Goal: Task Accomplishment & Management: Manage account settings

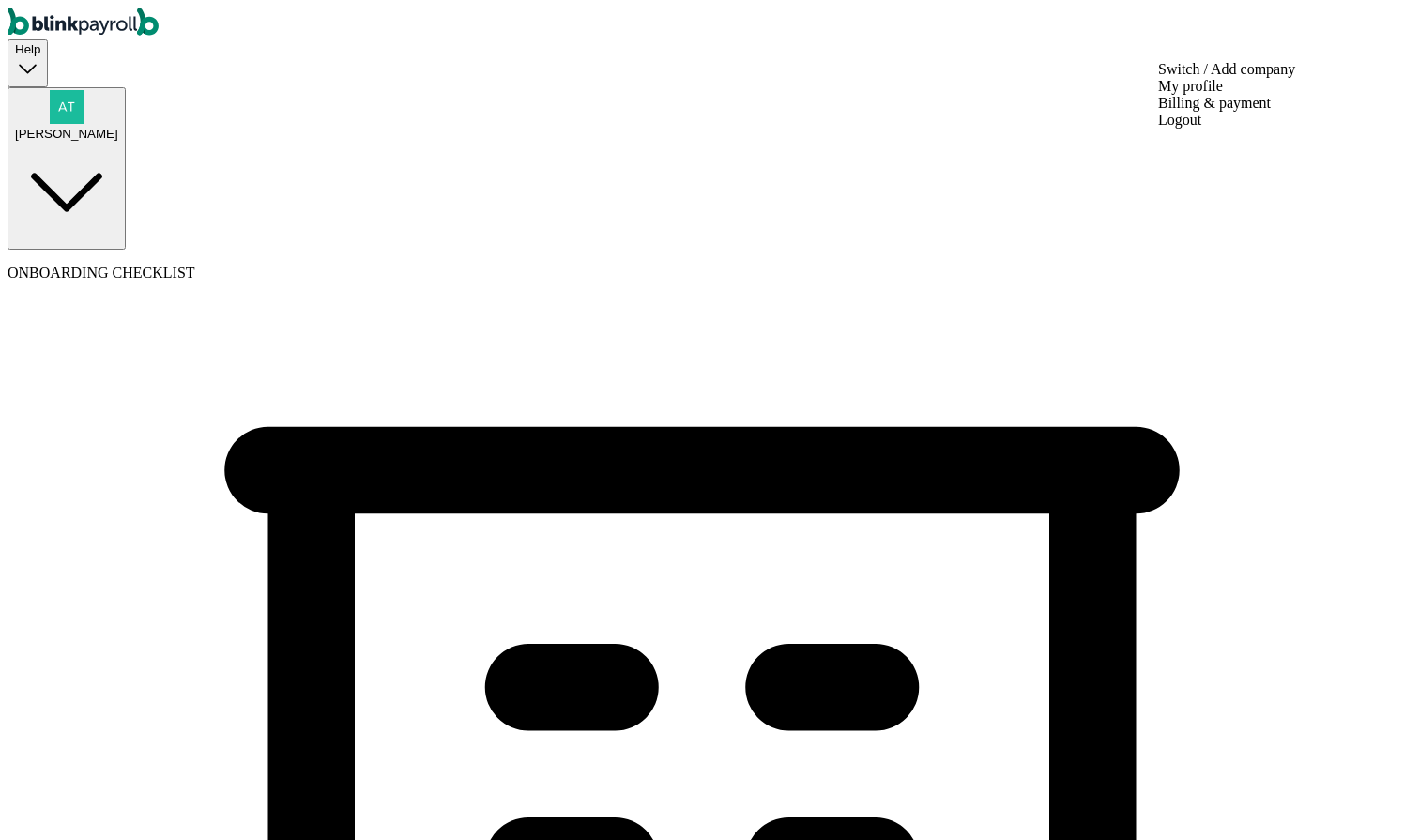
click at [118, 126] on div "[PERSON_NAME]" at bounding box center [67, 133] width 104 height 14
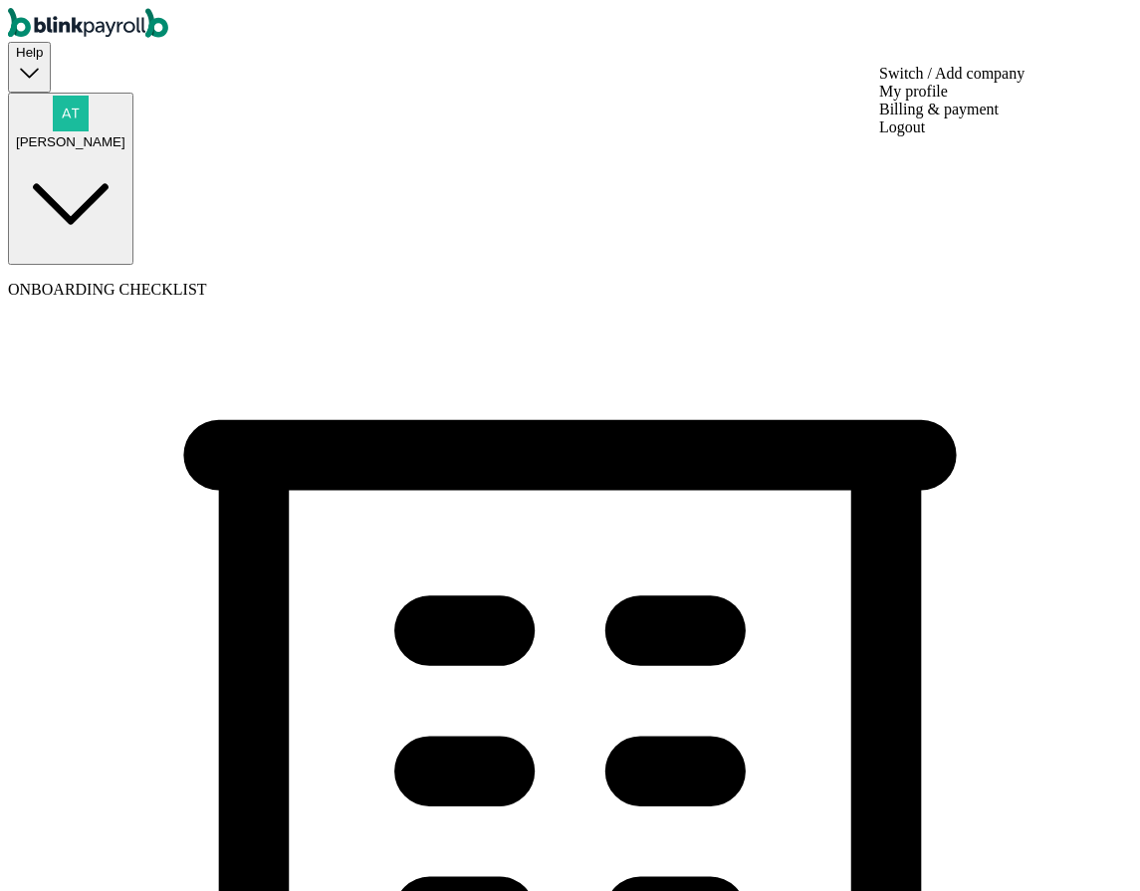
click at [125, 96] on div "Atul Chauhan" at bounding box center [71, 123] width 110 height 54
click at [133, 93] on button "Atul Chauhan" at bounding box center [70, 179] width 125 height 172
type input "Children of Bodom"
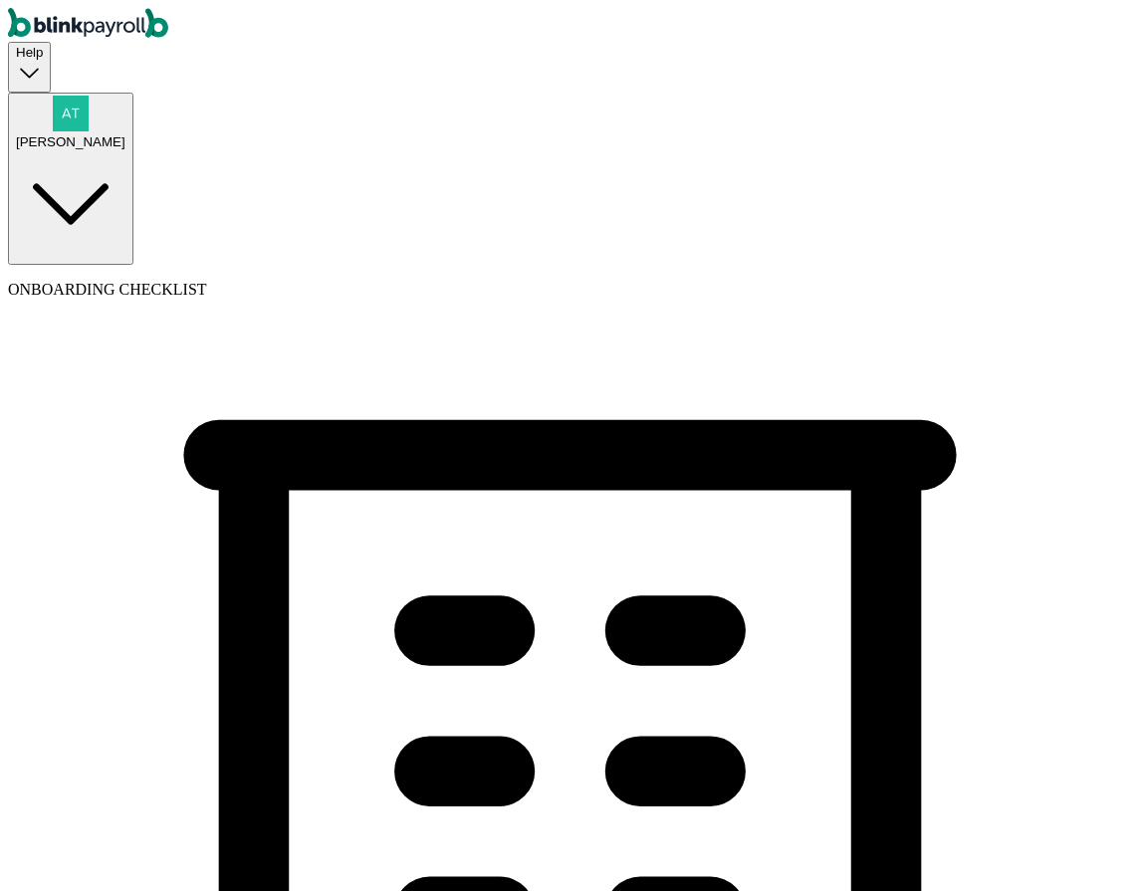
type input "(700) 980-0190"
select select "Limited Partnership"
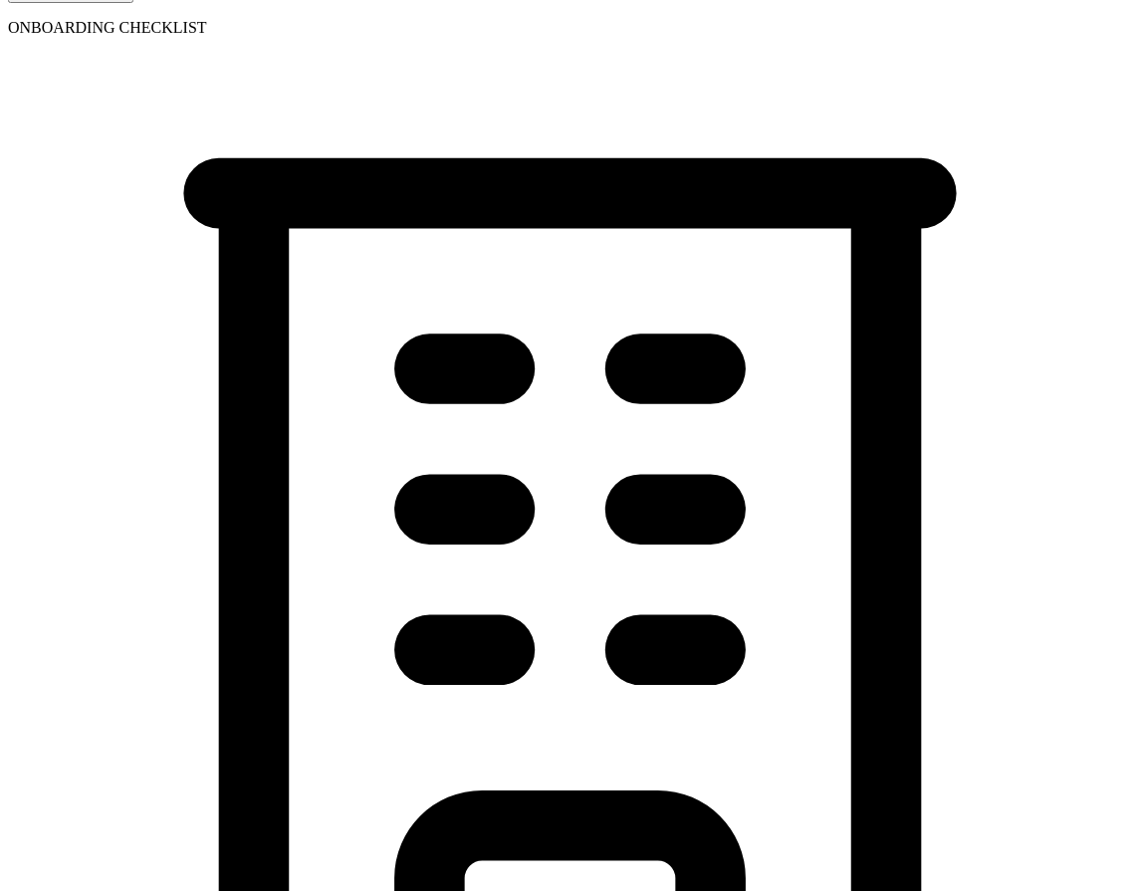
scroll to position [297, 0]
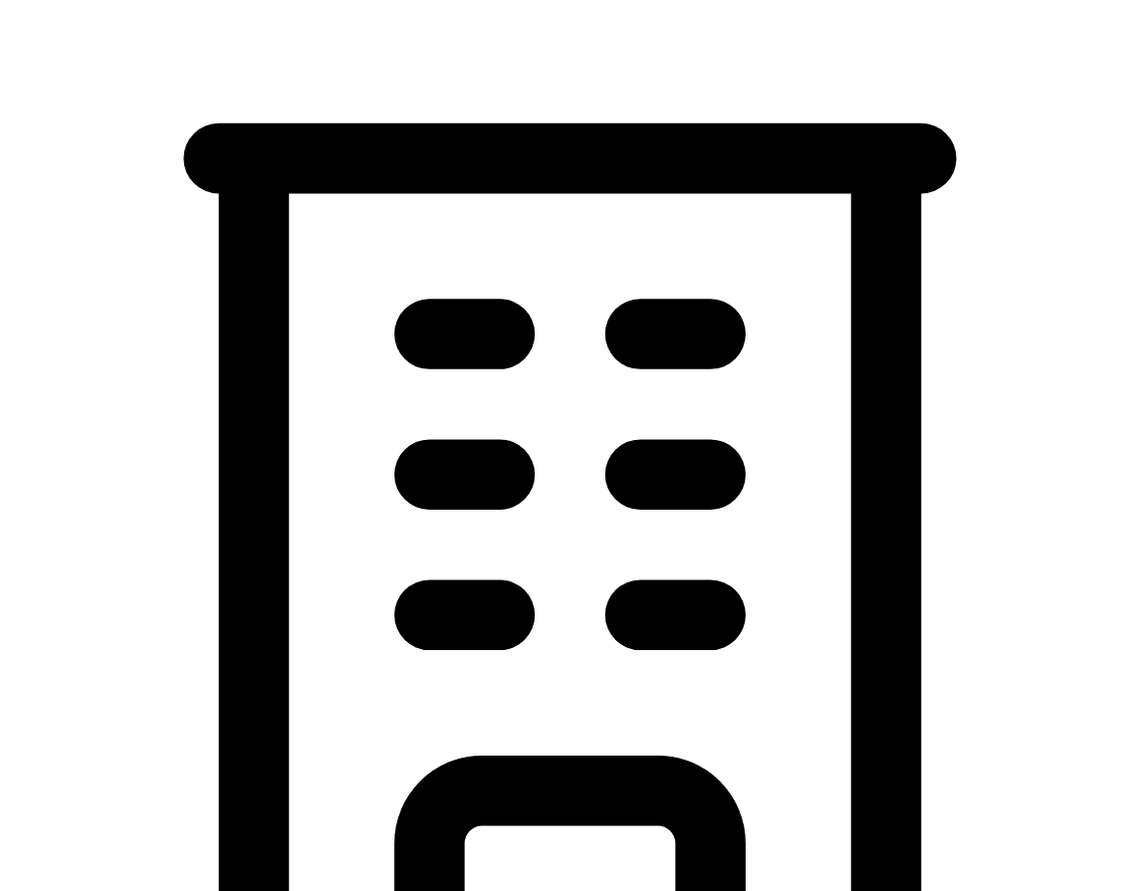
select select "Consulting Services"
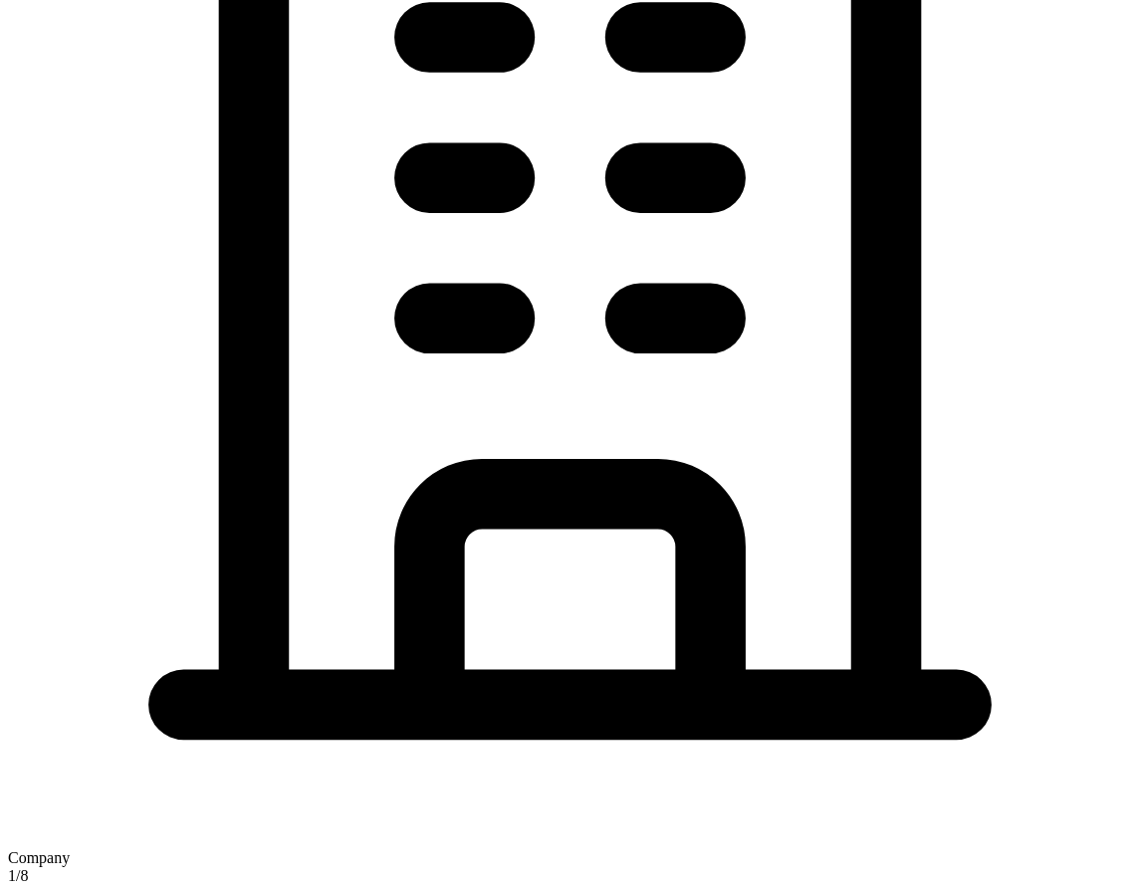
scroll to position [606, 0]
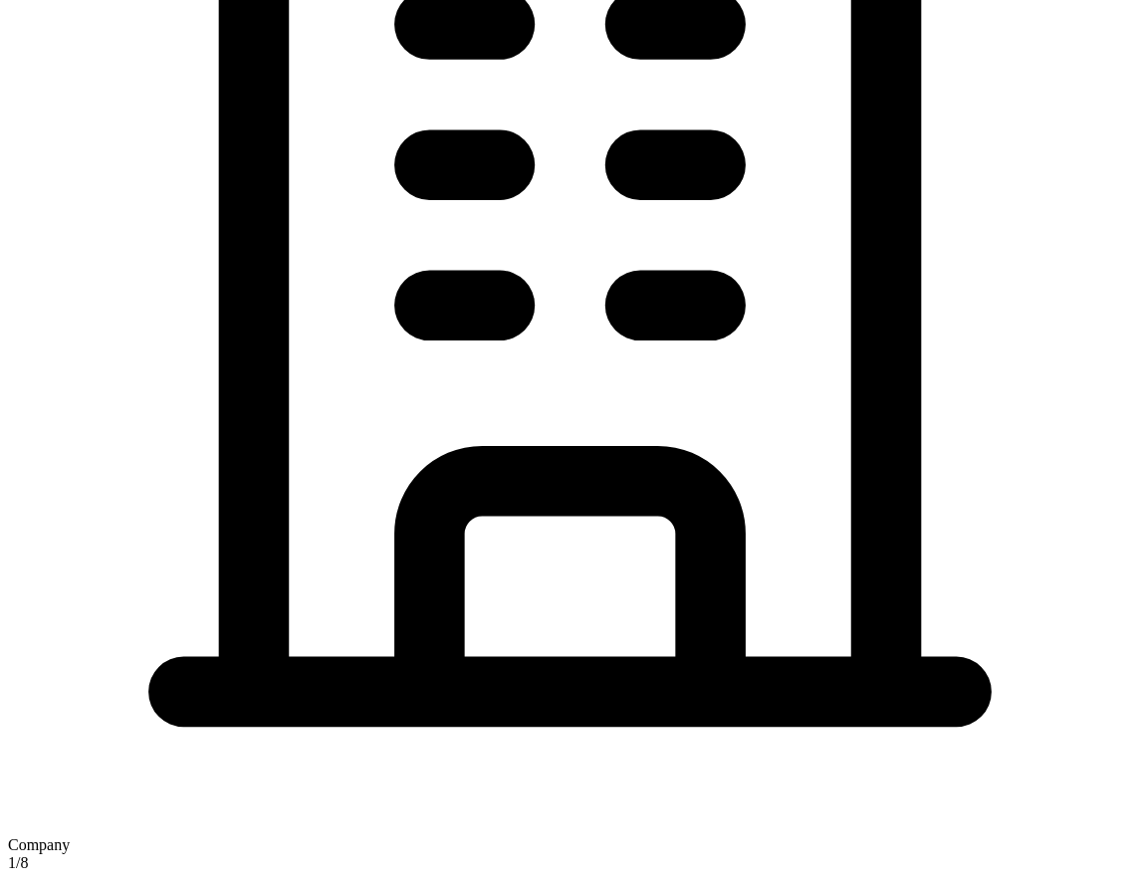
type input "09/19/2025"
type input "5 Texas a and M Univ"
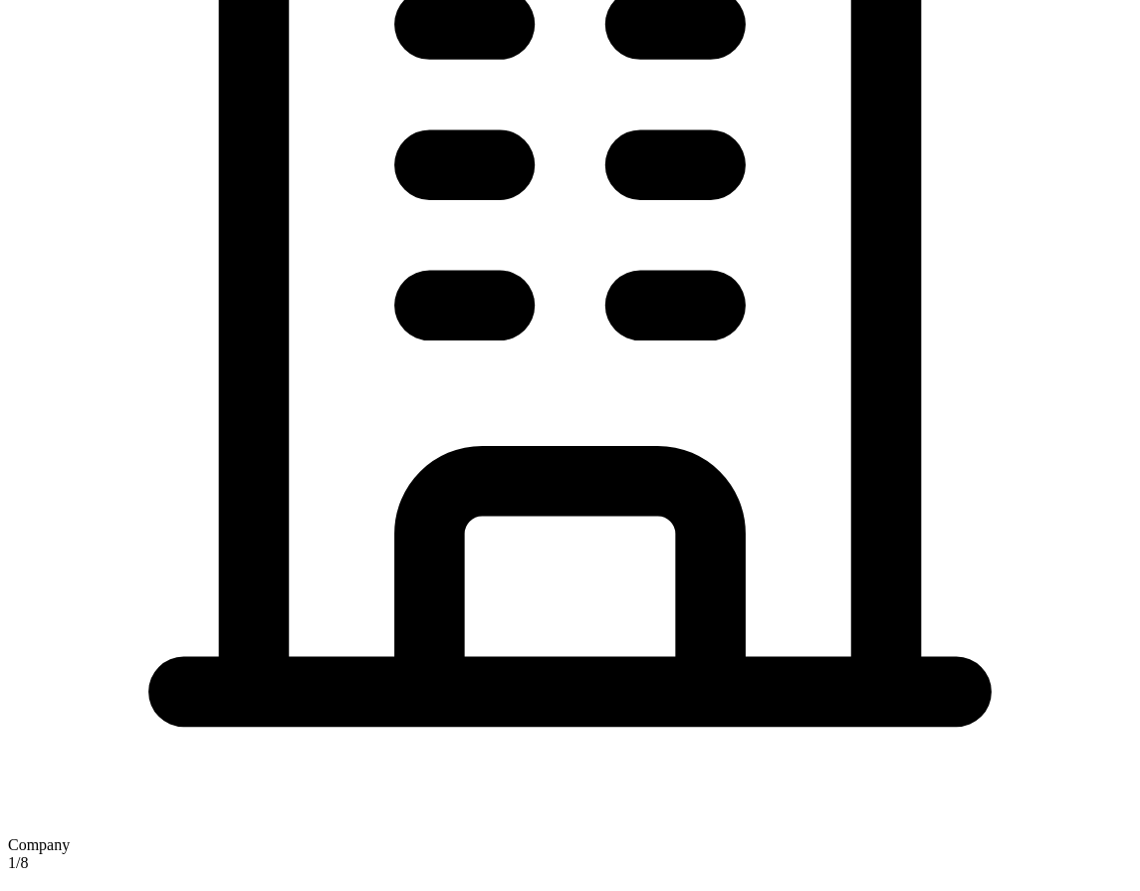
type input "College Station"
type input "TX"
type input "77843"
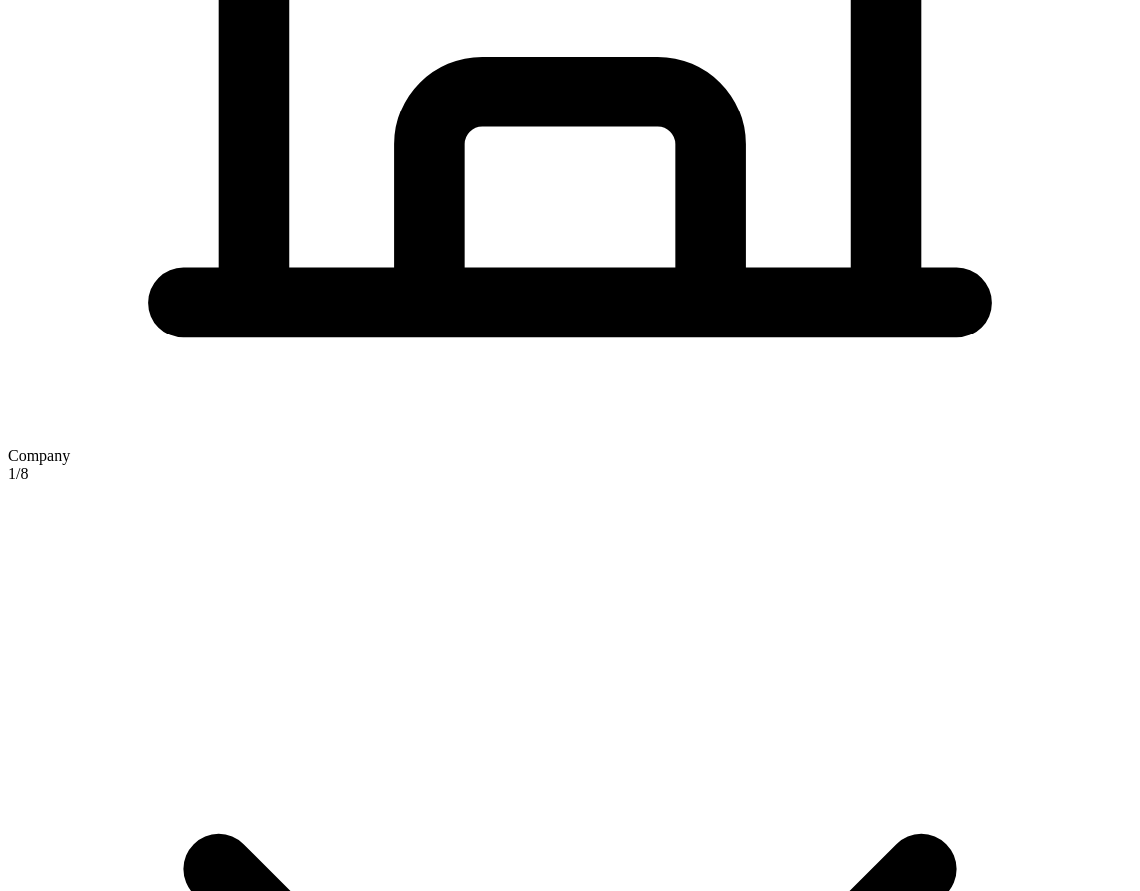
scroll to position [1094, 0]
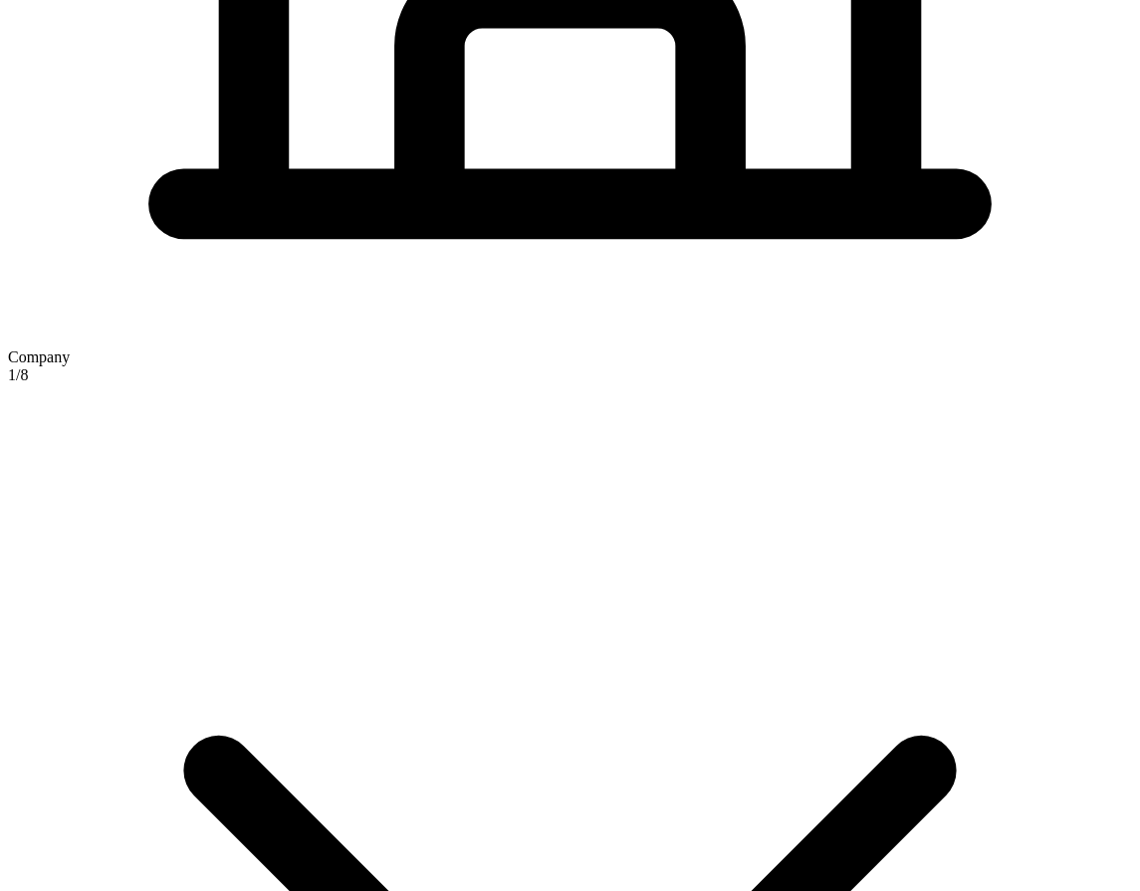
type input "main"
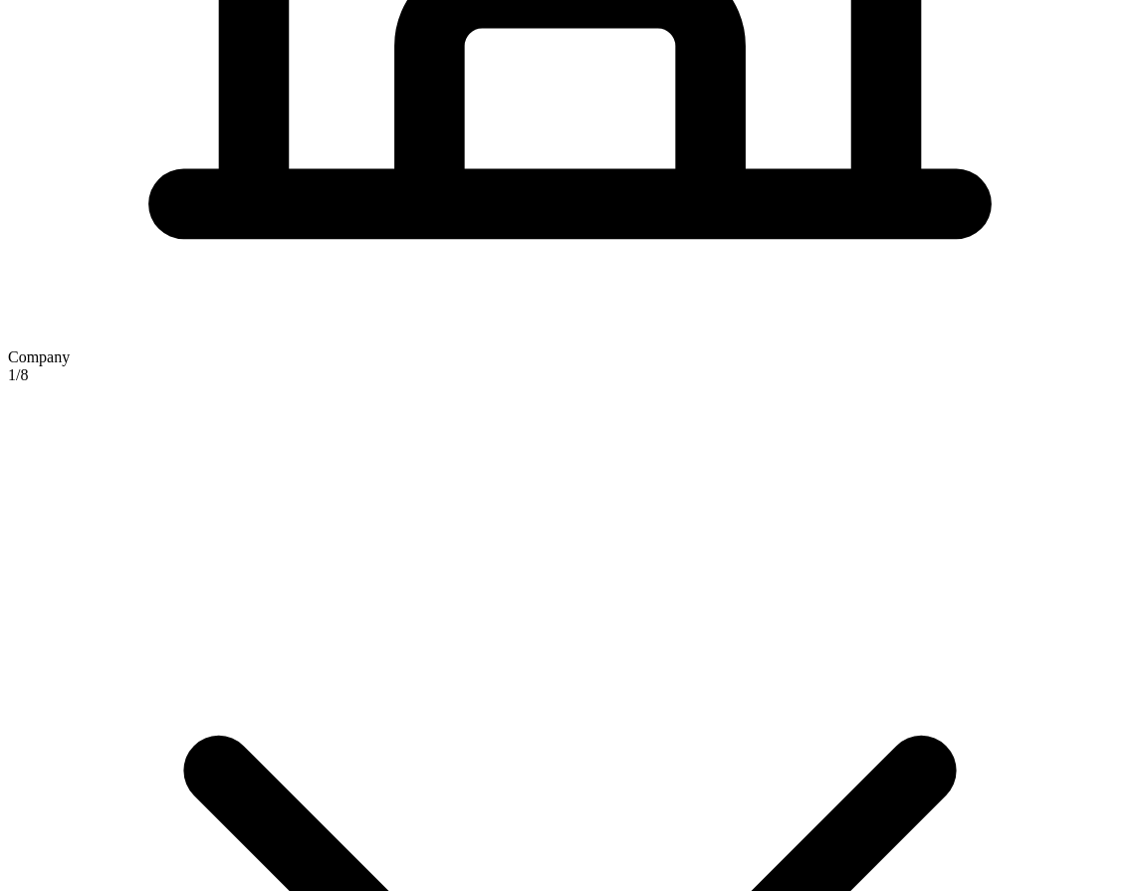
checkbox input "true"
type input "5 [US_STATE] a and M Univ"
type input "[GEOGRAPHIC_DATA]"
type input "77843"
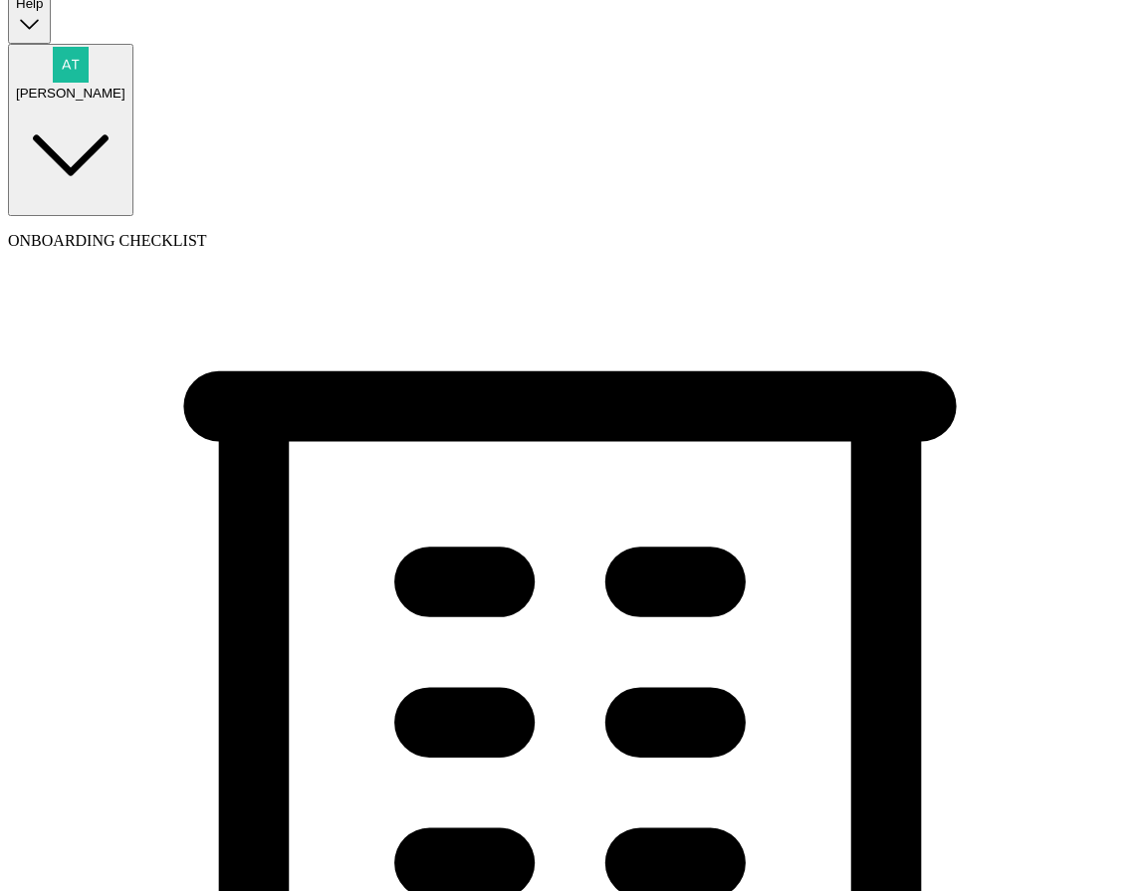
scroll to position [0, 0]
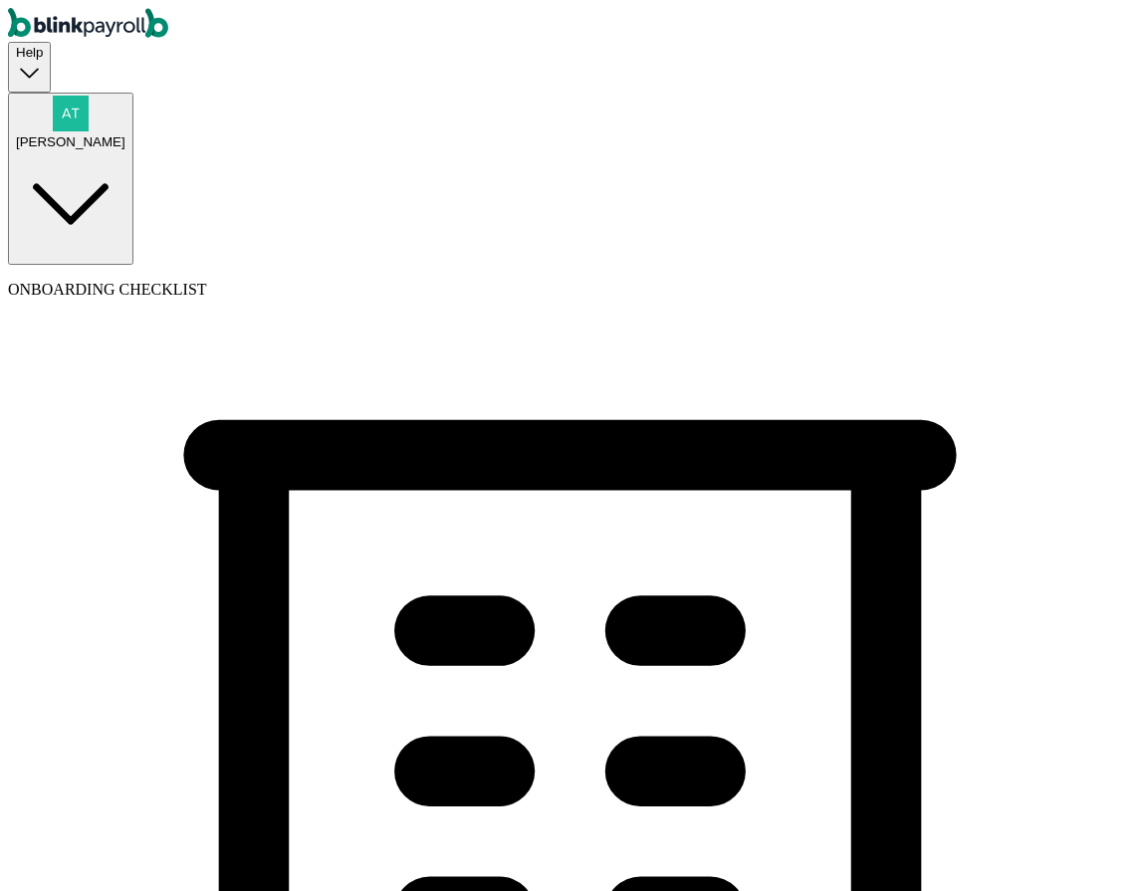
click at [125, 134] on div "[PERSON_NAME]" at bounding box center [71, 141] width 110 height 15
drag, startPoint x: 341, startPoint y: 435, endPoint x: 506, endPoint y: 434, distance: 165.3
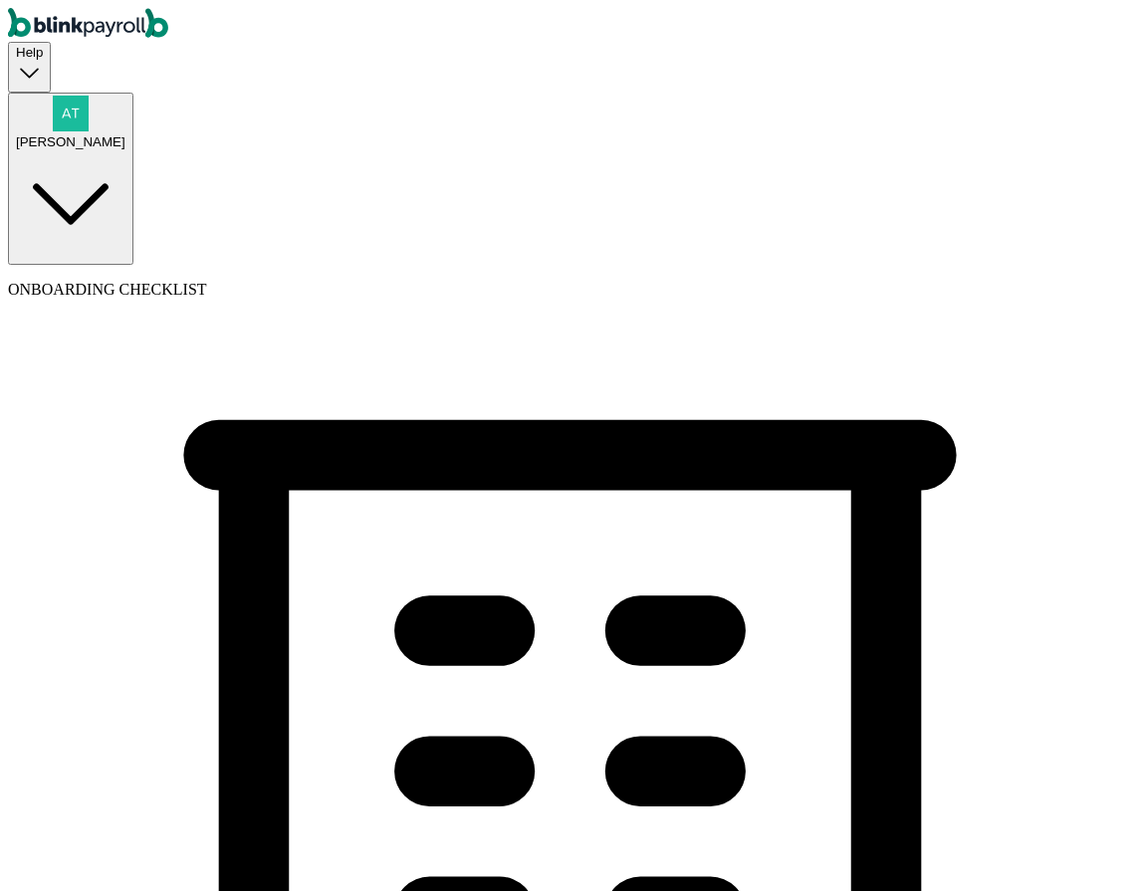
type input "Children of bodom"
type input "(700) 980-0190"
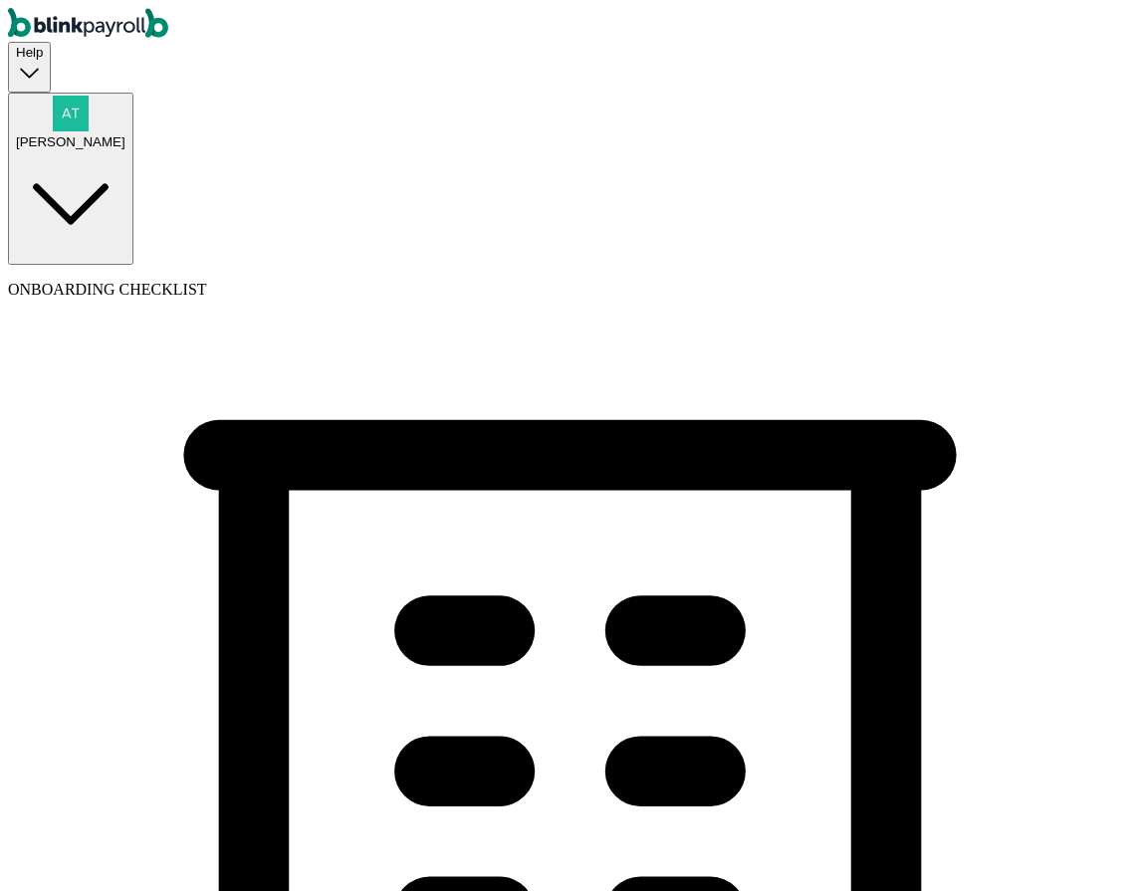
select select "Limited Partnership"
select select "Auto or Machine Sales"
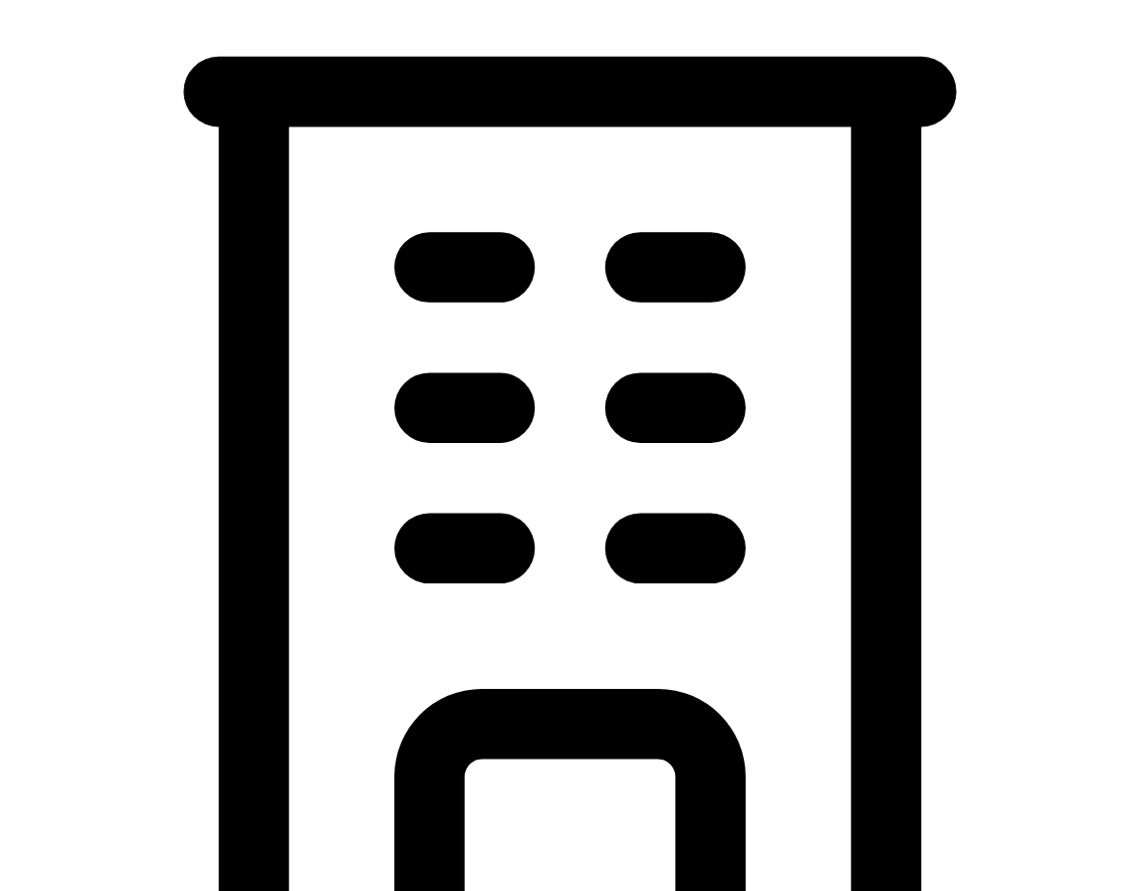
scroll to position [384, 0]
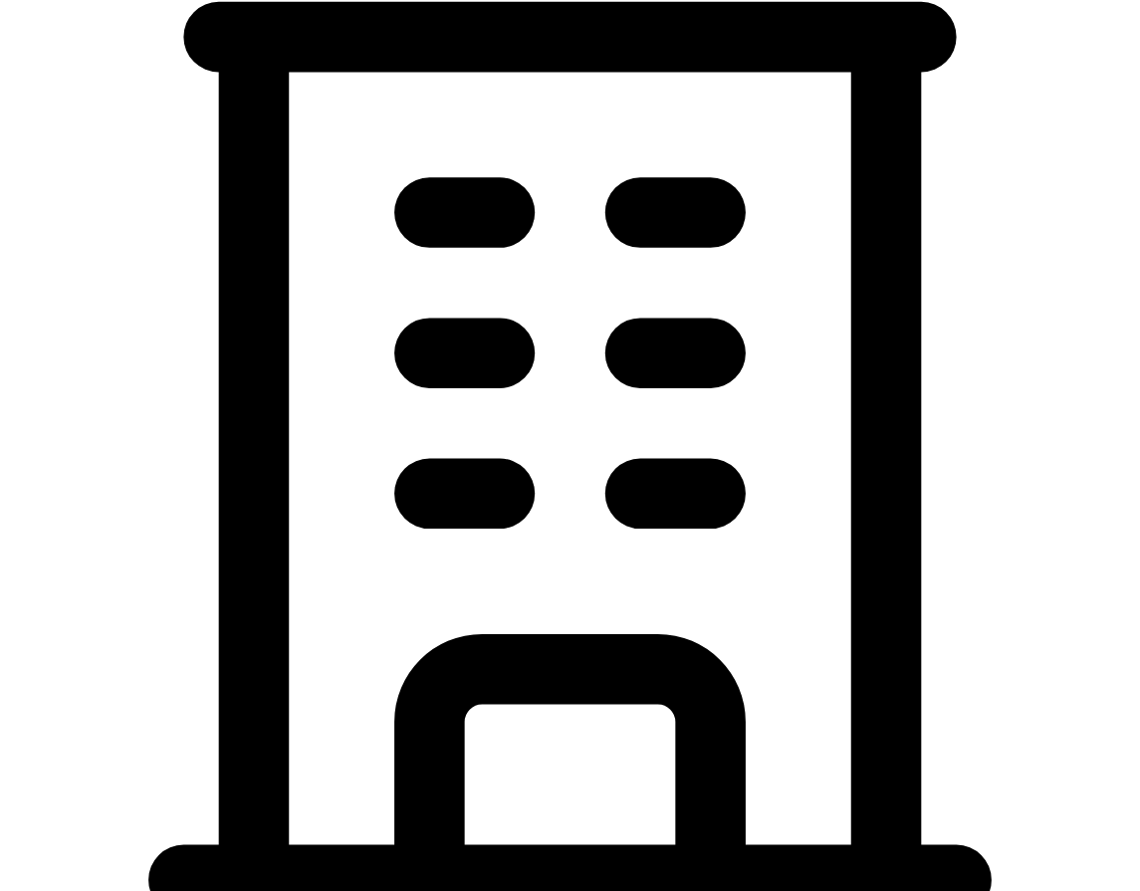
scroll to position [454, 0]
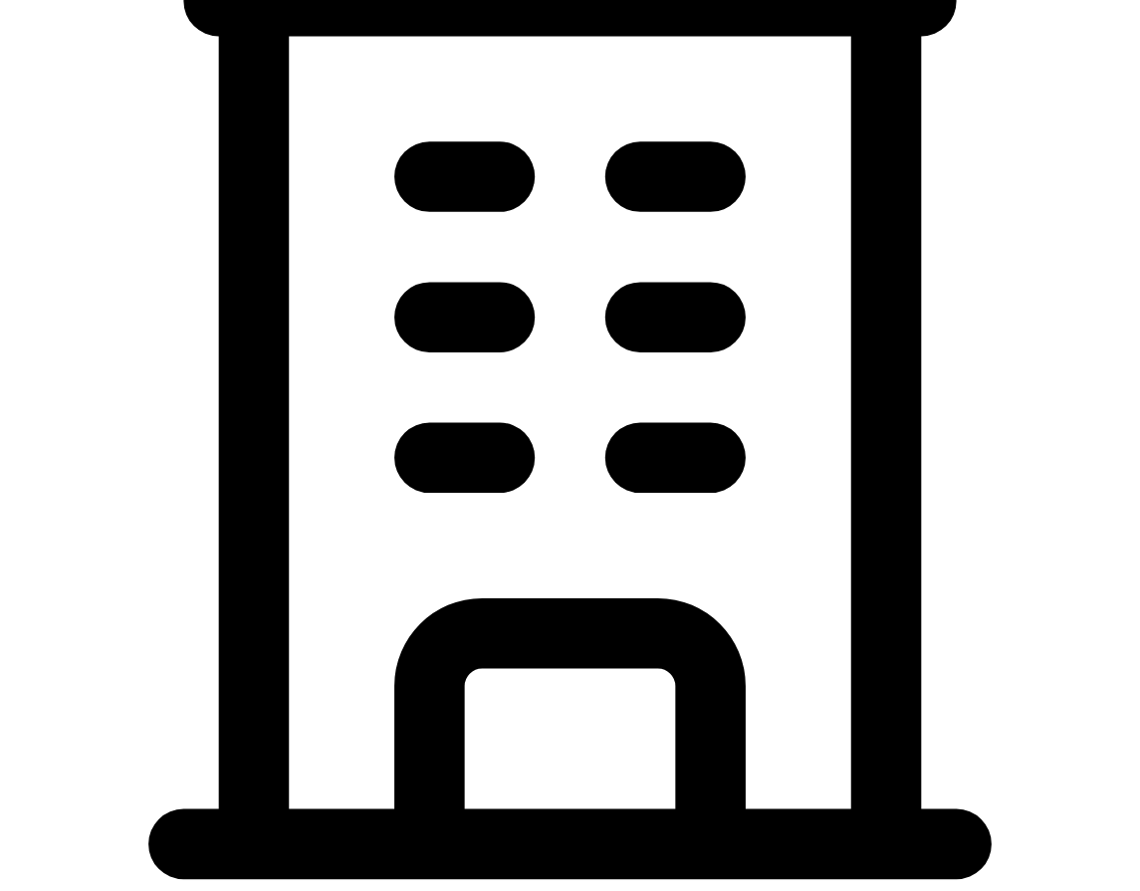
type input "09/19/2025"
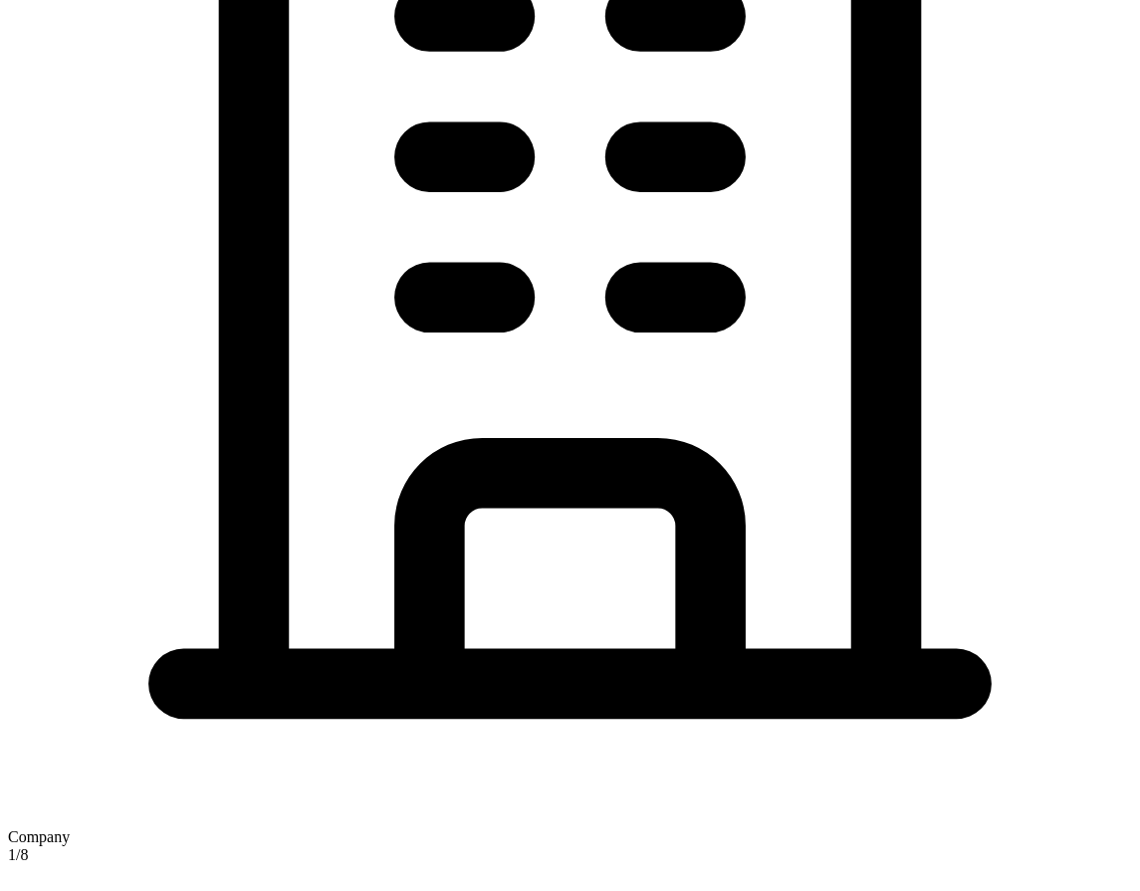
scroll to position [638, 0]
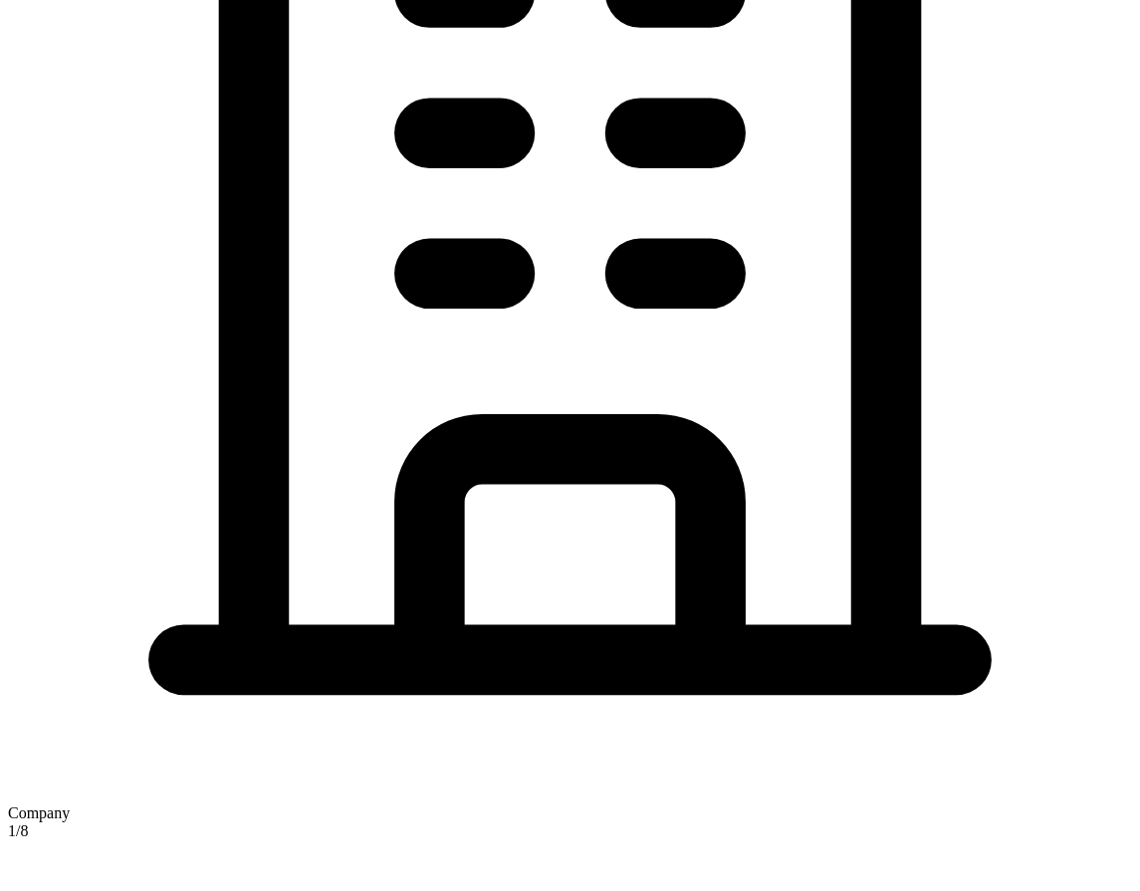
type input "5 Texas a and M Univ"
type input "College Station"
type input "TX"
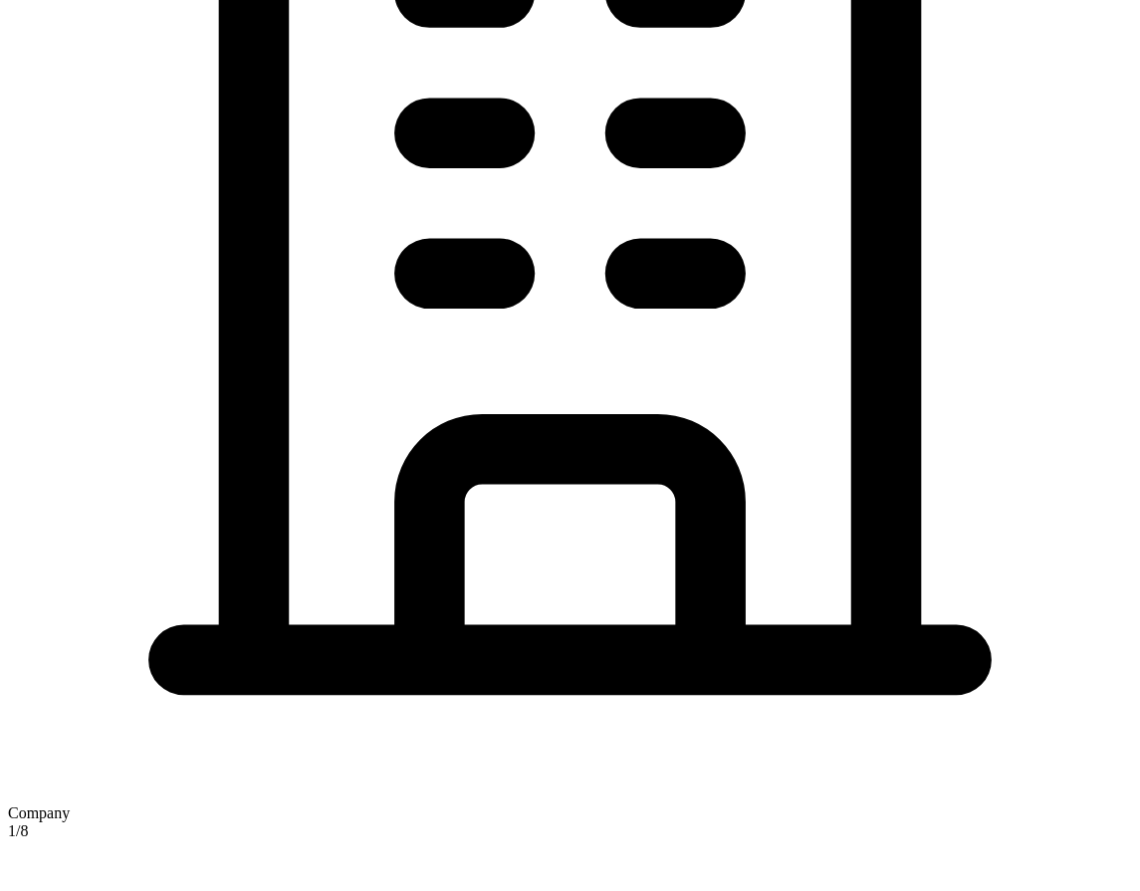
type input "77843"
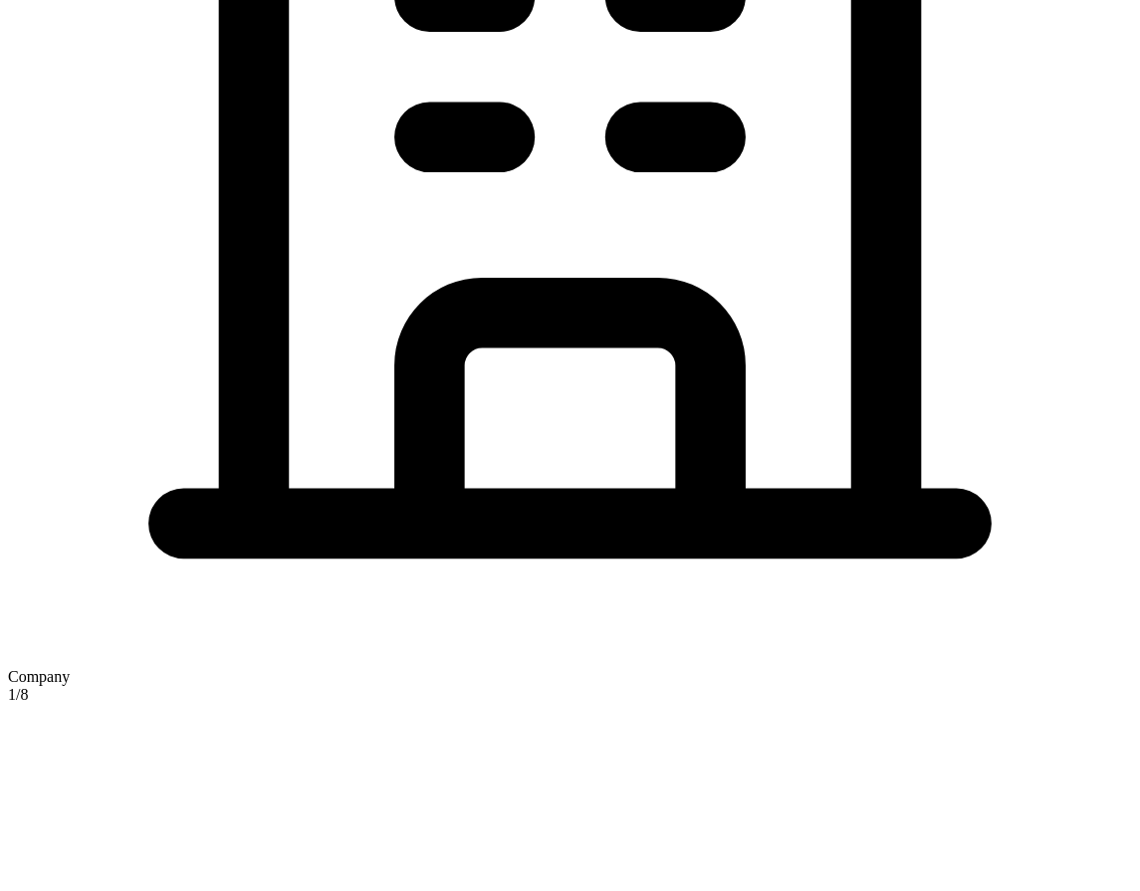
scroll to position [1094, 0]
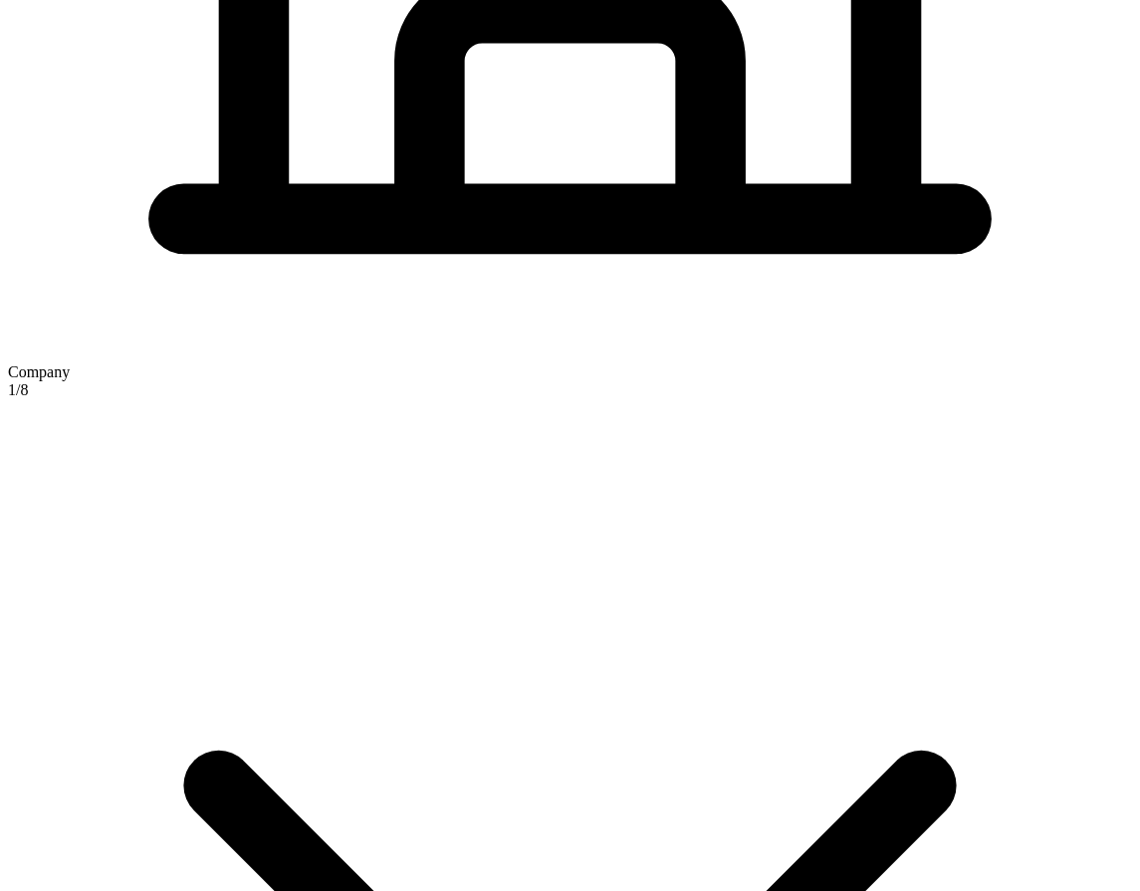
select select "Limited Partnership"
select select "Auto or Machine Sales"
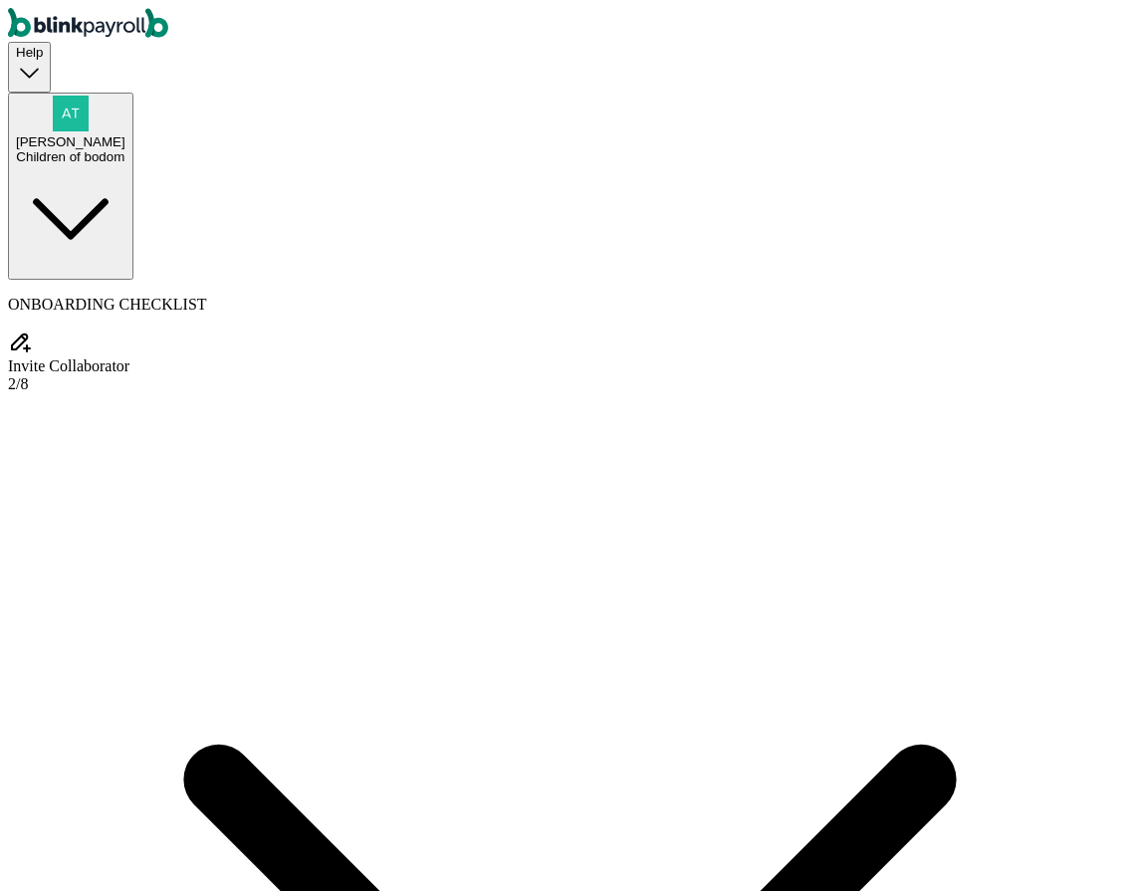
select select "Limited Partnership"
select select "Auto or Machine Sales"
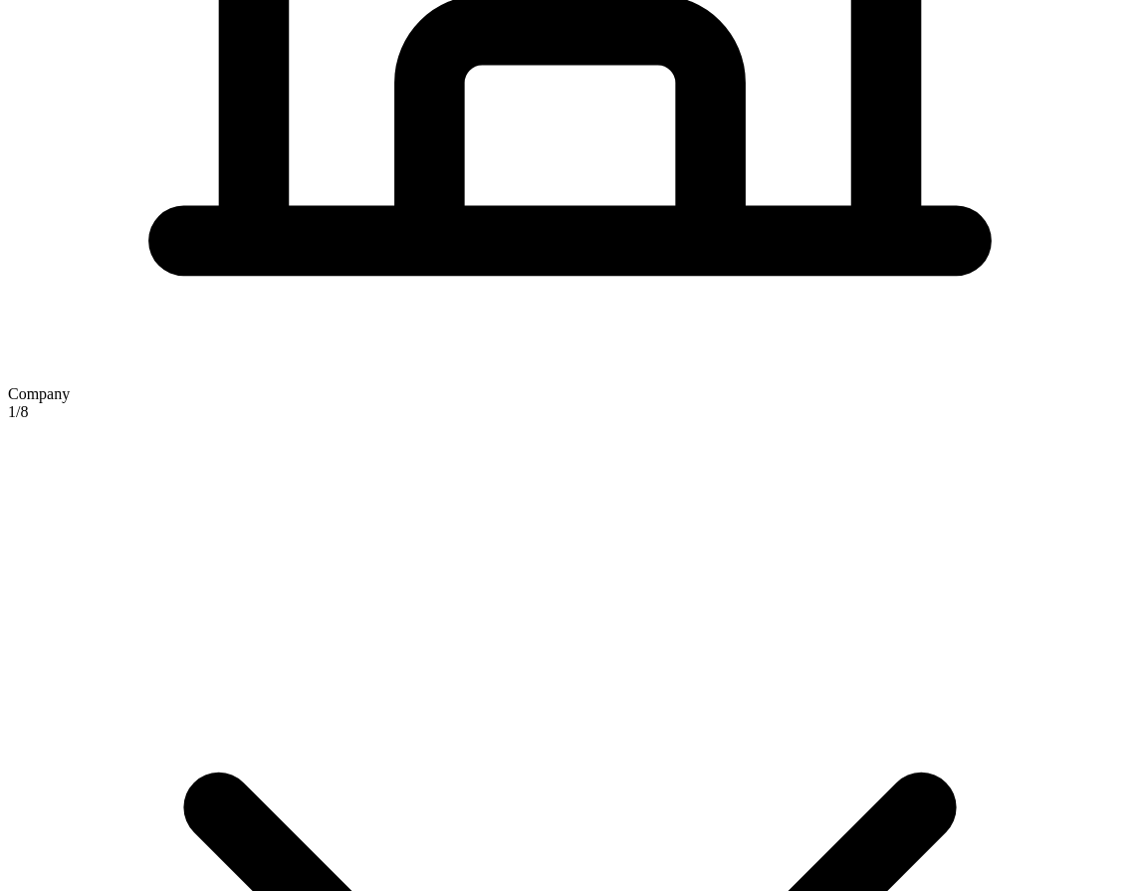
scroll to position [1094, 0]
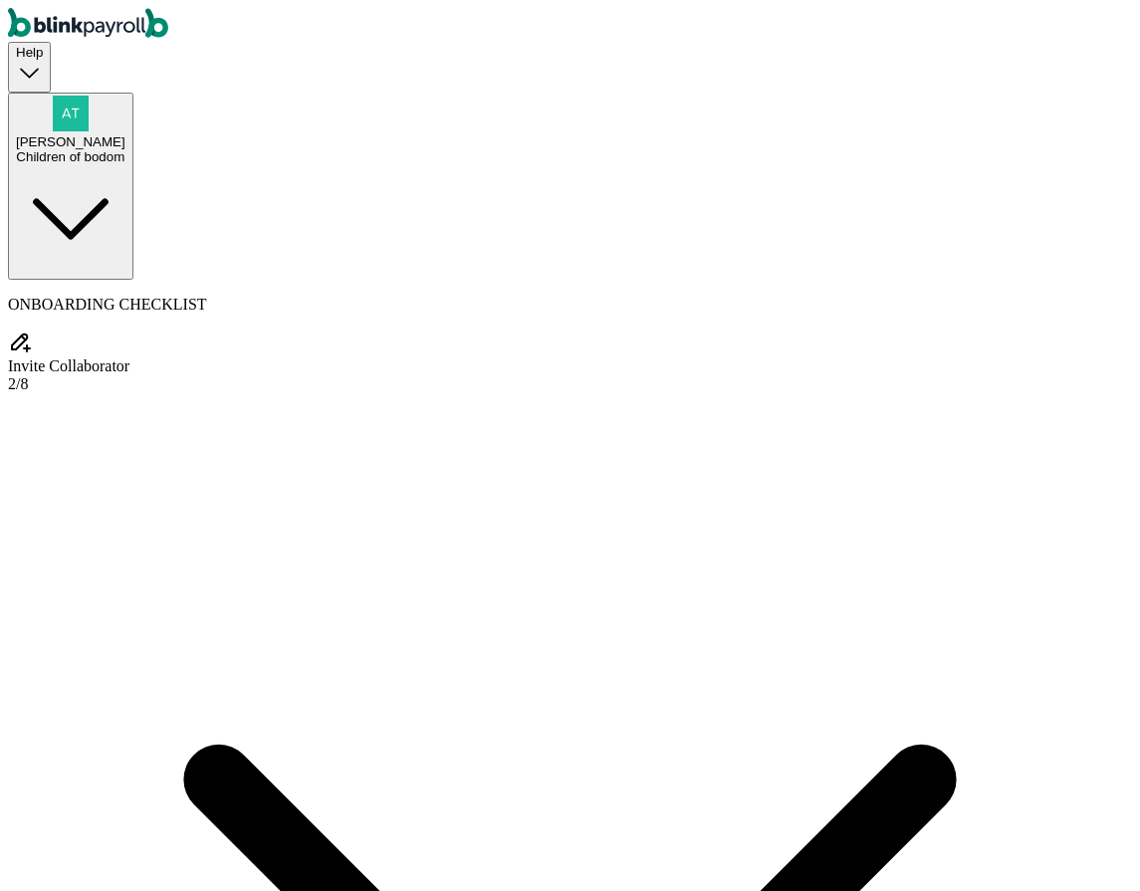
type input "Branko"
type input "collab"
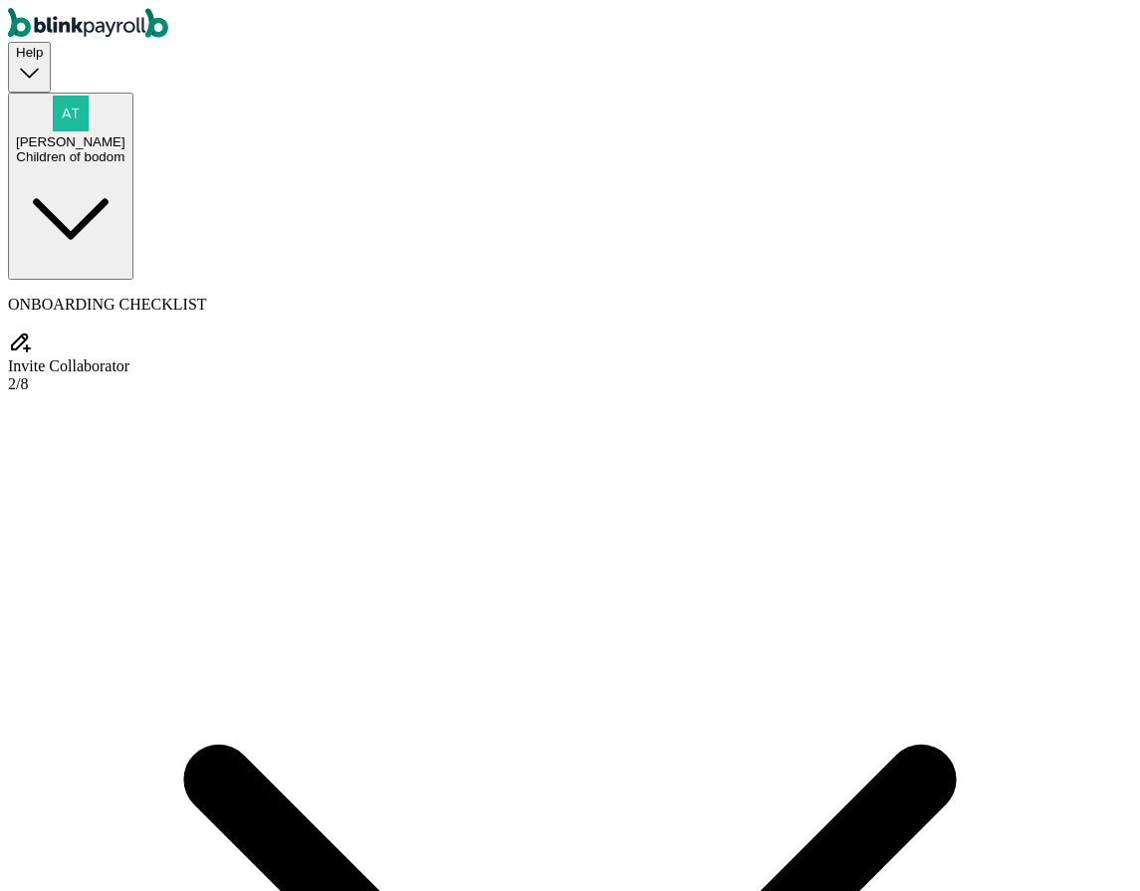
select select "hr"
type input "(235) 235-2352"
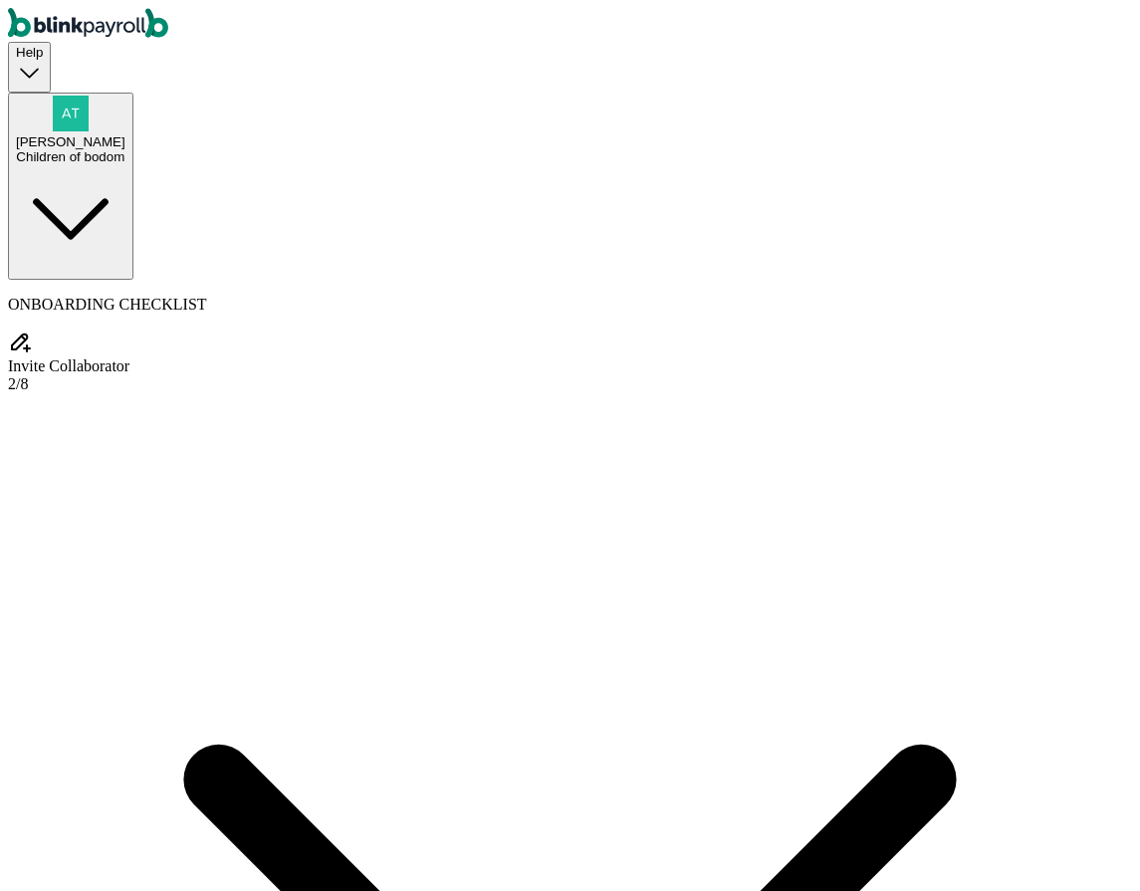
type input "branko+collab@cc.cc"
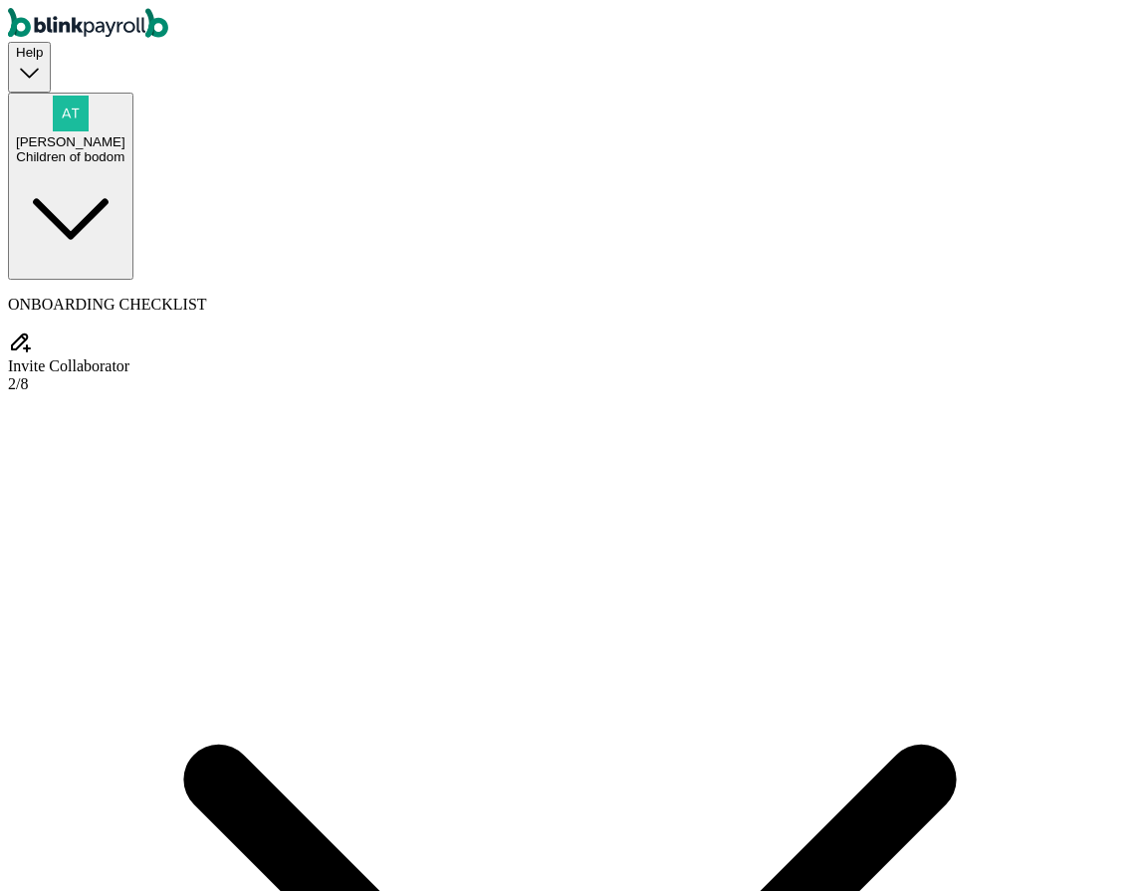
radio input "true"
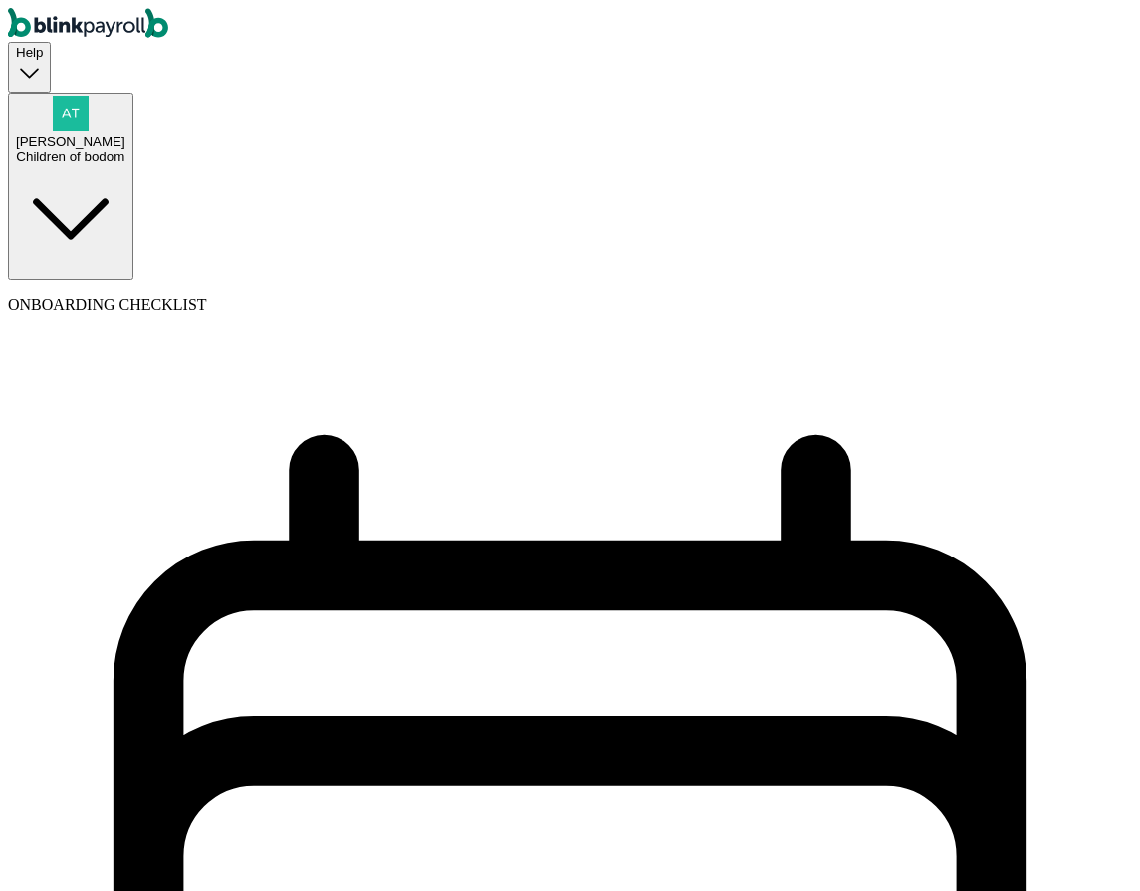
select select "weekly"
select select "Friday"
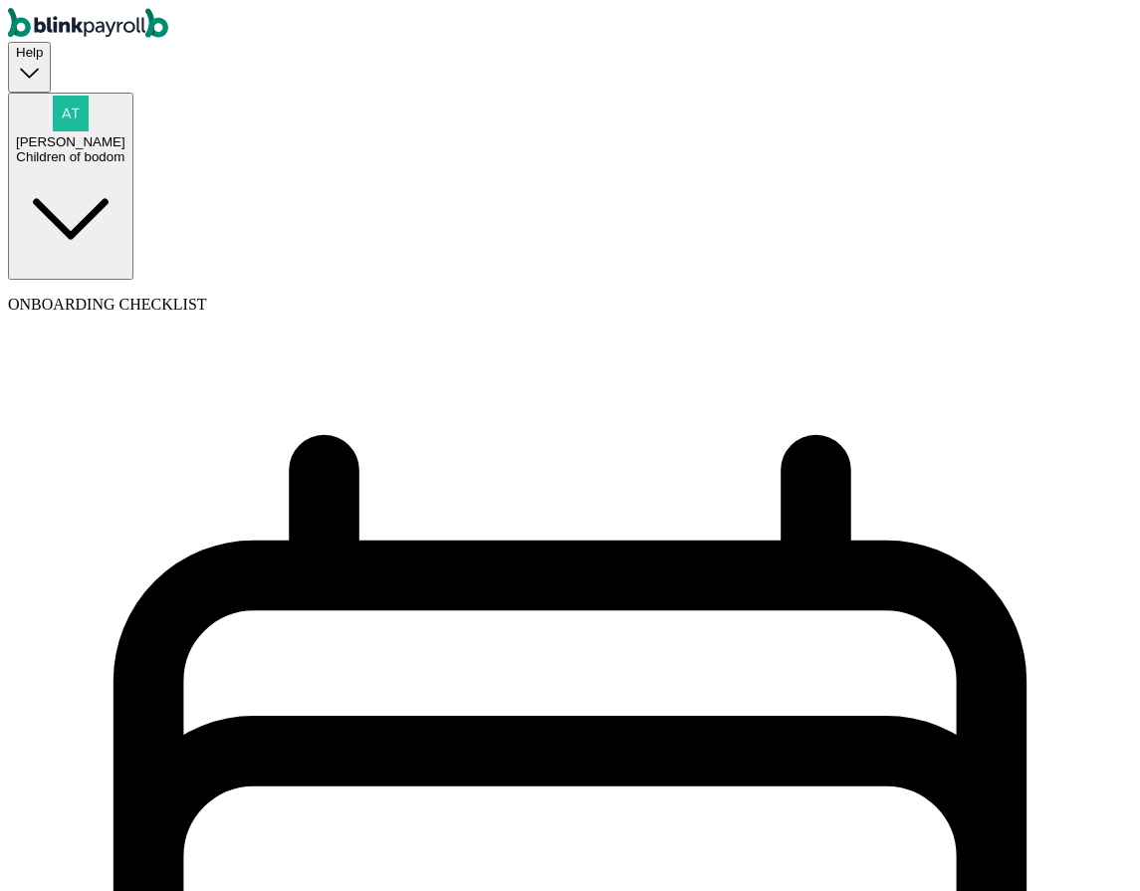
select select "09/19/2025"
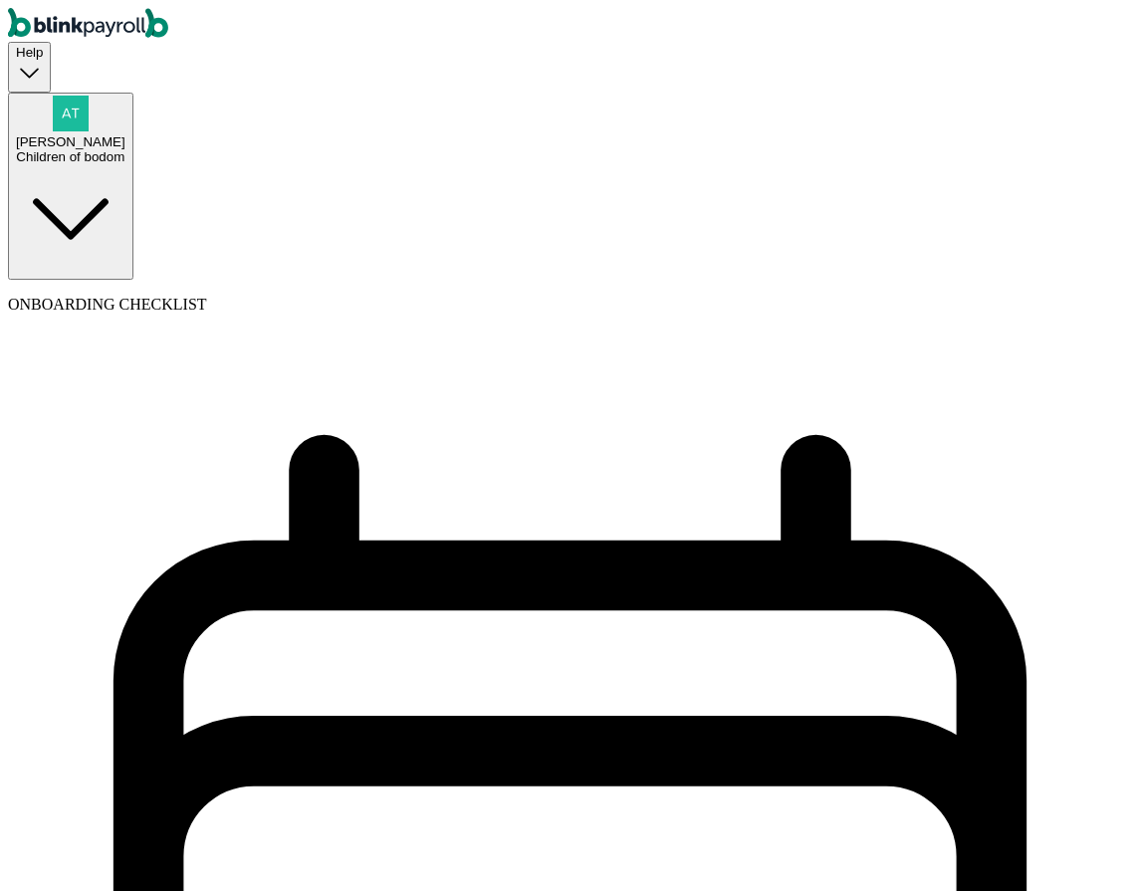
select select "Sat, Sep 06 - Fri, Sep 12"
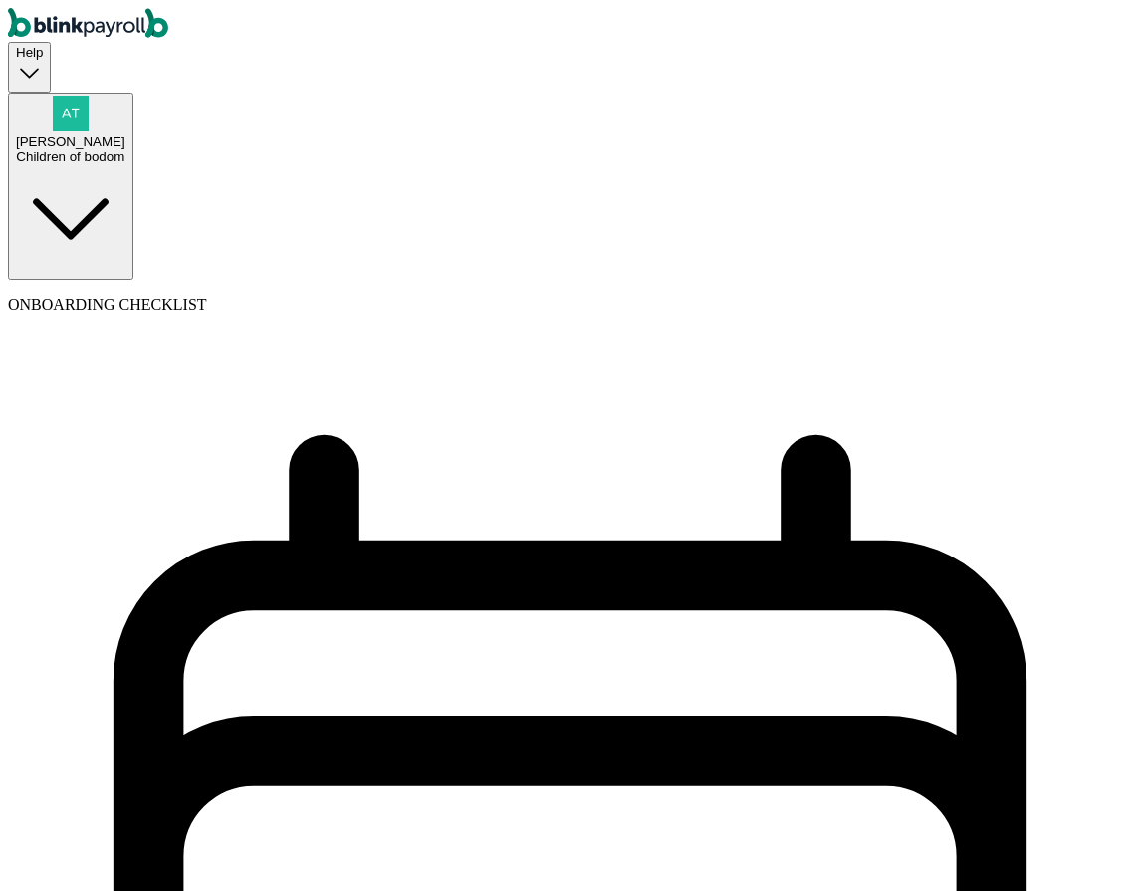
select select "paid_time_off"
type input "gen"
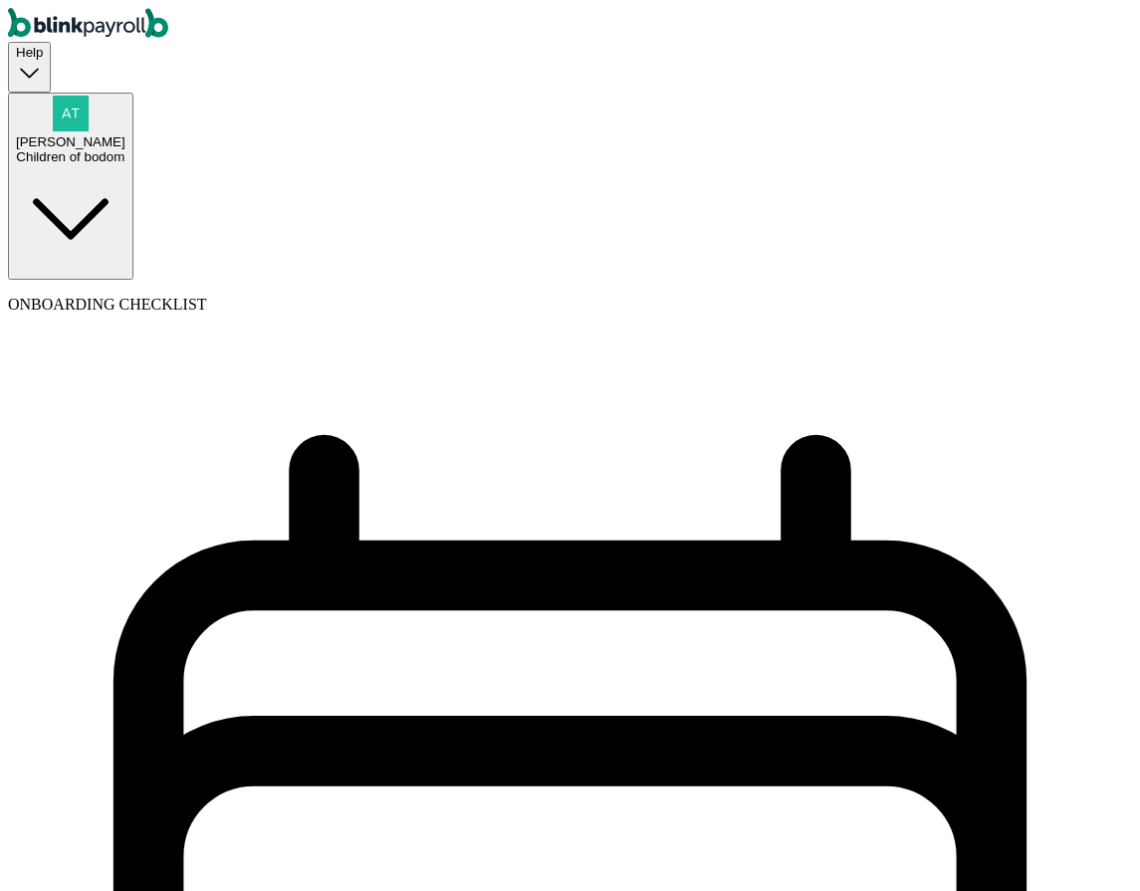
select select "on_hire_date"
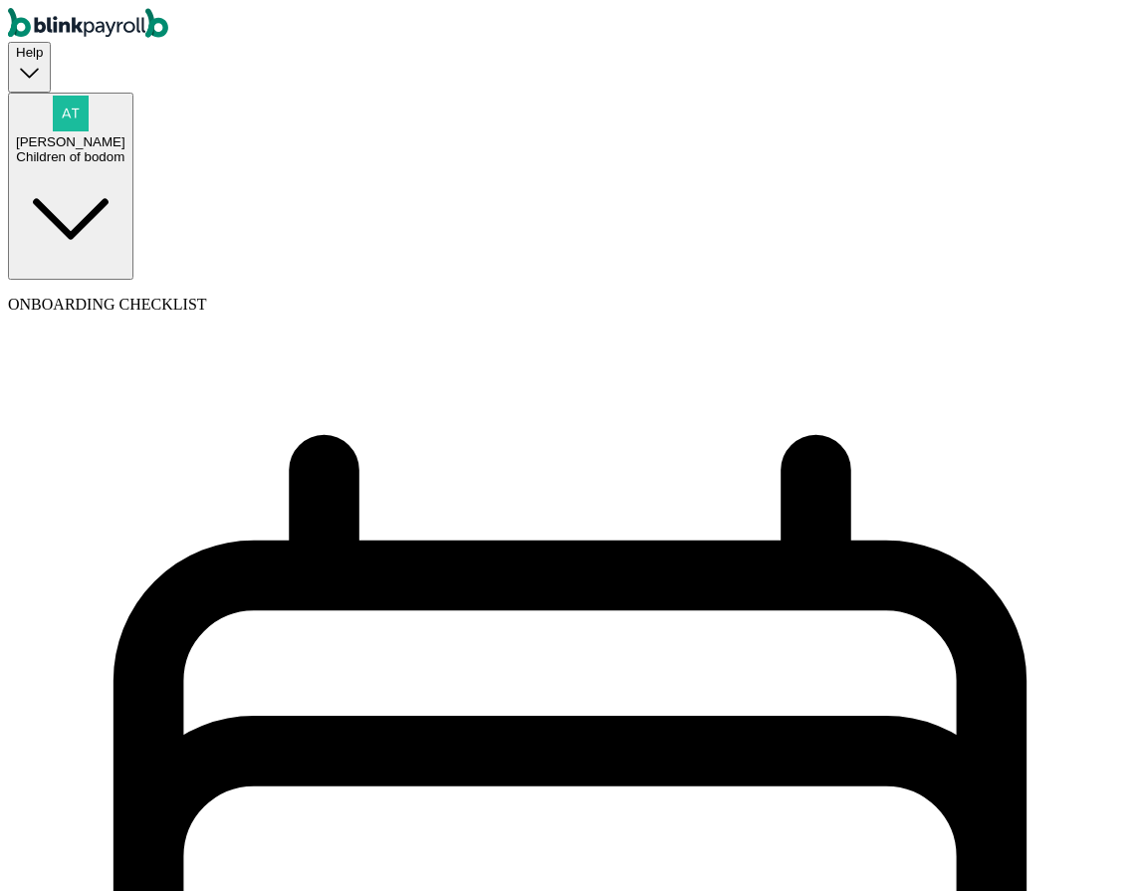
type input "80"
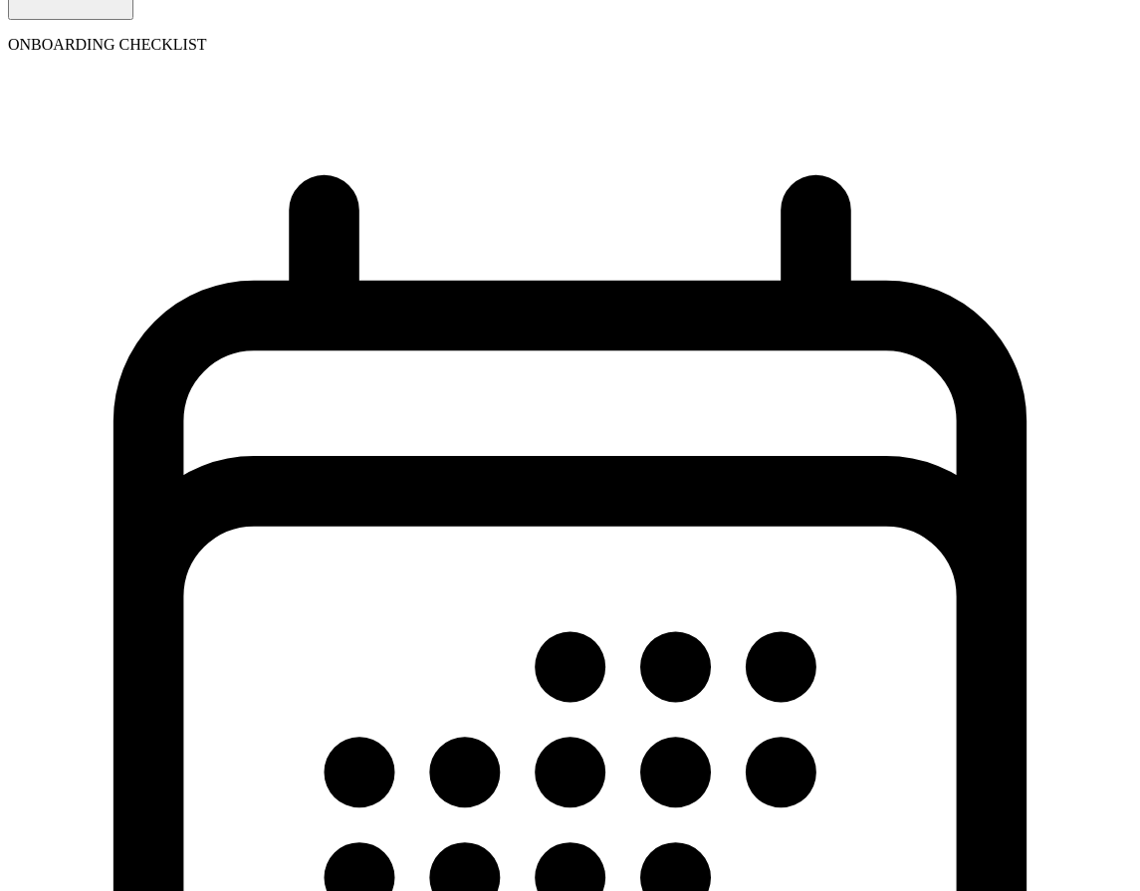
scroll to position [274, 0]
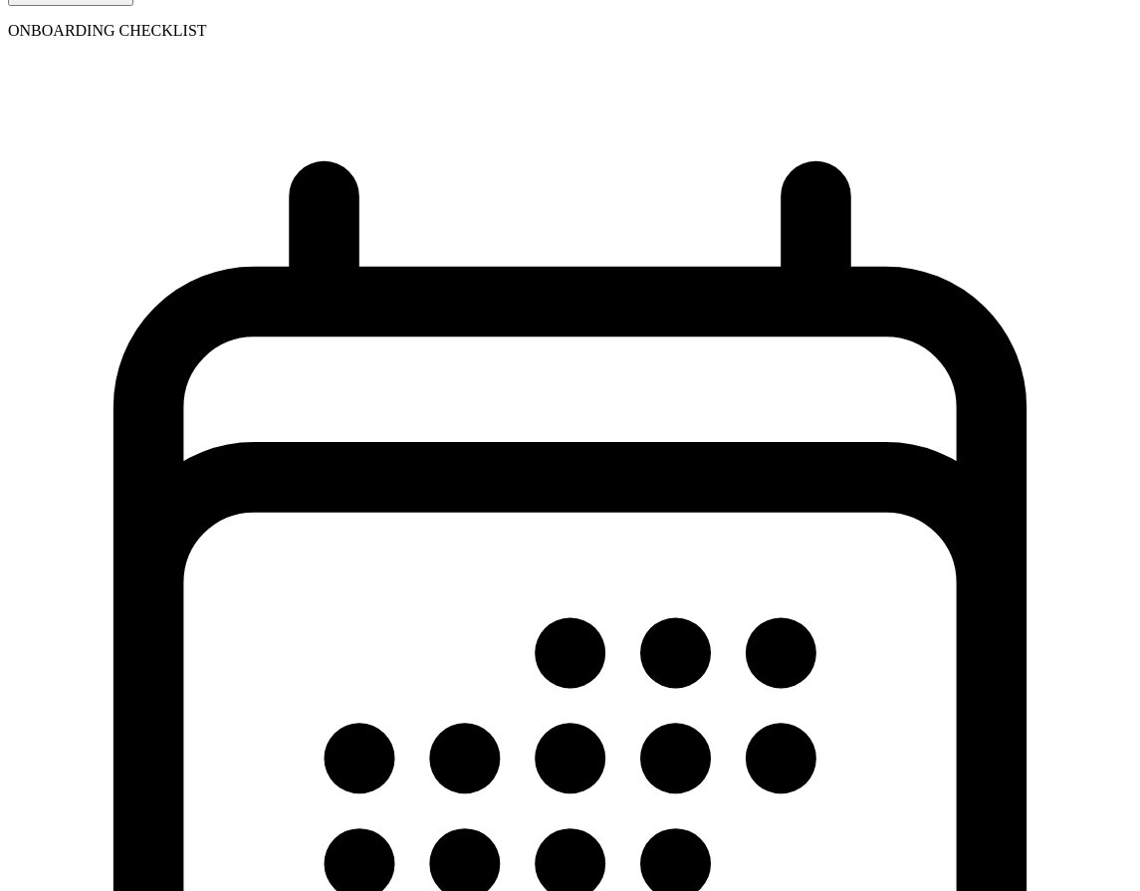
select select "1"
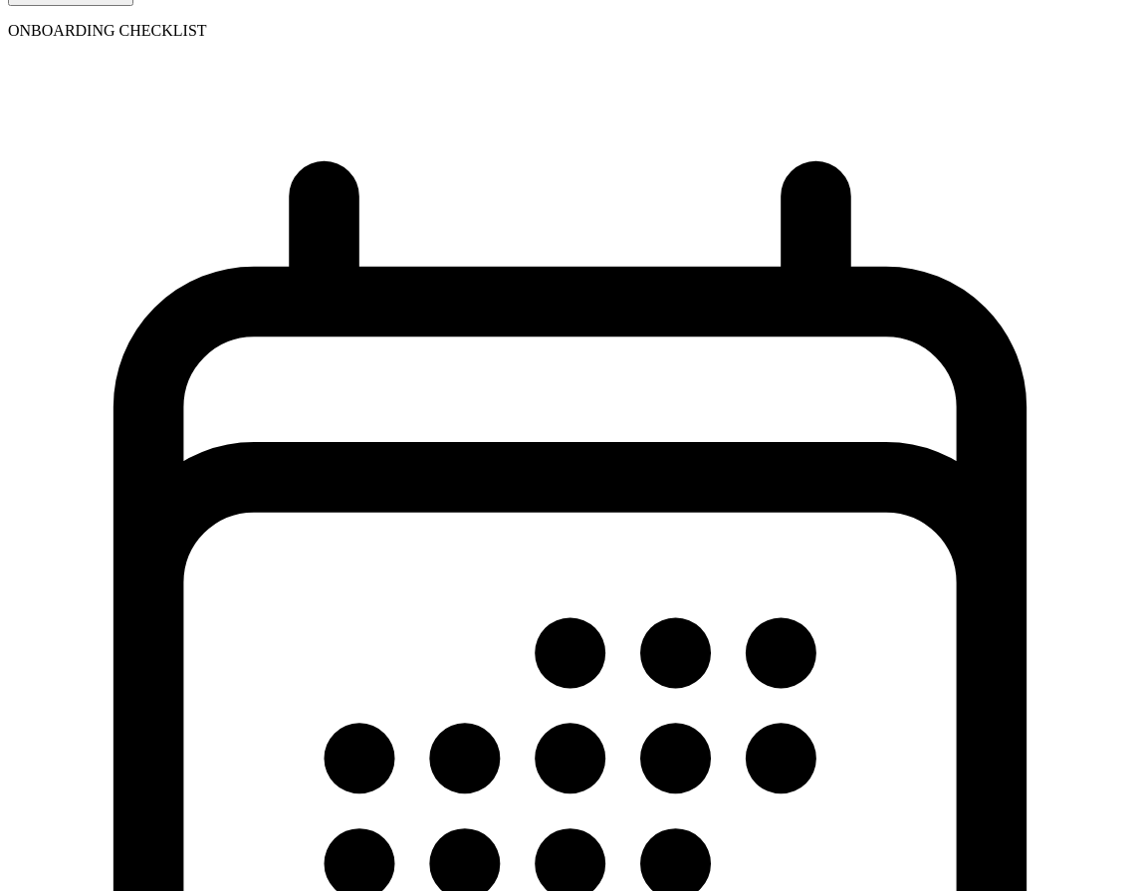
type input "125 Medical"
type input "09/01/2025"
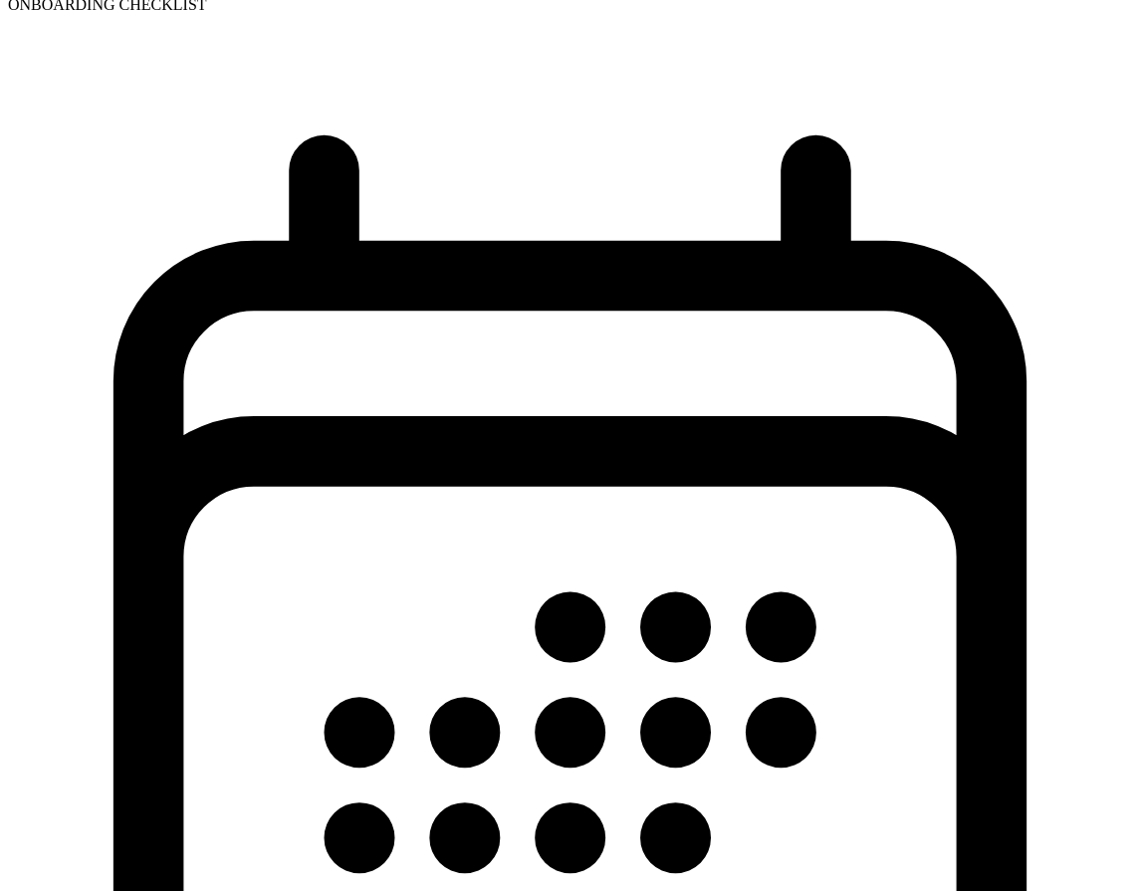
scroll to position [346, 0]
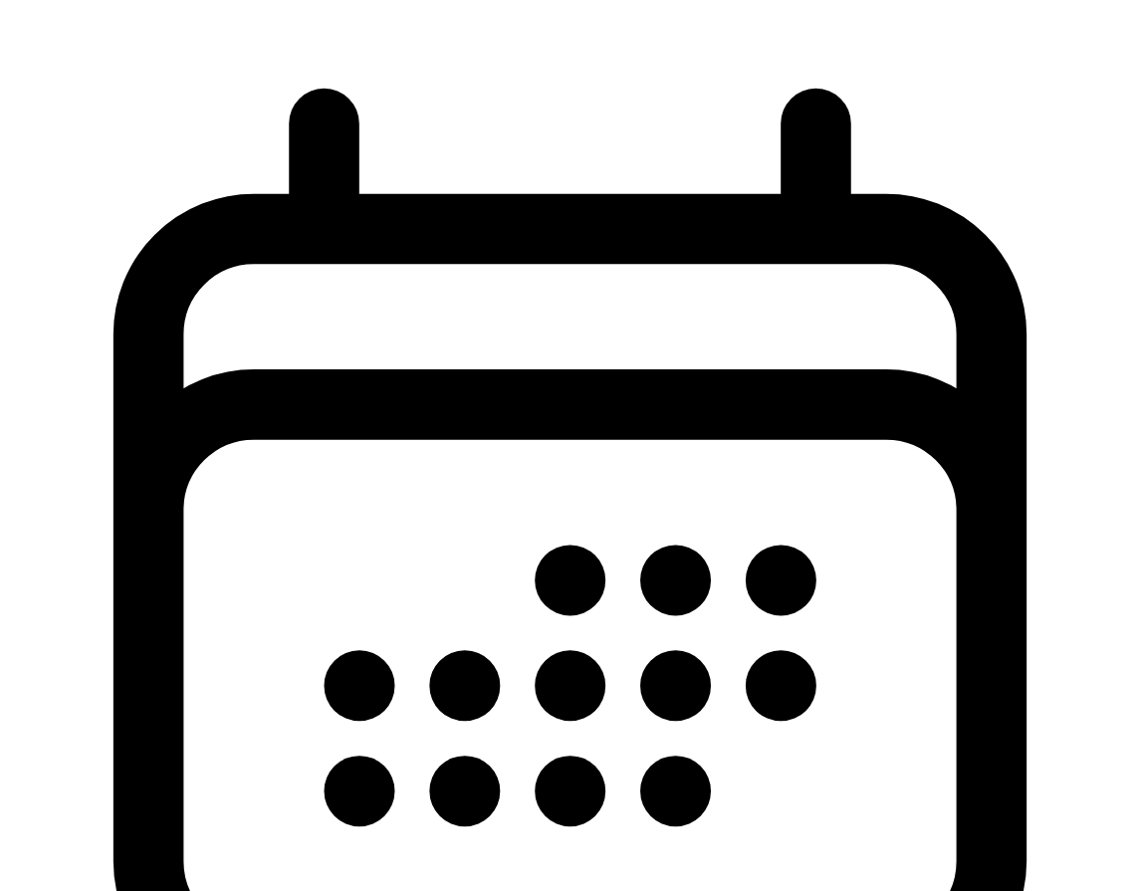
select select "7"
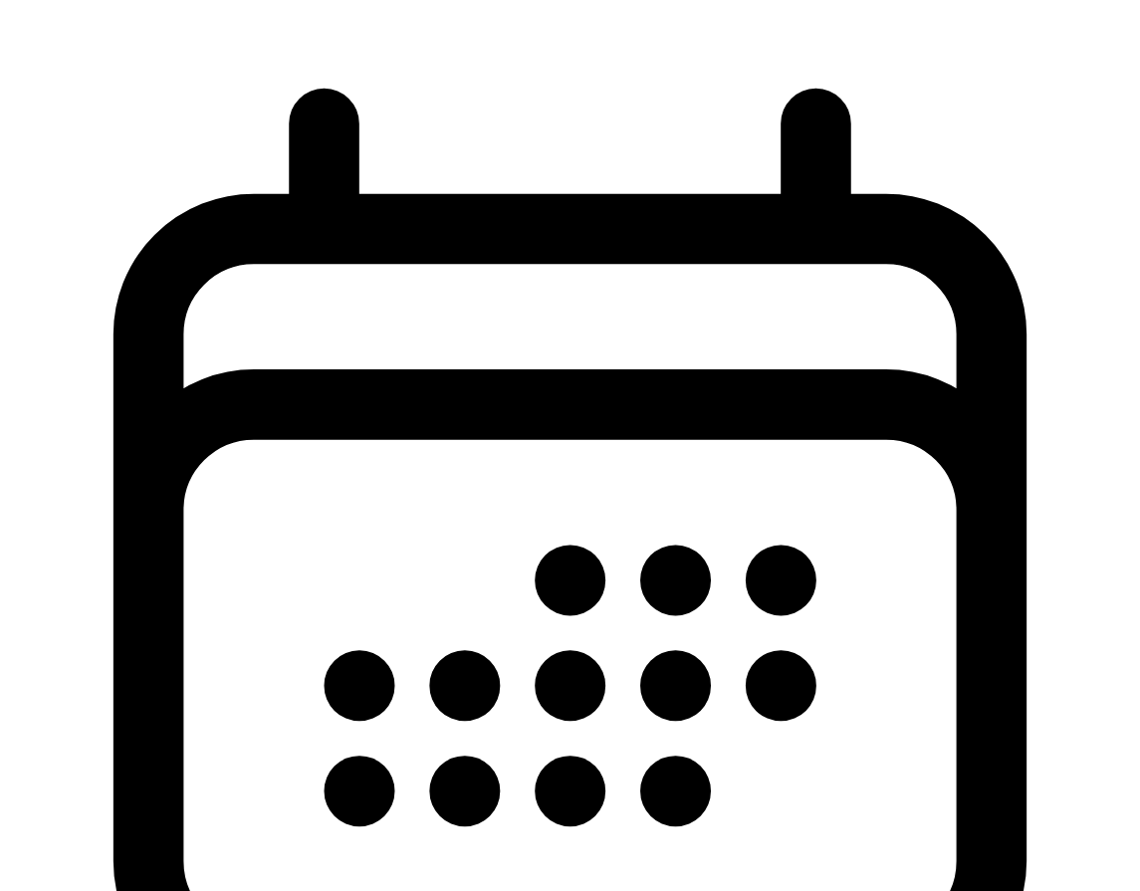
type input "401k"
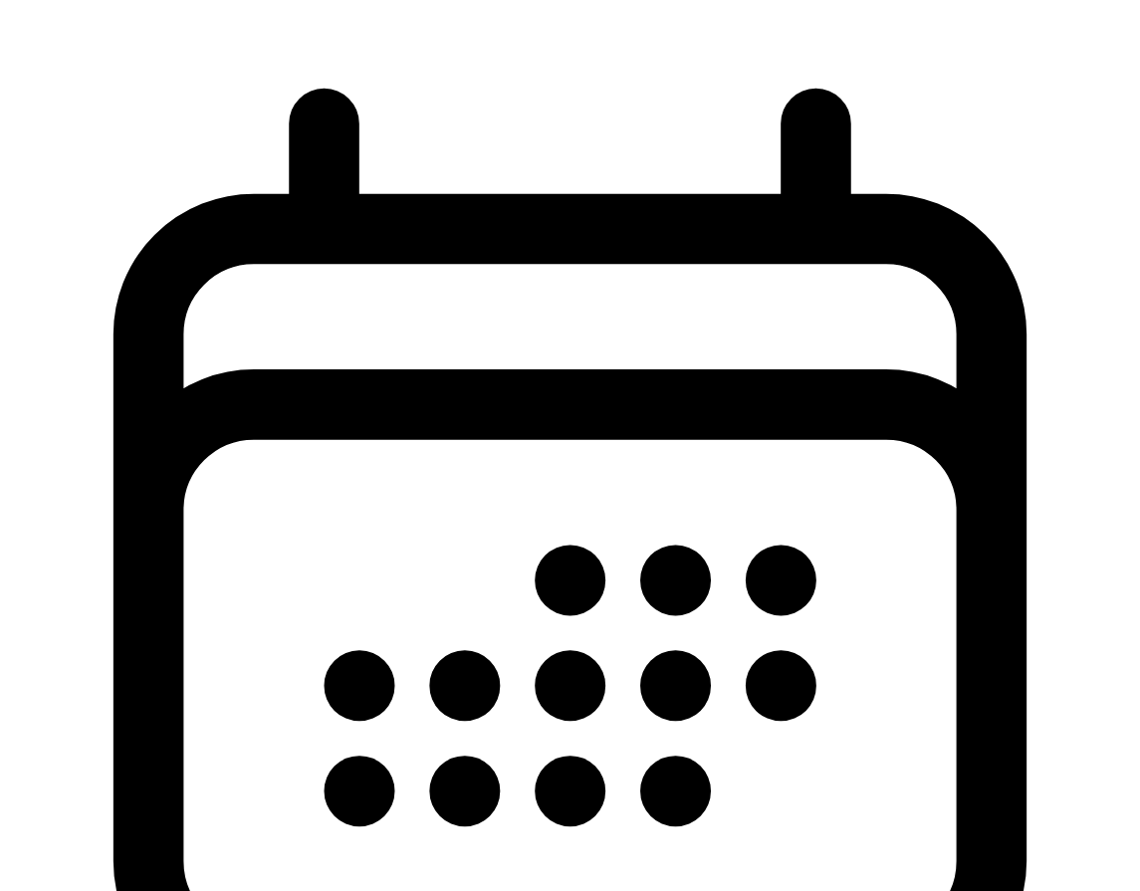
type input "09/01/2025"
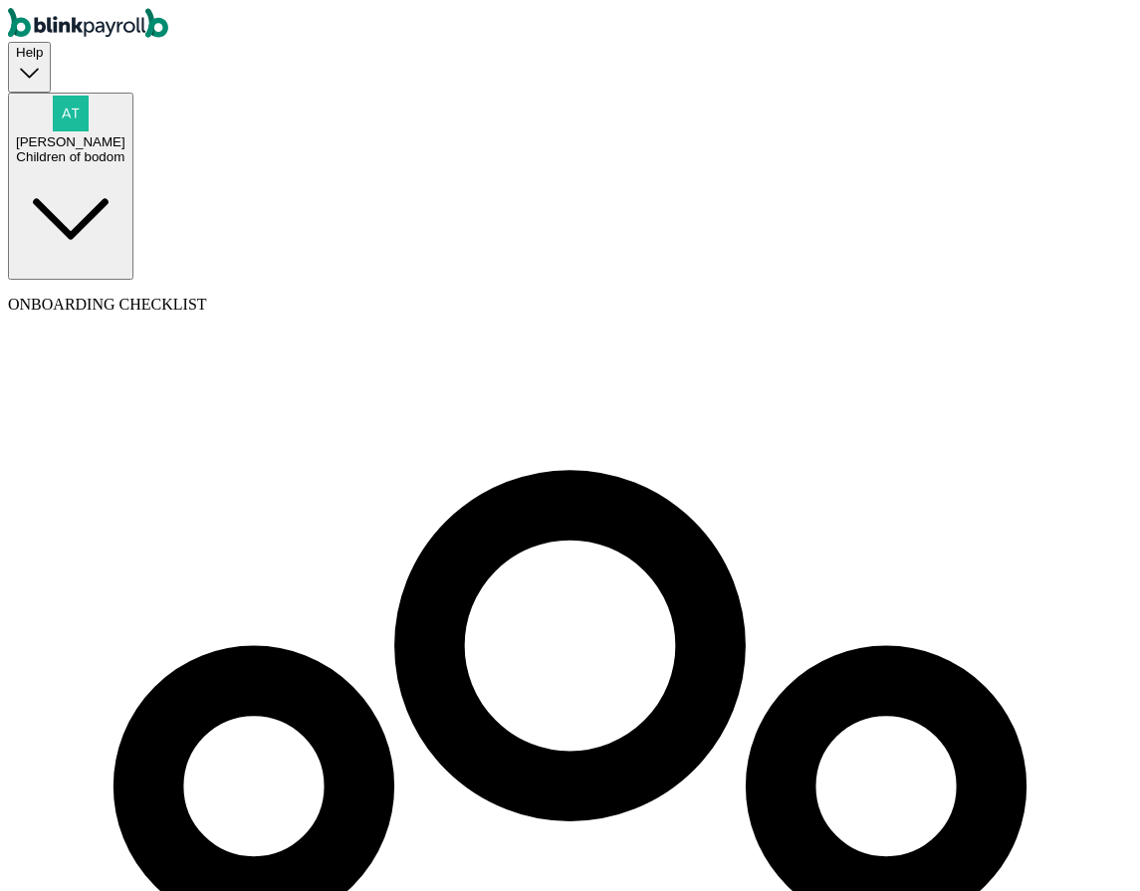
select select "employee"
select select "contractor"
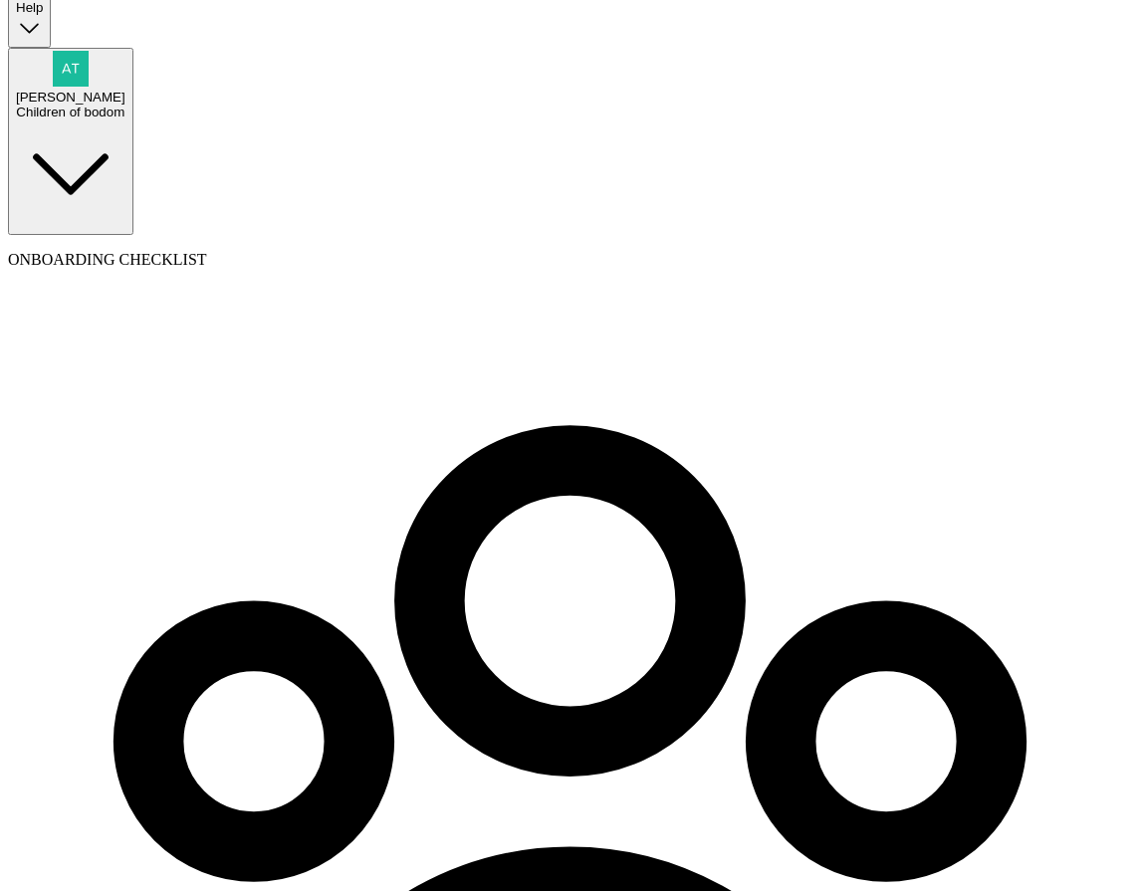
scroll to position [50, 0]
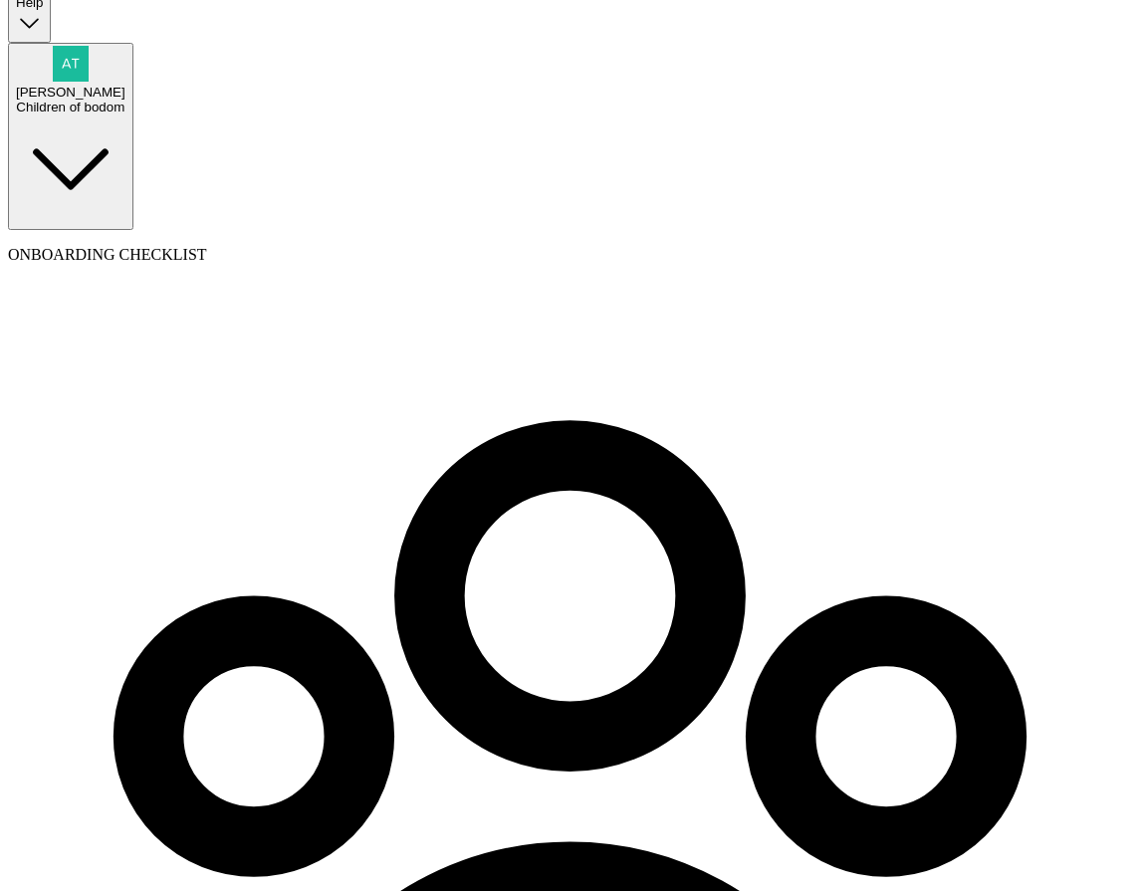
type input "Atul"
type input "test"
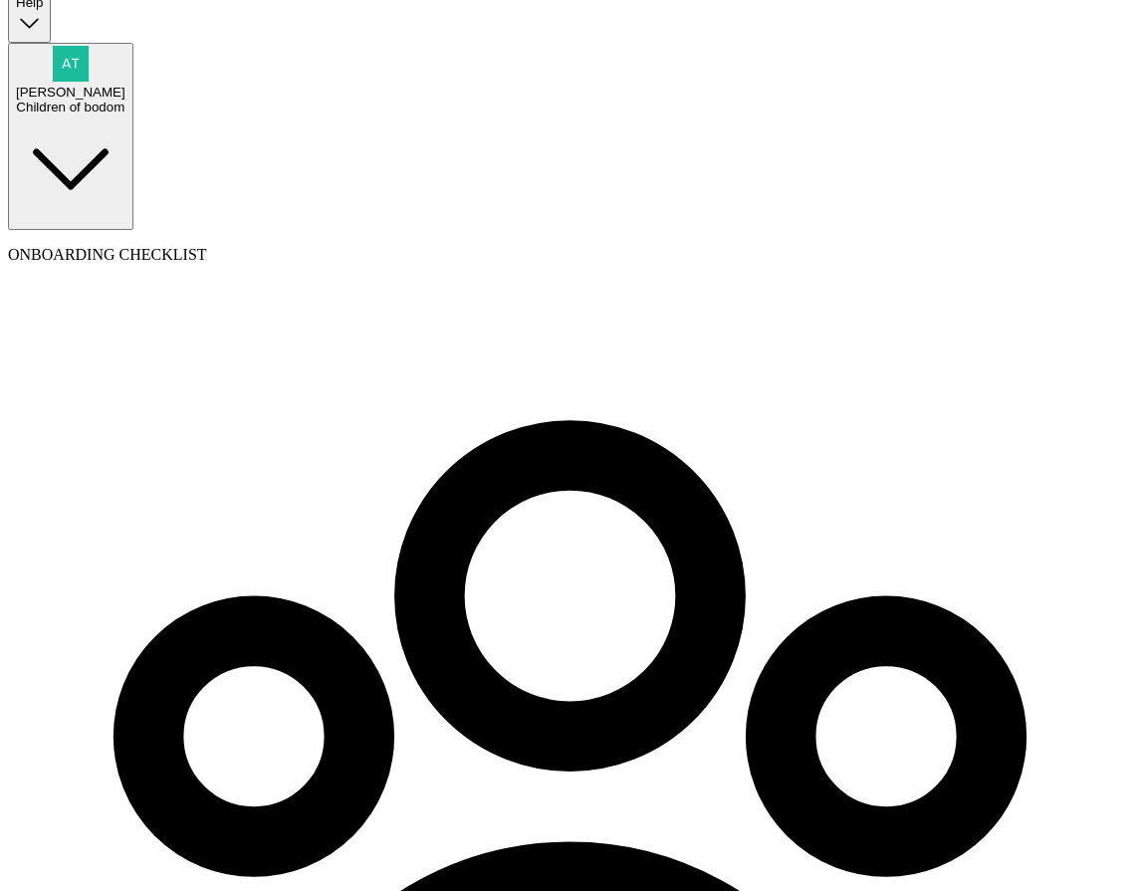
type input "Branko"
type input "test"
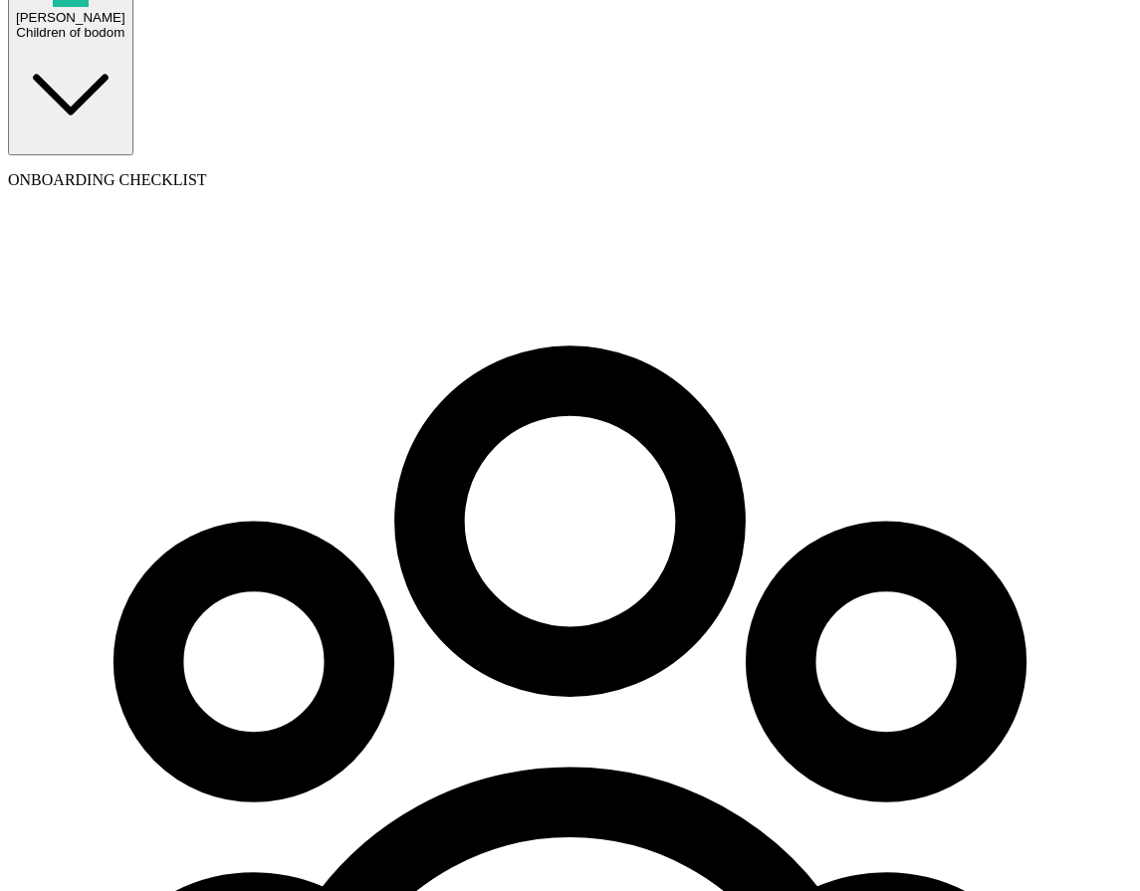
scroll to position [152, 0]
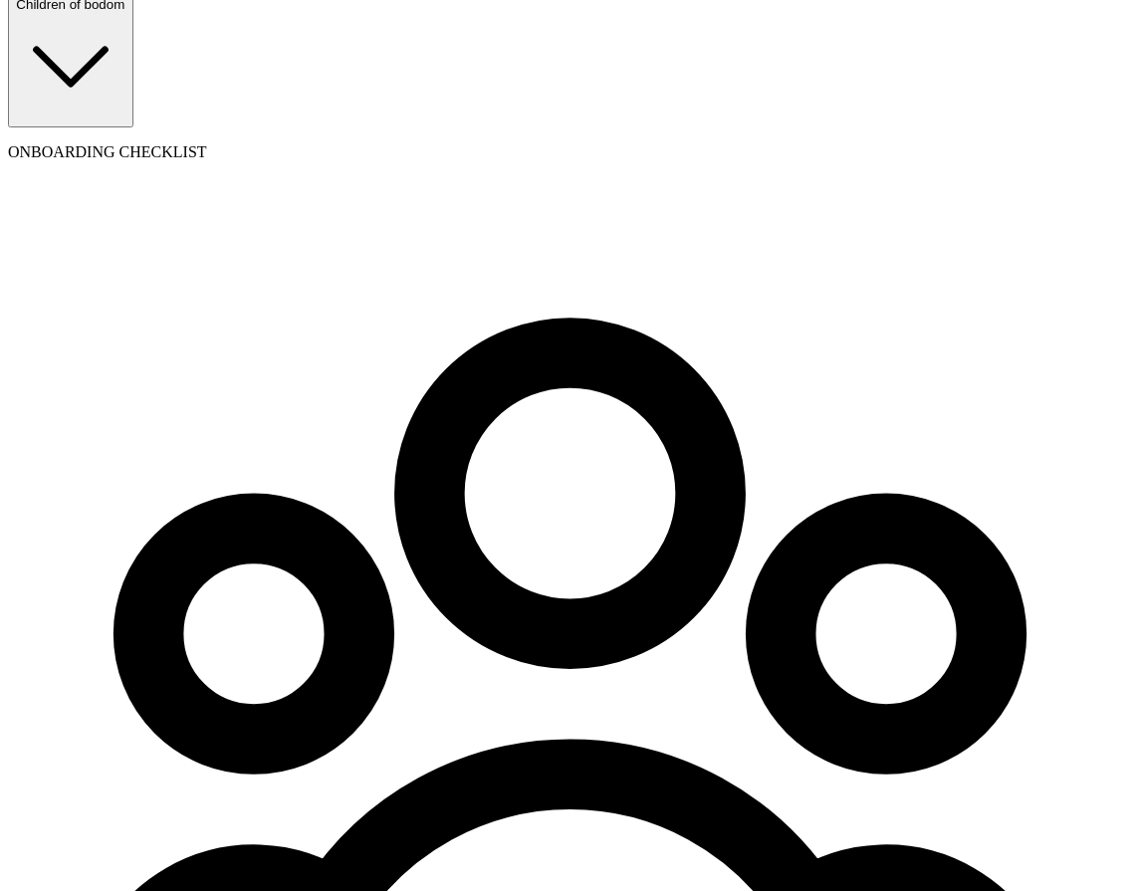
type input "Raj"
type input "test"
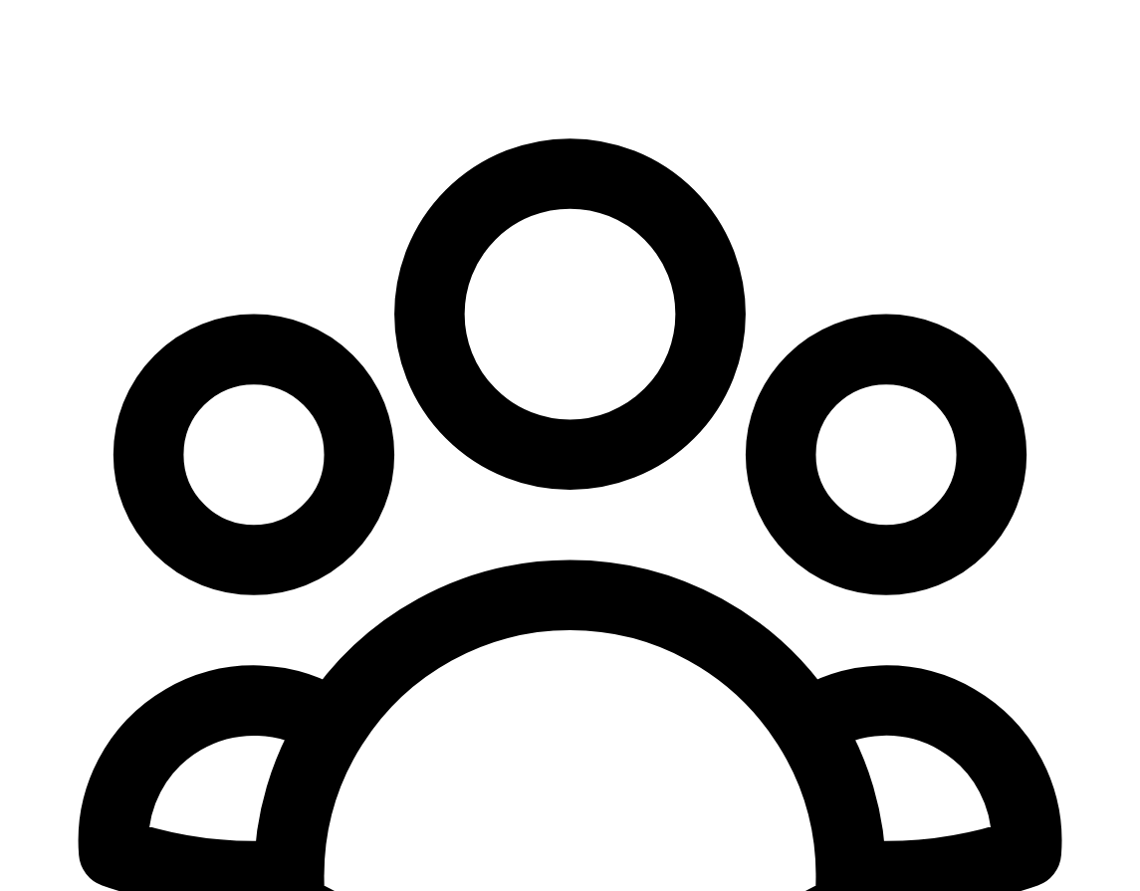
scroll to position [340, 0]
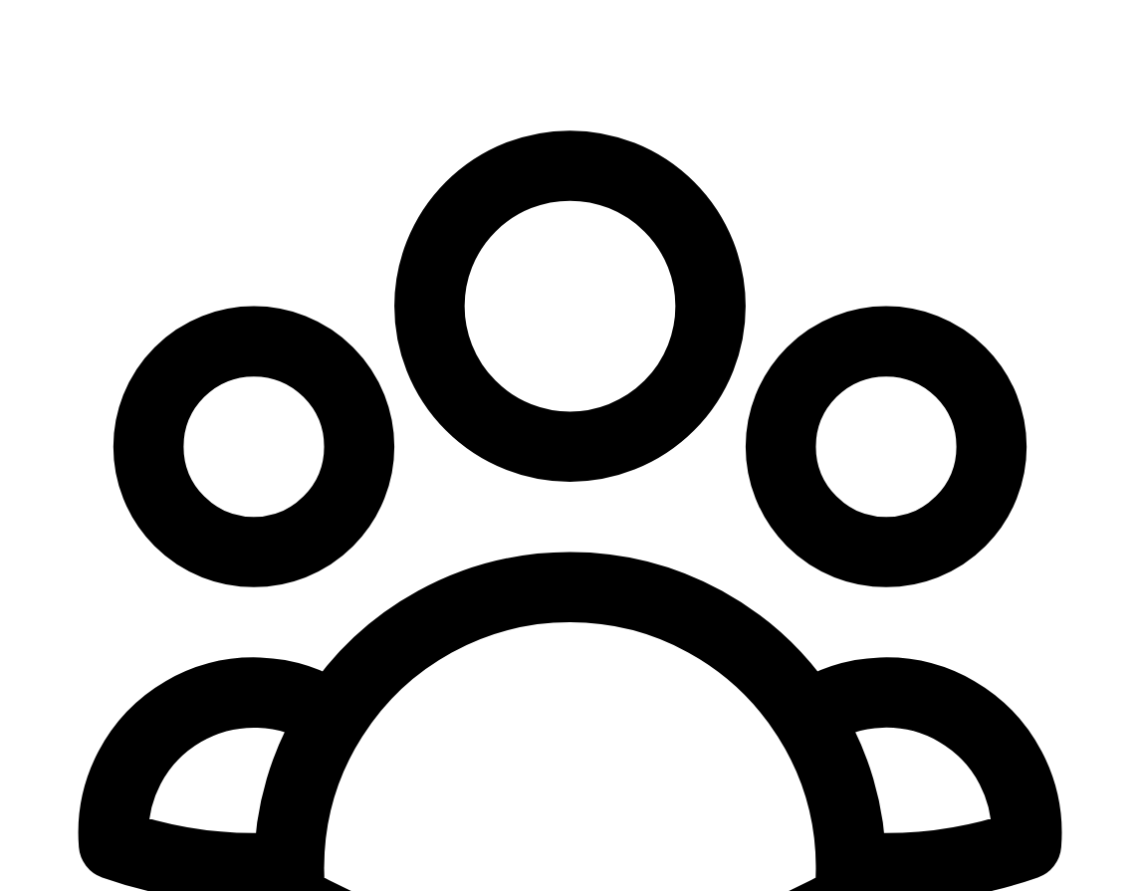
type input "Bhautik"
type input "test"
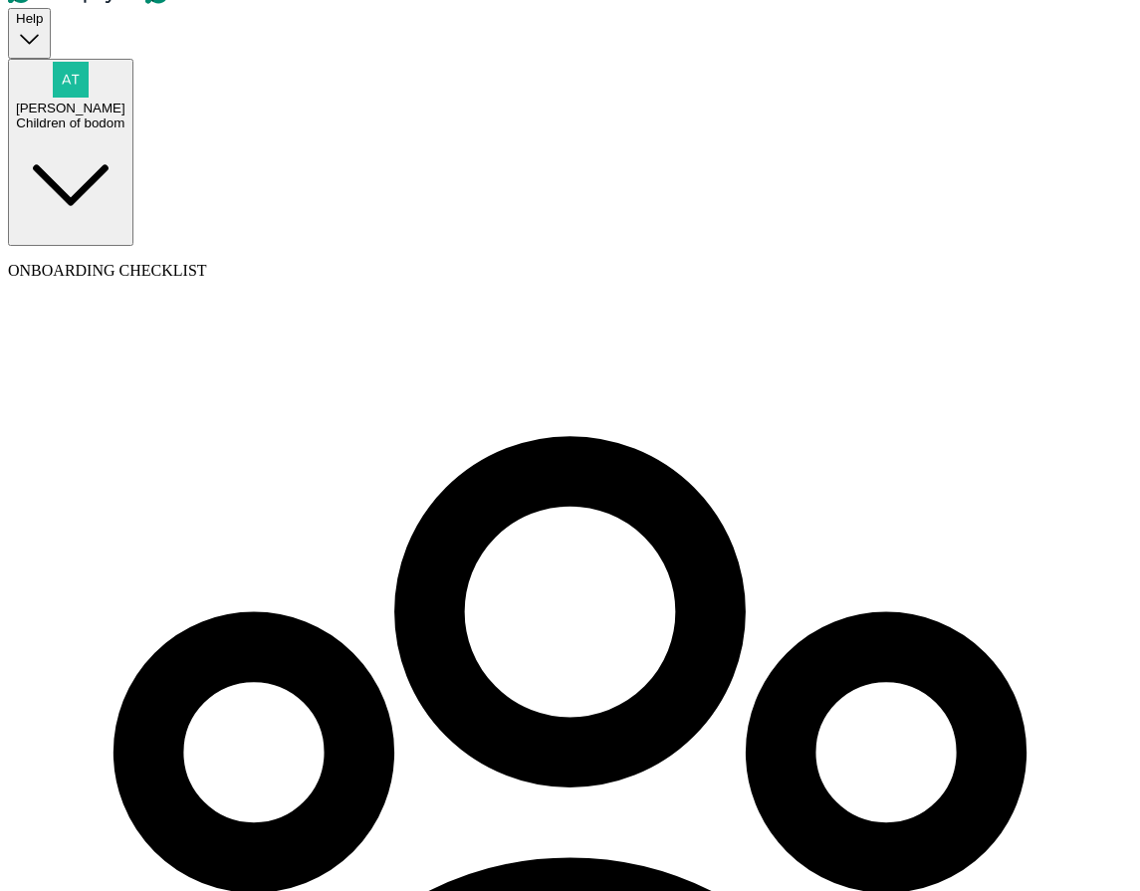
scroll to position [35, 0]
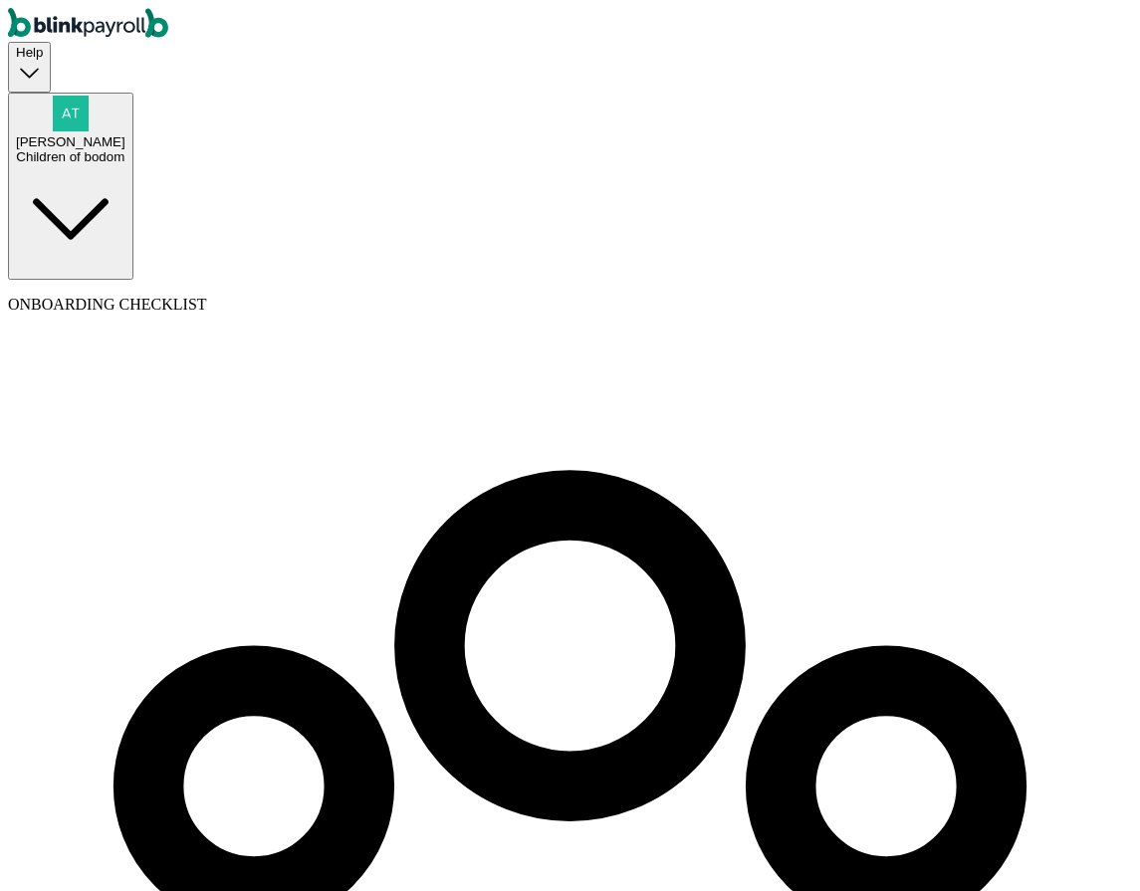
type input "atul+00@blinkpayroll.com"
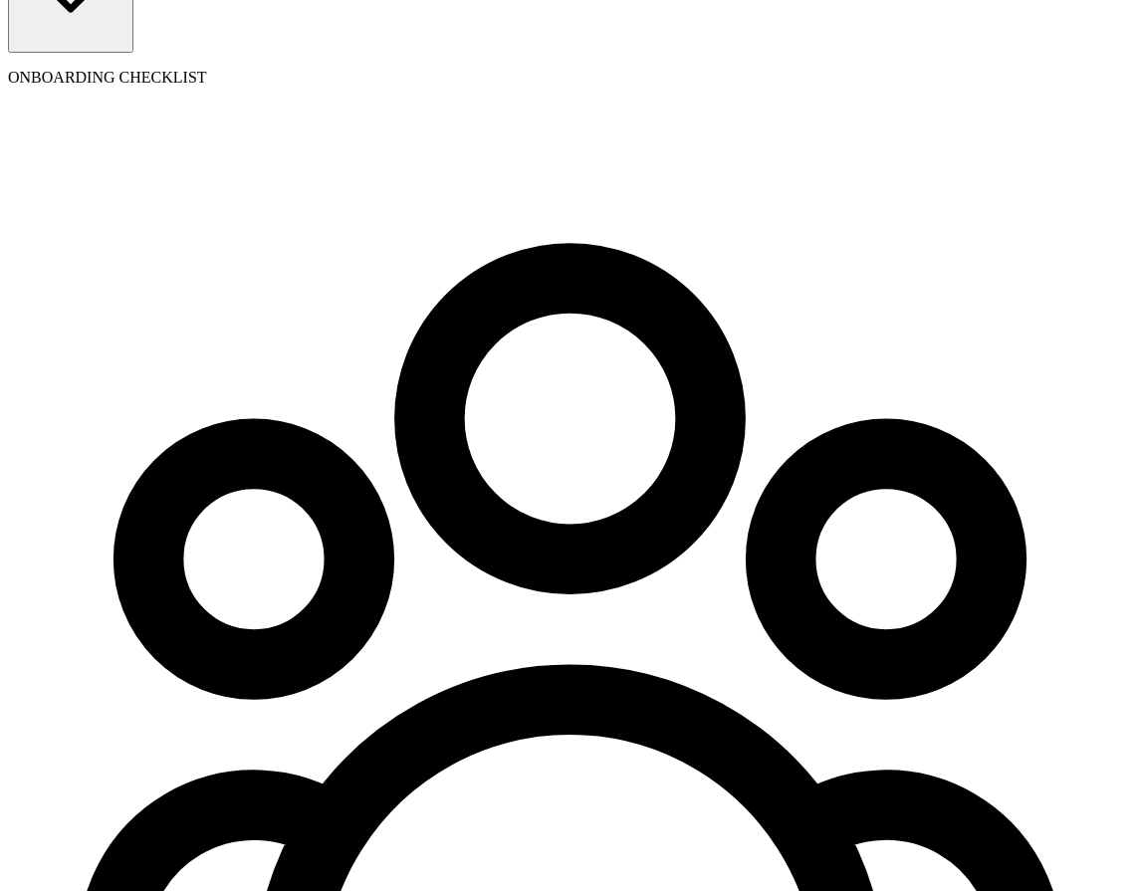
scroll to position [228, 0]
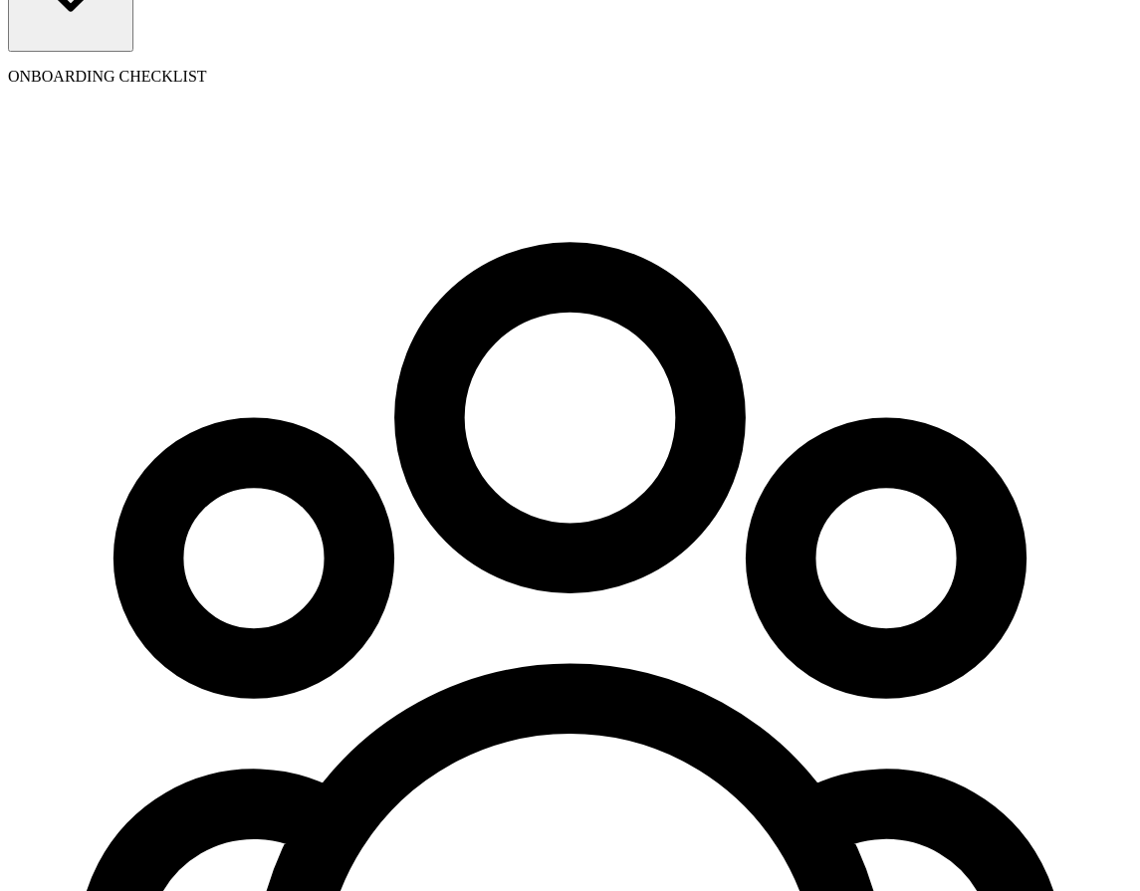
type input "Ba"
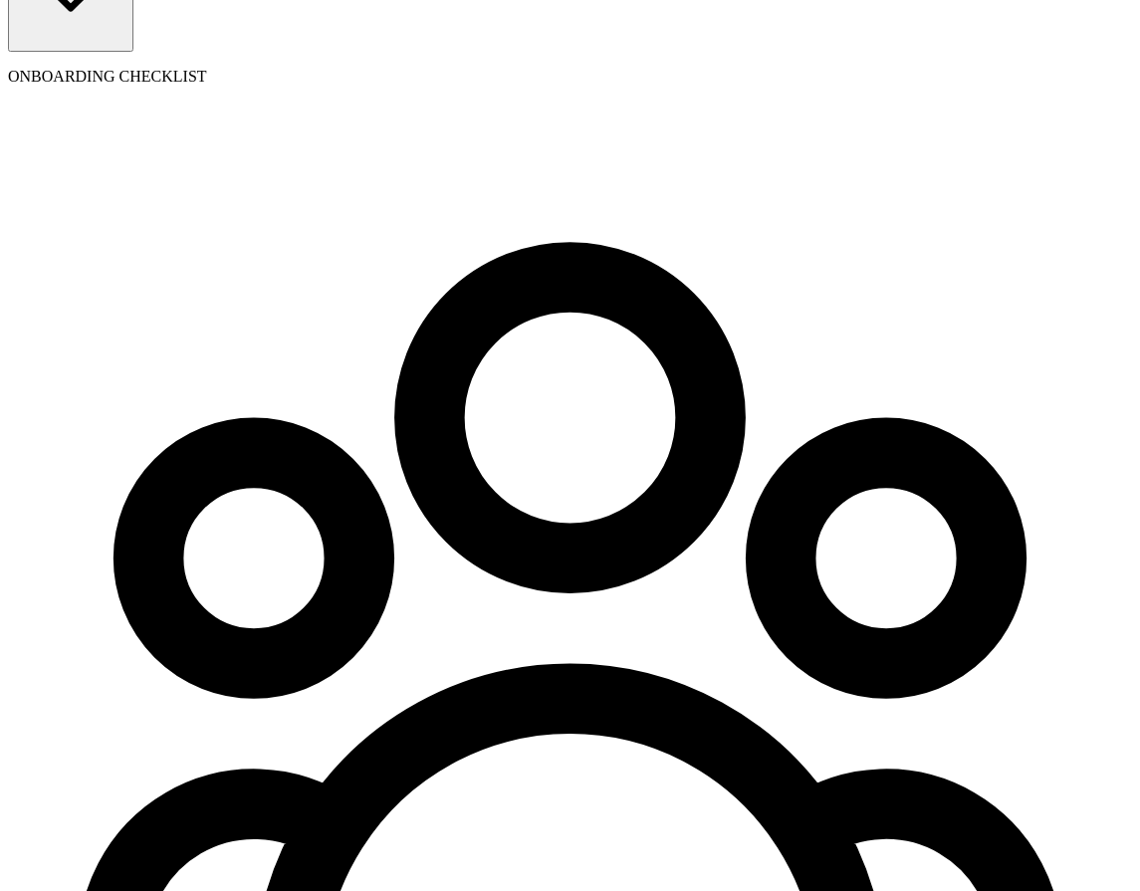
type input "09/01/2025"
select select "22 Texas Ave"
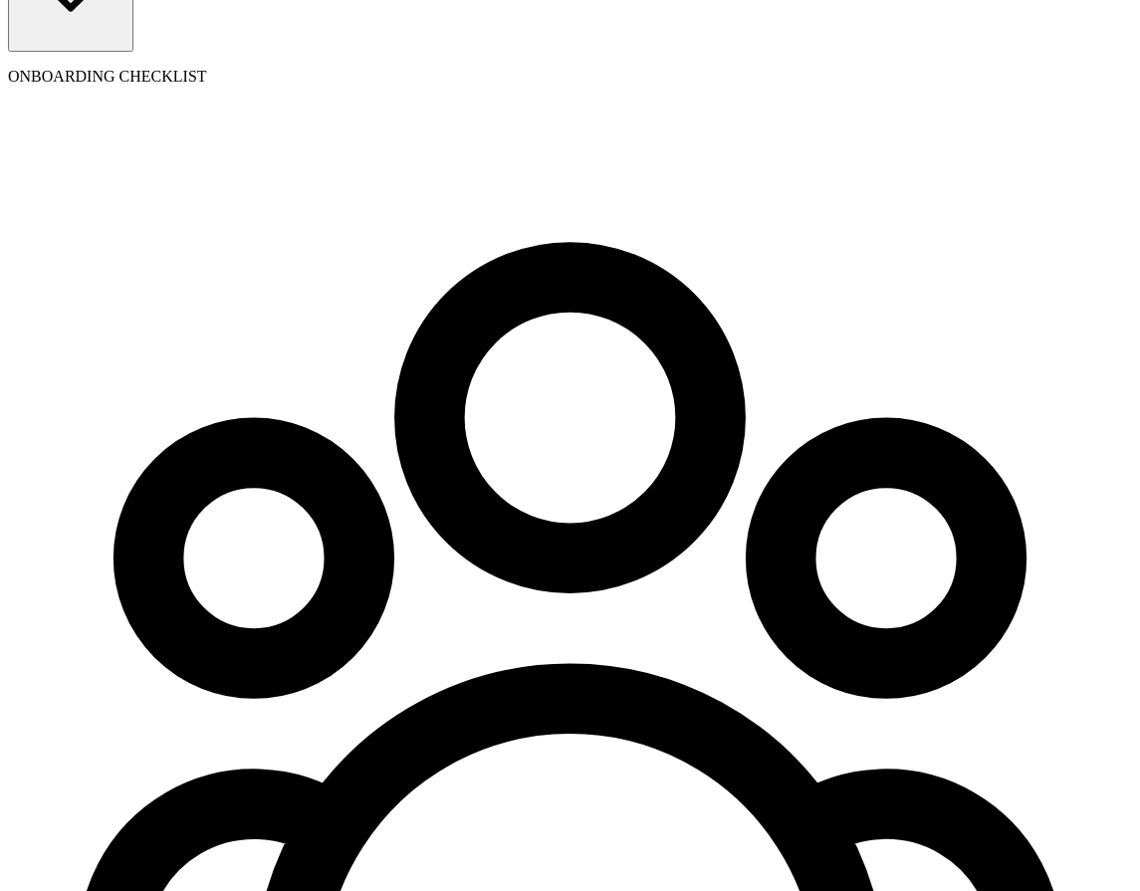
radio input "true"
type input "1"
type input "1.50"
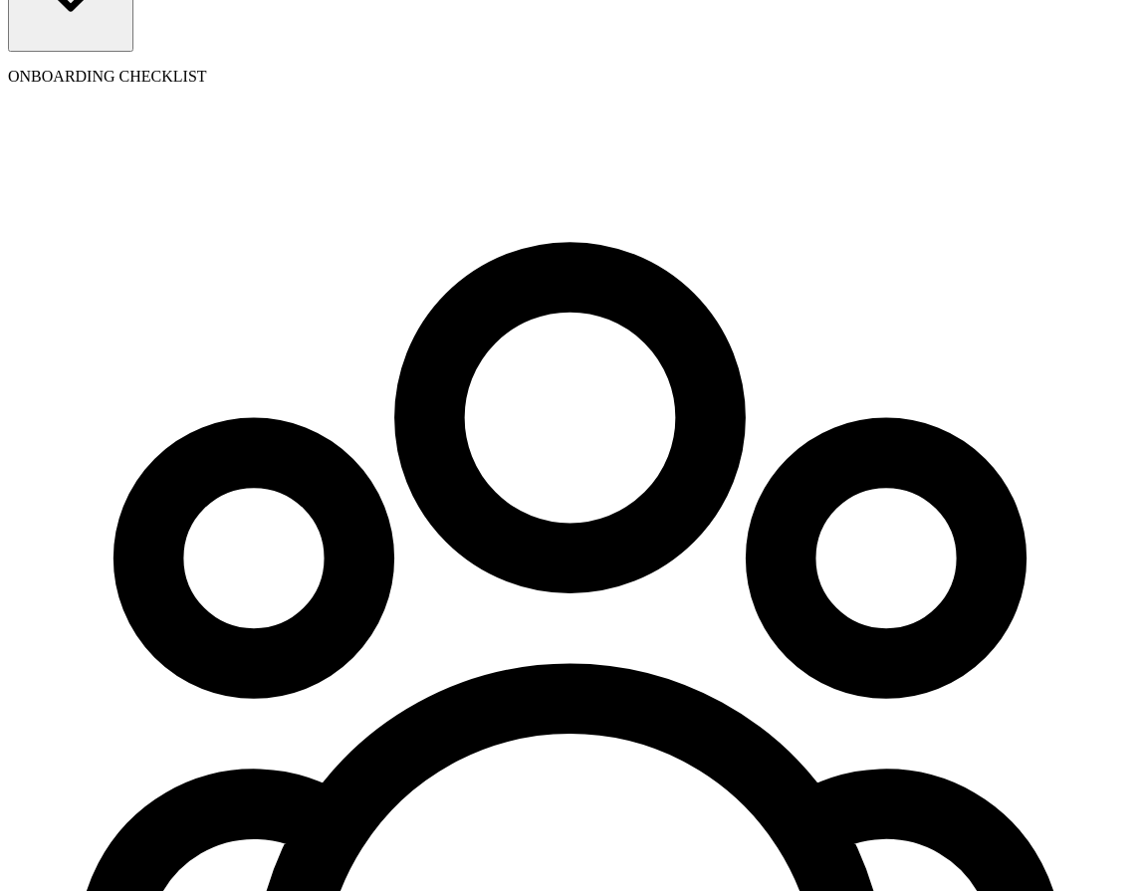
type input "10"
type input "15.00"
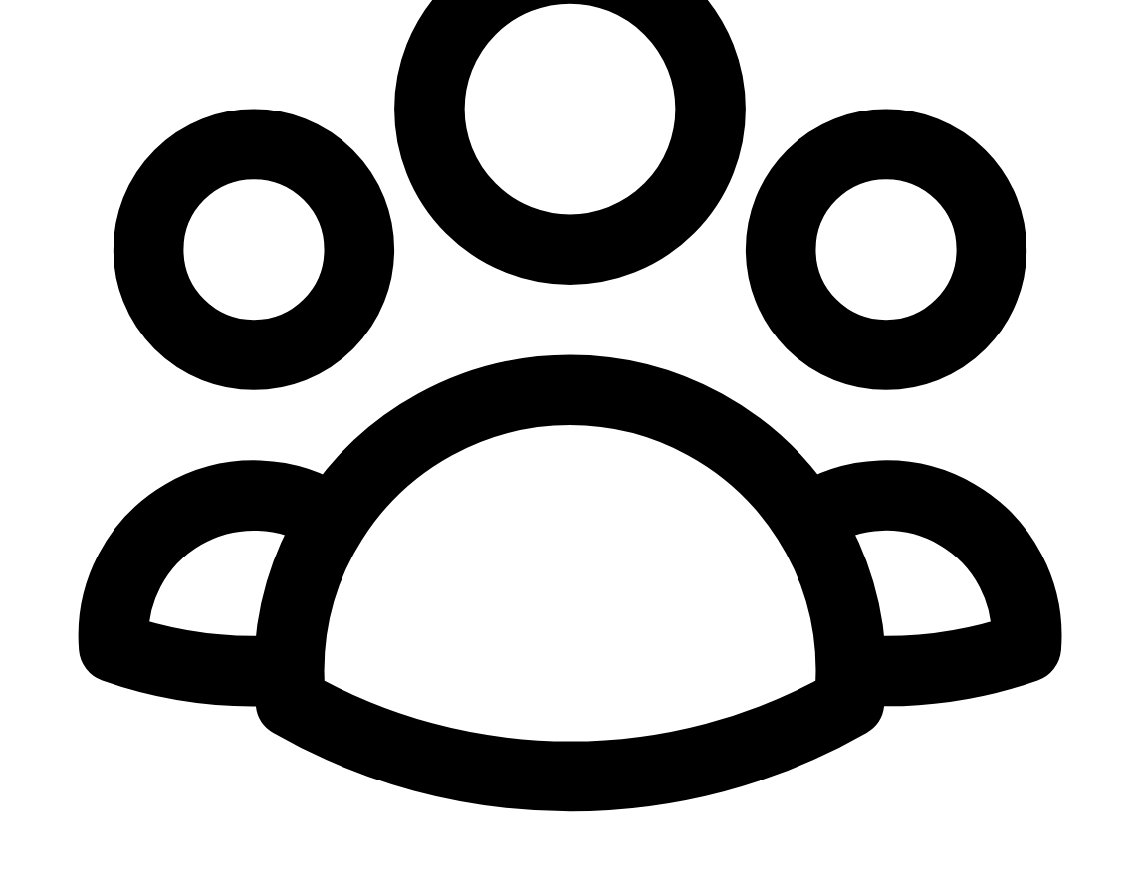
scroll to position [572, 0]
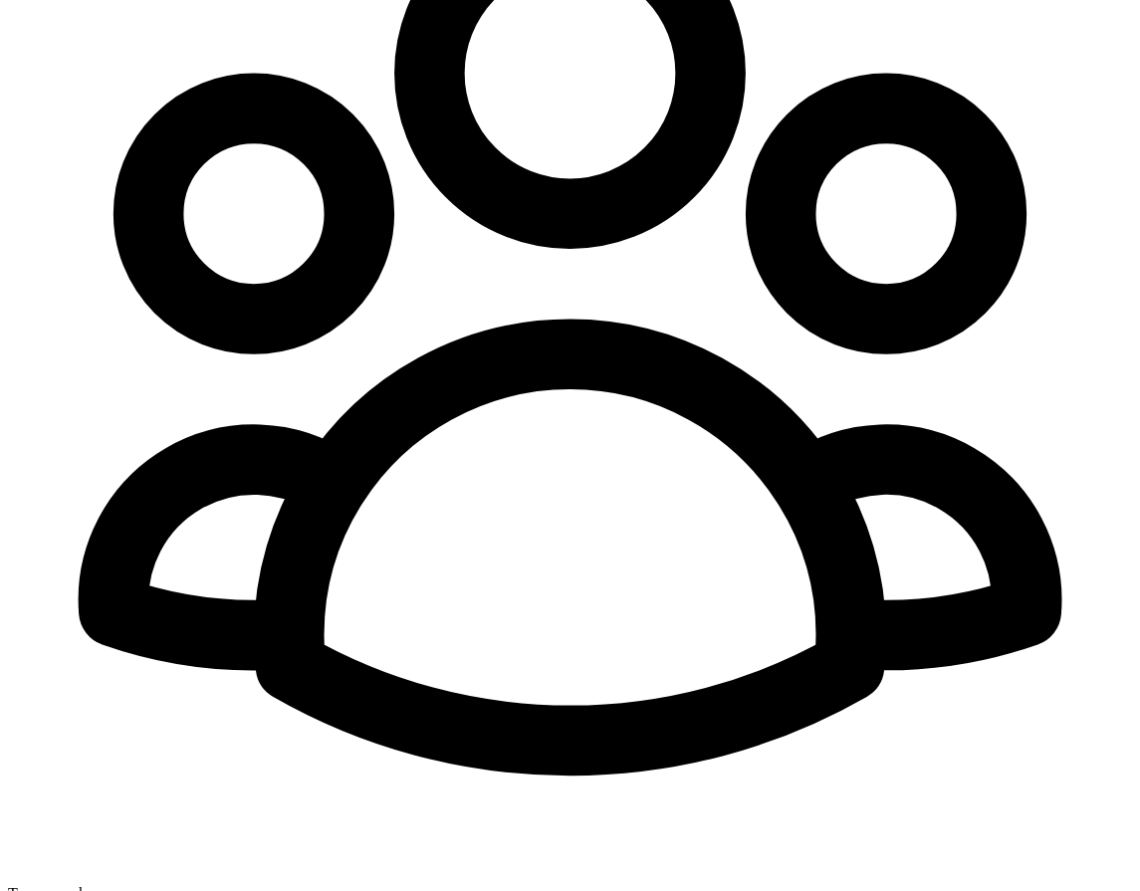
type input "10"
radio input "true"
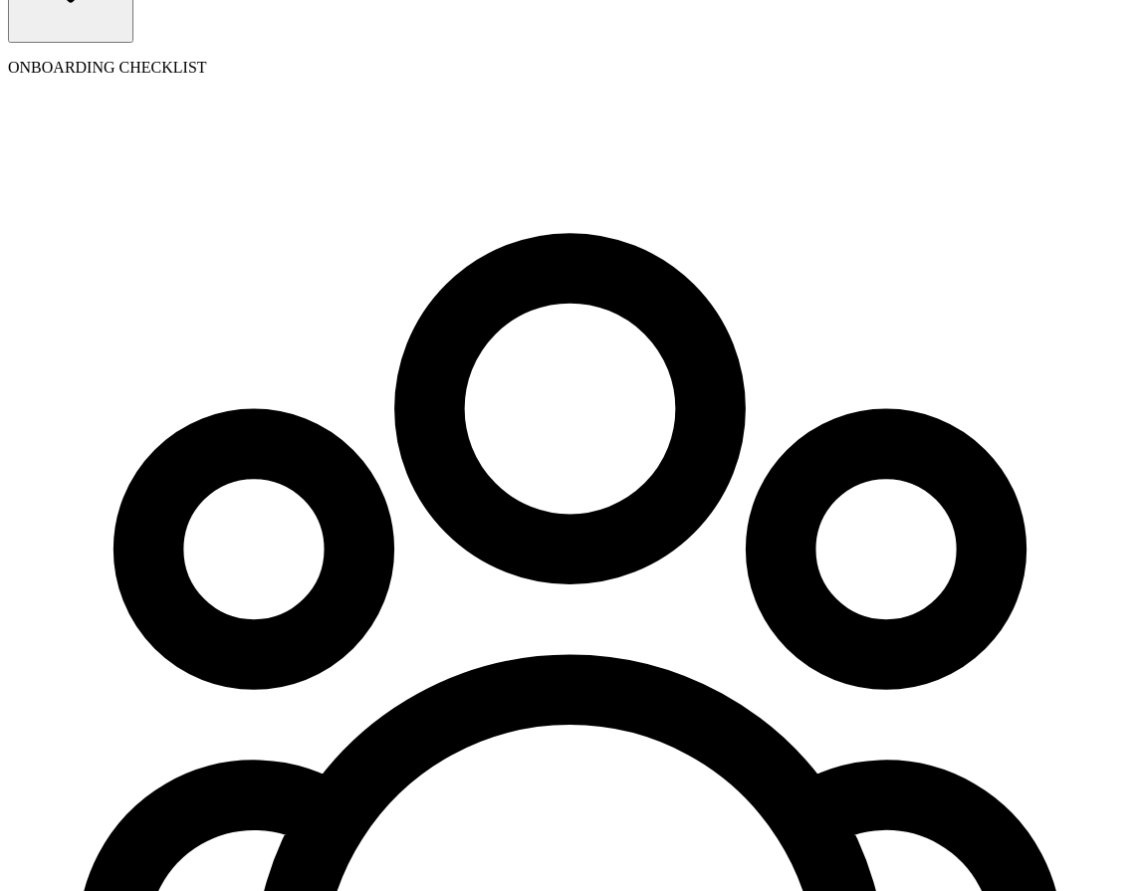
scroll to position [228, 0]
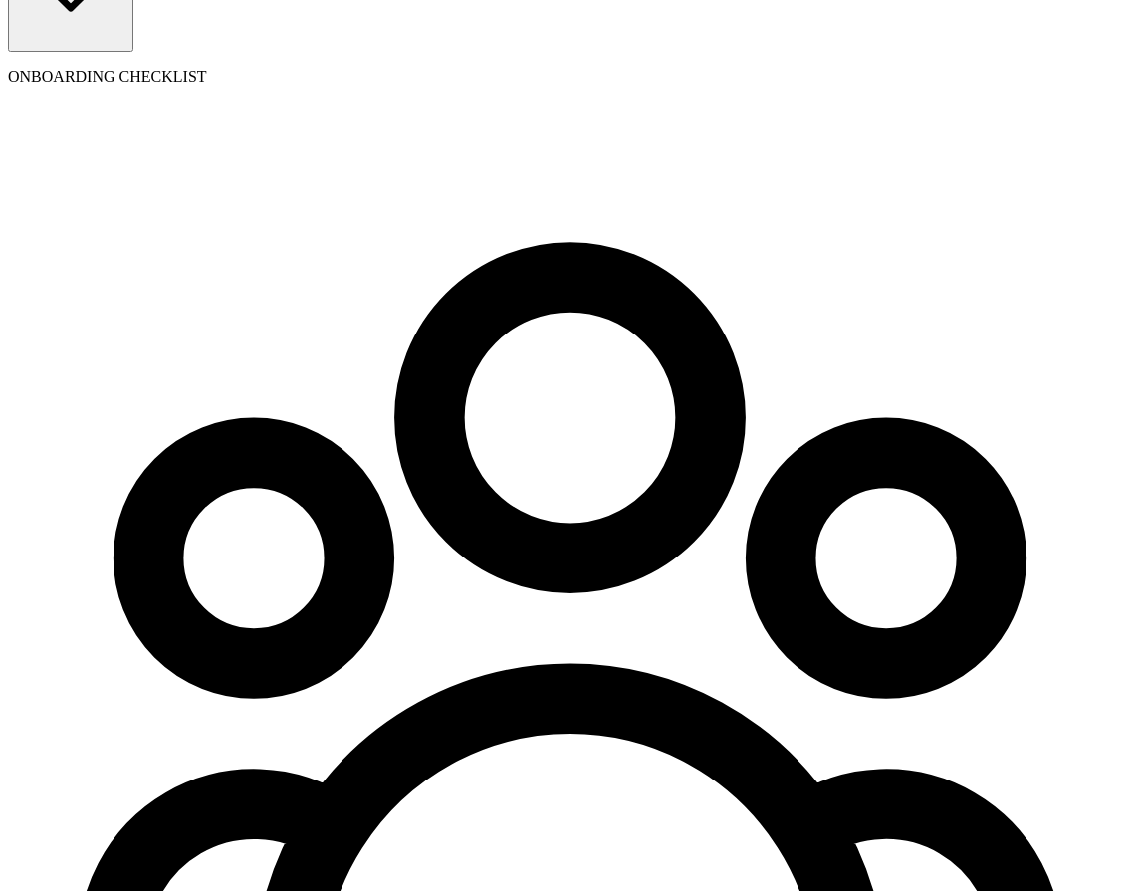
type input "342-34-2342"
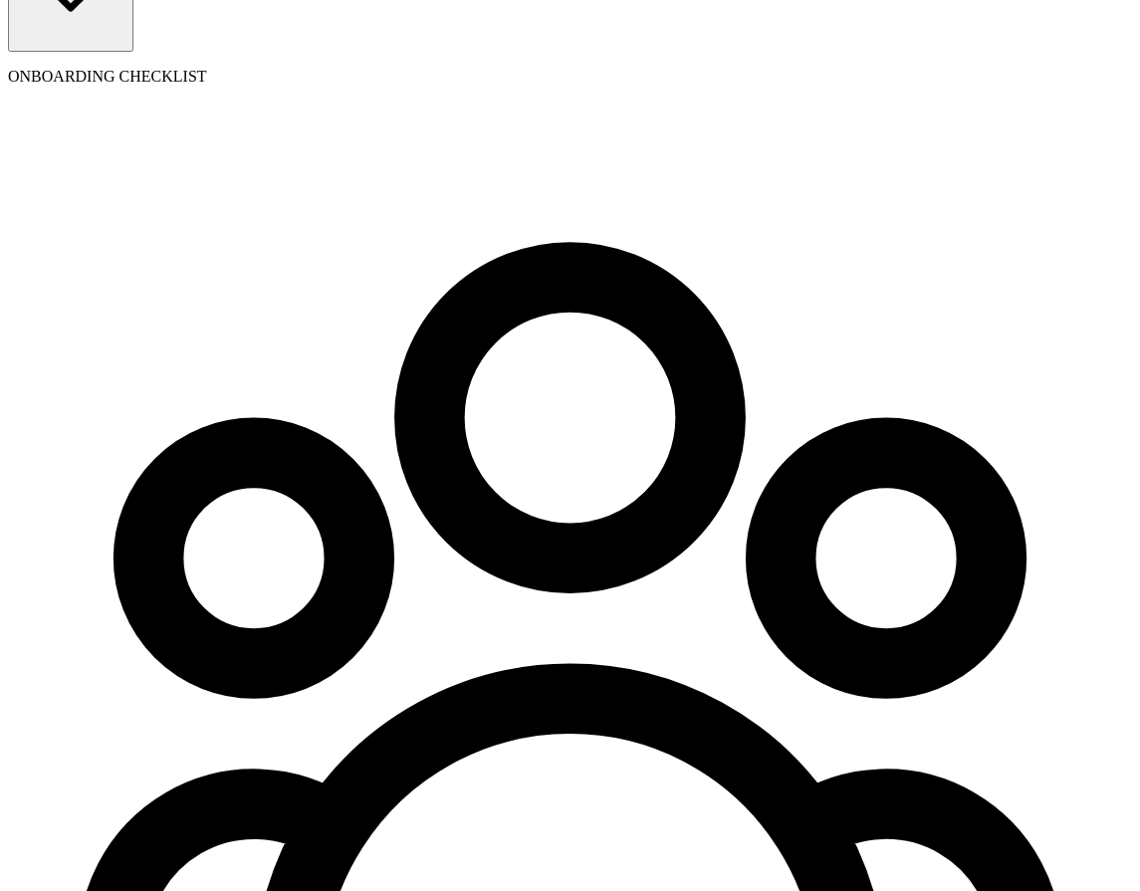
type input "08/31/1990"
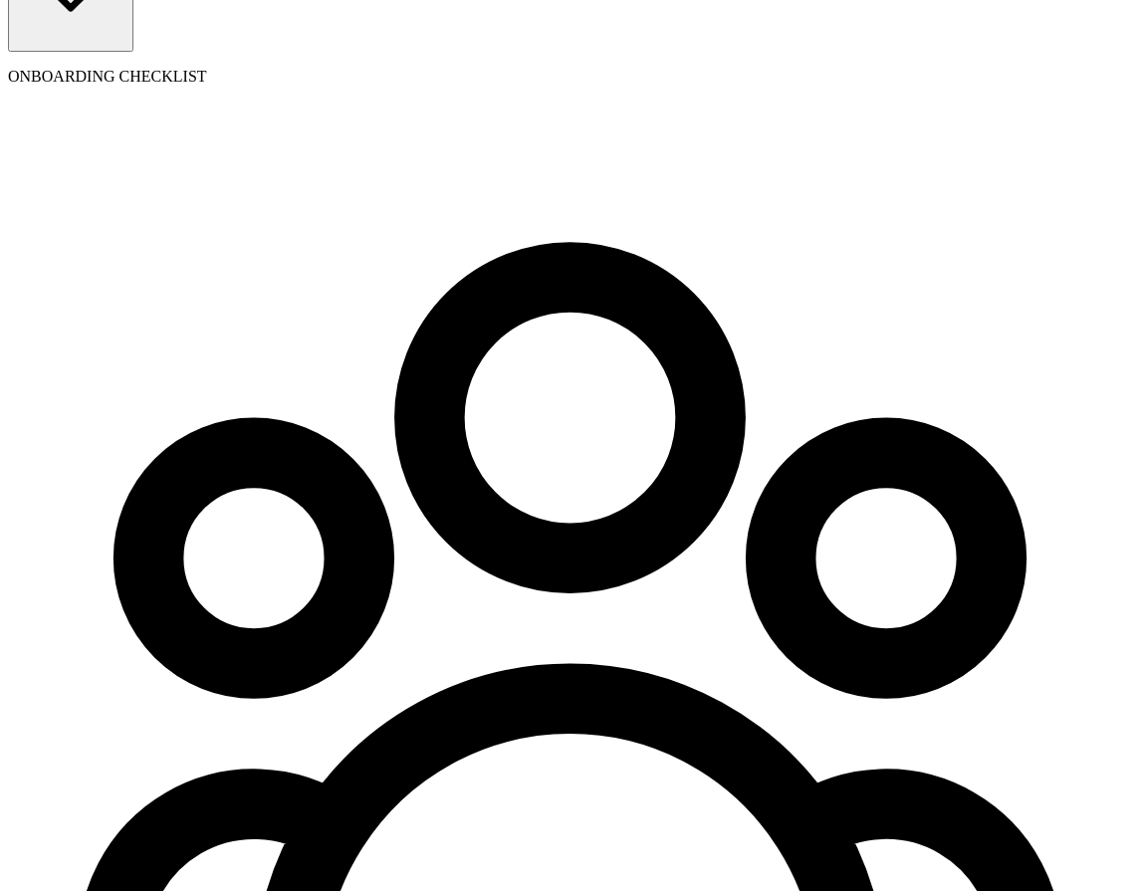
type input "55 Tea Berry Ln"
type input "Bridgeport"
type input "WV"
type input "26330"
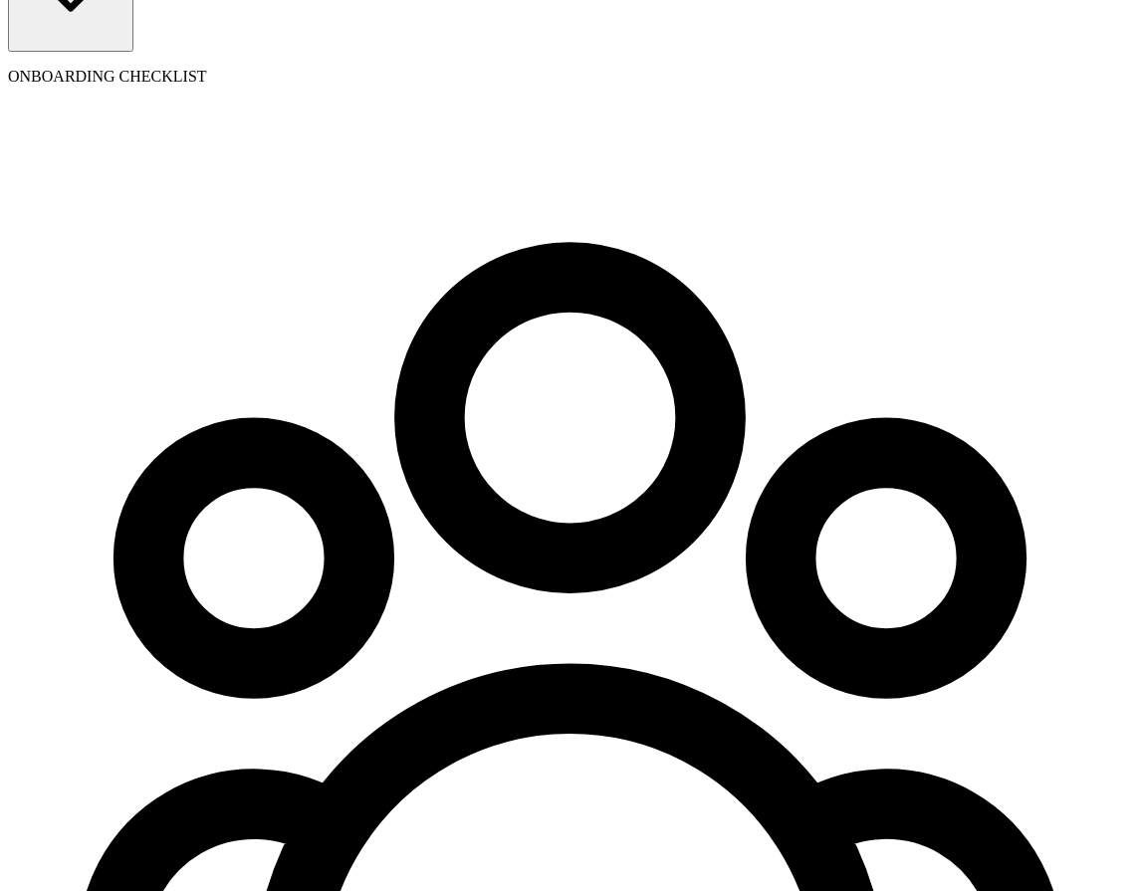
type input "55 Texas a and M Univ"
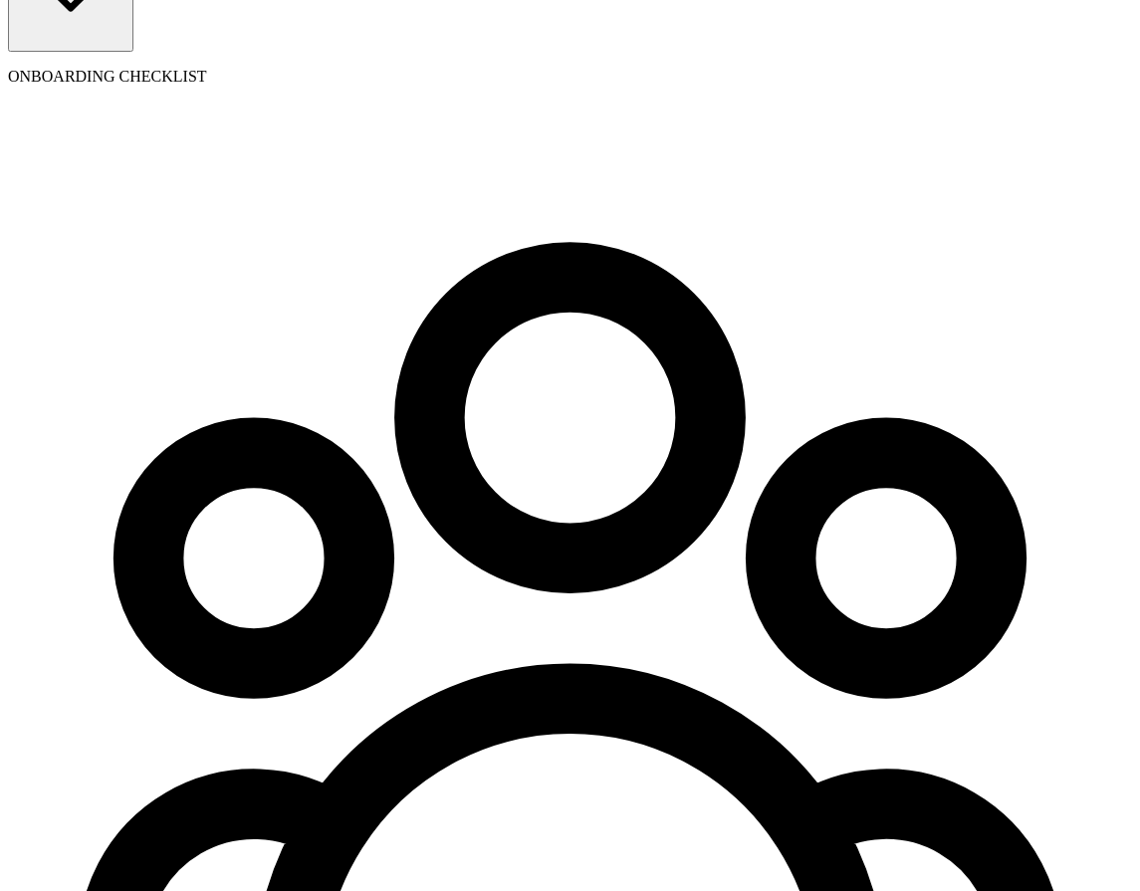
type input "[GEOGRAPHIC_DATA]"
type input "77843"
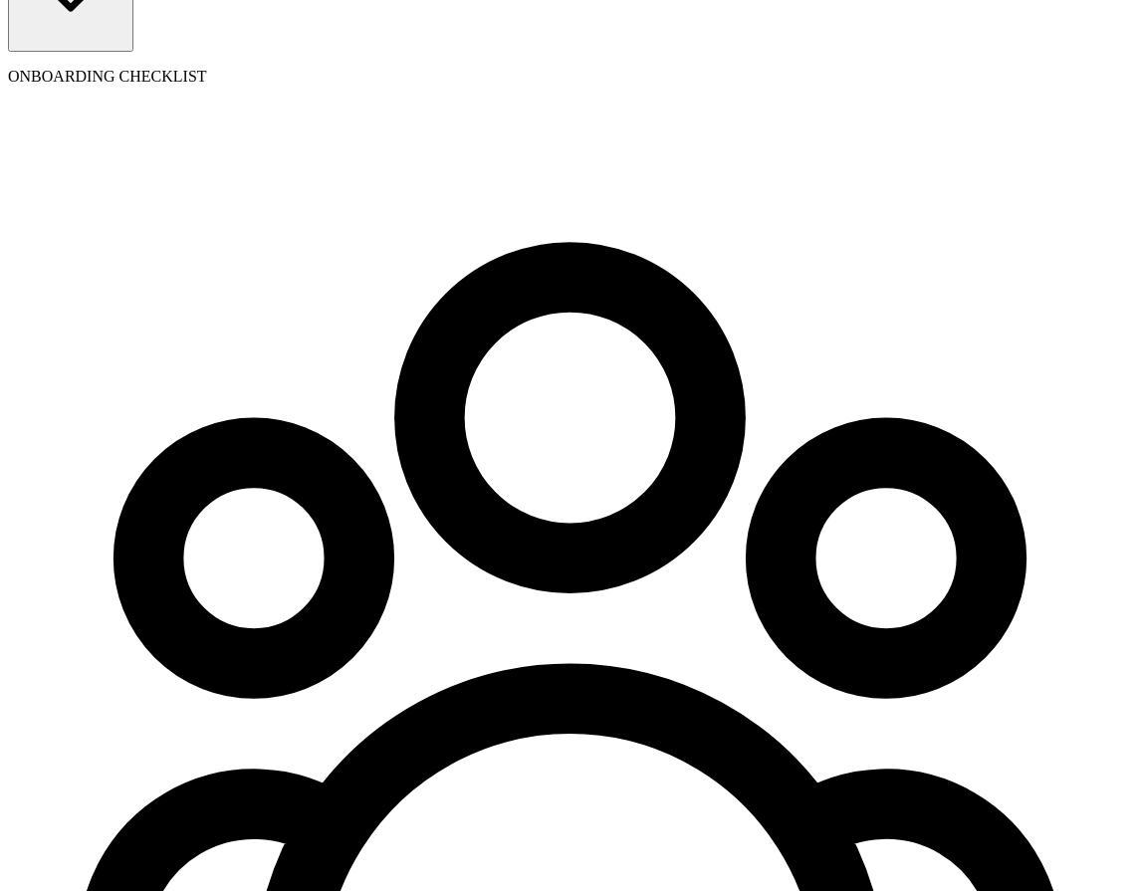
radio input "true"
select select "Savings"
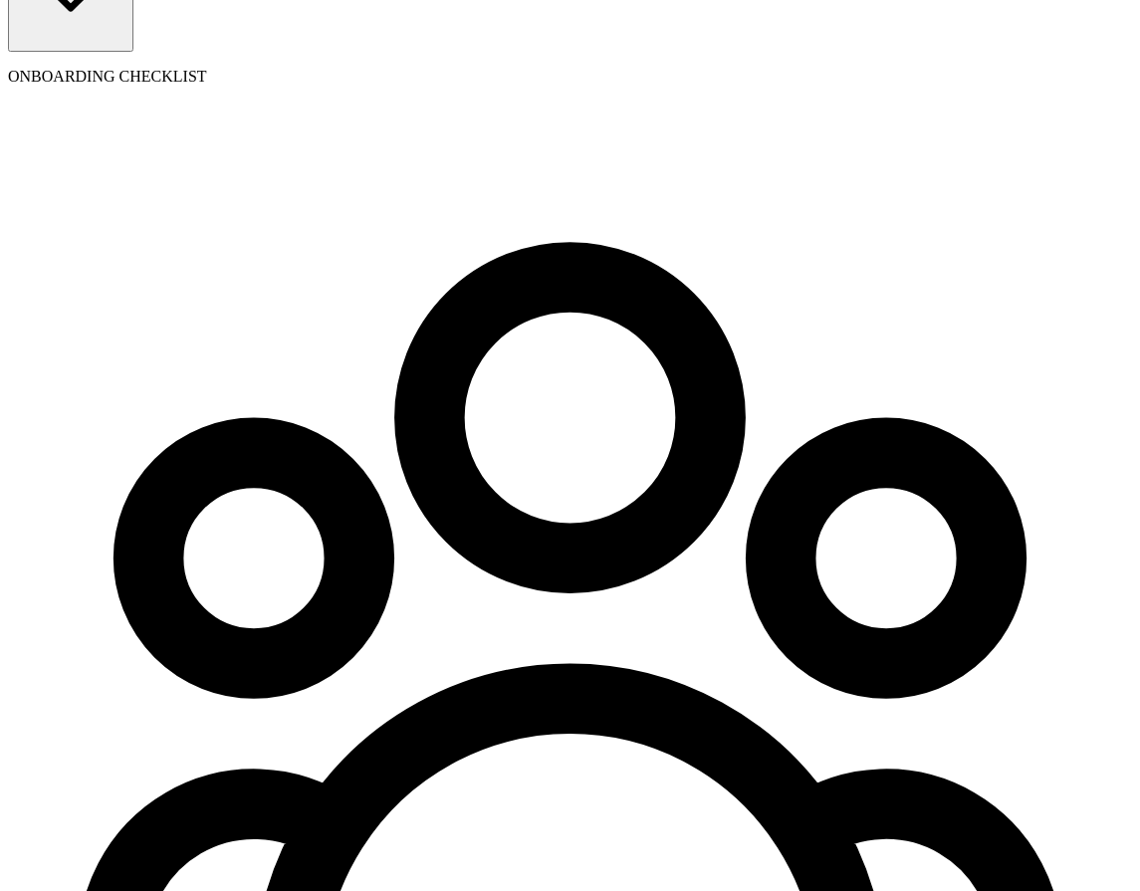
type input "222342342"
type input "2233"
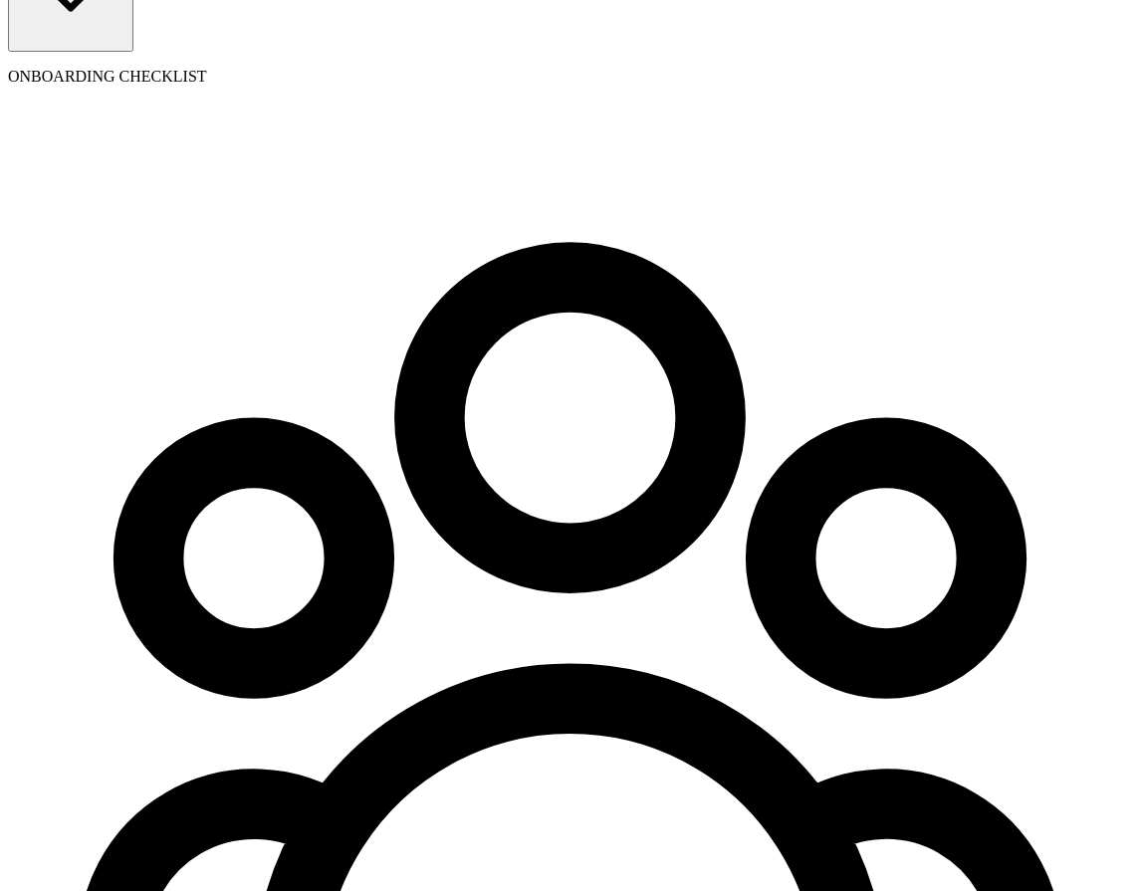
type input "2233"
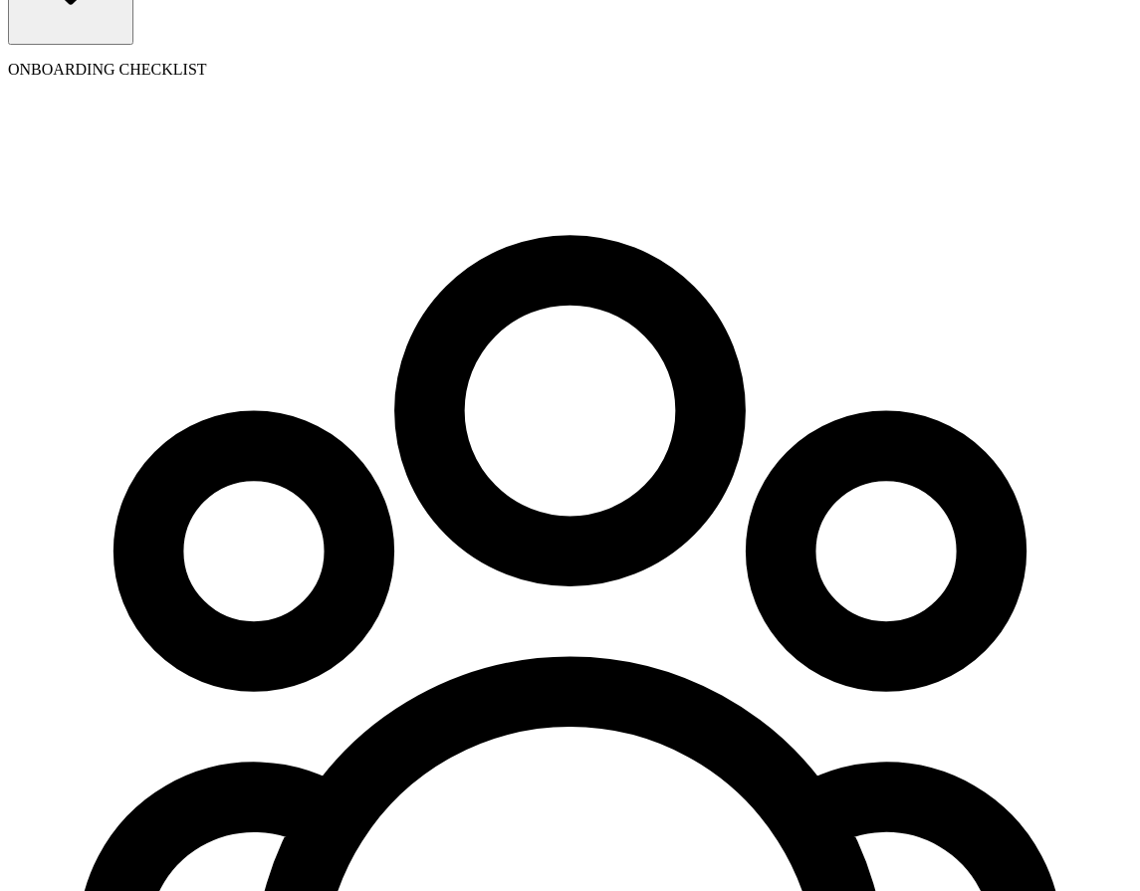
scroll to position [228, 0]
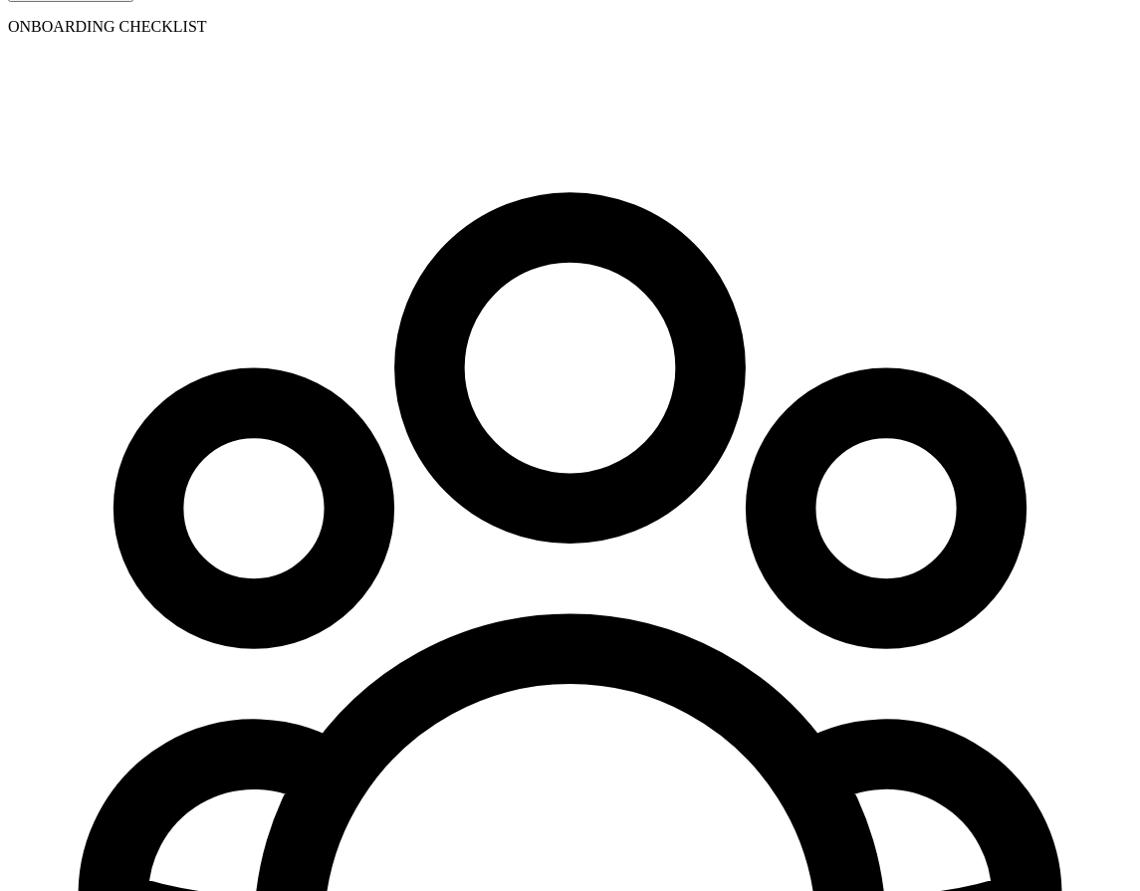
scroll to position [0, 0]
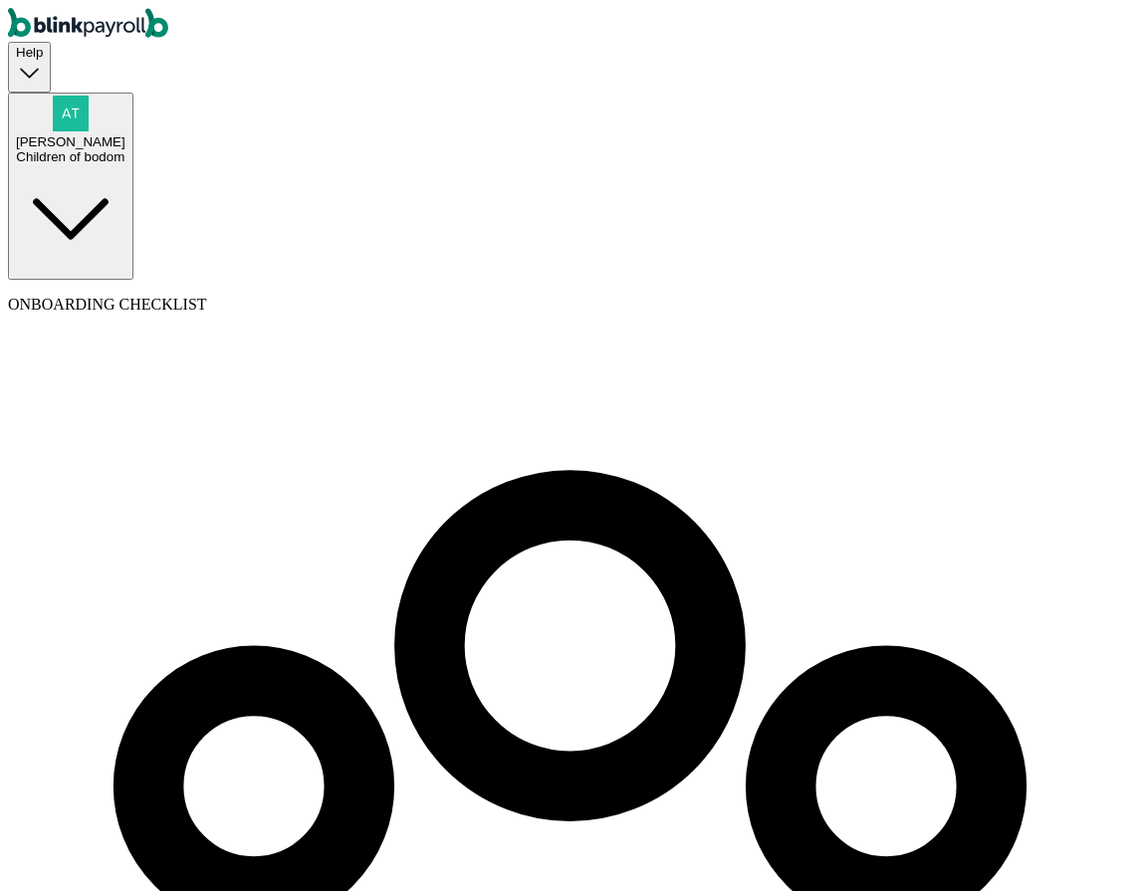
checkbox input "true"
type input "80"
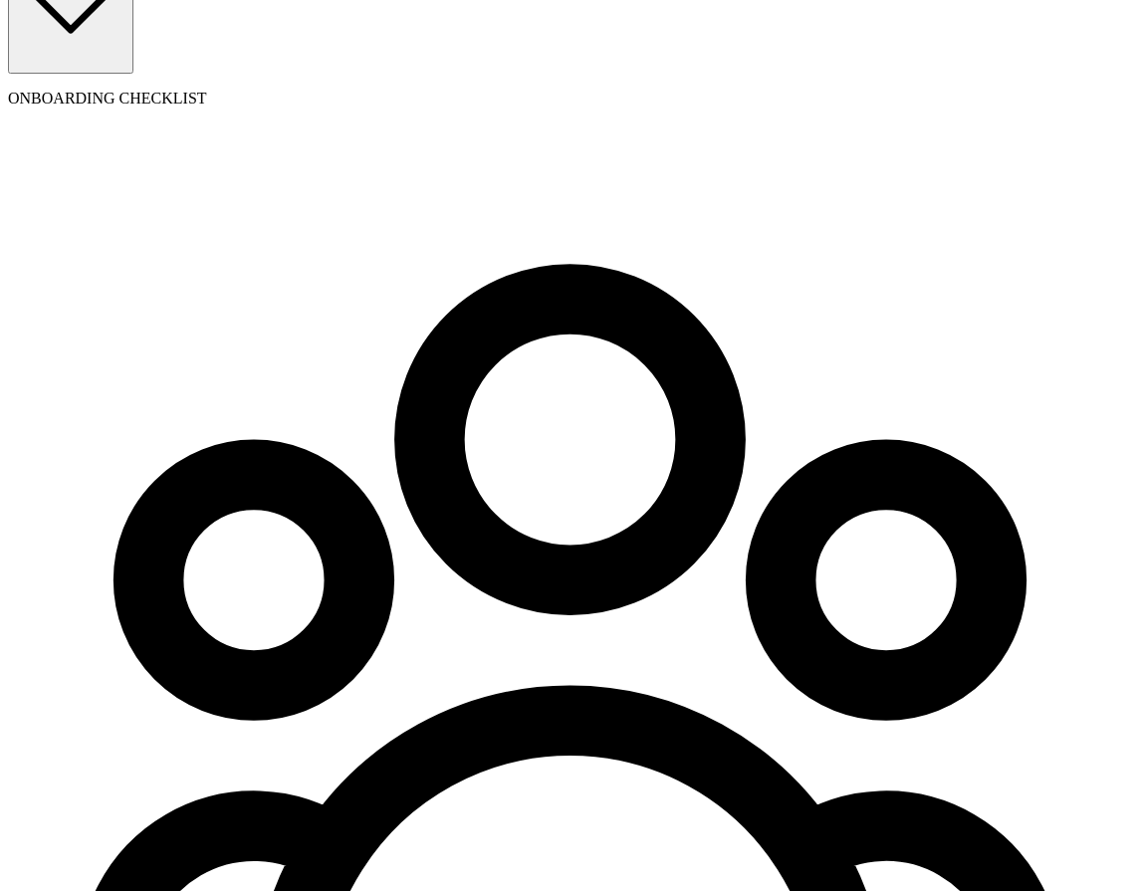
scroll to position [228, 0]
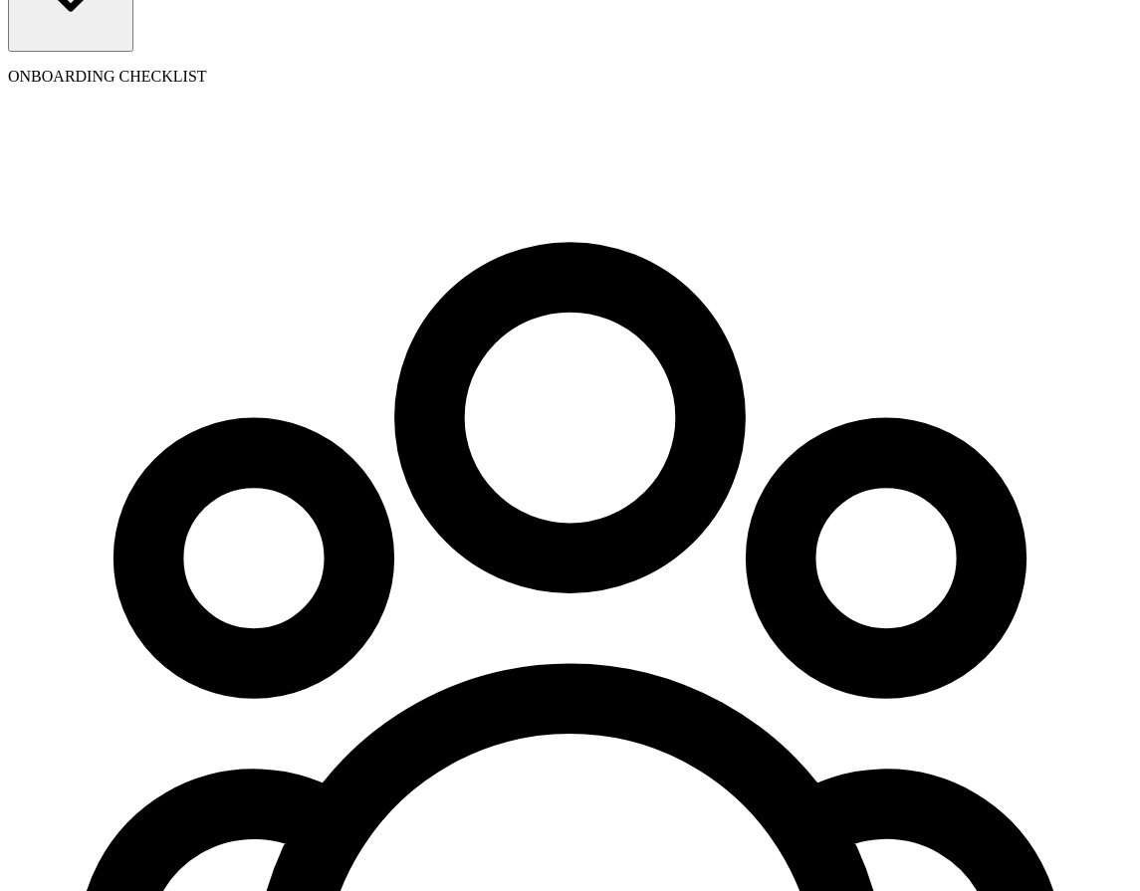
select select "pay_period"
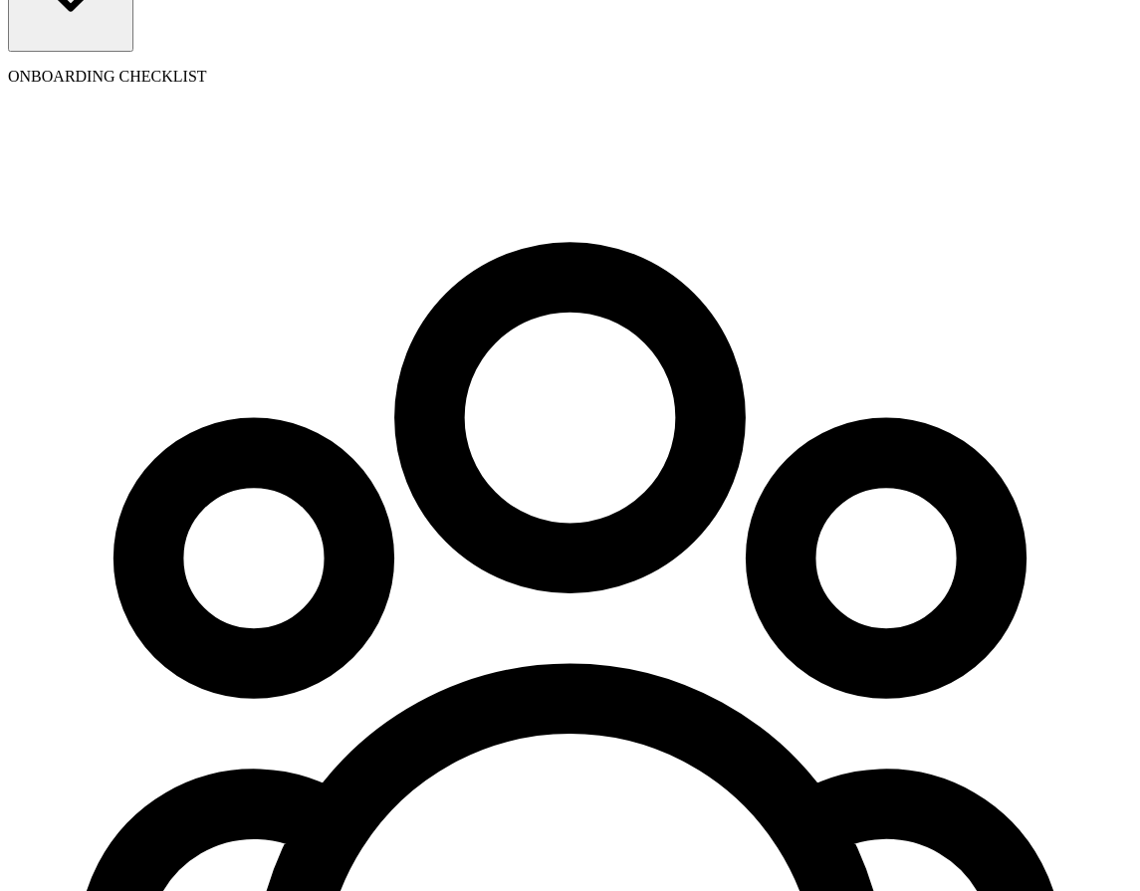
type input "09/01/2026"
select select "2"
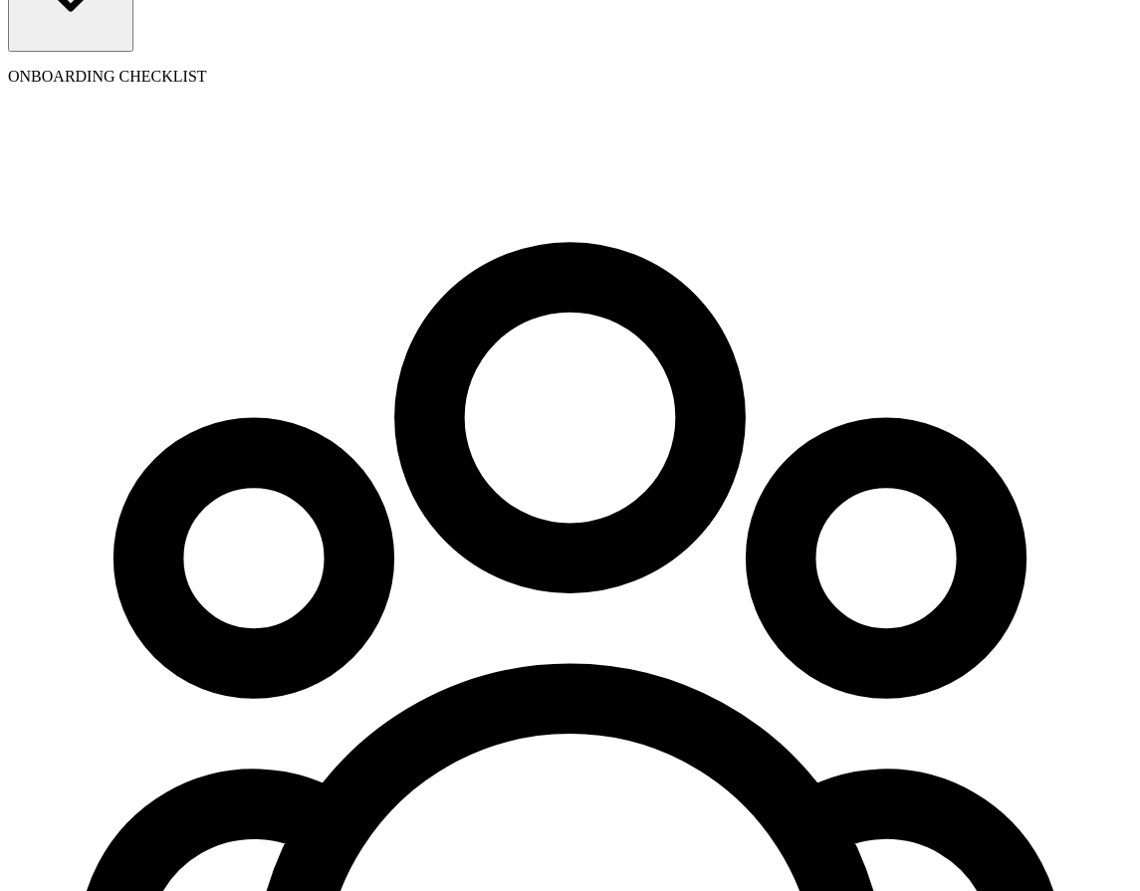
type input "2"
radio input "true"
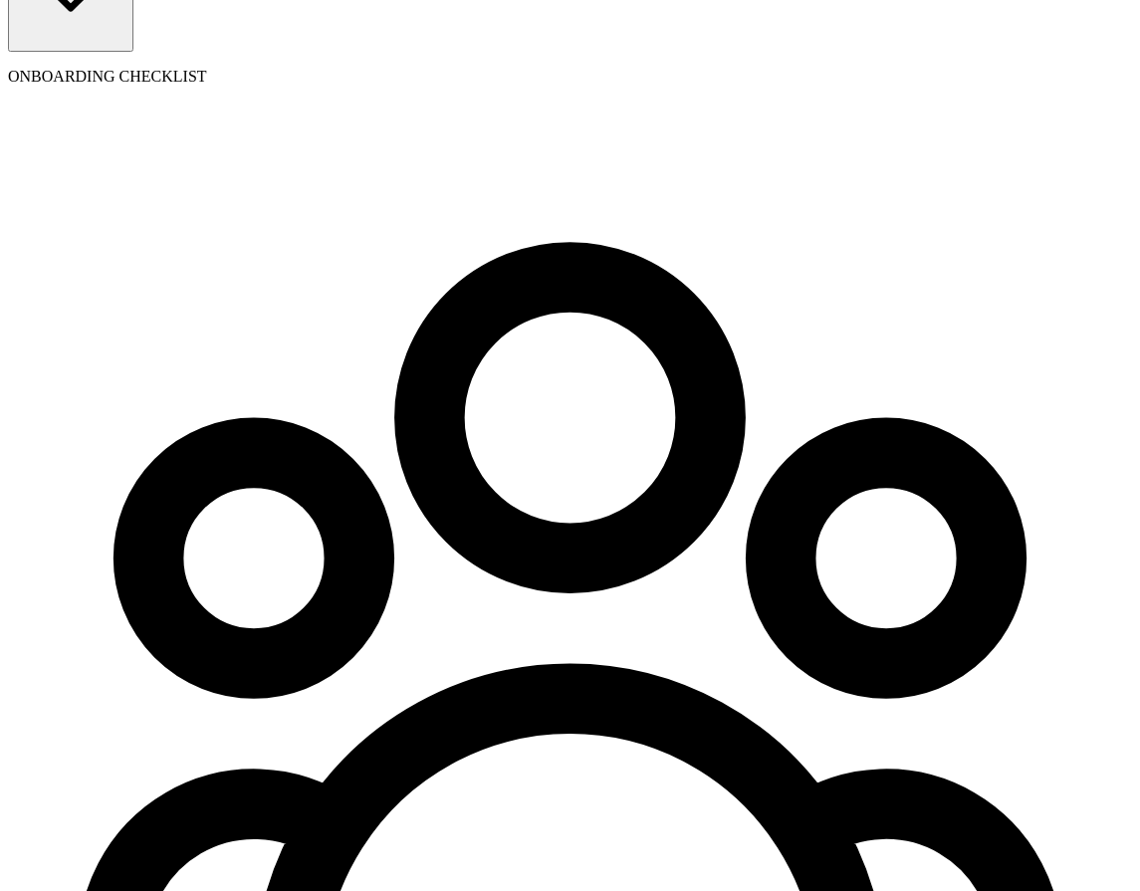
select select "2"
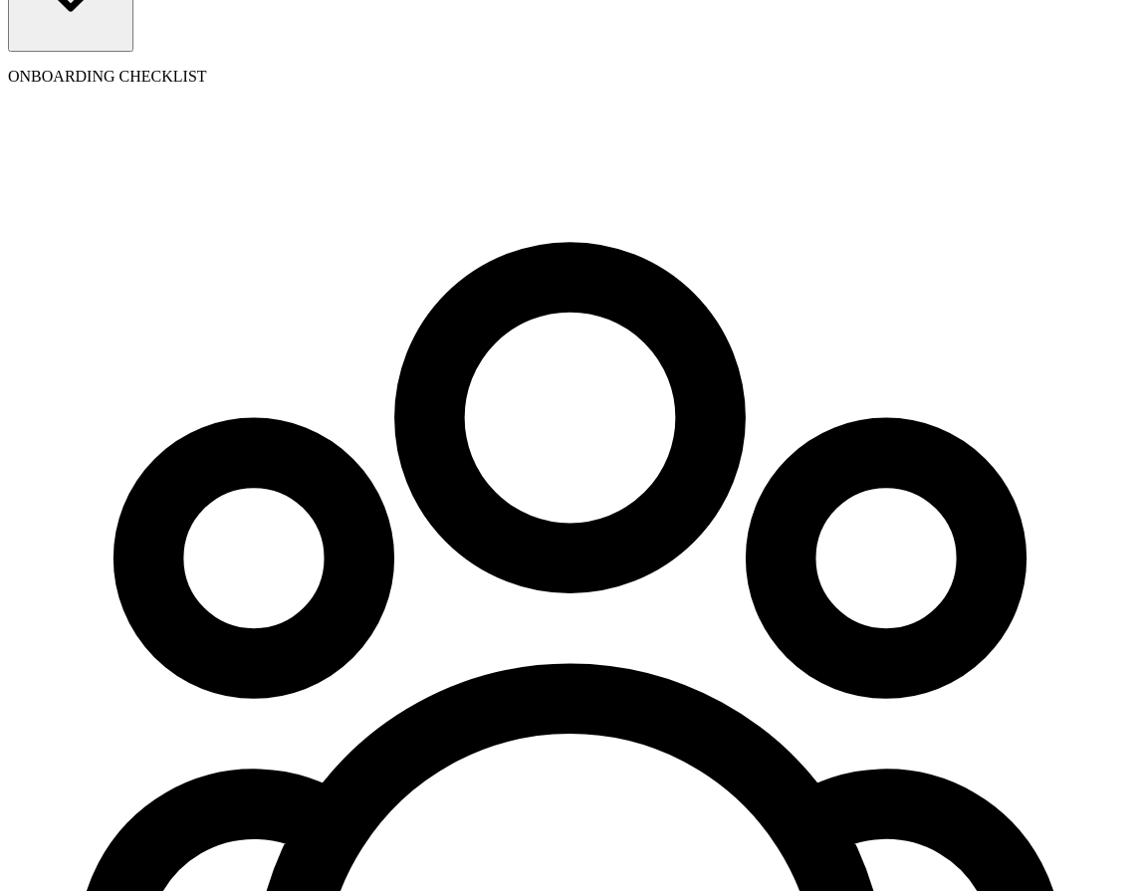
type input "2"
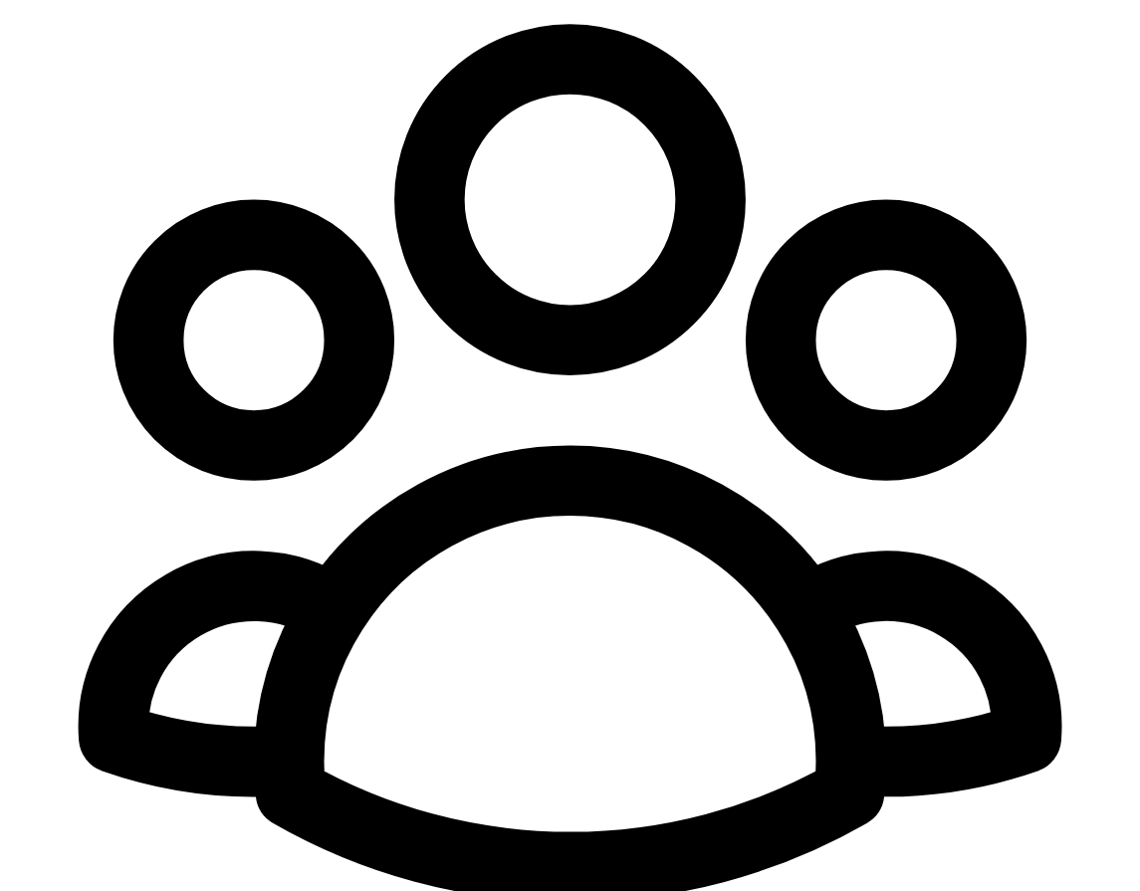
scroll to position [0, 10]
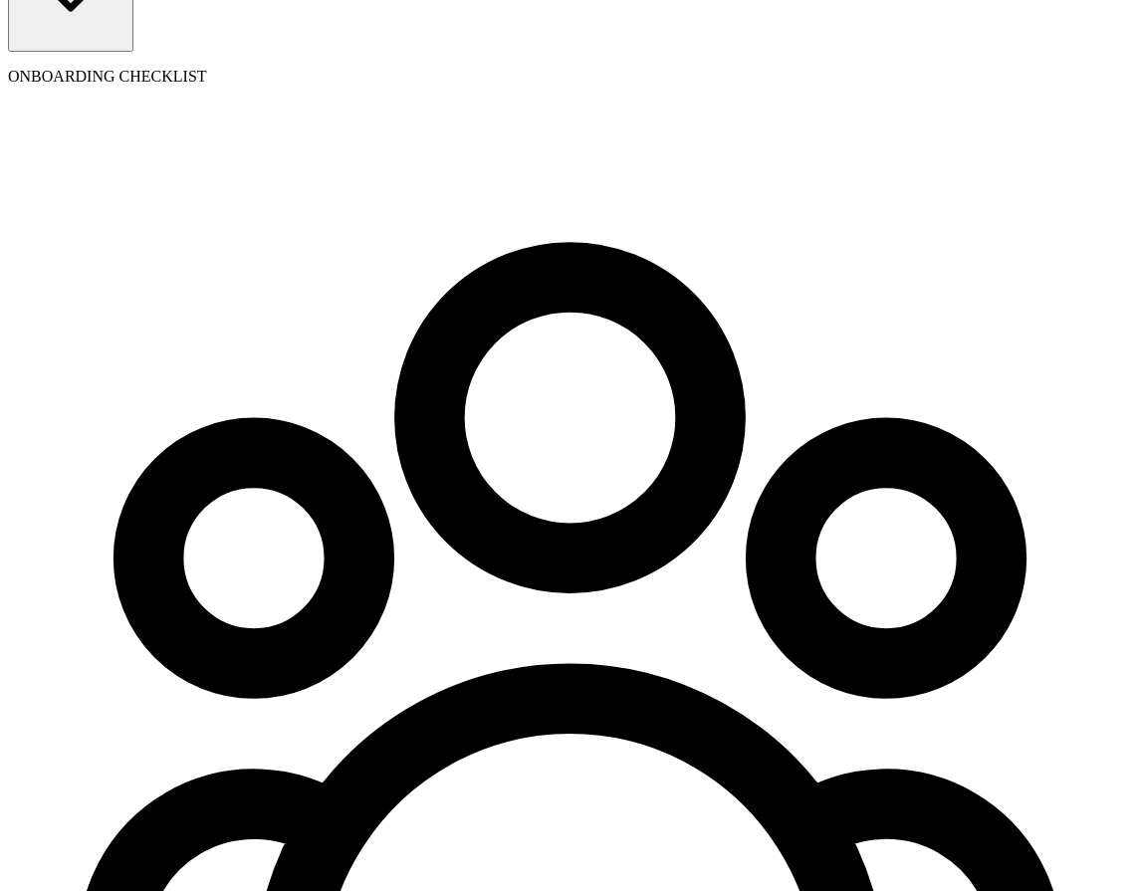
select select "pay_period"
type input "09/01/2025"
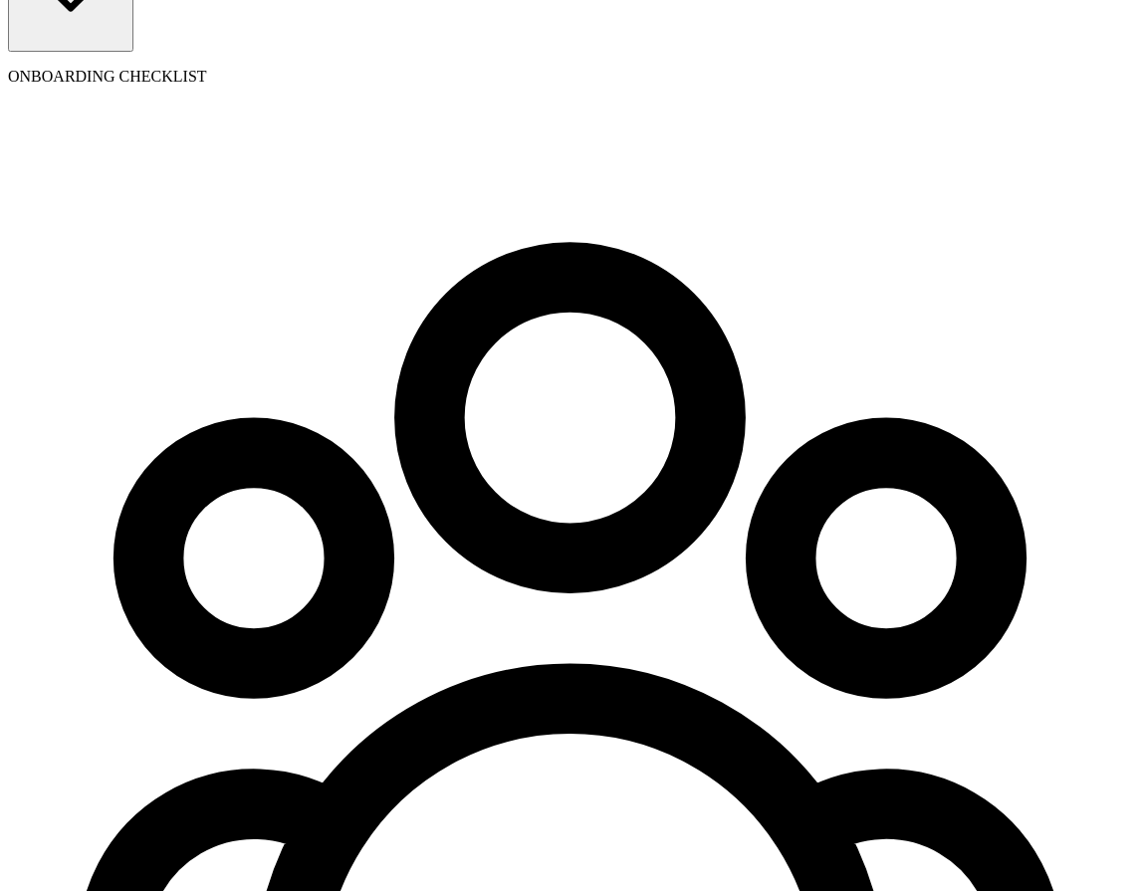
select select "2"
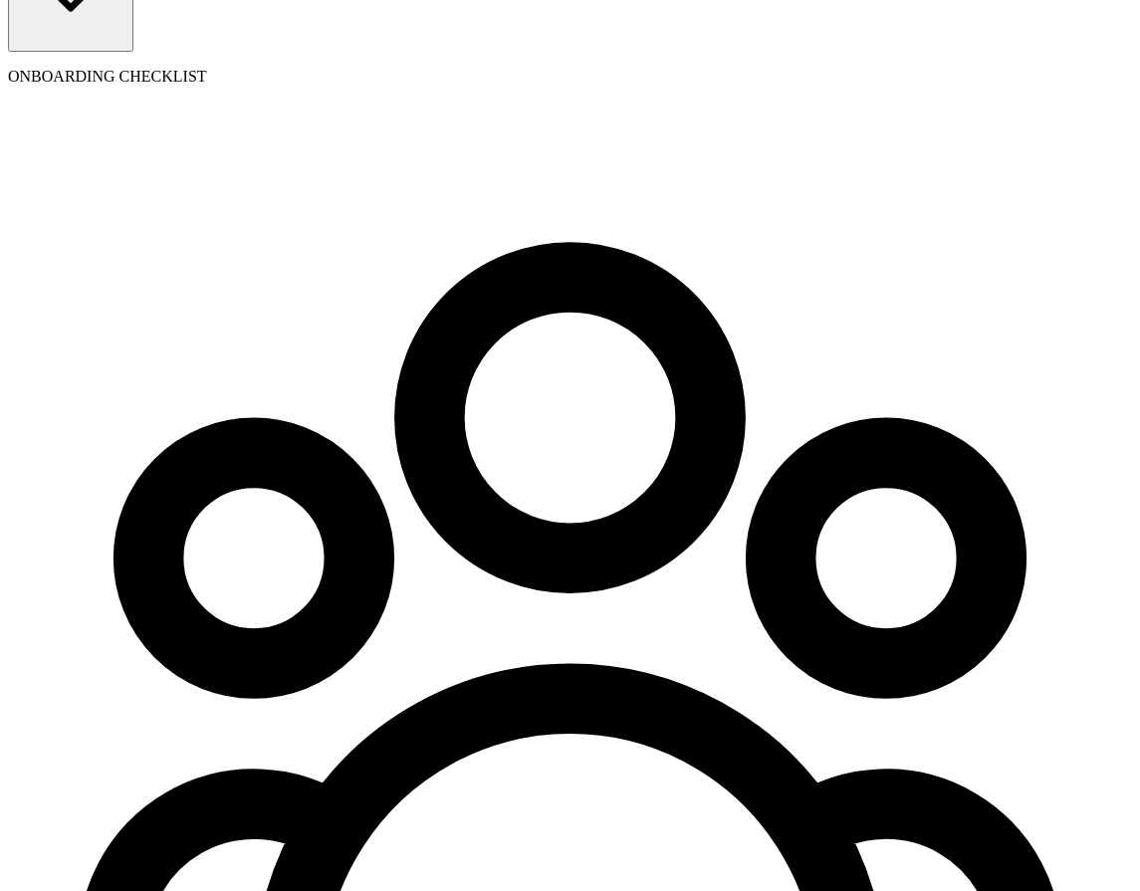
type input "3"
radio input "true"
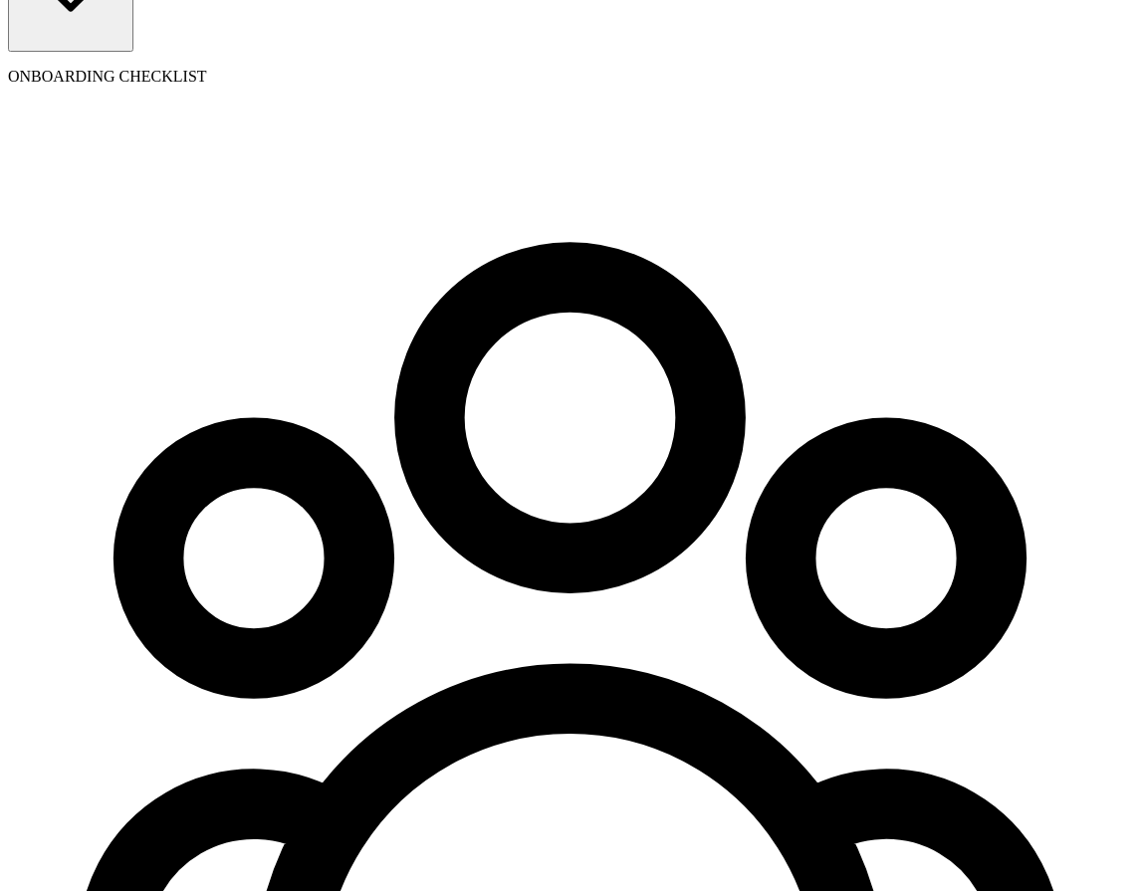
scroll to position [1, 0]
select select "2"
type input "3"
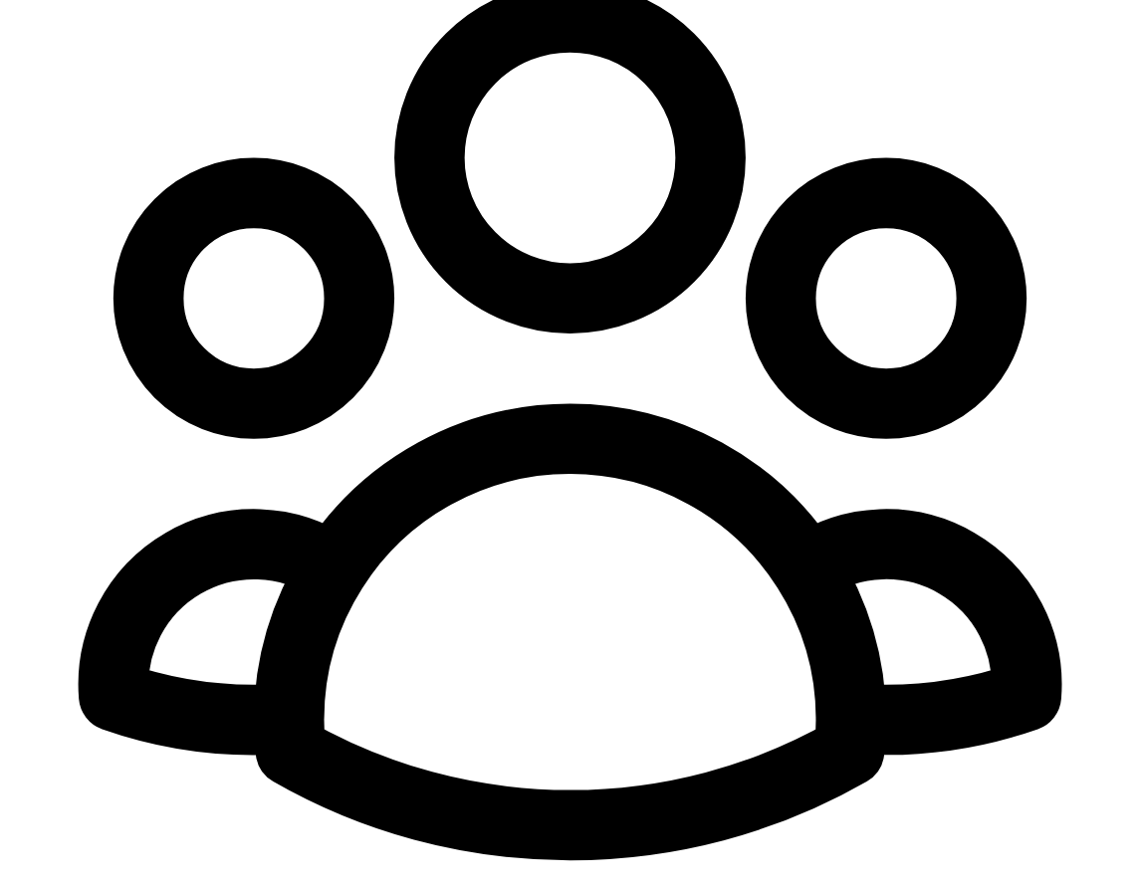
scroll to position [568, 0]
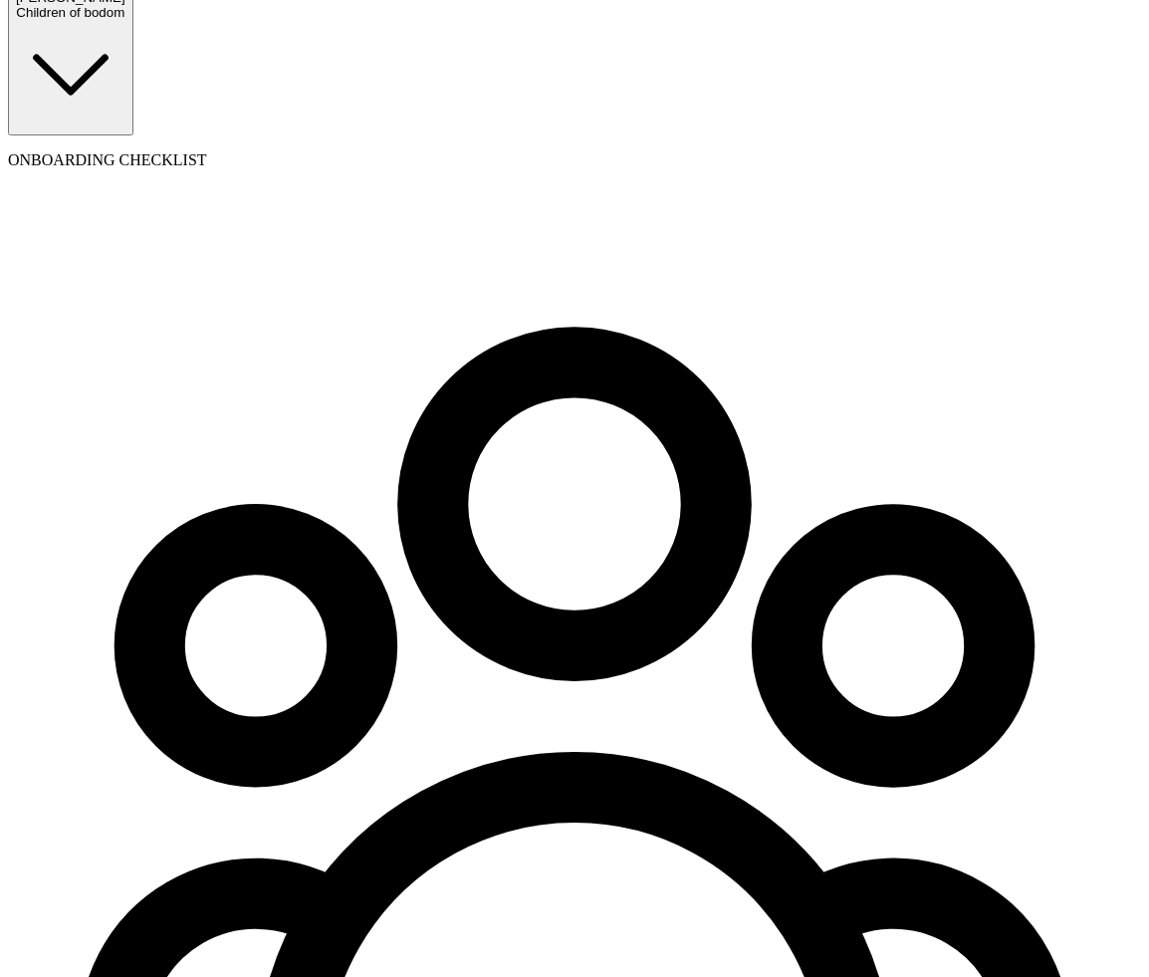
scroll to position [171, 0]
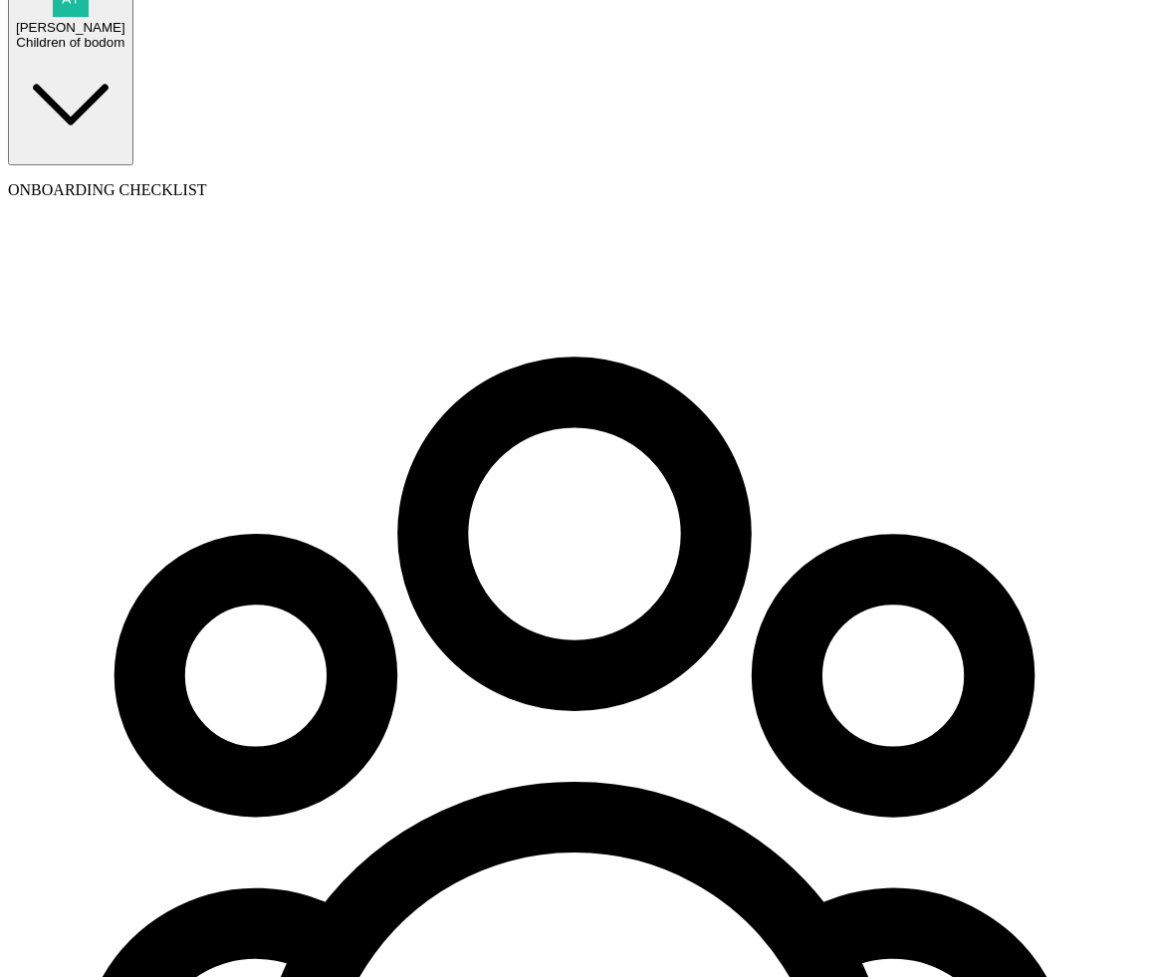
scroll to position [115, 0]
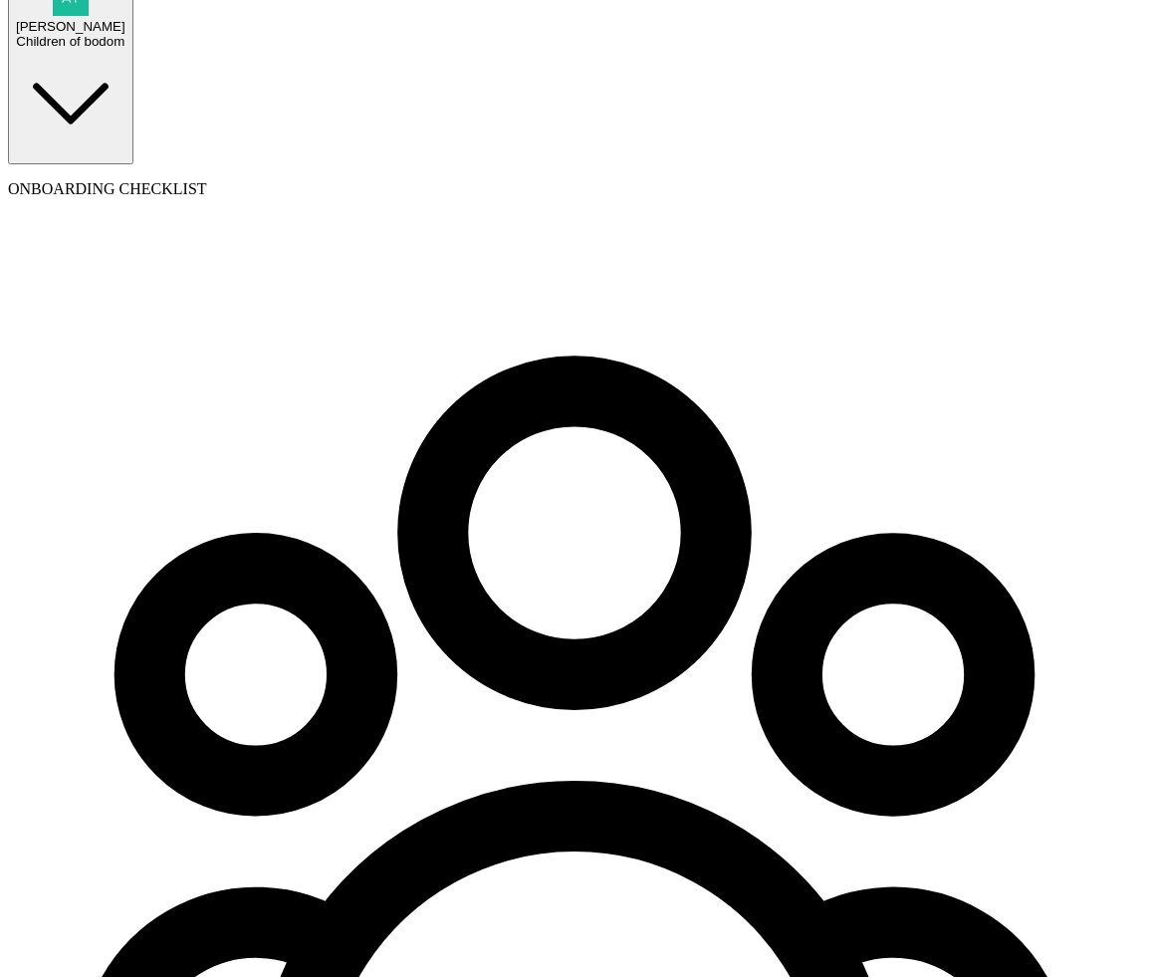
type input "09/01/2001"
type input "atul+01@blinkpayroll.com"
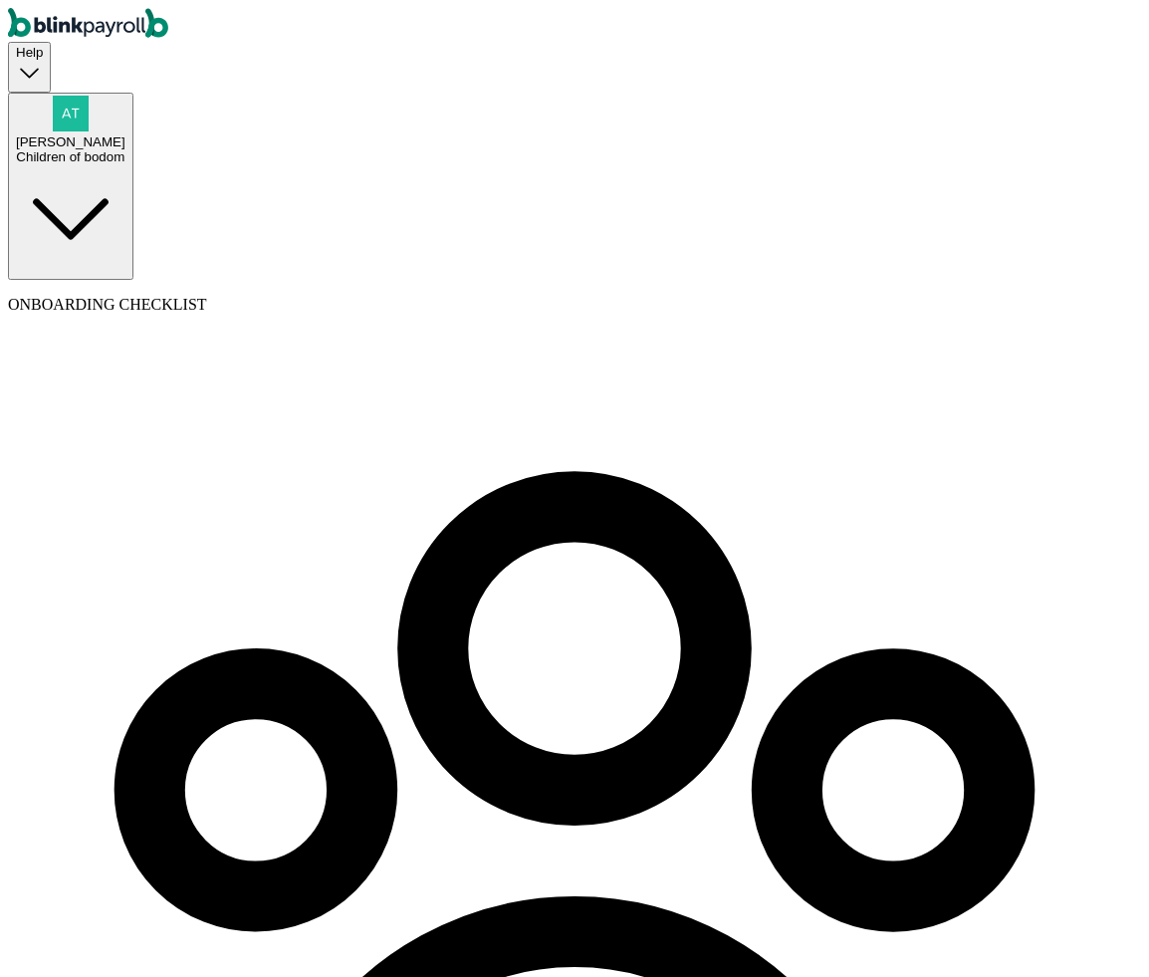
type input "5 Texas a and M Univ"
type input "College Station"
type input "TX"
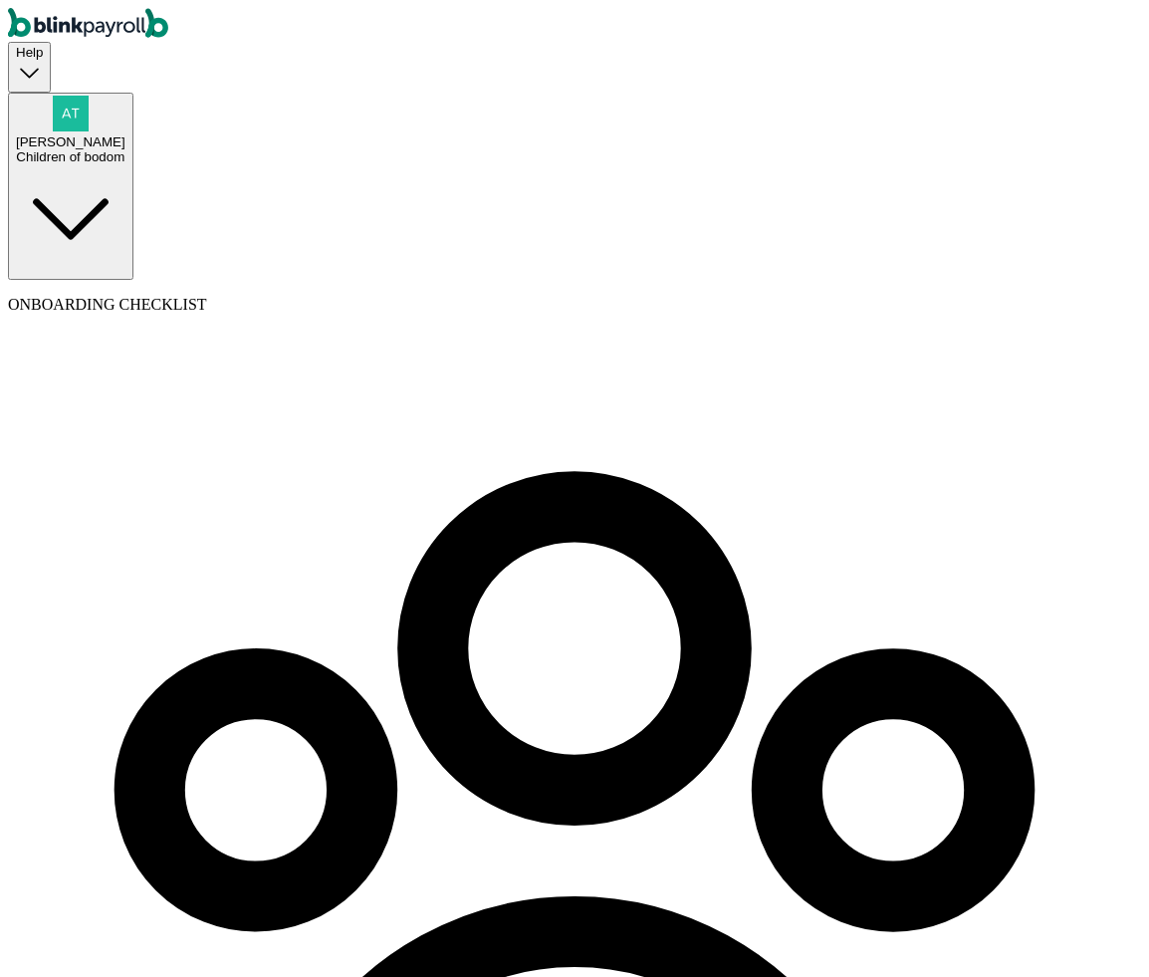
type input "77843"
type input "2"
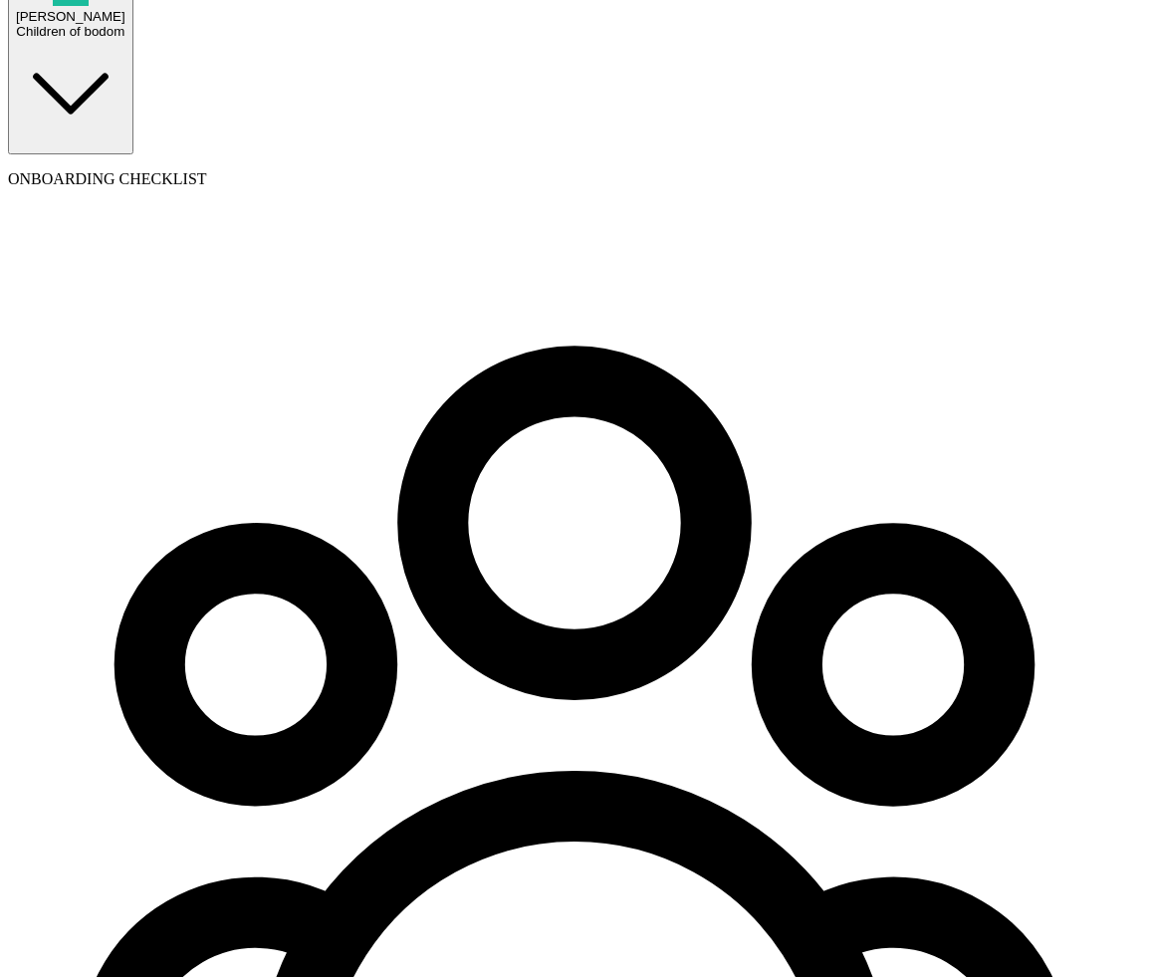
scroll to position [127, 0]
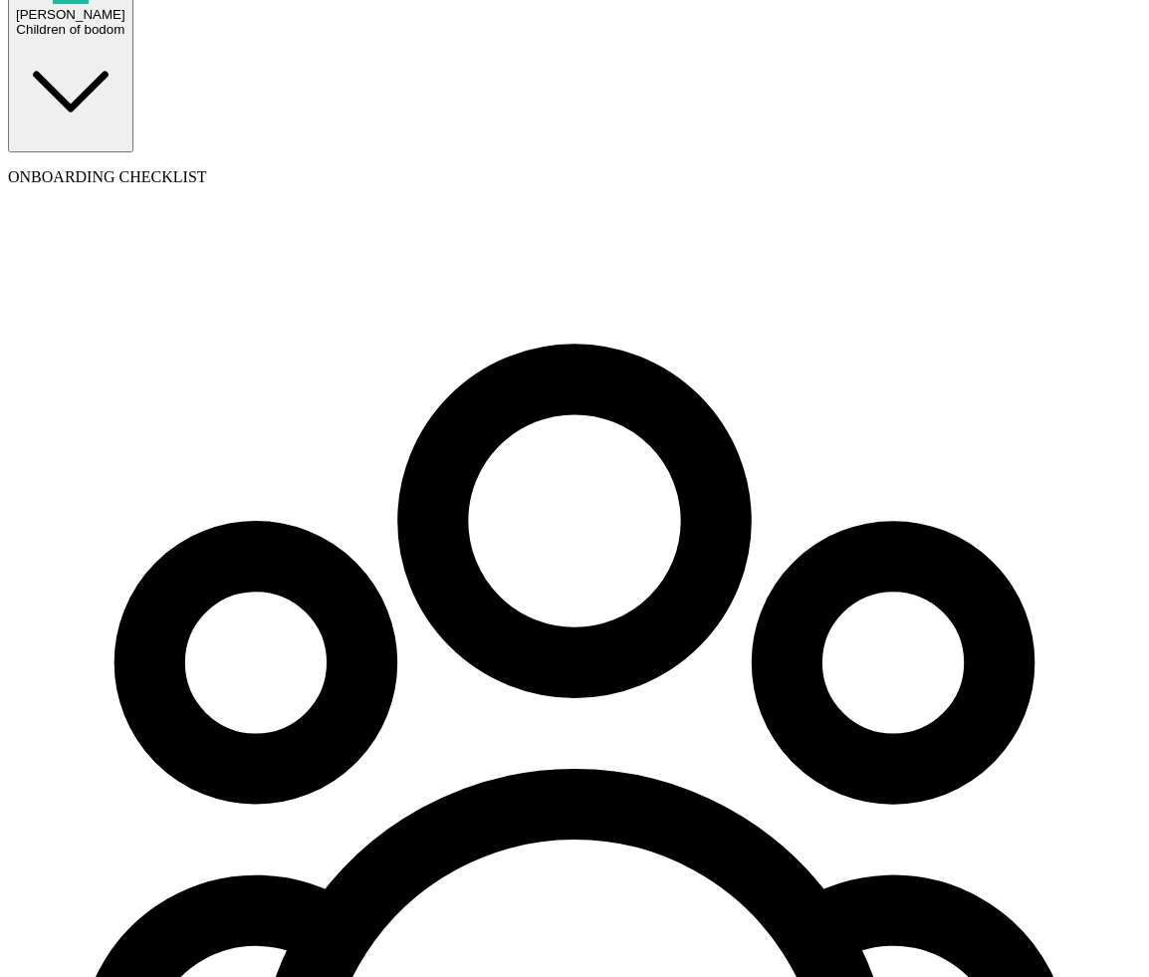
select select "Works from home"
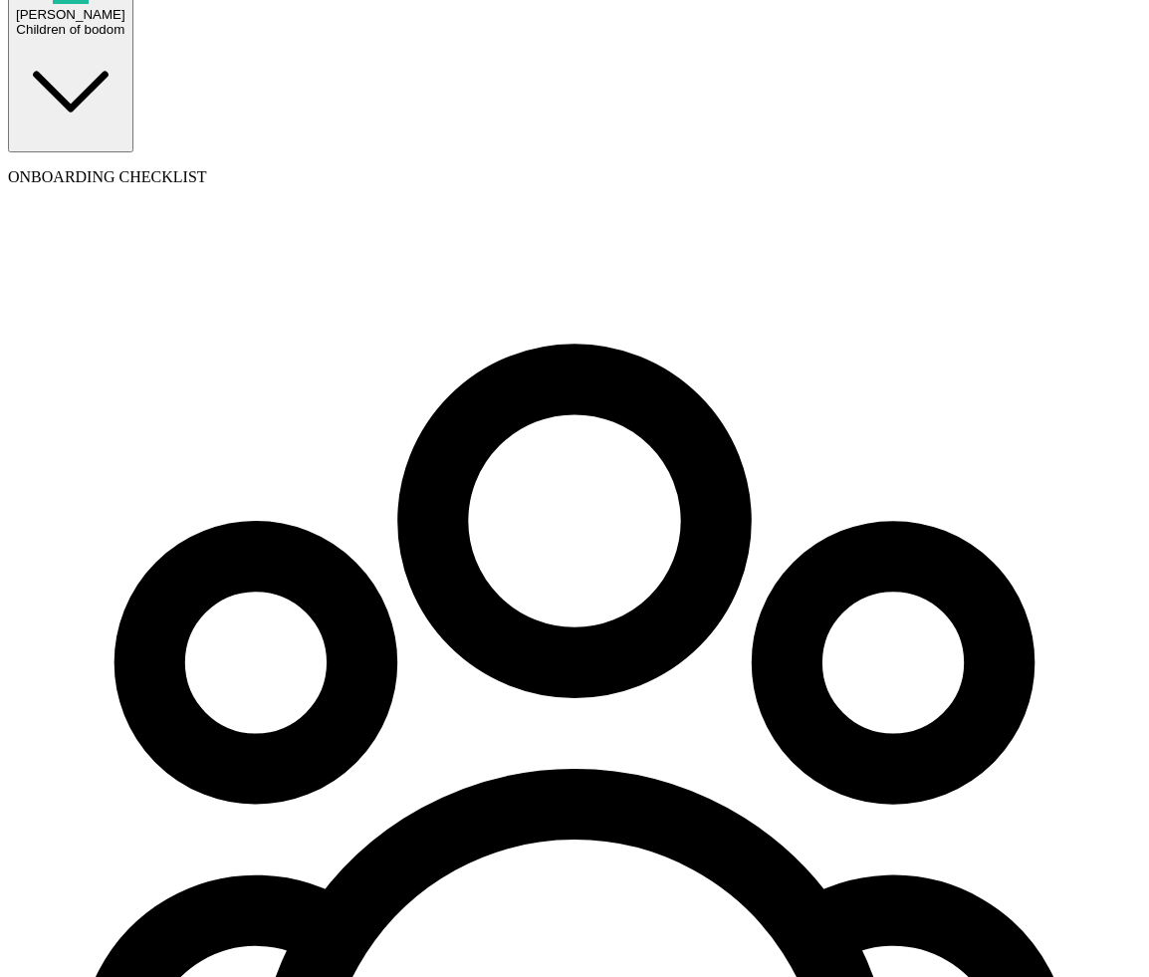
type input "09/01/2025"
type input "20"
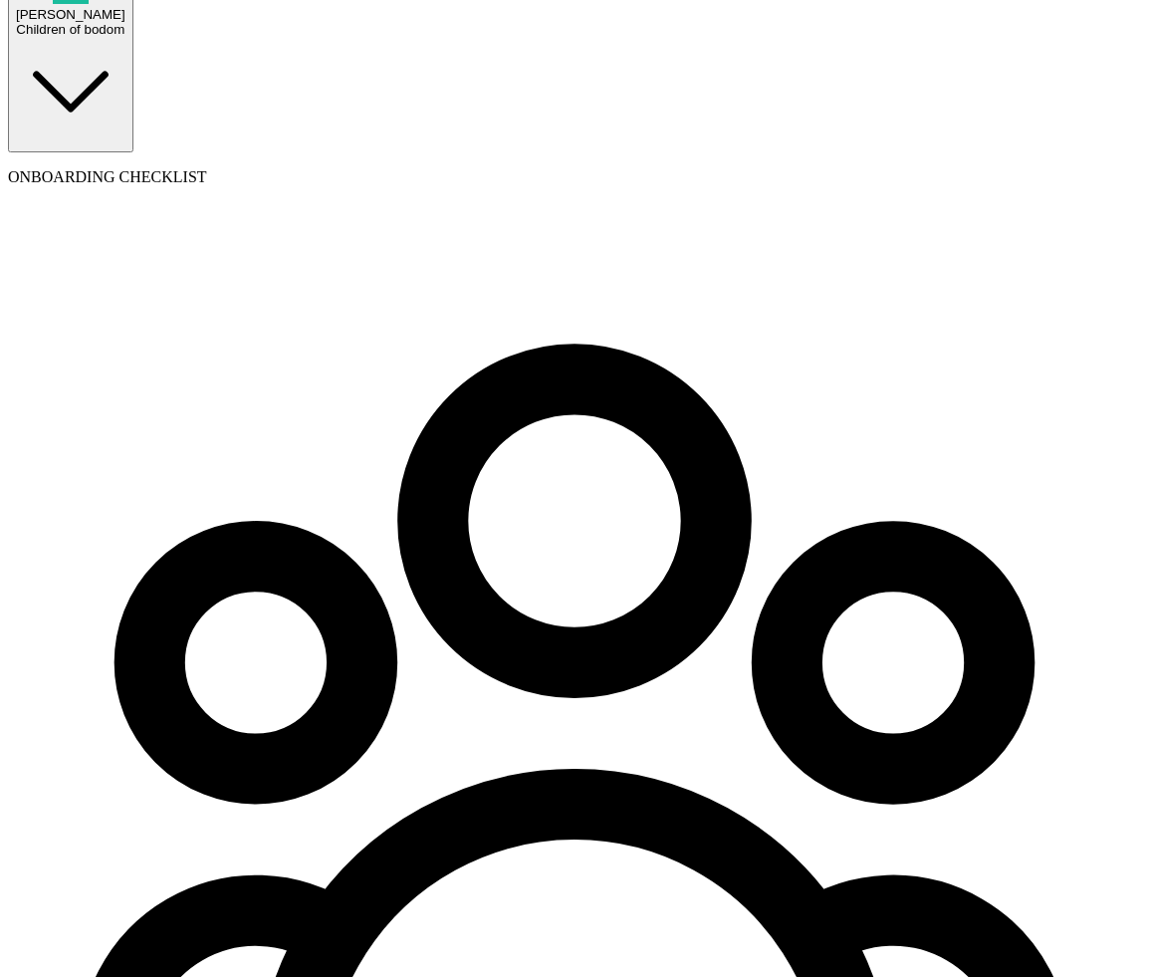
radio input "true"
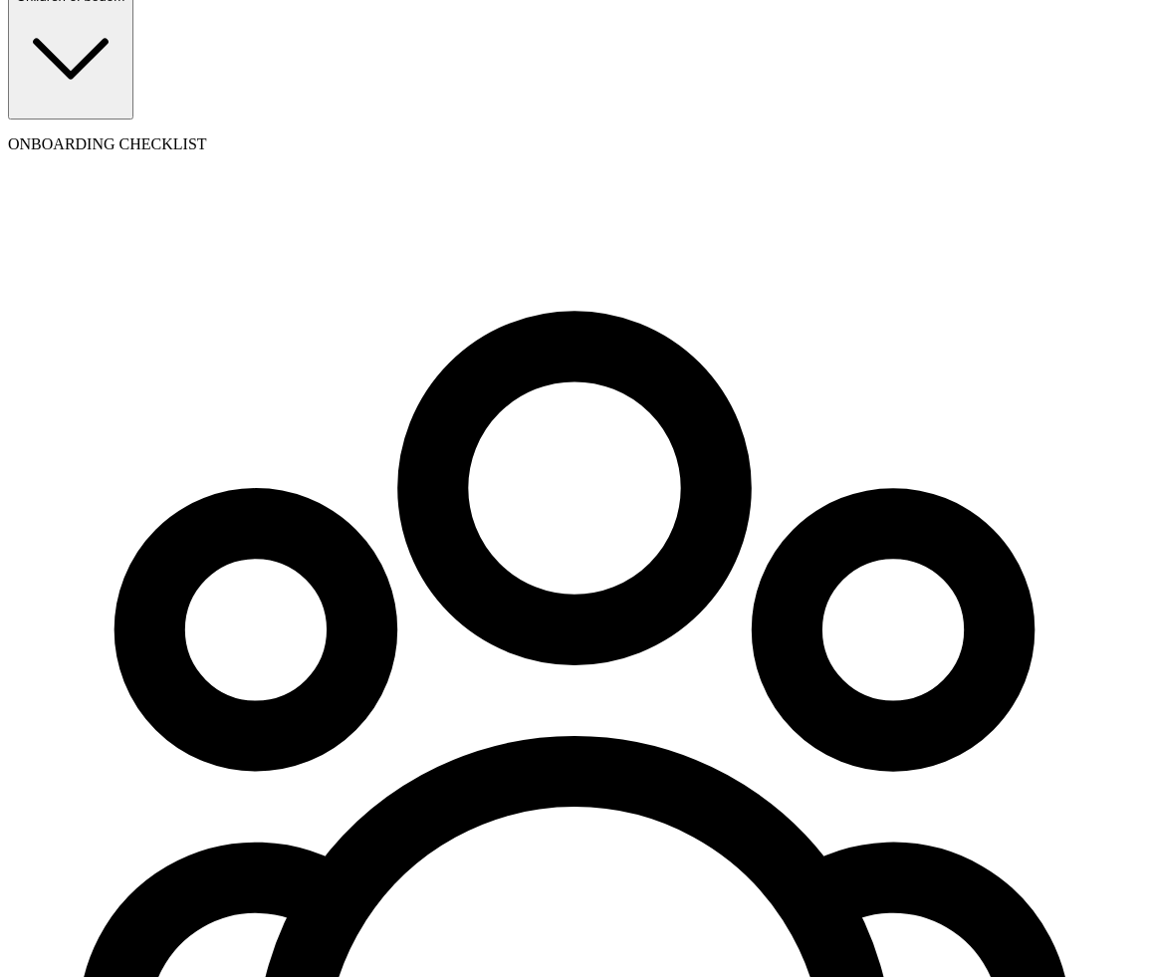
scroll to position [161, 0]
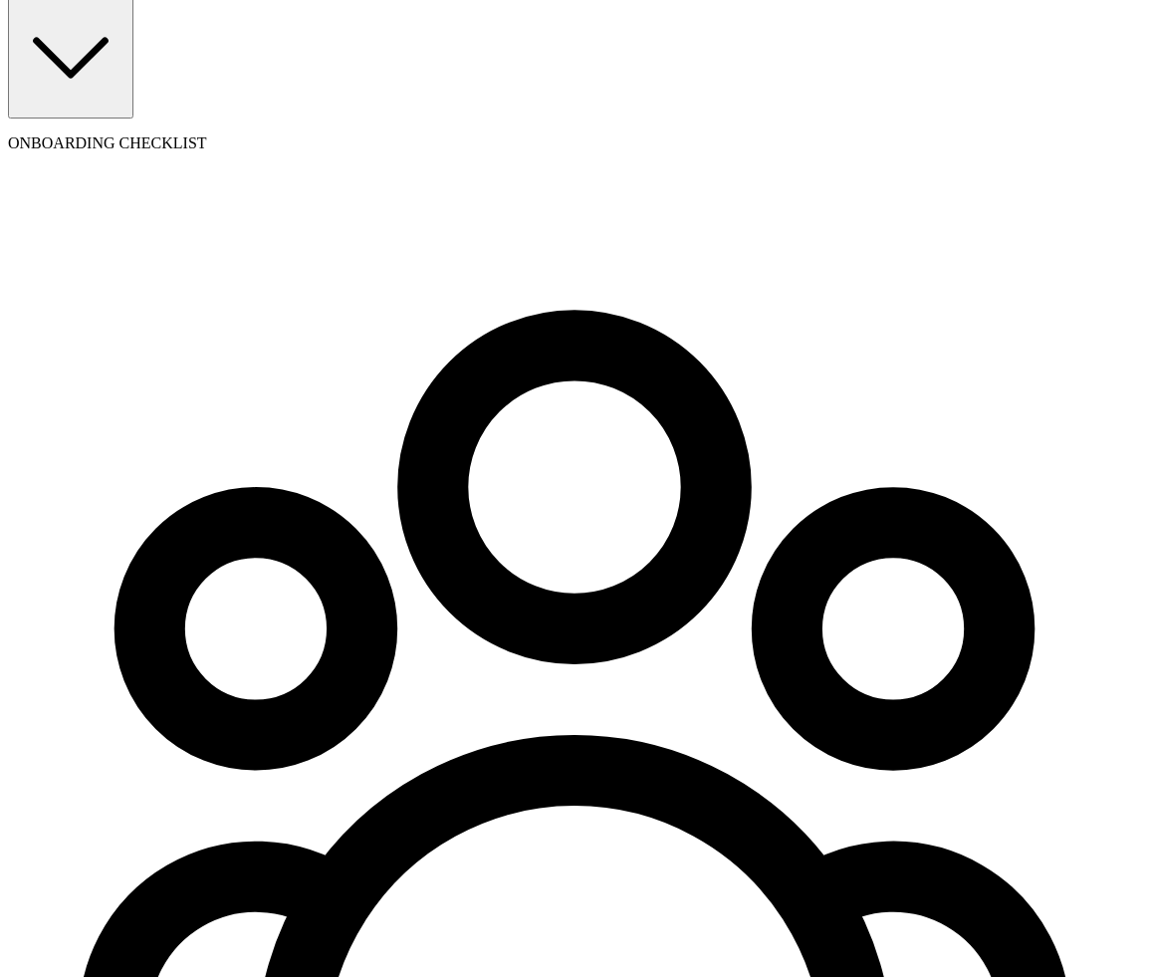
type input "767-56-5765"
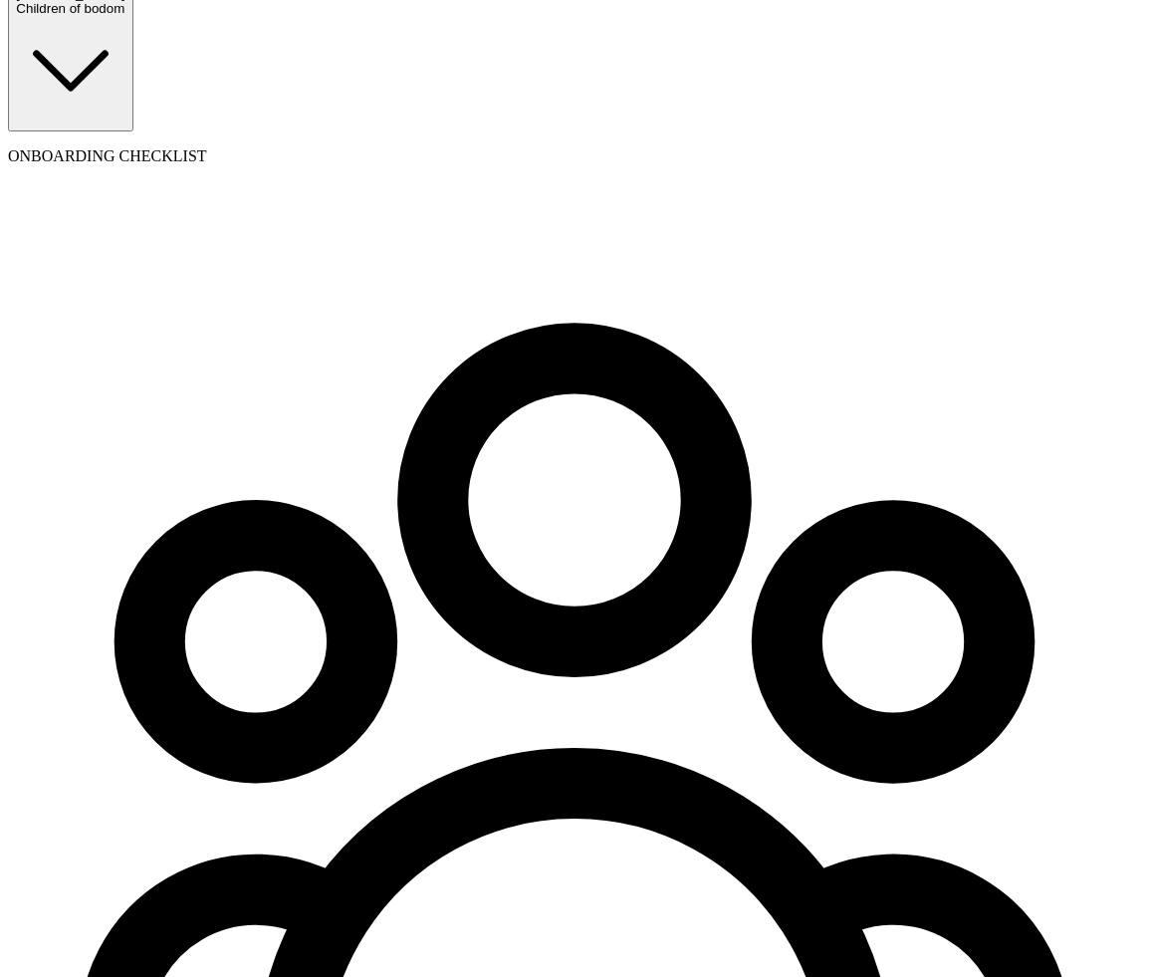
scroll to position [155, 0]
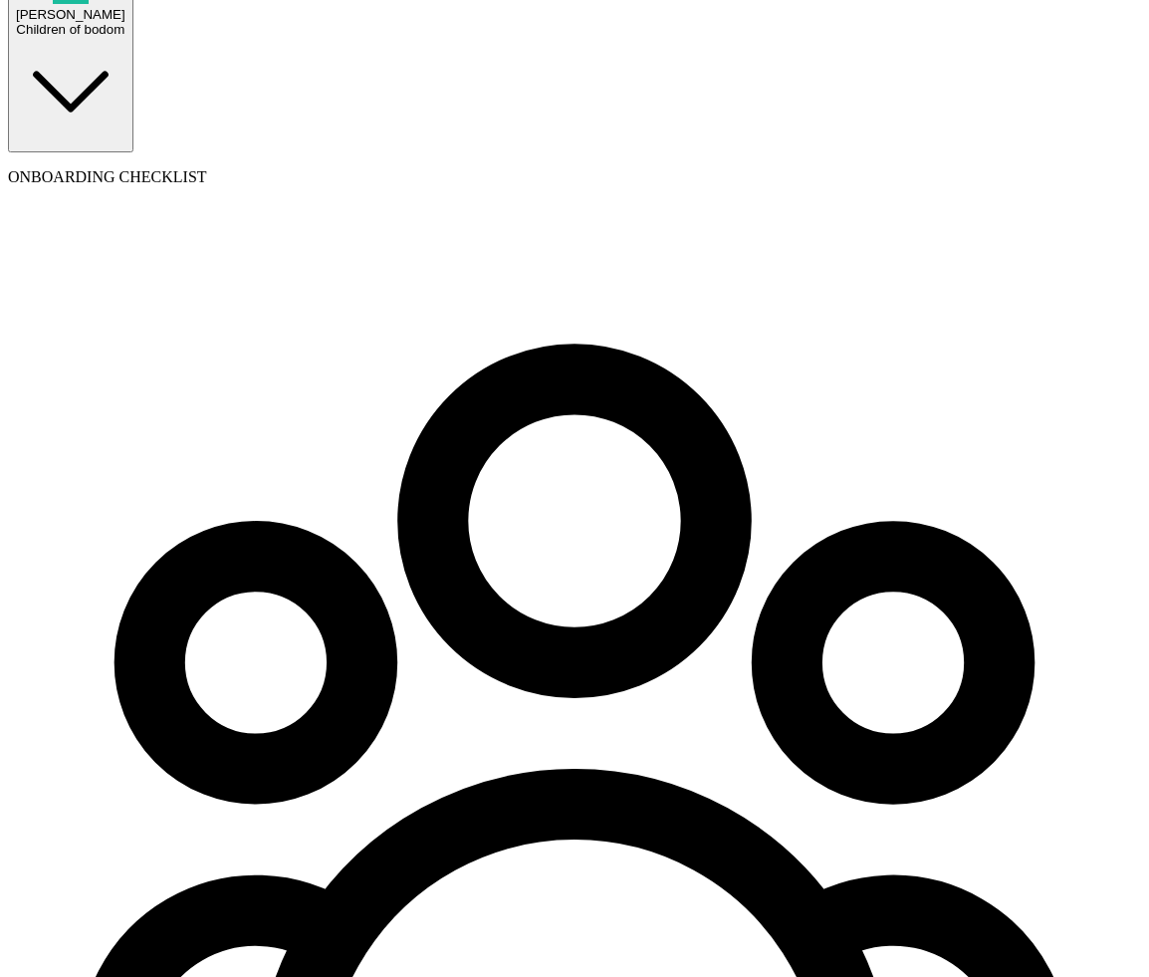
select select "Works from home"
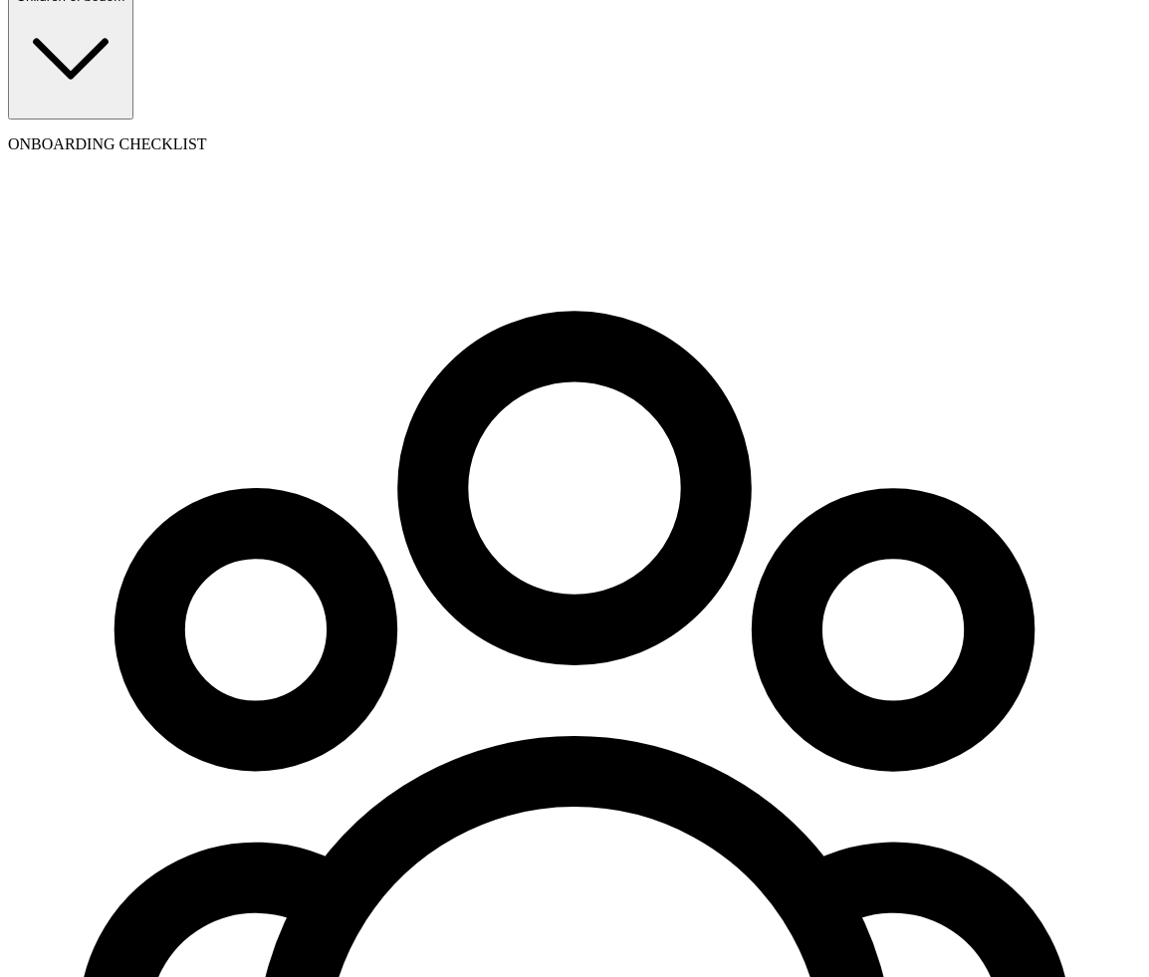
scroll to position [161, 0]
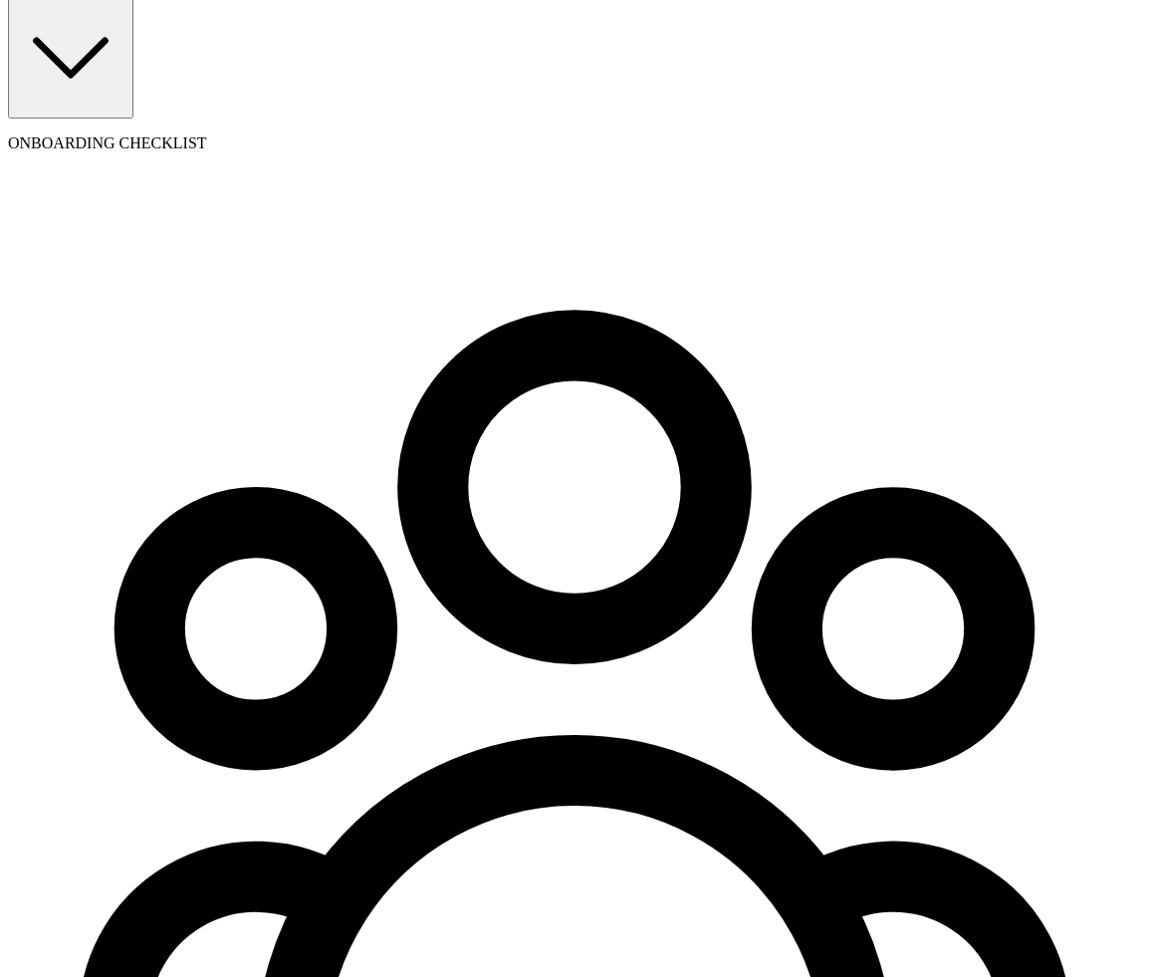
radio input "true"
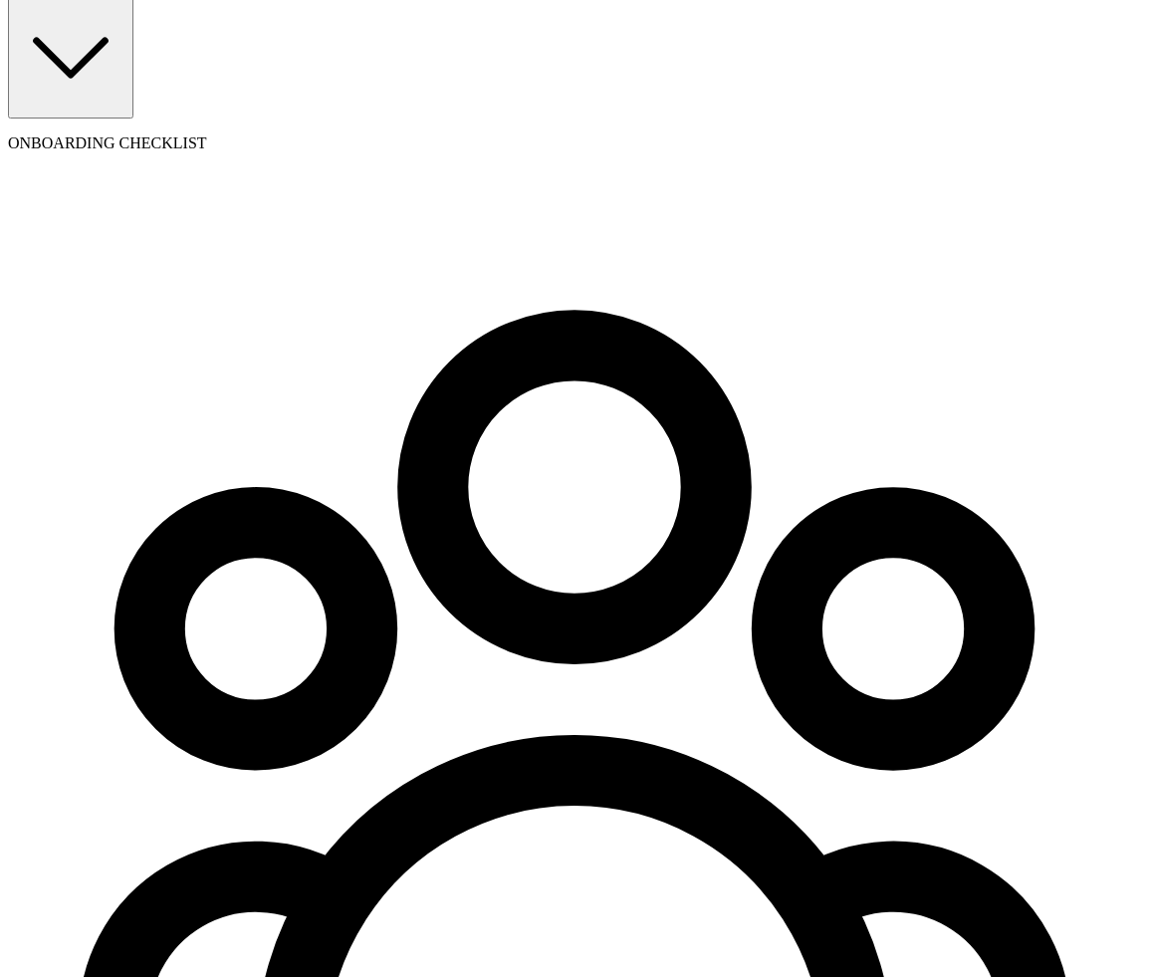
radio input "true"
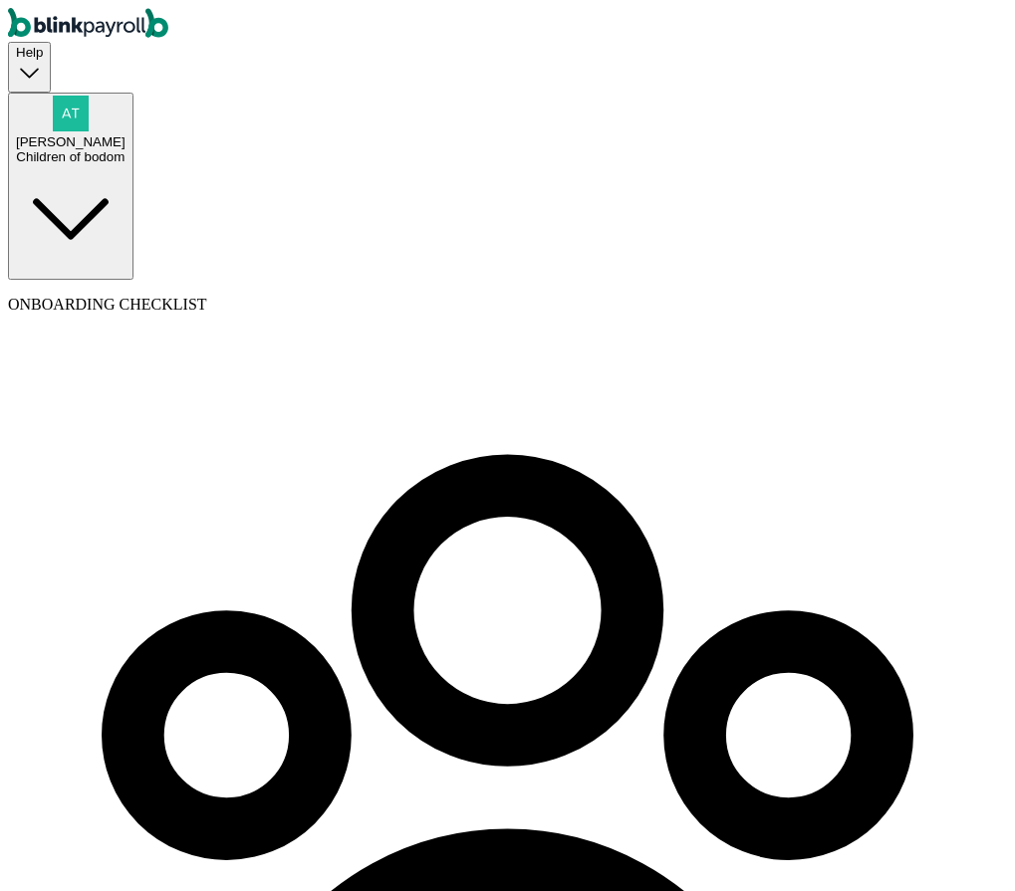
type input "atul+00876@blinkpayroll.com"
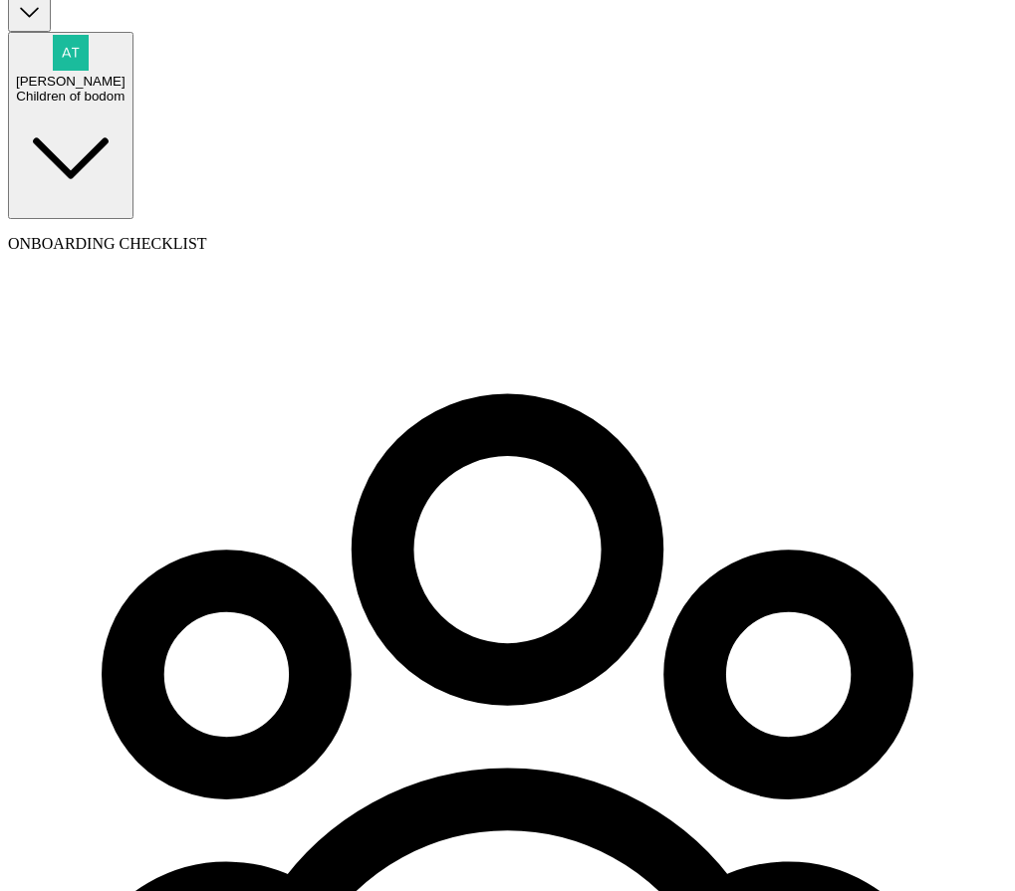
scroll to position [65, 0]
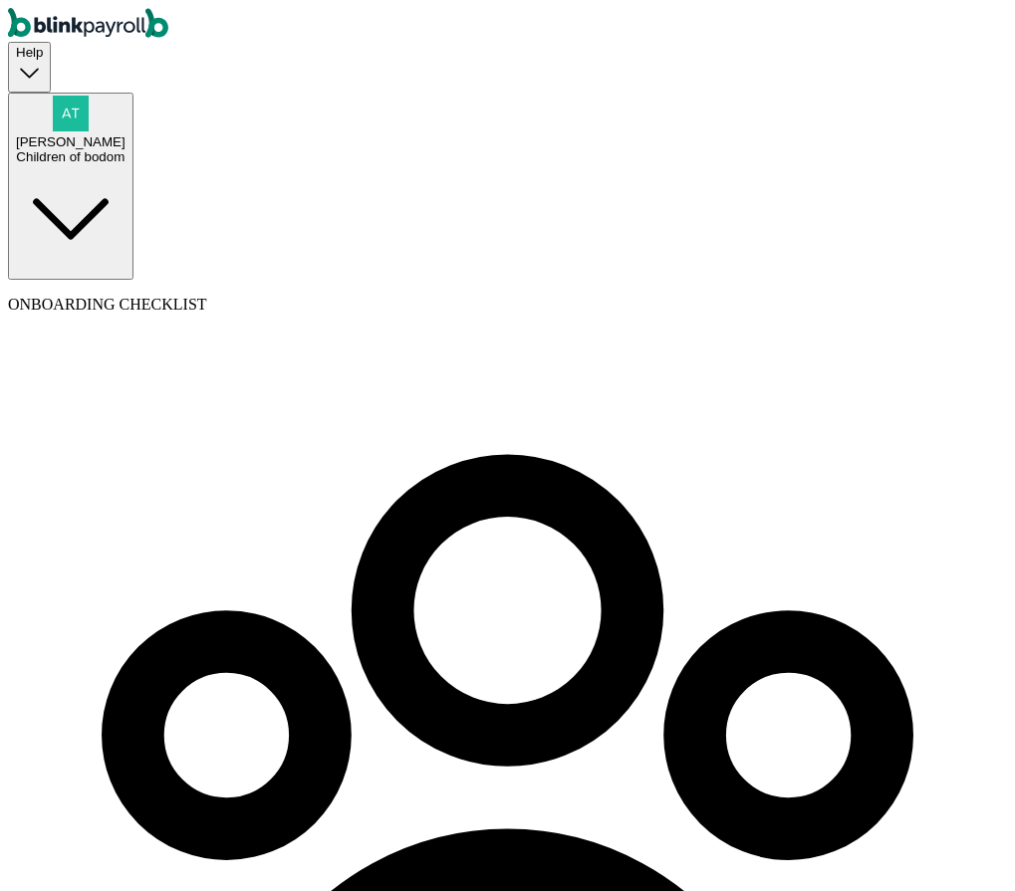
type input "atul+098098@blinkpayroll.com"
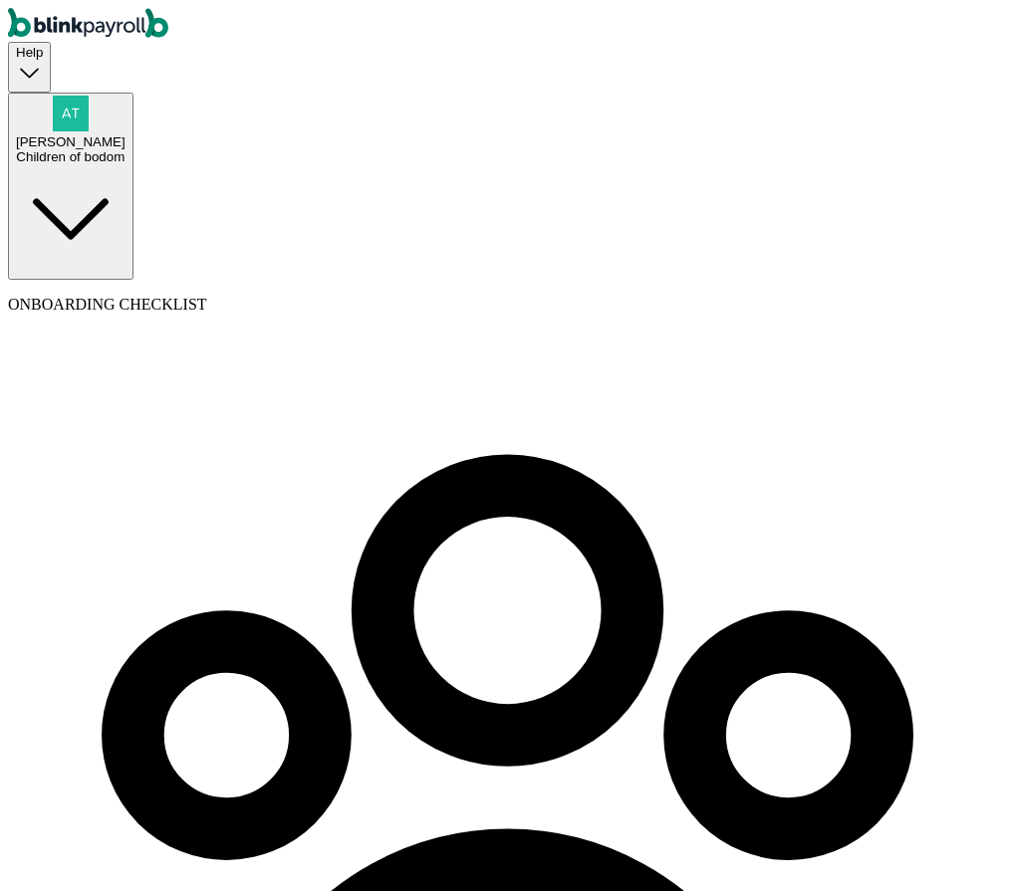
type input "09/01/2025"
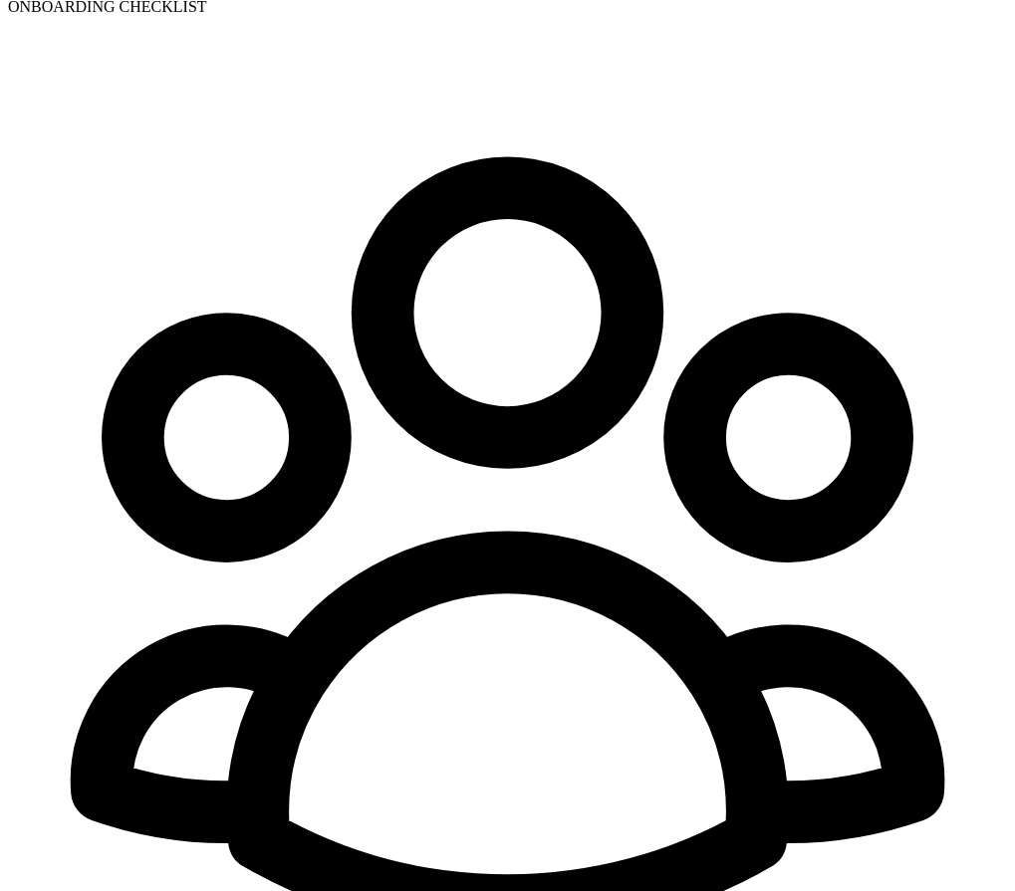
scroll to position [294, 0]
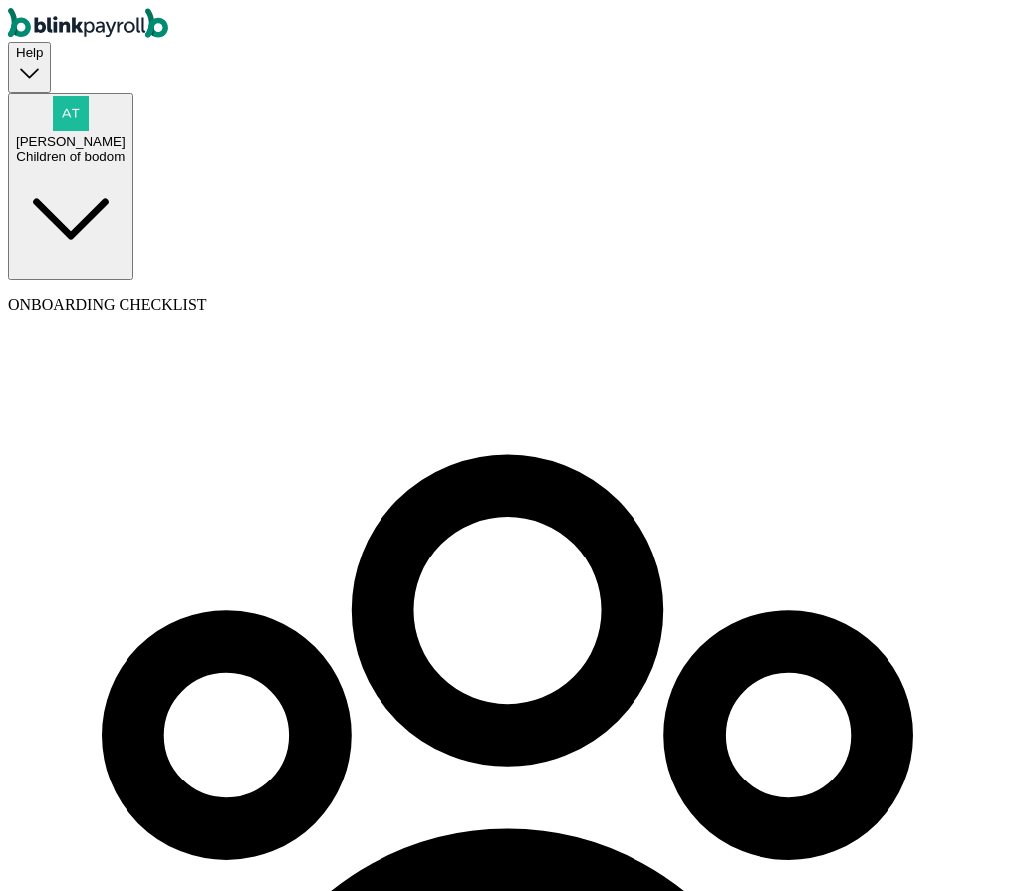
scroll to position [334, 0]
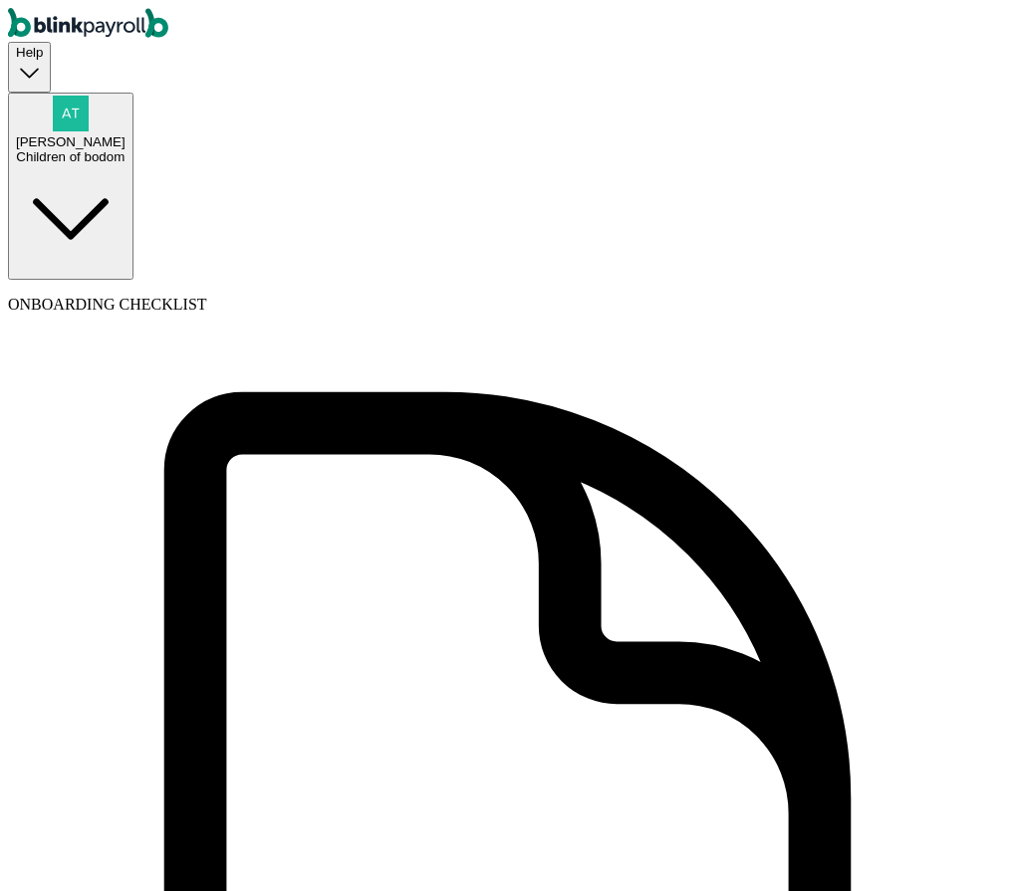
type input "Atul"
type input "test"
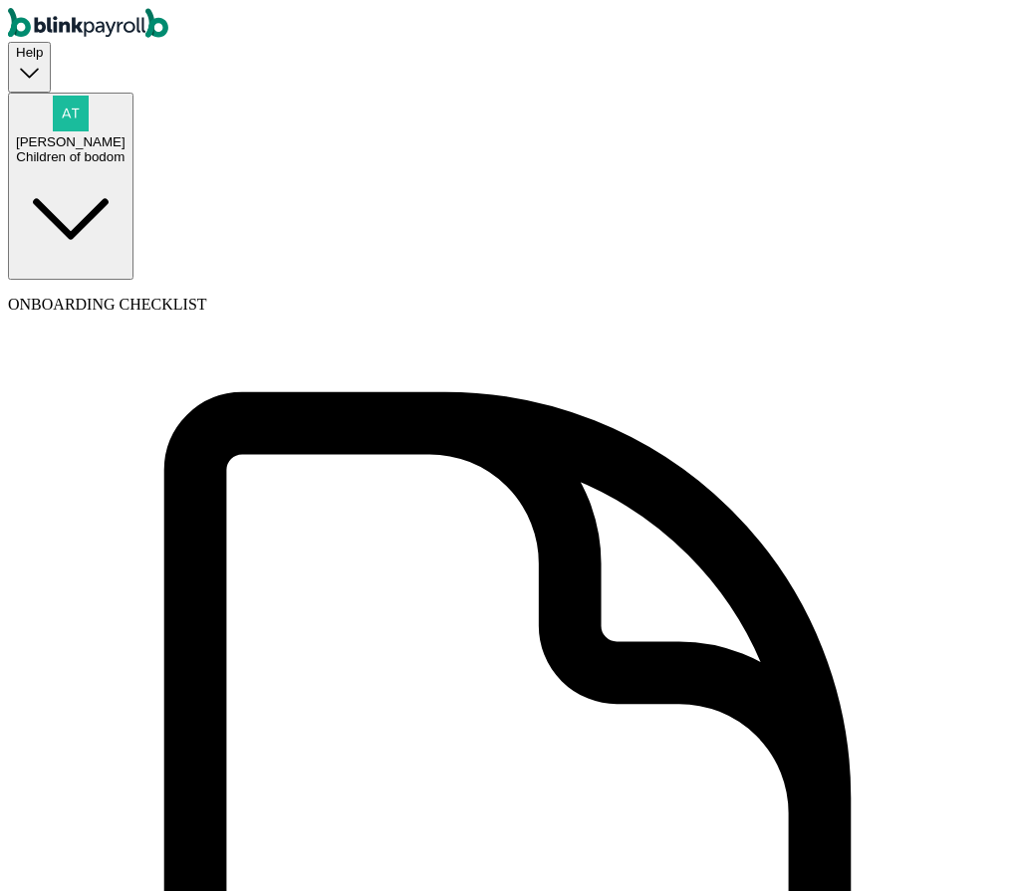
type input "ba"
type input "aa@aa.cc"
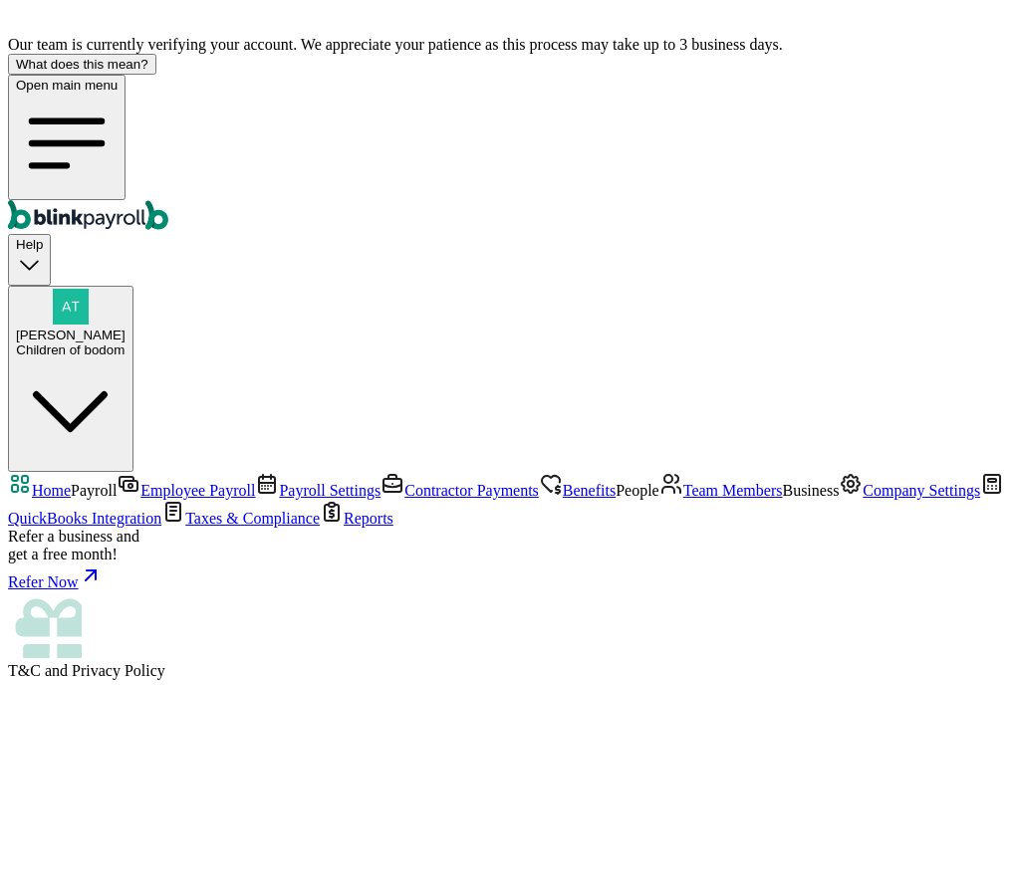
click at [125, 328] on span "[PERSON_NAME]" at bounding box center [71, 335] width 110 height 15
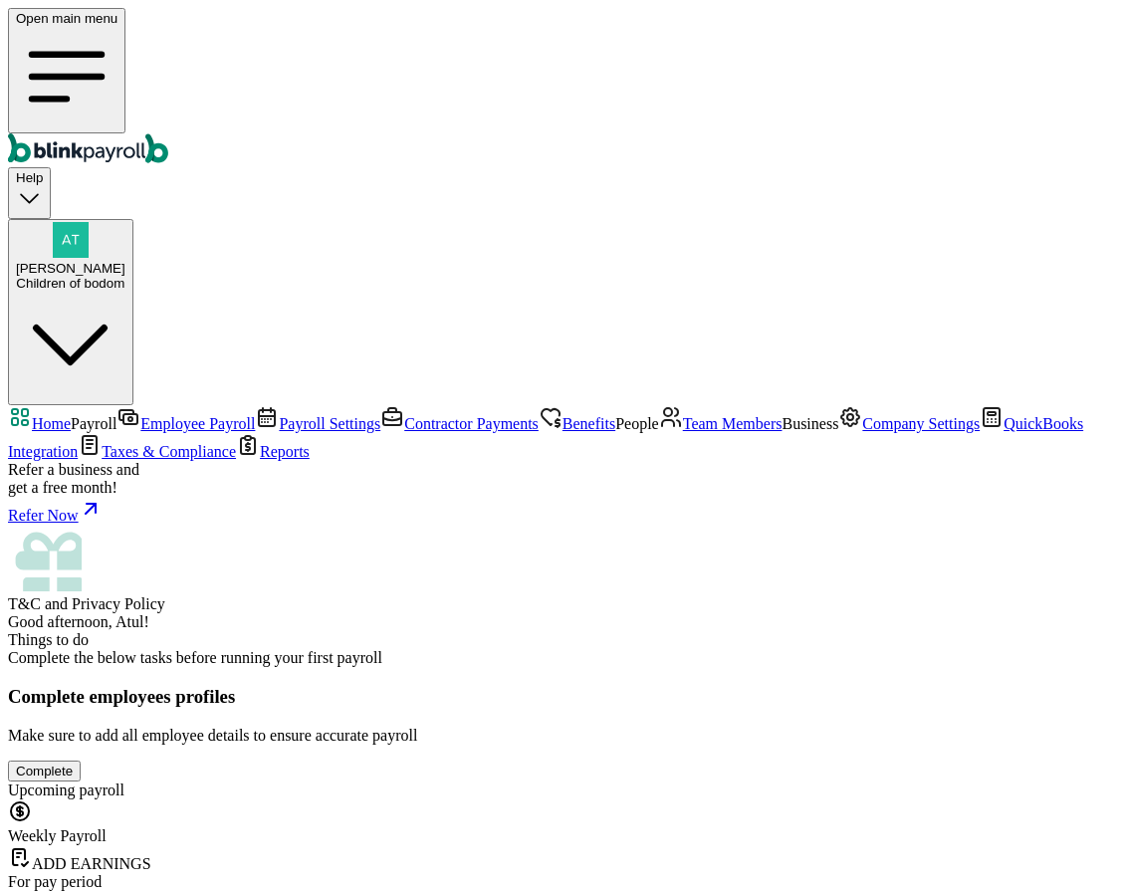
click at [139, 415] on link "Employee Payroll" at bounding box center [185, 423] width 138 height 17
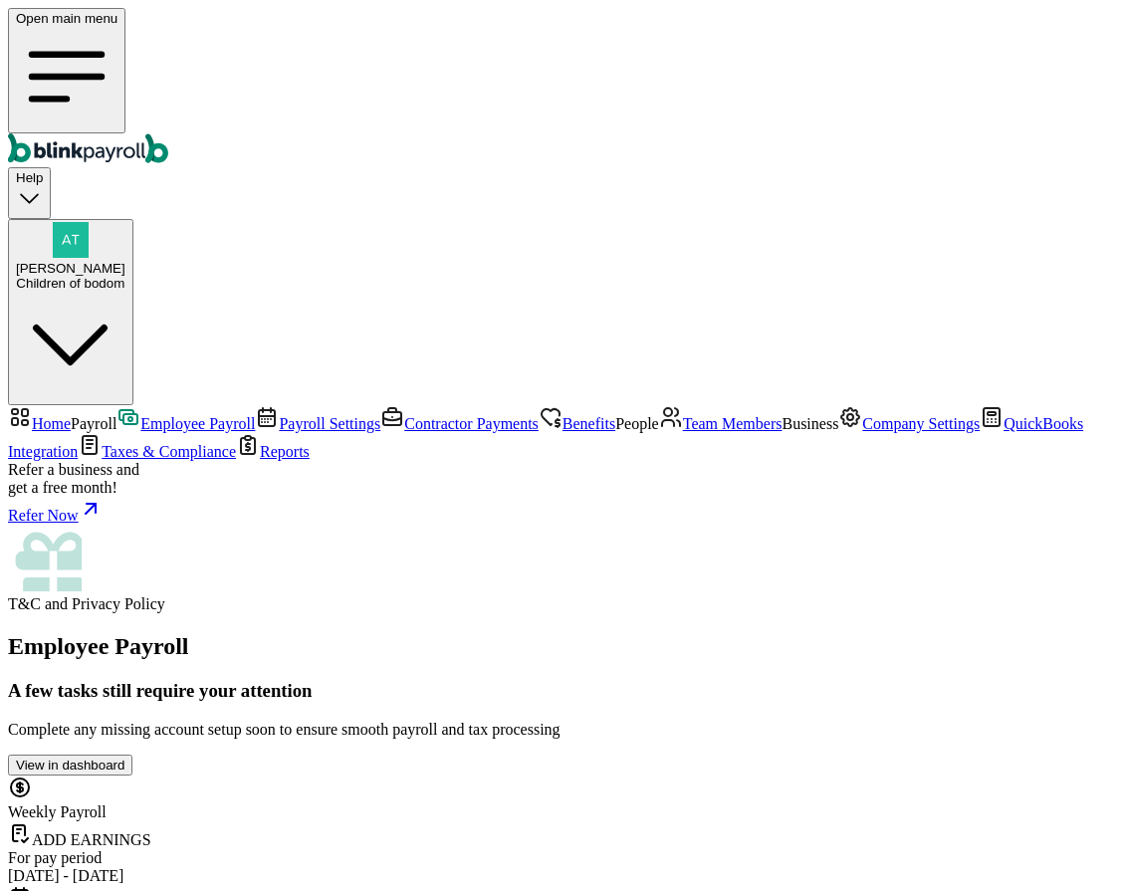
click at [279, 415] on span "Payroll Settings" at bounding box center [330, 423] width 102 height 17
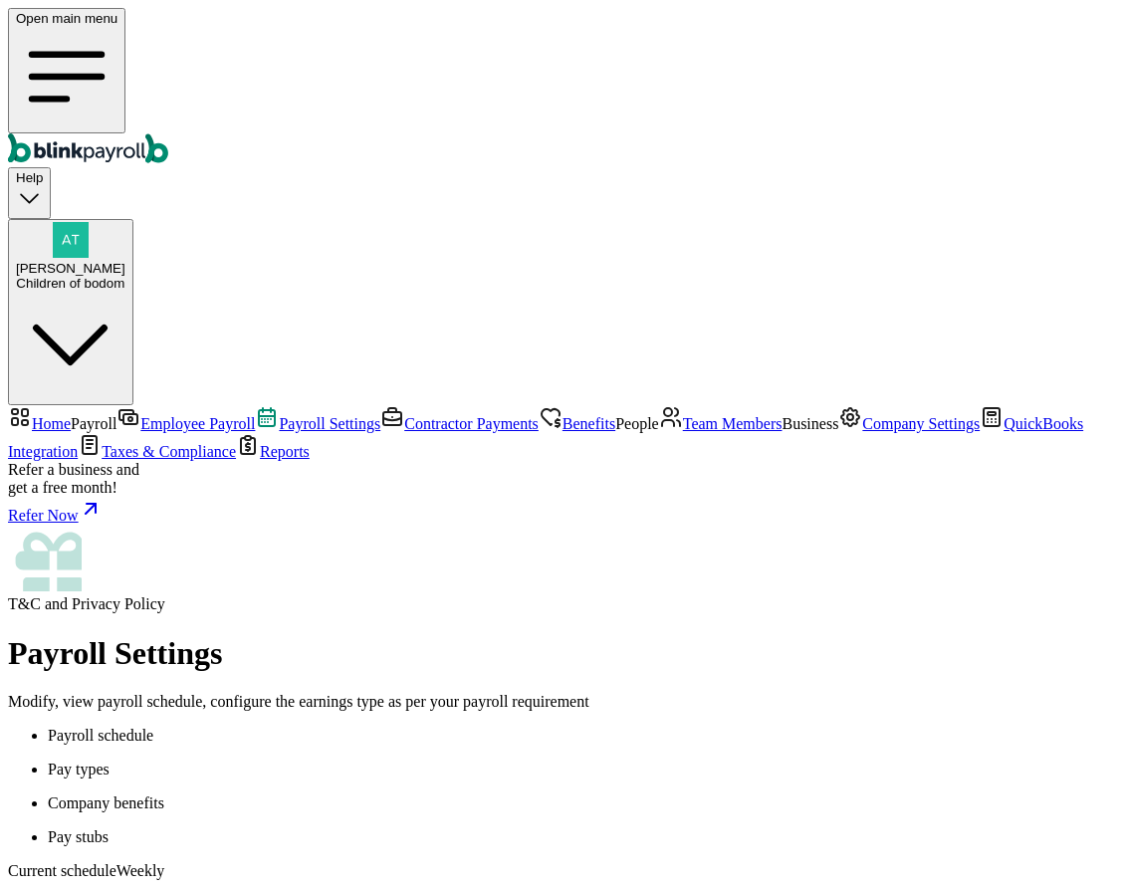
scroll to position [179, 0]
click at [404, 415] on span "Contractor Payments" at bounding box center [471, 423] width 134 height 17
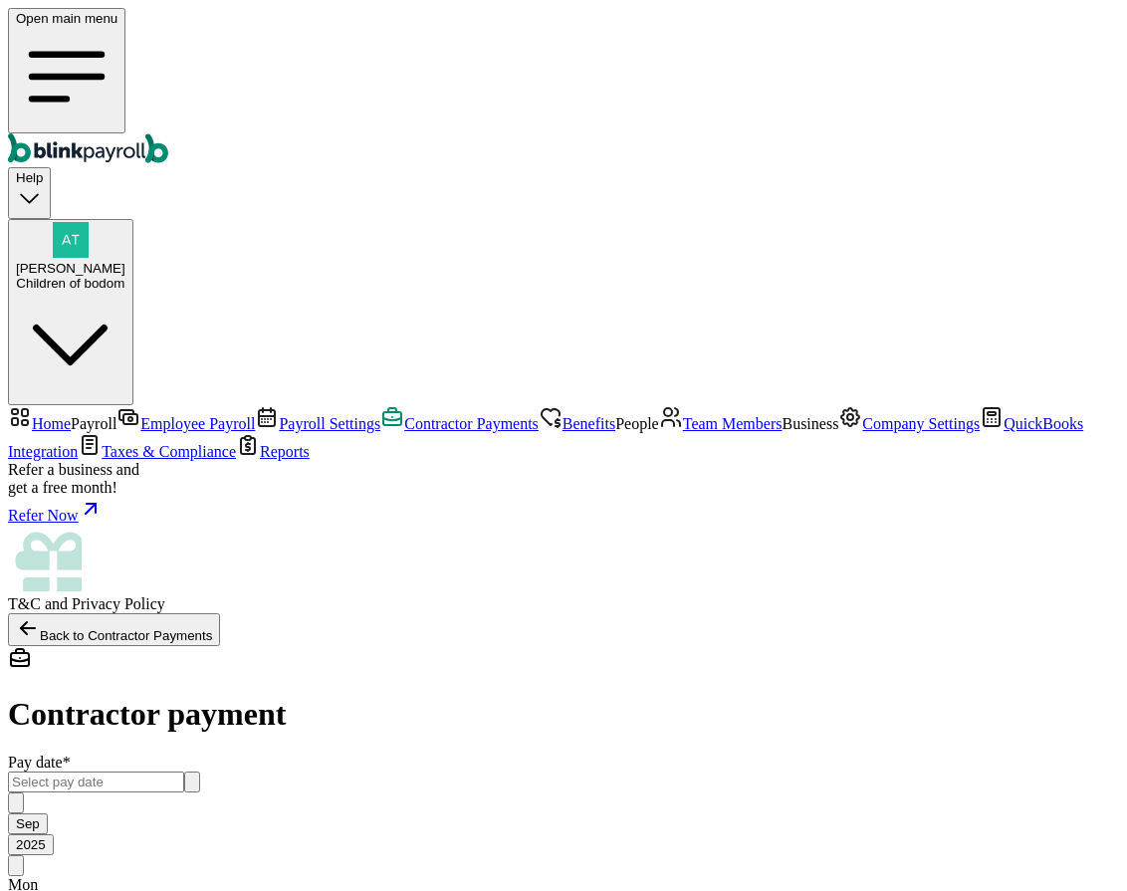
click at [184, 772] on input "text" at bounding box center [96, 782] width 176 height 21
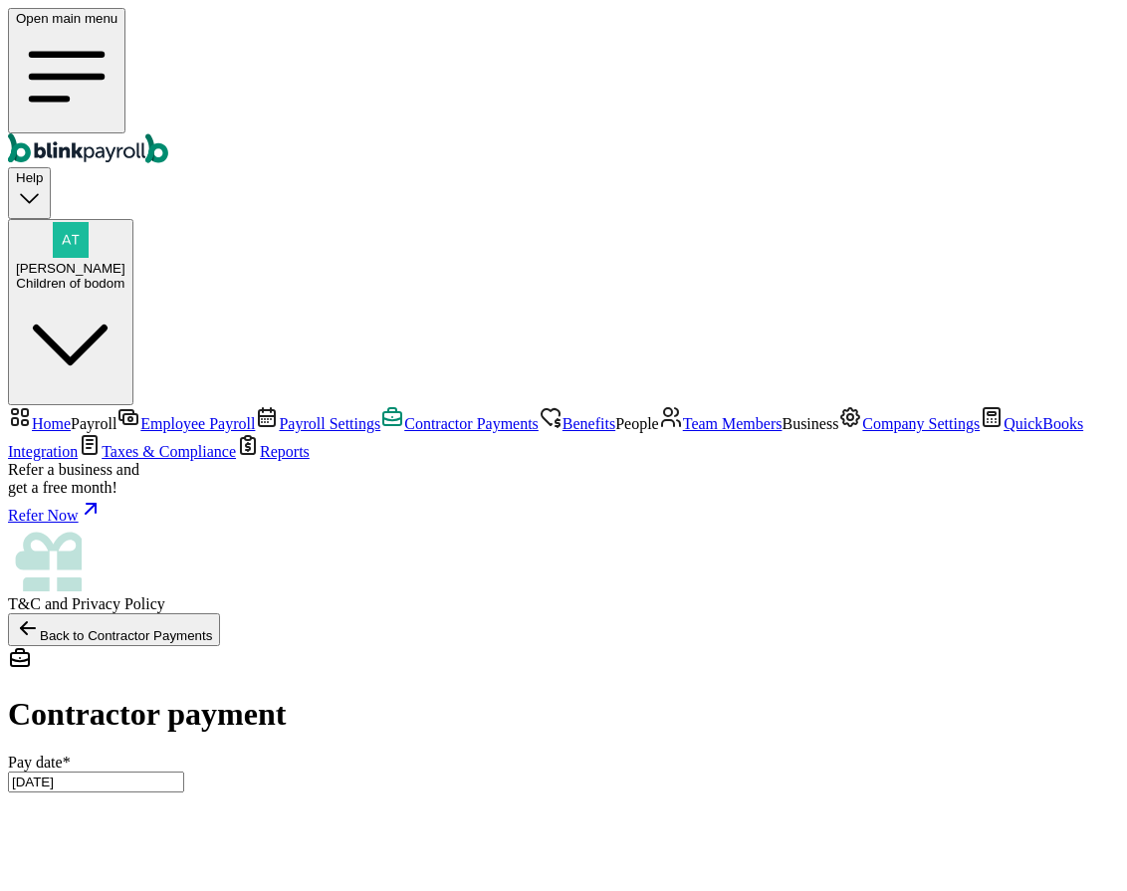
type input "09/01/2025 ~ 09/12/2025"
type input "500.00"
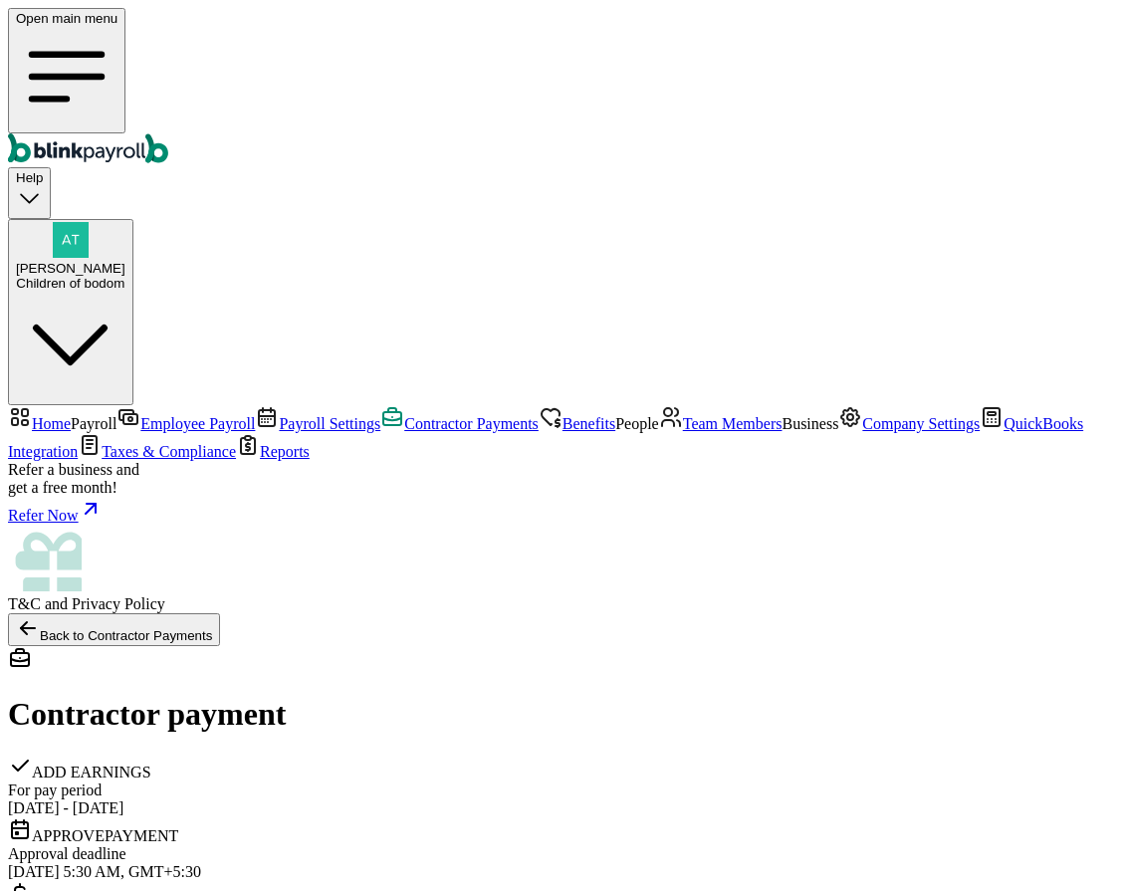
scroll to position [278, 0]
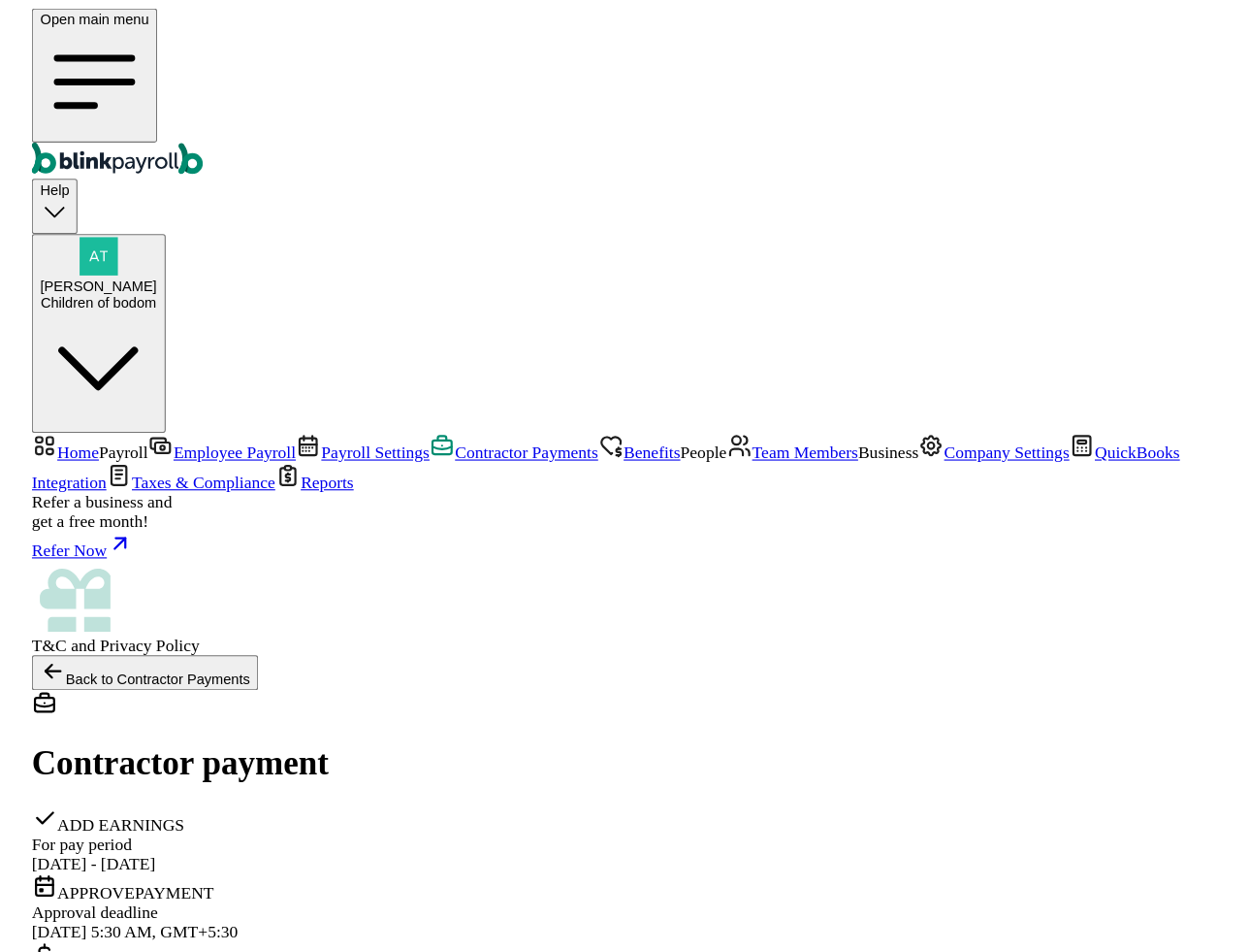
scroll to position [361, 0]
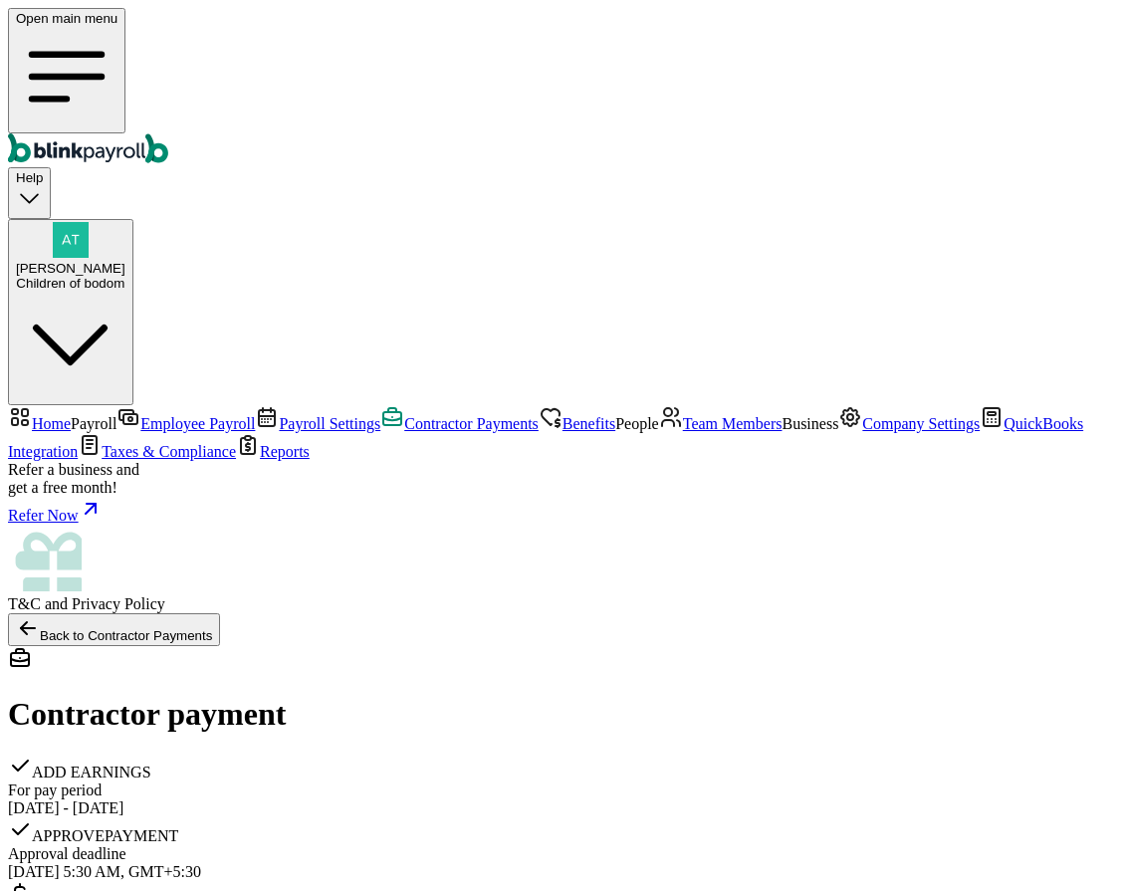
click at [563, 415] on span "Benefits" at bounding box center [589, 423] width 53 height 17
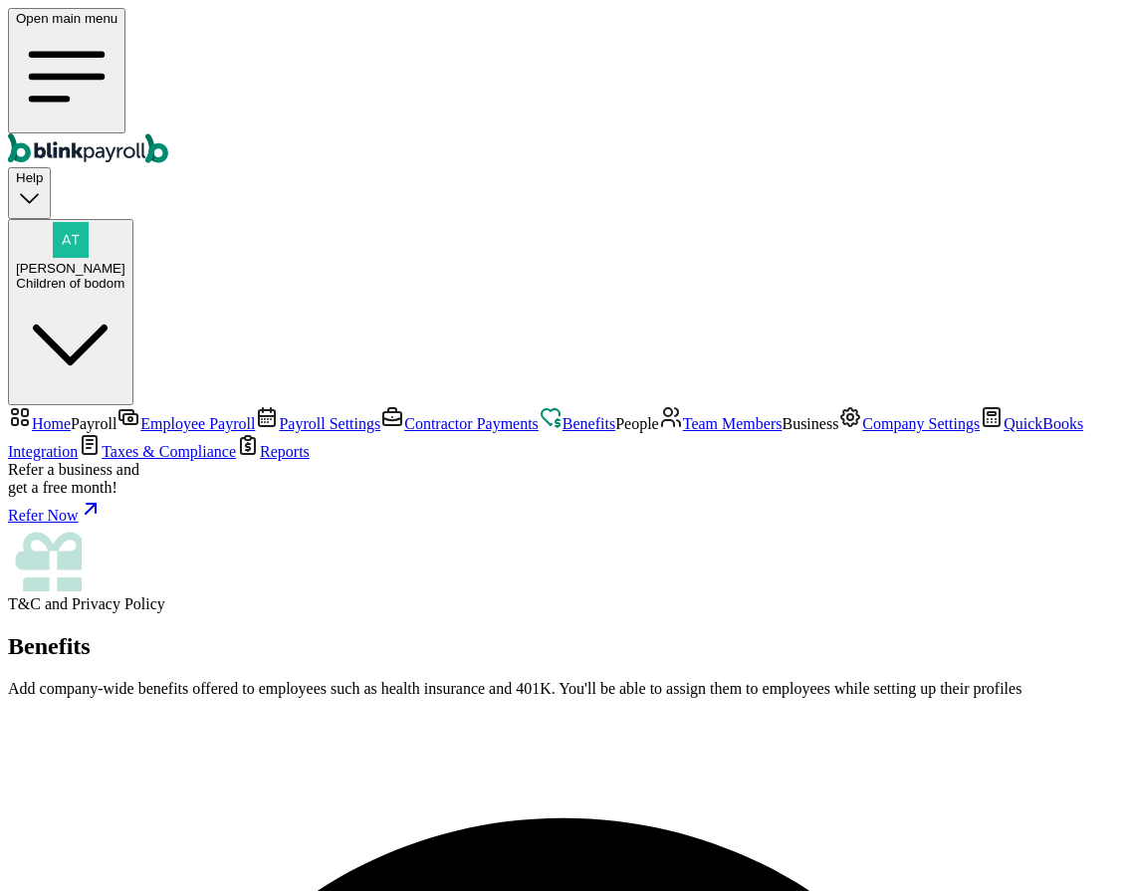
click at [683, 415] on span "Team Members" at bounding box center [733, 423] width 100 height 17
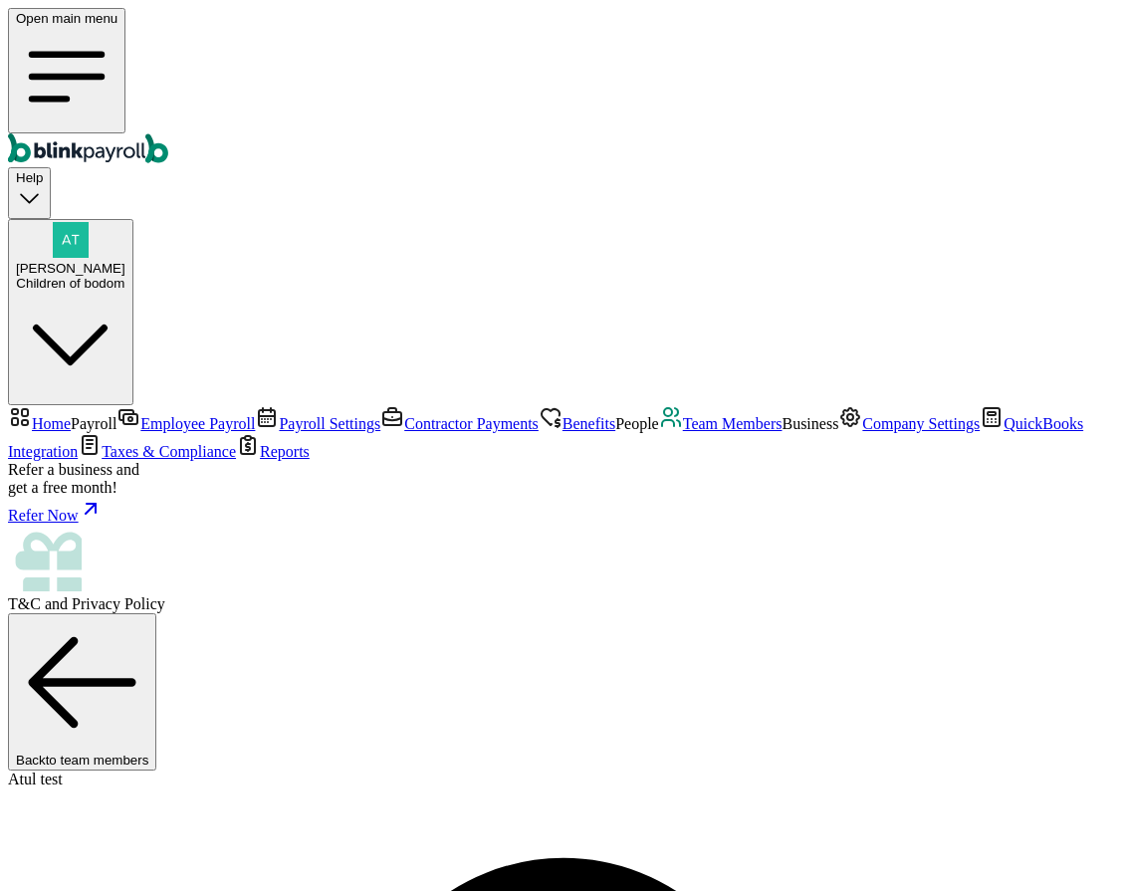
select select "2025"
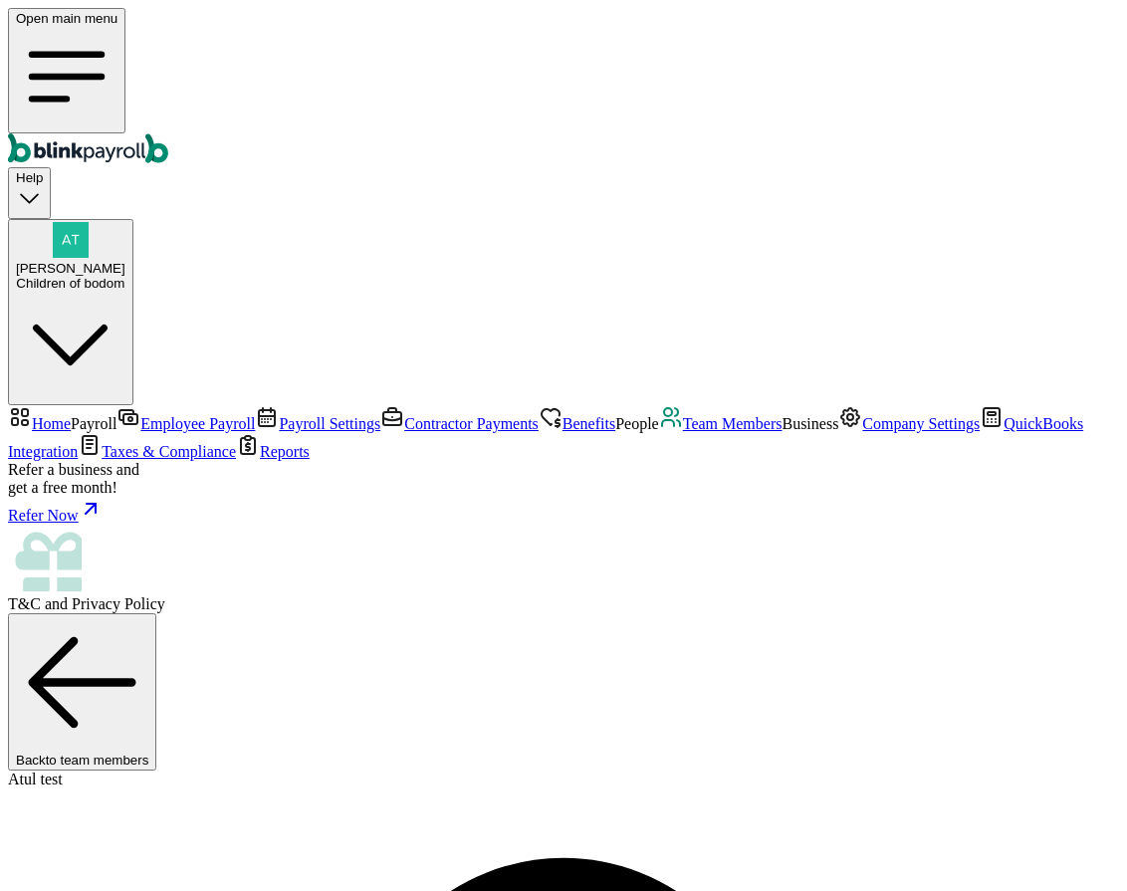
click at [838, 432] on link "Company Settings" at bounding box center [908, 423] width 141 height 17
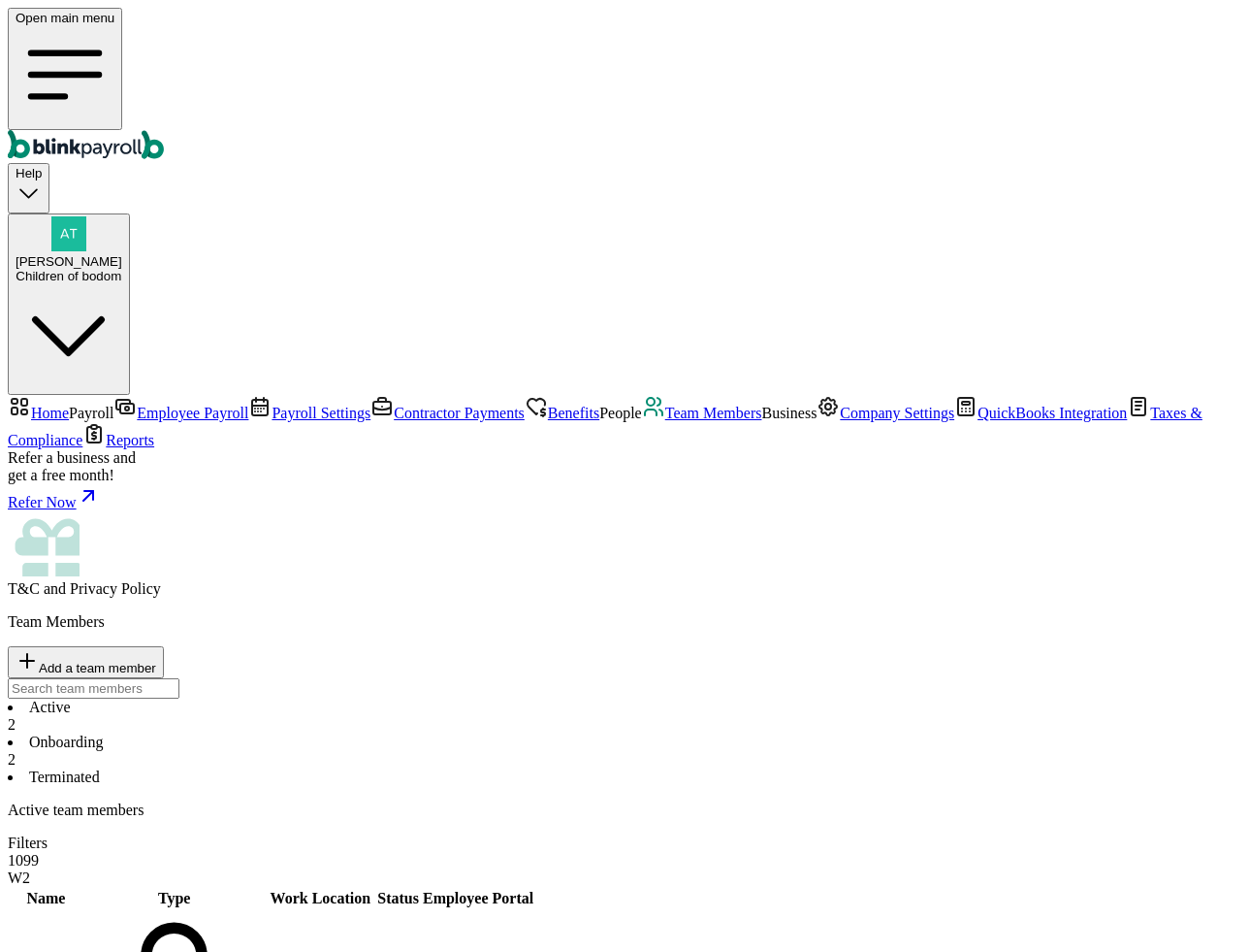
click at [840, 421] on span "Company Settings" at bounding box center [896, 412] width 114 height 17
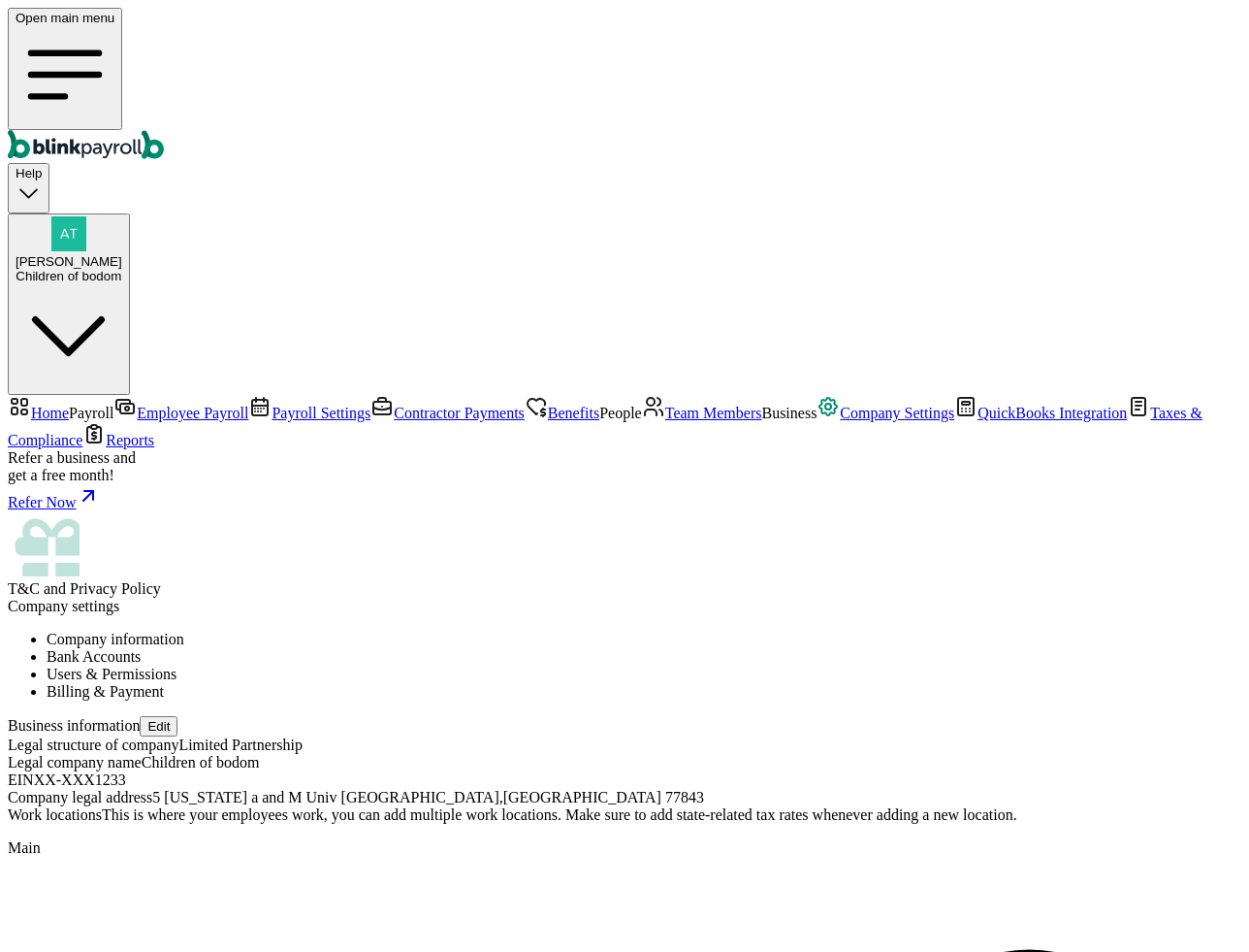
scroll to position [99, 0]
click at [955, 421] on link "QuickBooks Integration" at bounding box center [1041, 412] width 172 height 17
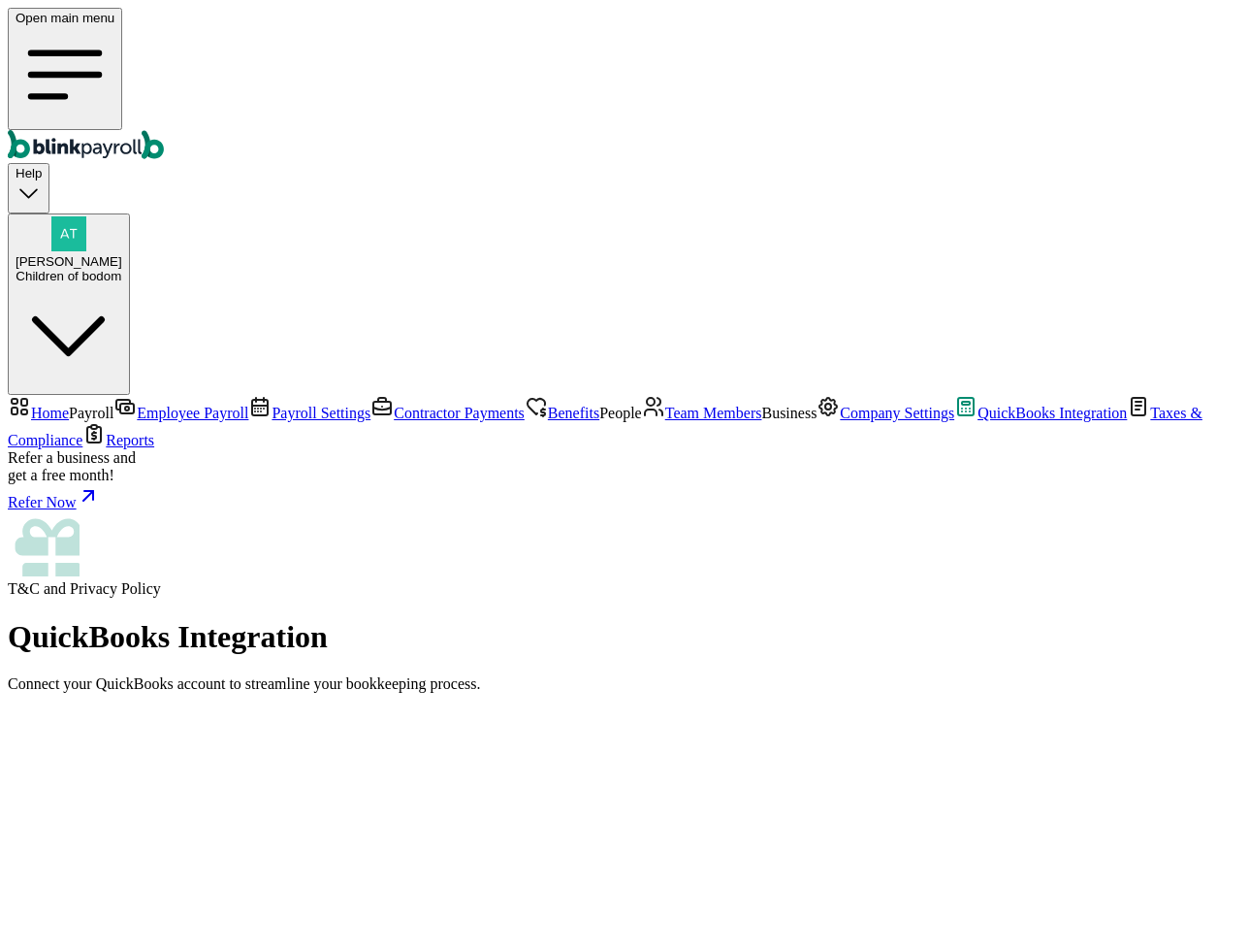
click at [114, 448] on span "Taxes & Compliance" at bounding box center [605, 426] width 1195 height 44
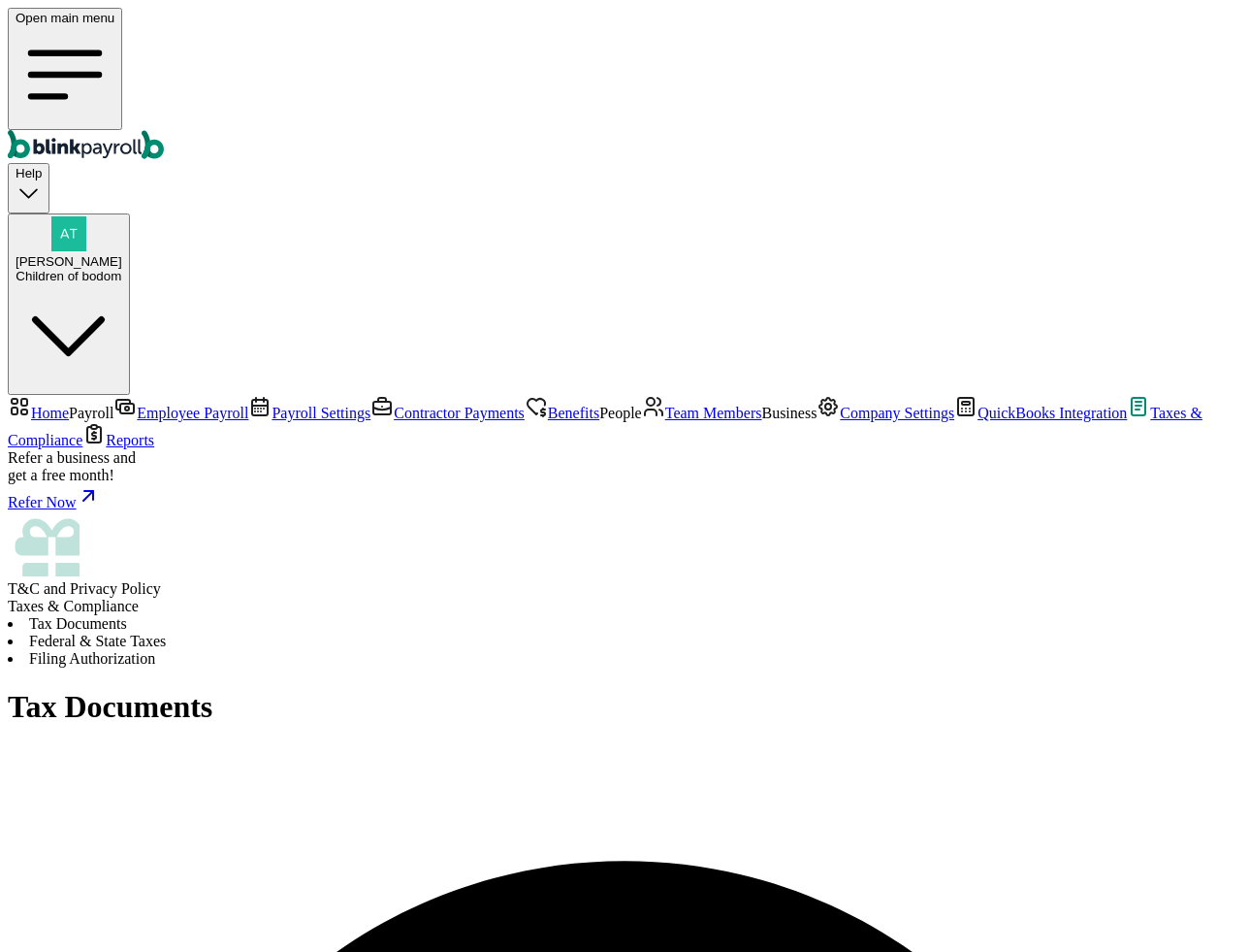
click at [487, 632] on li "Federal & State Taxes" at bounding box center [624, 641] width 1233 height 18
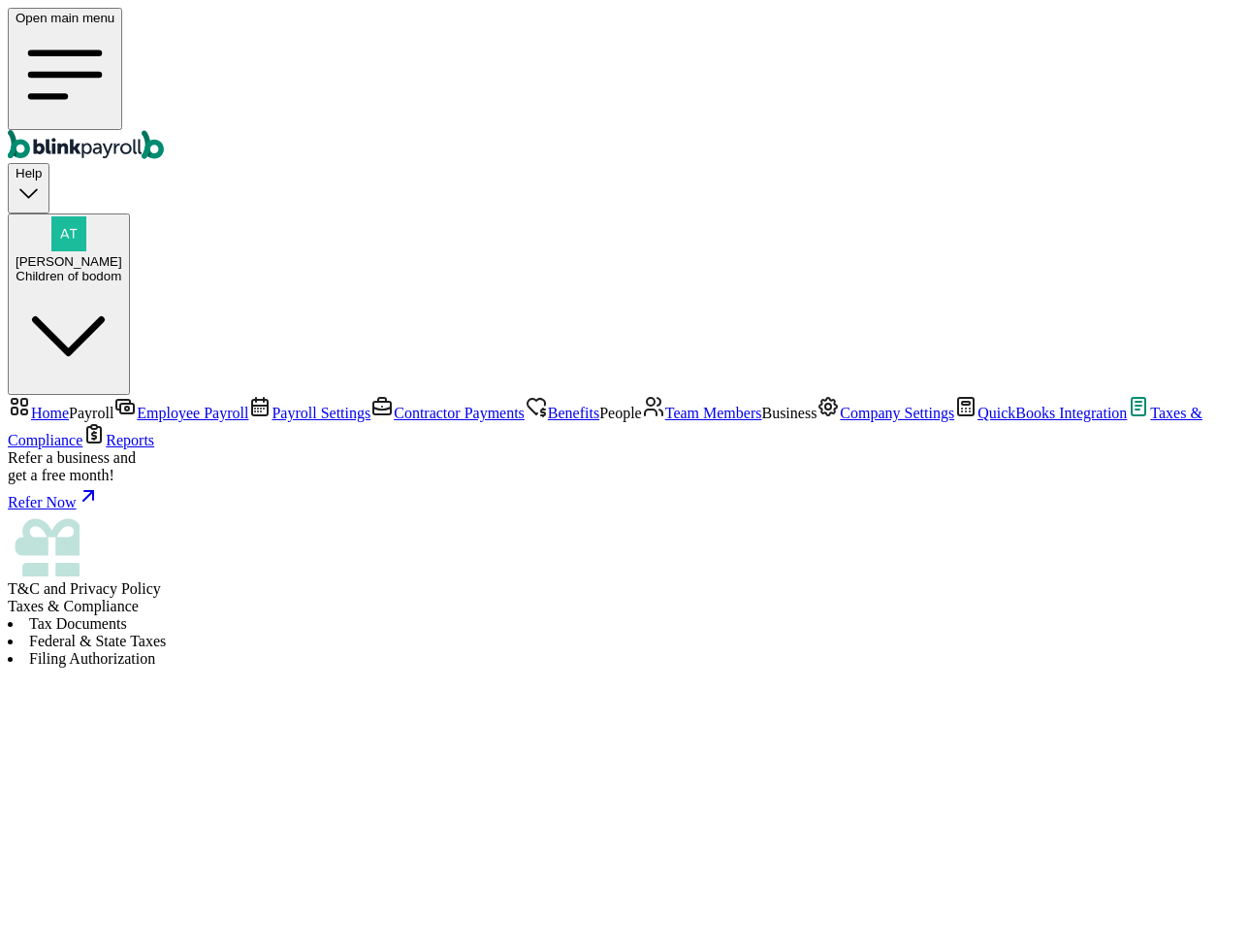
click at [630, 650] on li "Filing Authorization" at bounding box center [624, 659] width 1233 height 18
click at [106, 448] on span "Reports" at bounding box center [131, 439] width 49 height 17
click at [69, 404] on span "Home" at bounding box center [50, 412] width 38 height 17
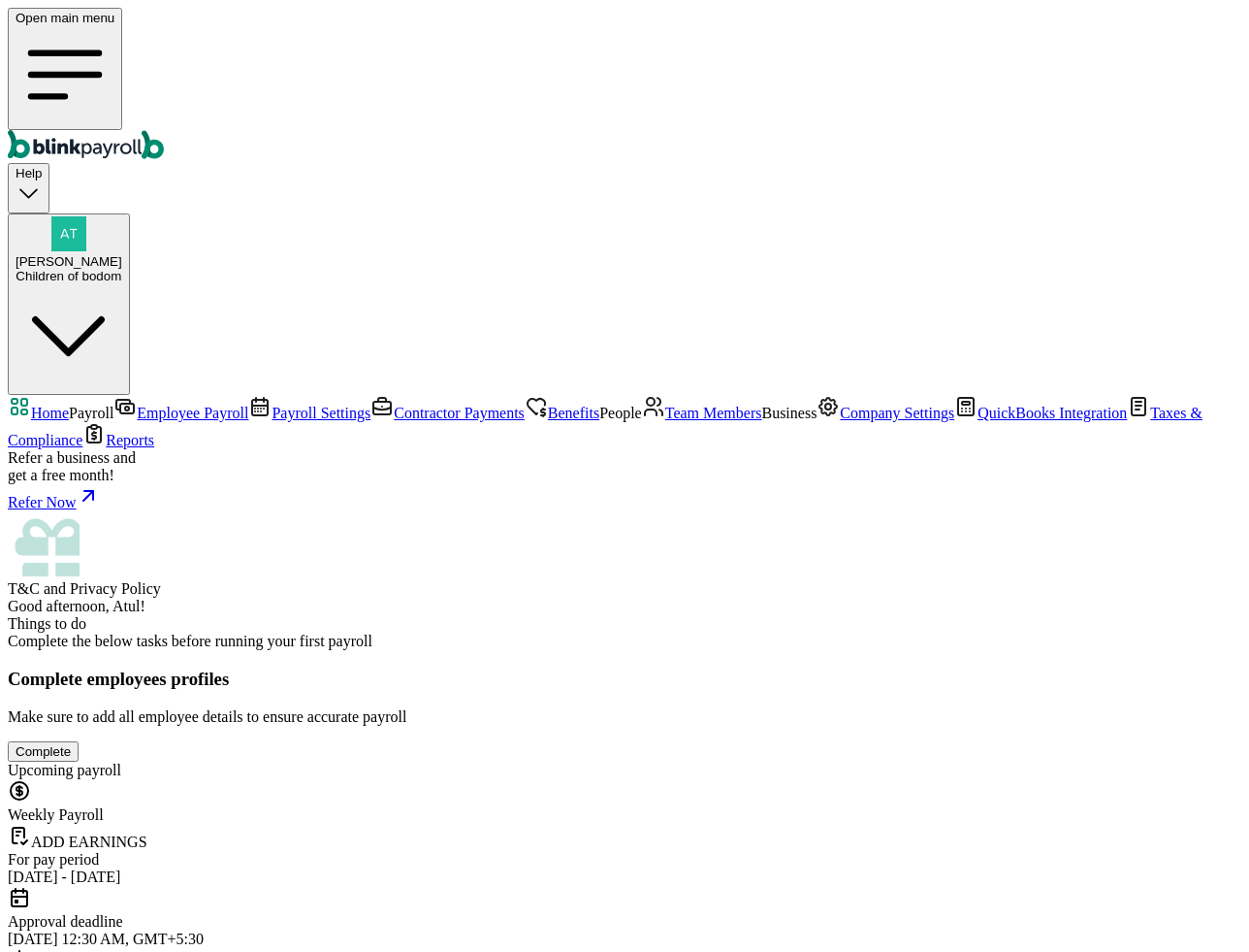
click at [178, 404] on span "Employee Payroll" at bounding box center [192, 412] width 111 height 17
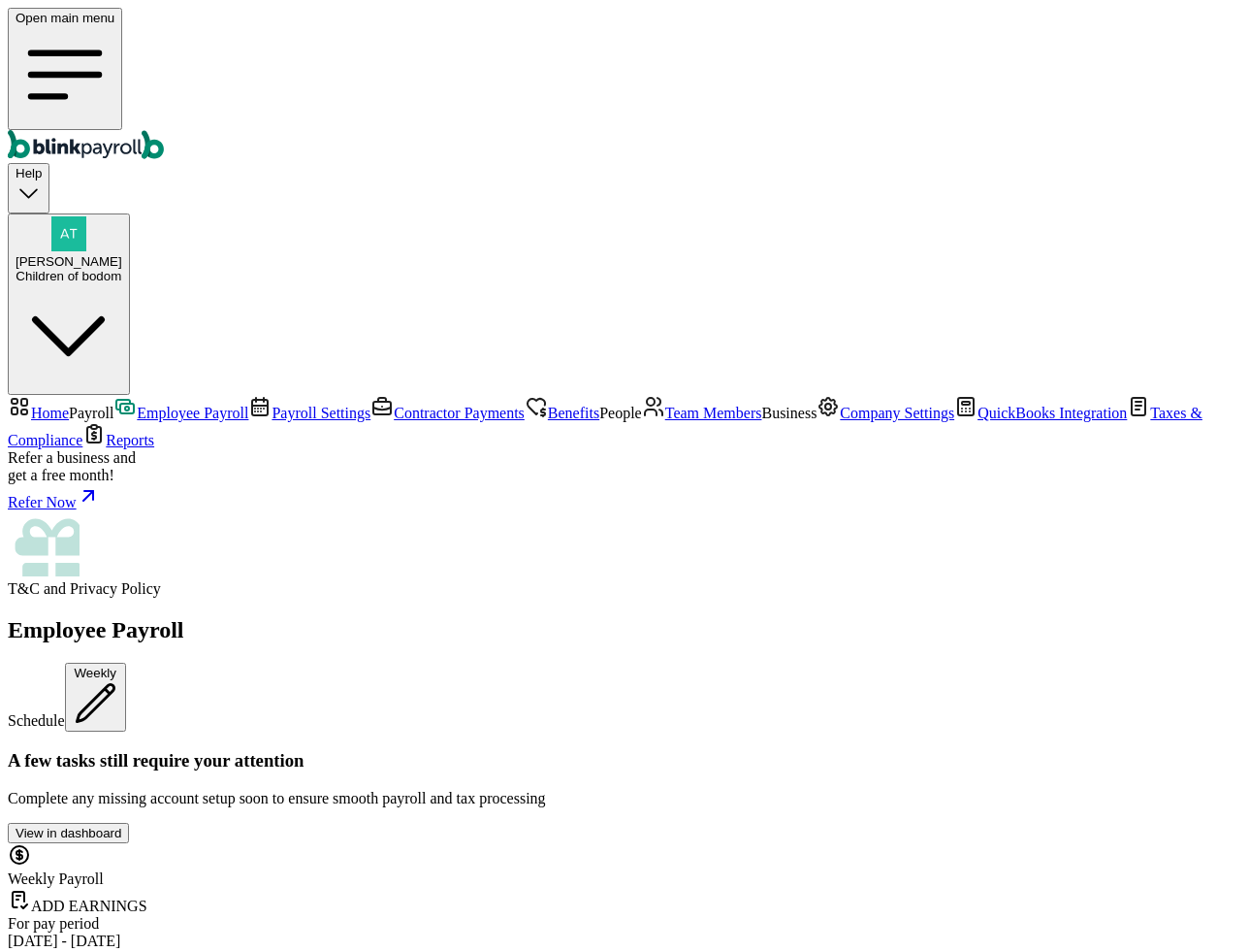
drag, startPoint x: 459, startPoint y: 385, endPoint x: 473, endPoint y: 385, distance: 14.0
click at [473, 867] on div at bounding box center [624, 964] width 1233 height 27
drag, startPoint x: 473, startPoint y: 385, endPoint x: 520, endPoint y: 385, distance: 47.0
click at [520, 867] on div at bounding box center [624, 964] width 1233 height 27
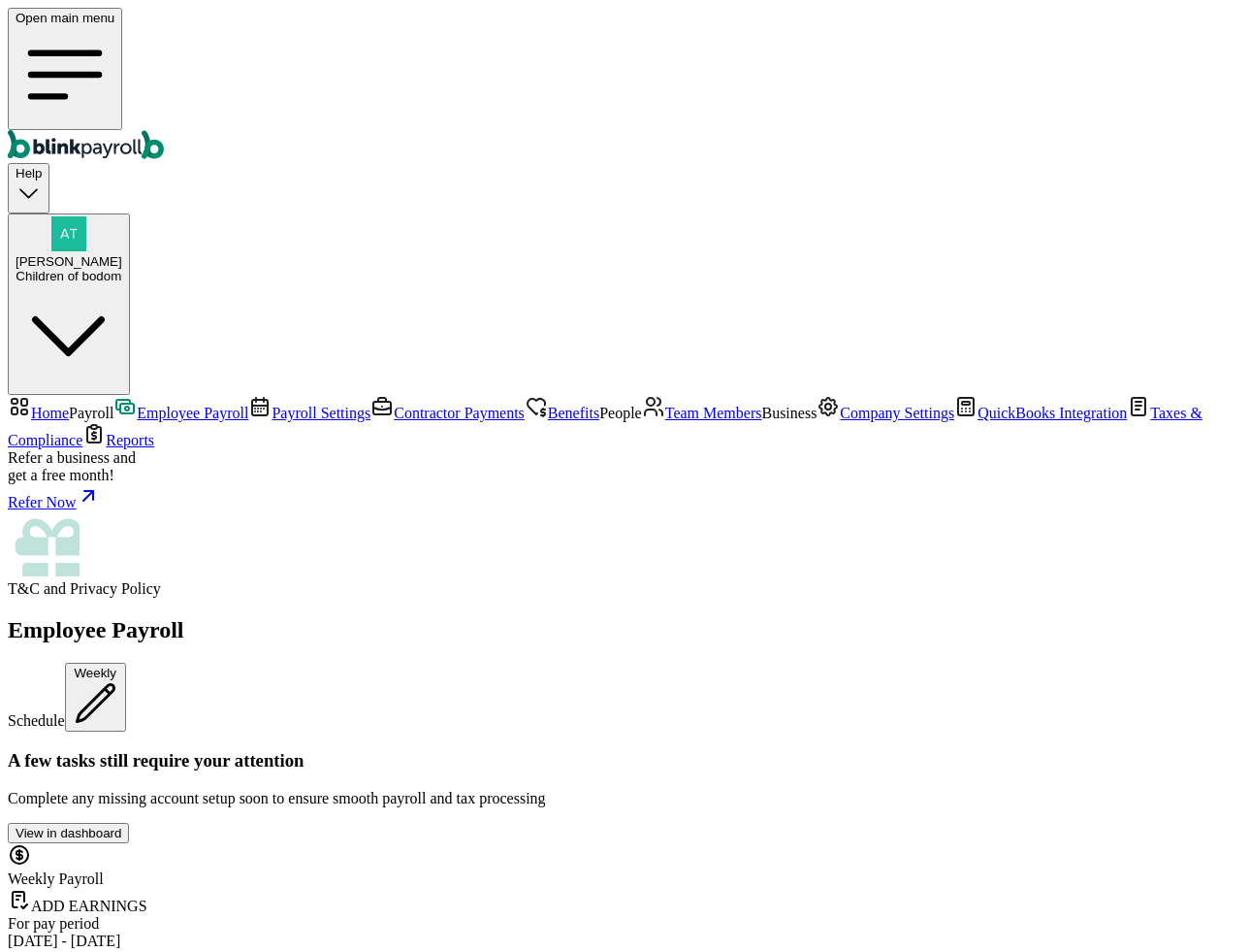
click at [272, 404] on span "Payroll Settings" at bounding box center [322, 412] width 99 height 17
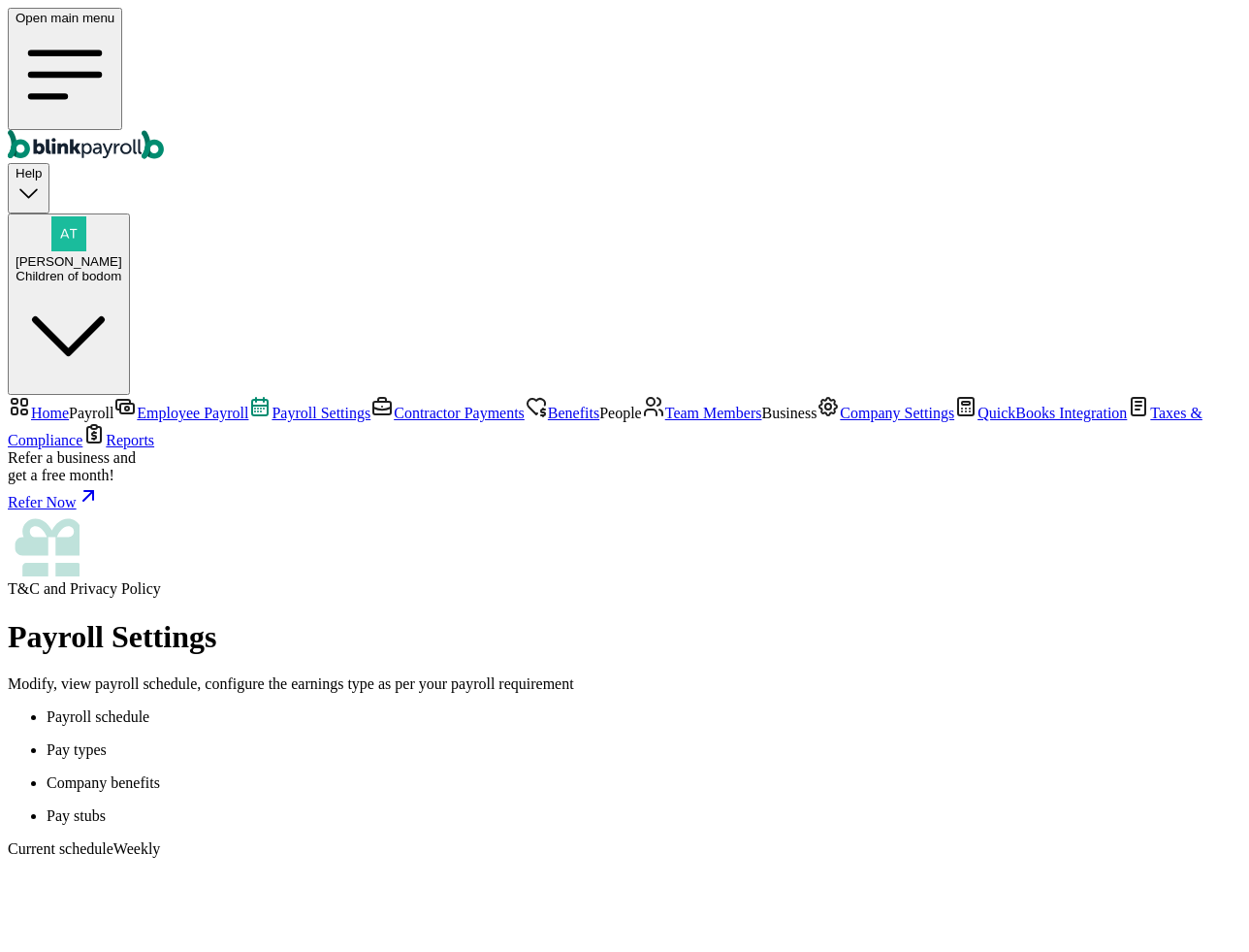
scroll to position [121, 0]
click at [453, 742] on p "Pay types" at bounding box center [644, 750] width 1195 height 18
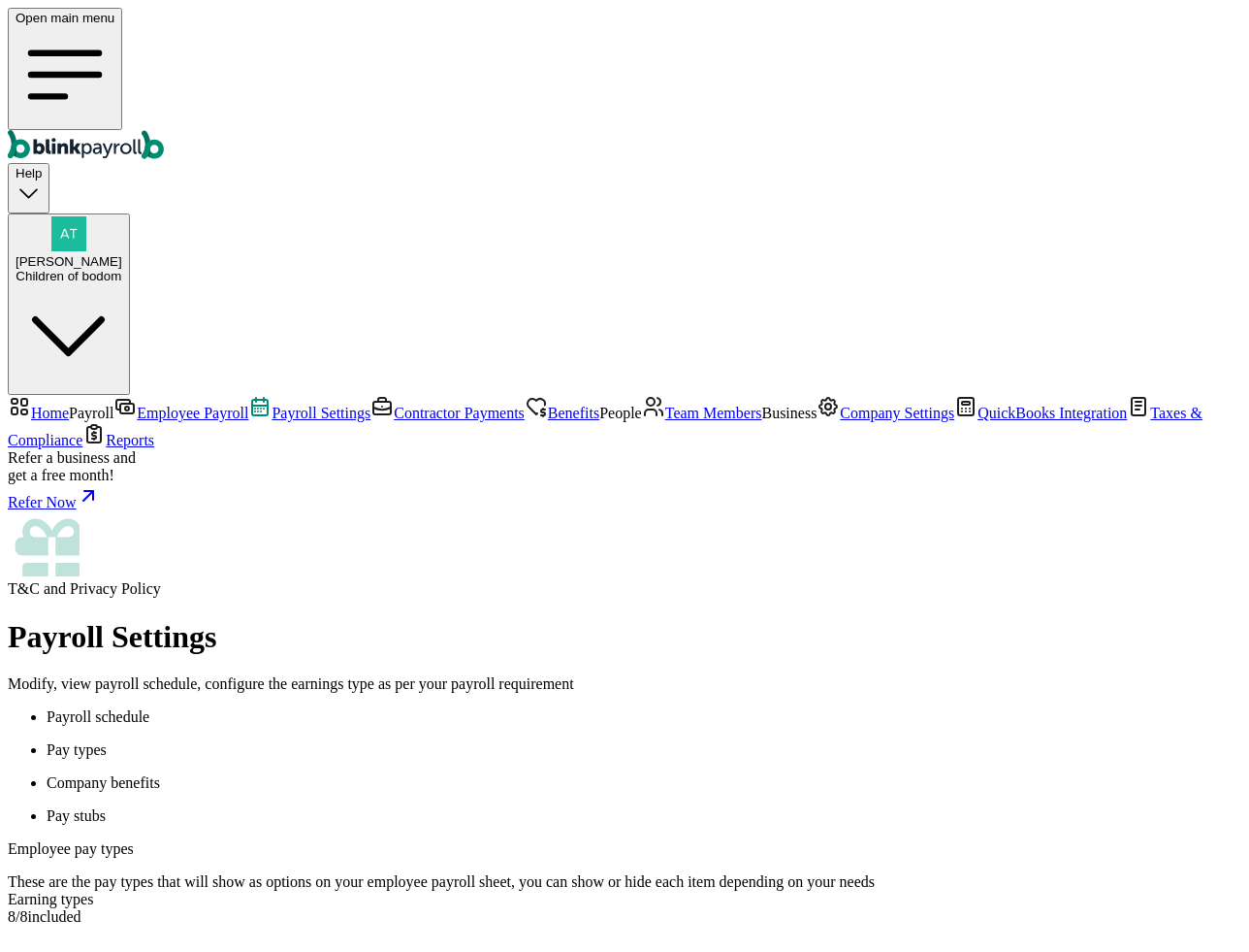
click at [542, 807] on p "Pay stubs" at bounding box center [644, 816] width 1195 height 18
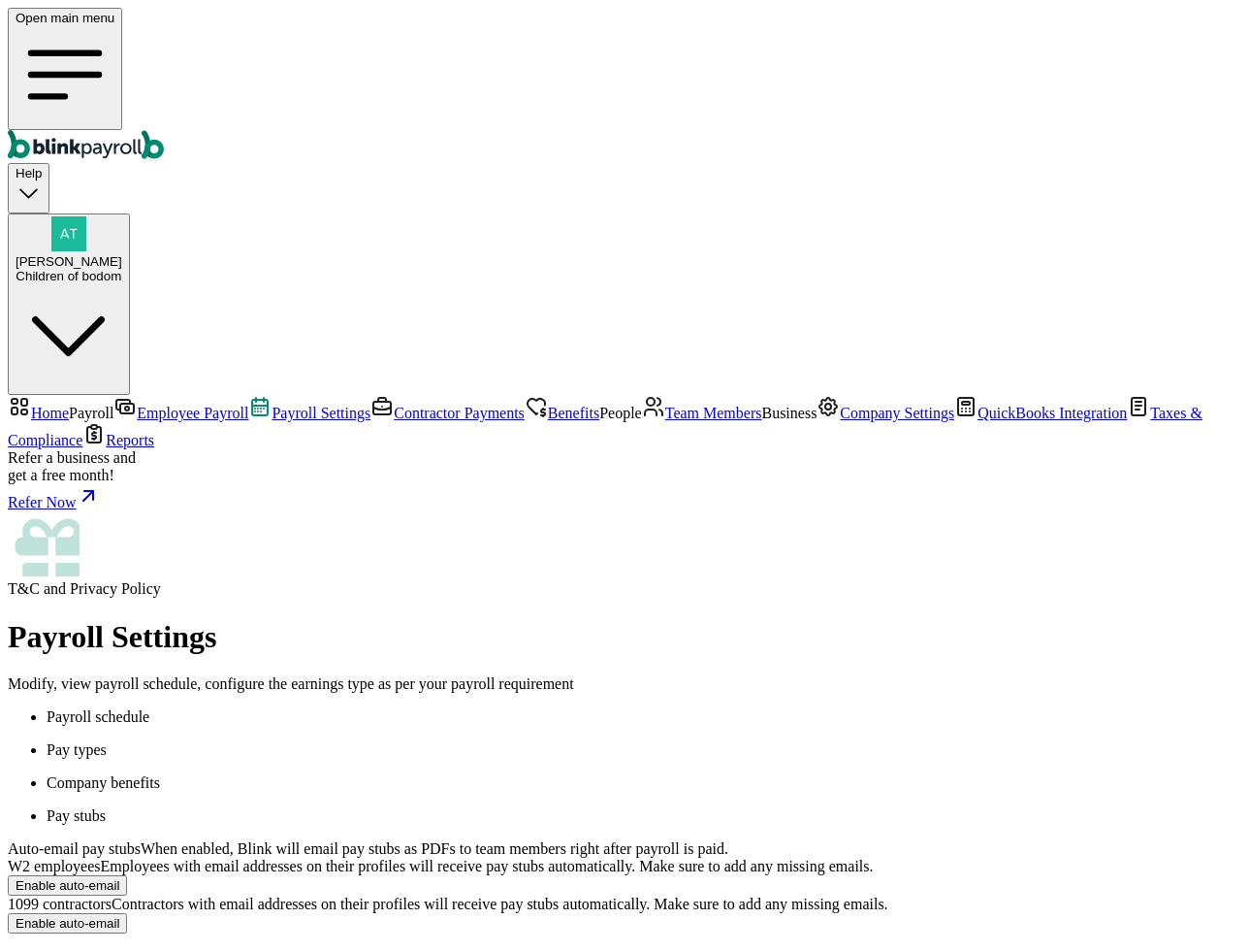
click at [439, 742] on p "Pay types" at bounding box center [644, 750] width 1195 height 18
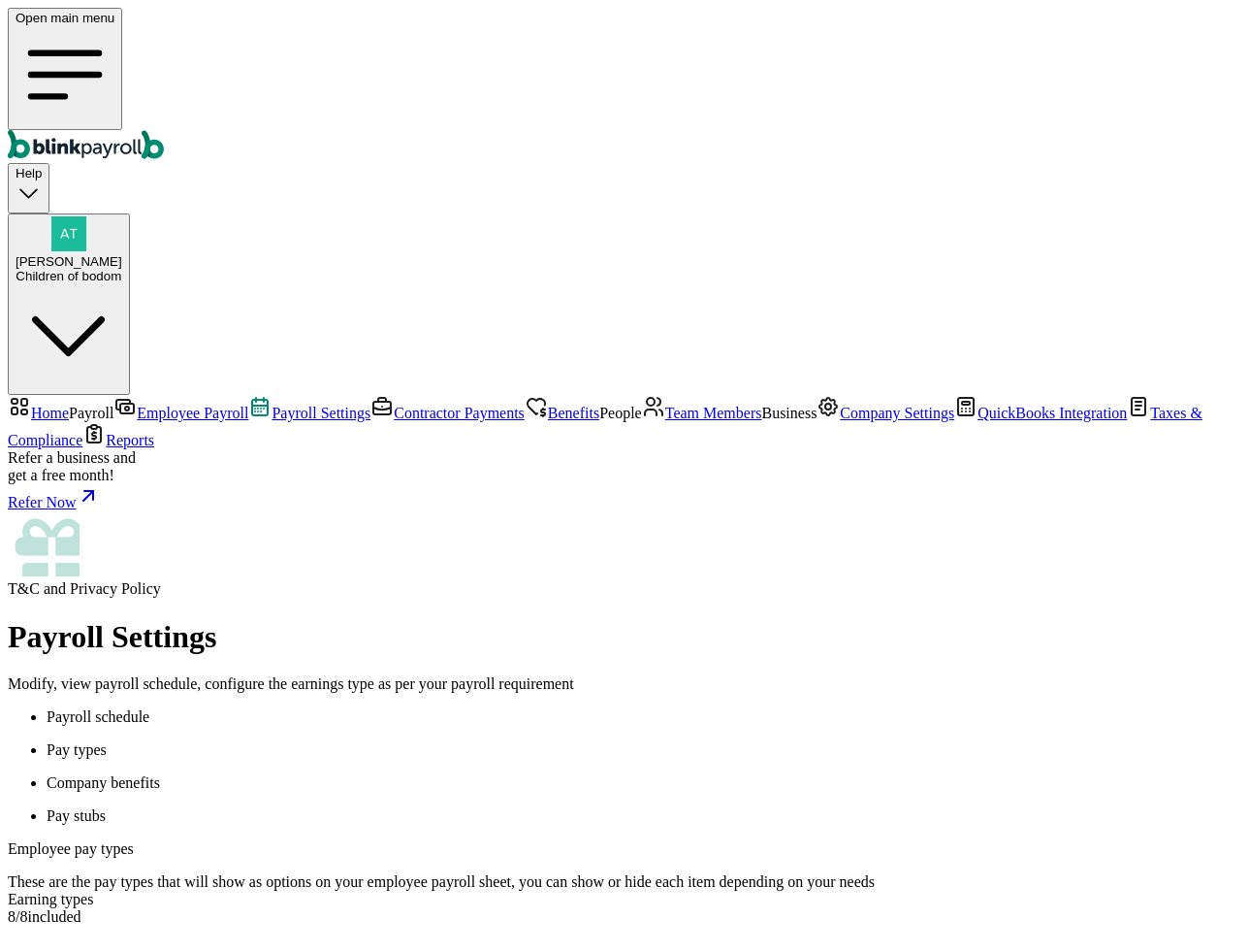
click at [528, 807] on p "Pay stubs" at bounding box center [644, 816] width 1195 height 18
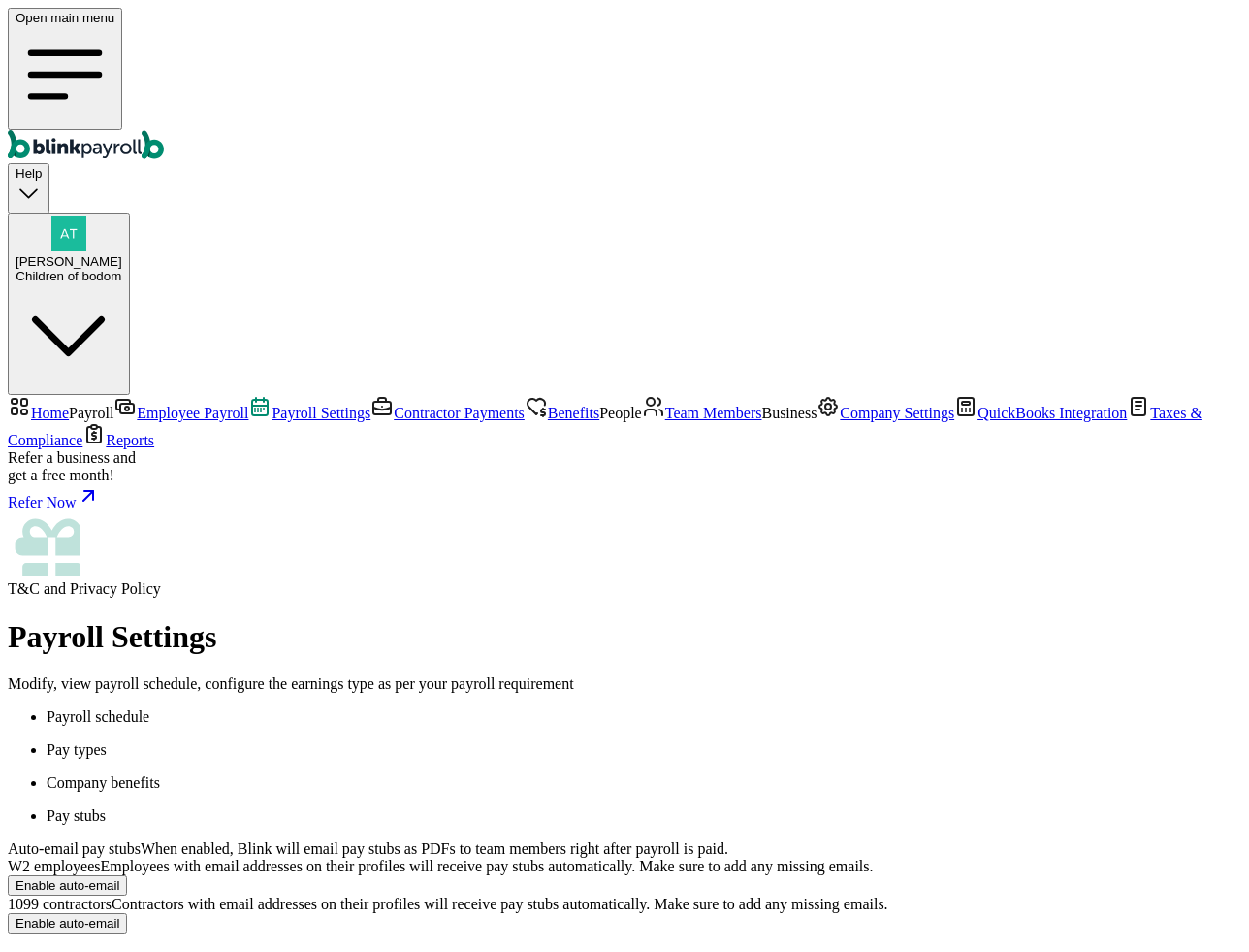
click at [127, 867] on button "Enable auto-email" at bounding box center [67, 923] width 119 height 20
radio input "true"
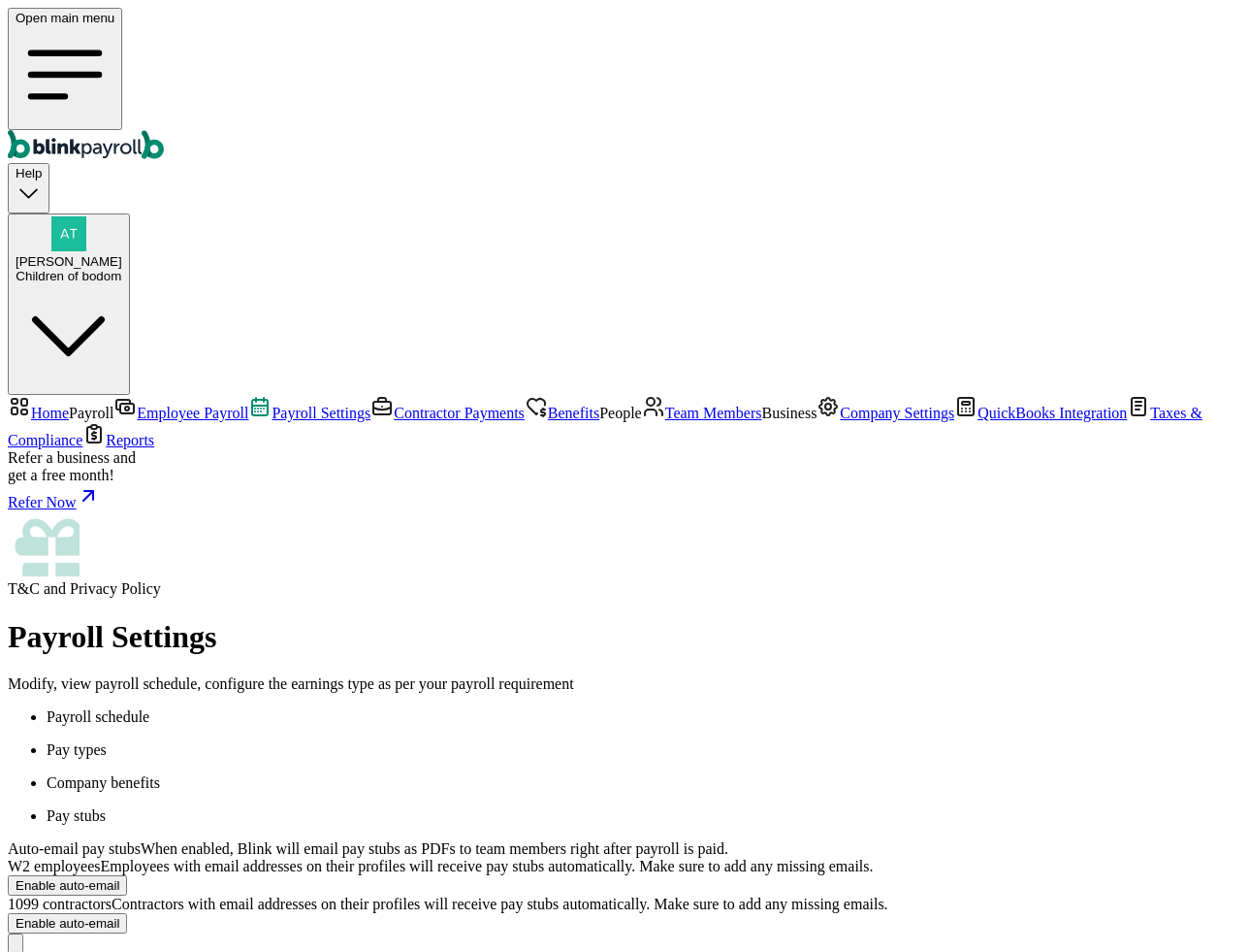
click at [272, 404] on span "Payroll Settings" at bounding box center [322, 412] width 99 height 17
click at [394, 404] on span "Contractor Payments" at bounding box center [459, 412] width 131 height 17
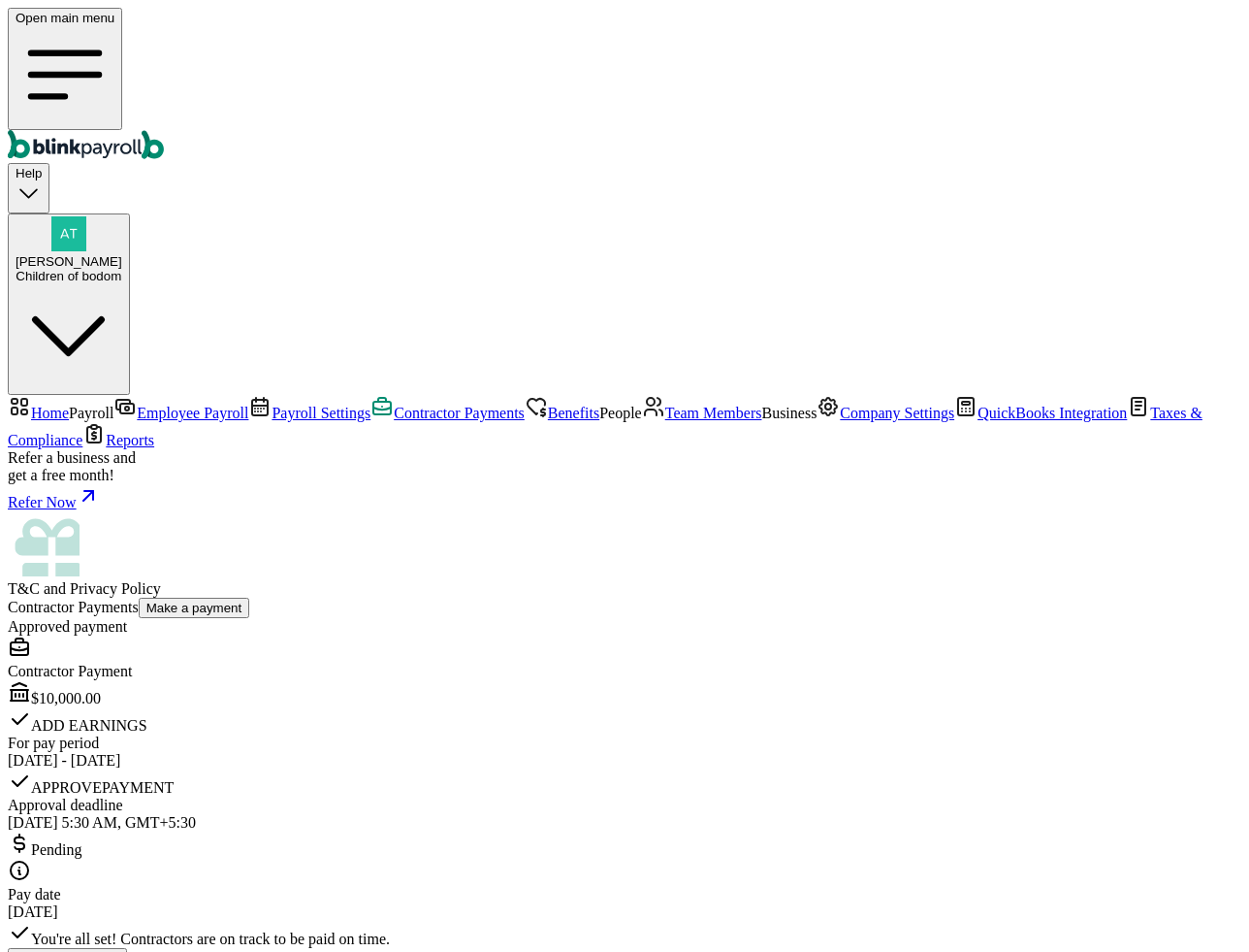
click at [549, 404] on span "Benefits" at bounding box center [574, 412] width 52 height 17
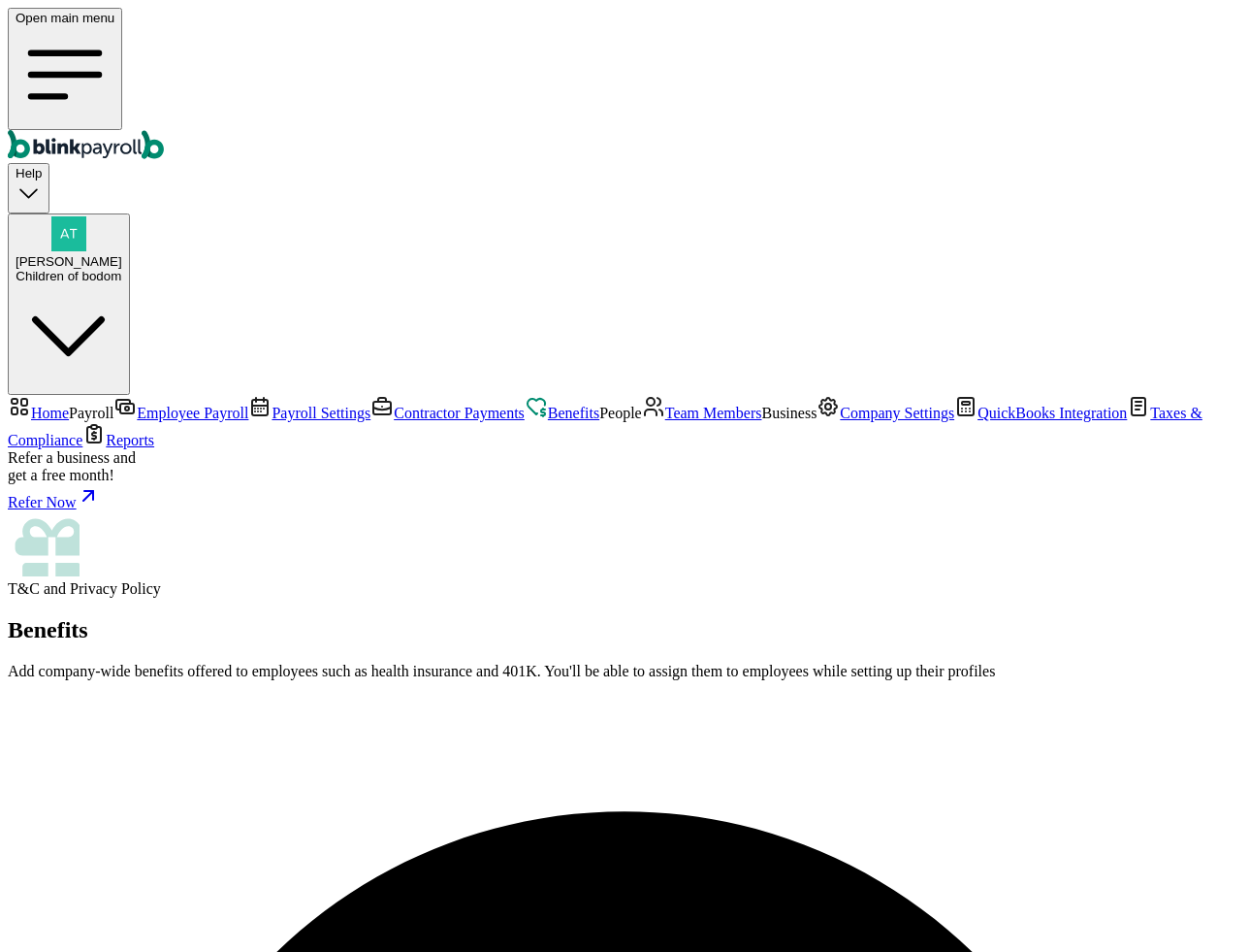
click at [136, 404] on span "Employee Payroll" at bounding box center [192, 412] width 111 height 17
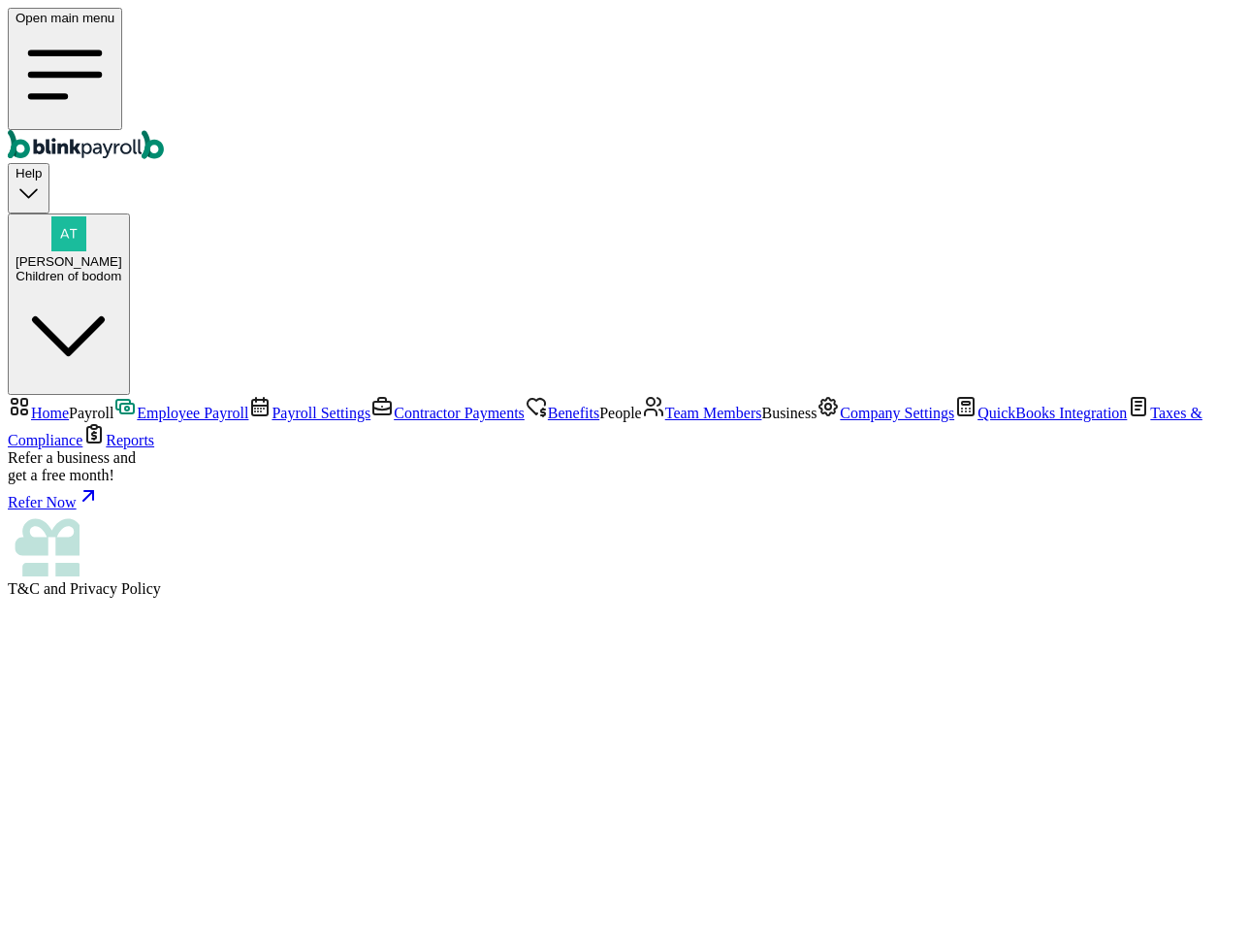
select select "direct_deposit"
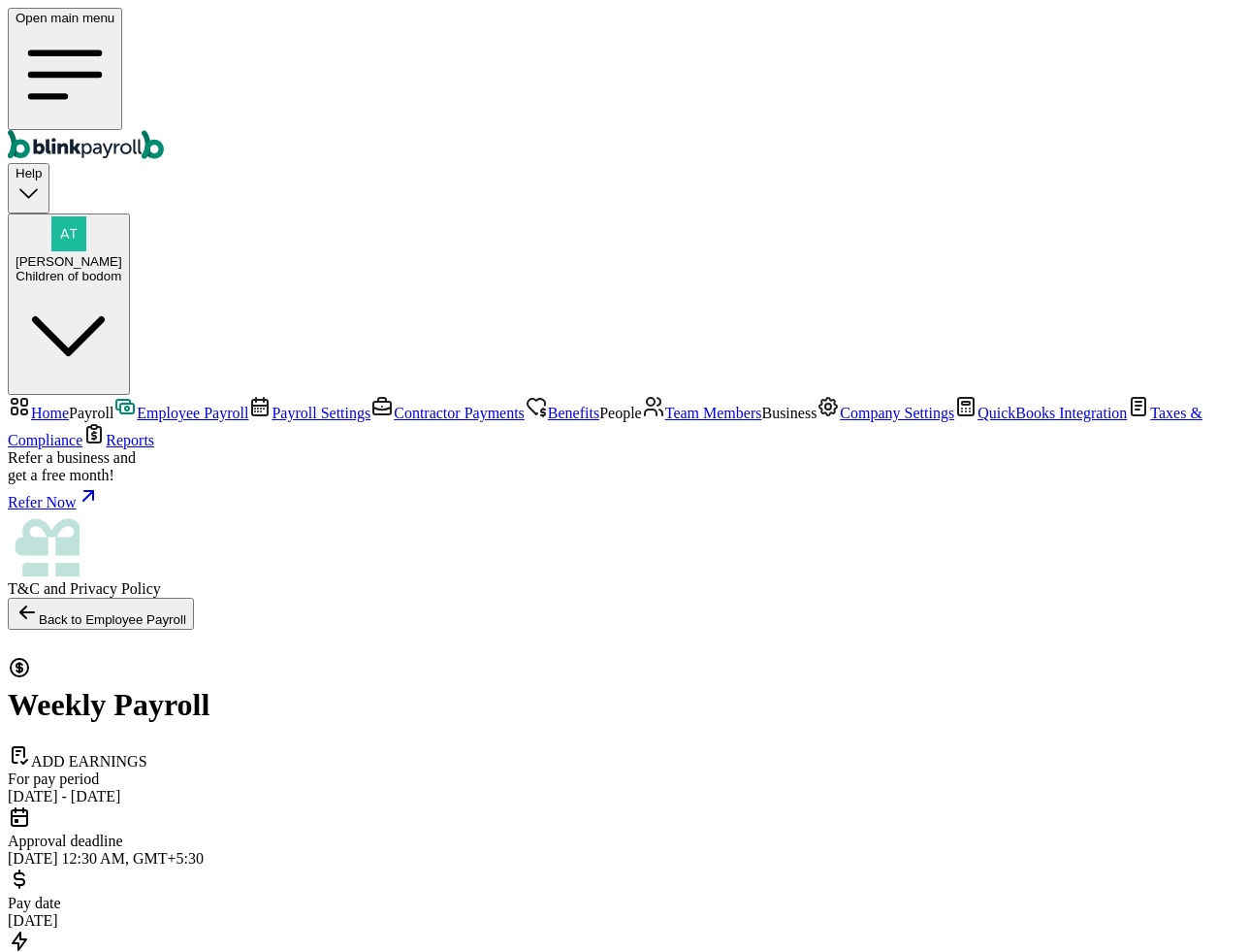
click at [165, 404] on span "Employee Payroll" at bounding box center [192, 412] width 111 height 17
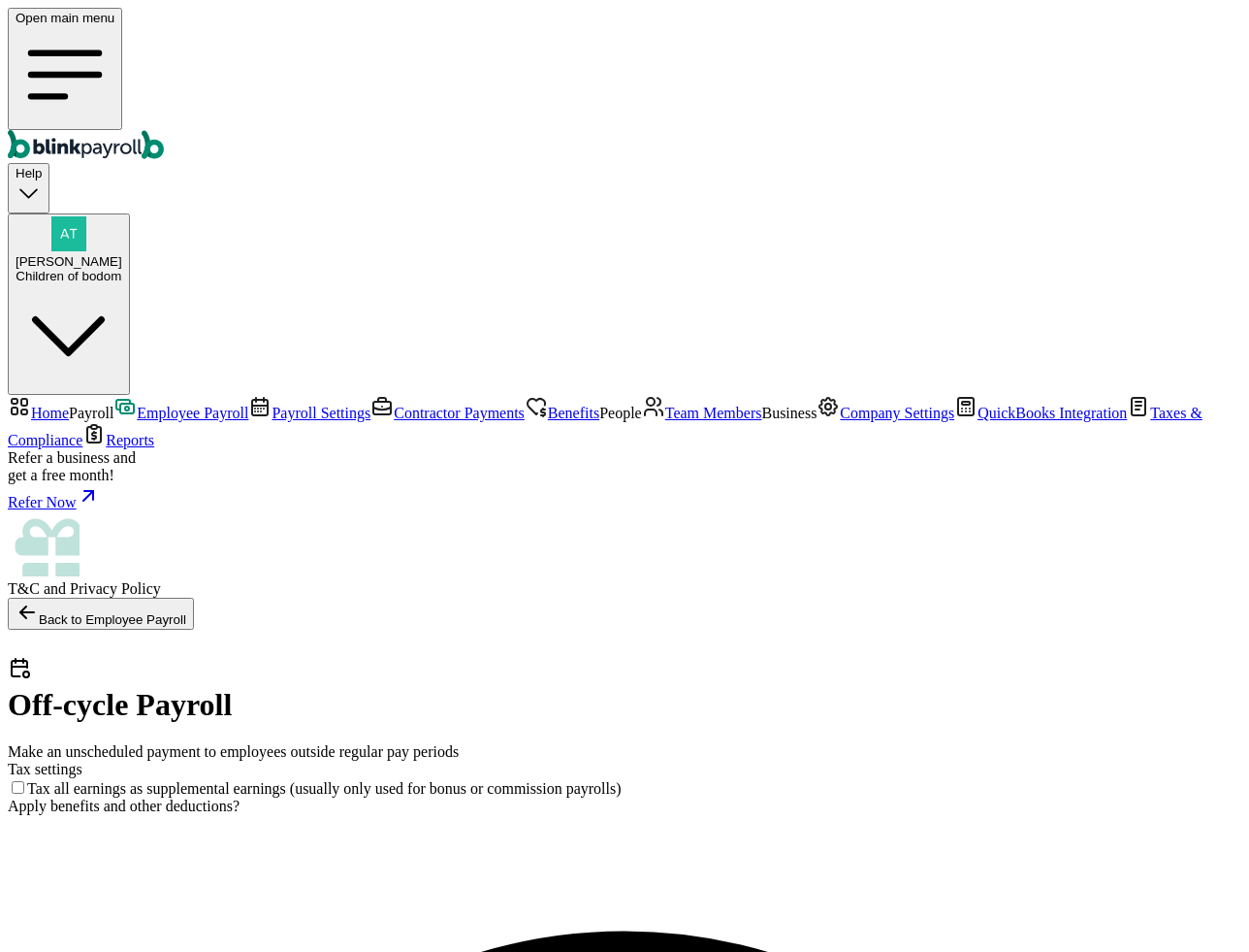
checkbox input "true"
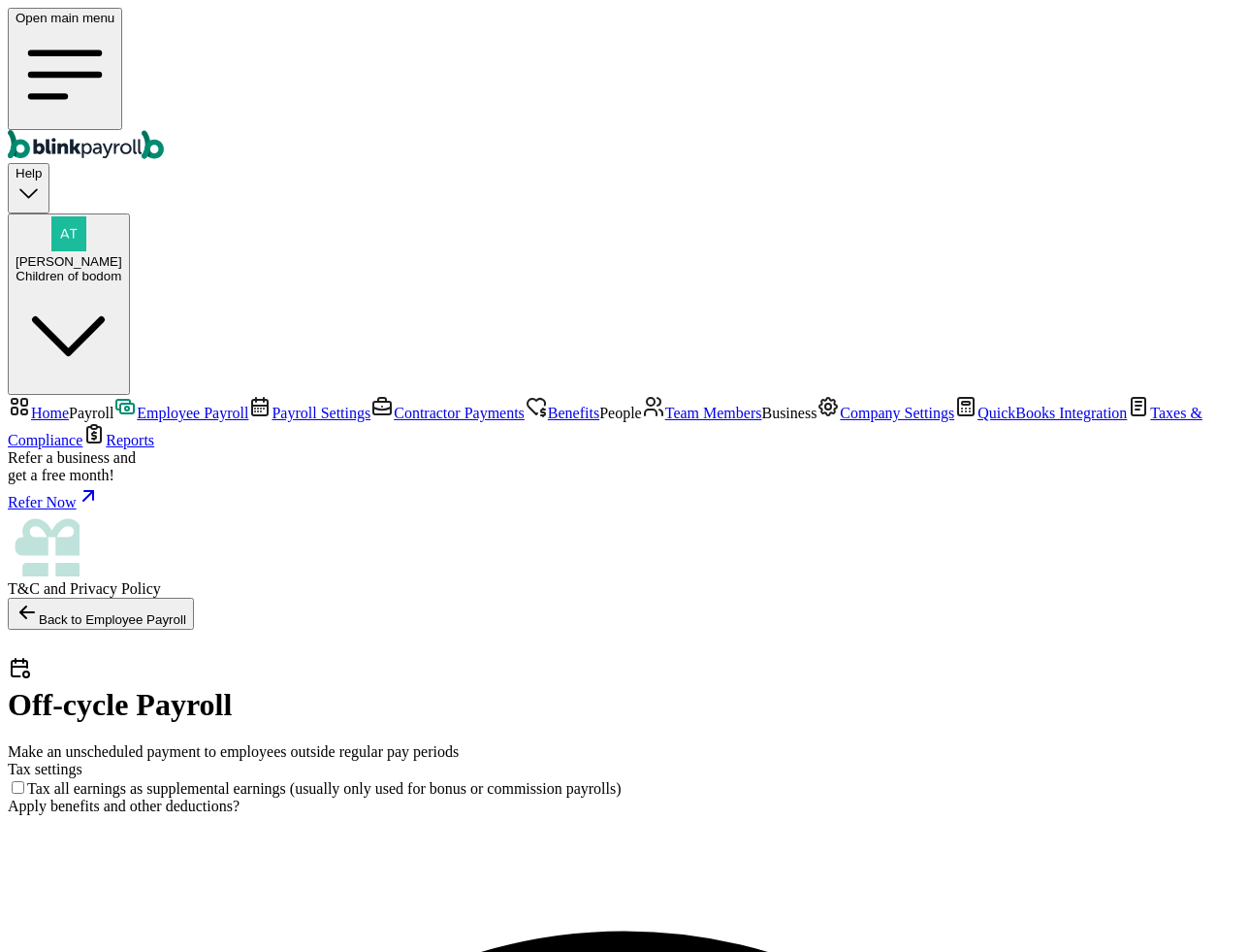
checkbox input "true"
select select "direct_deposit"
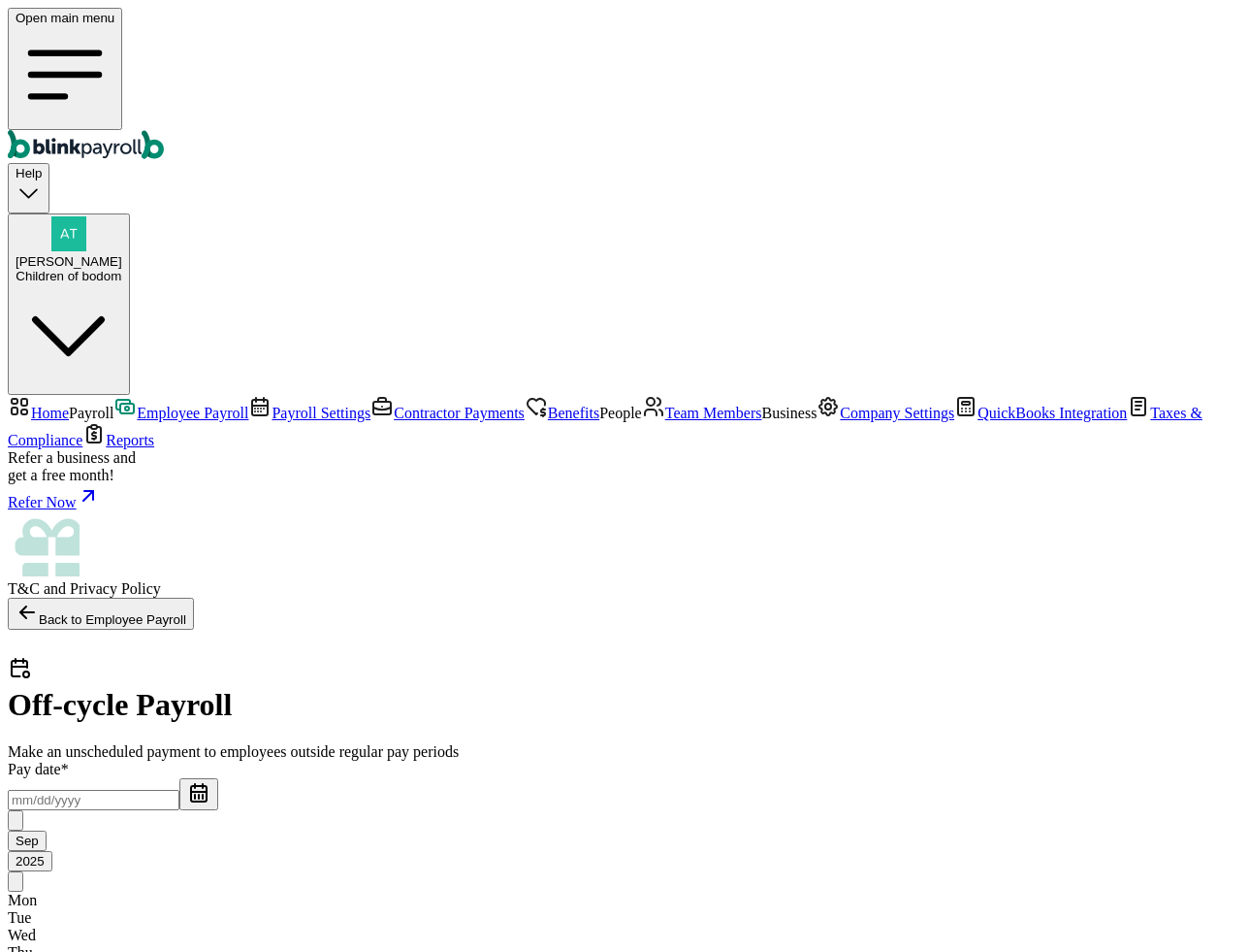
click at [179, 789] on input "text" at bounding box center [94, 799] width 171 height 20
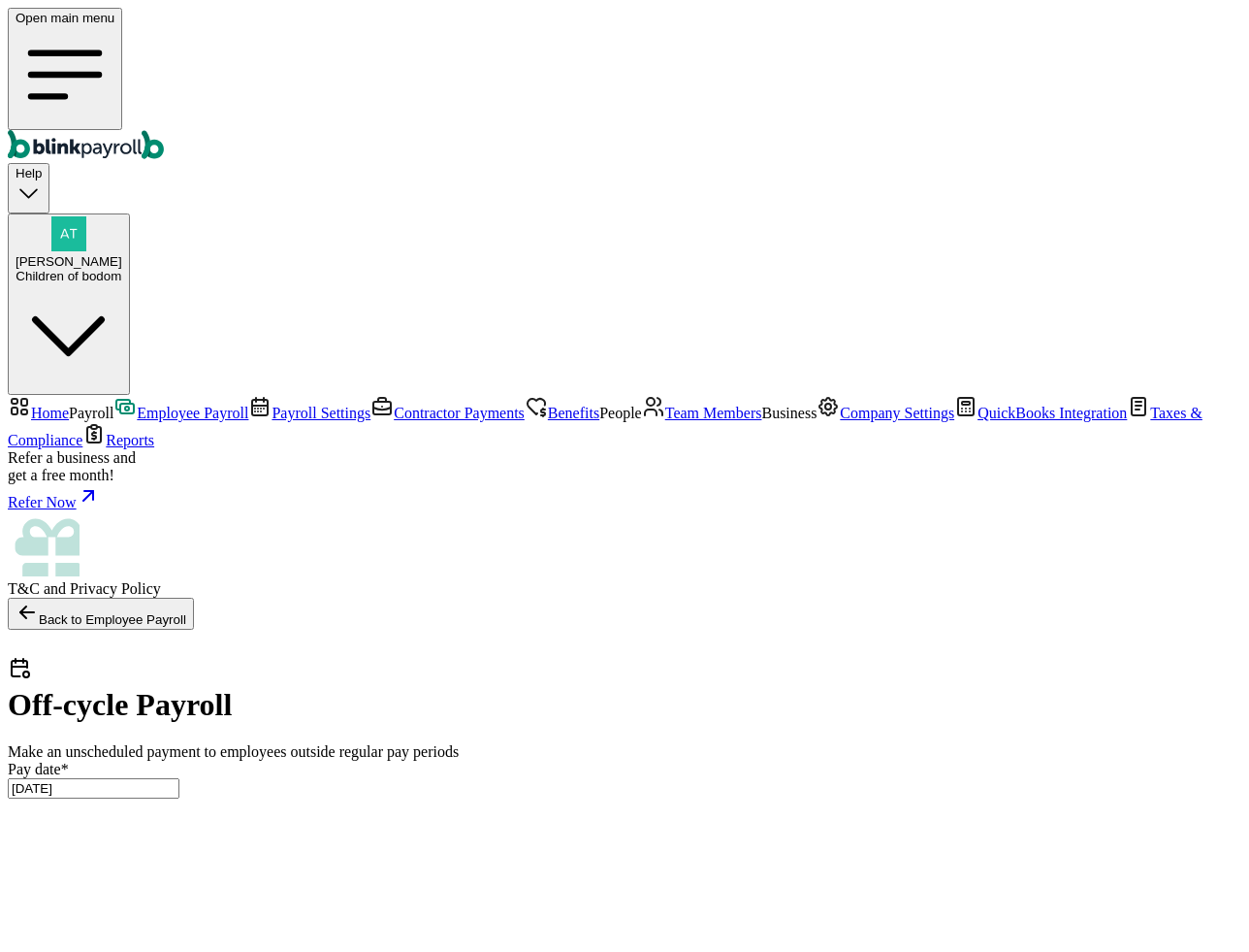
type input "09/01/2025 ~ 09/12/2025"
type input "20"
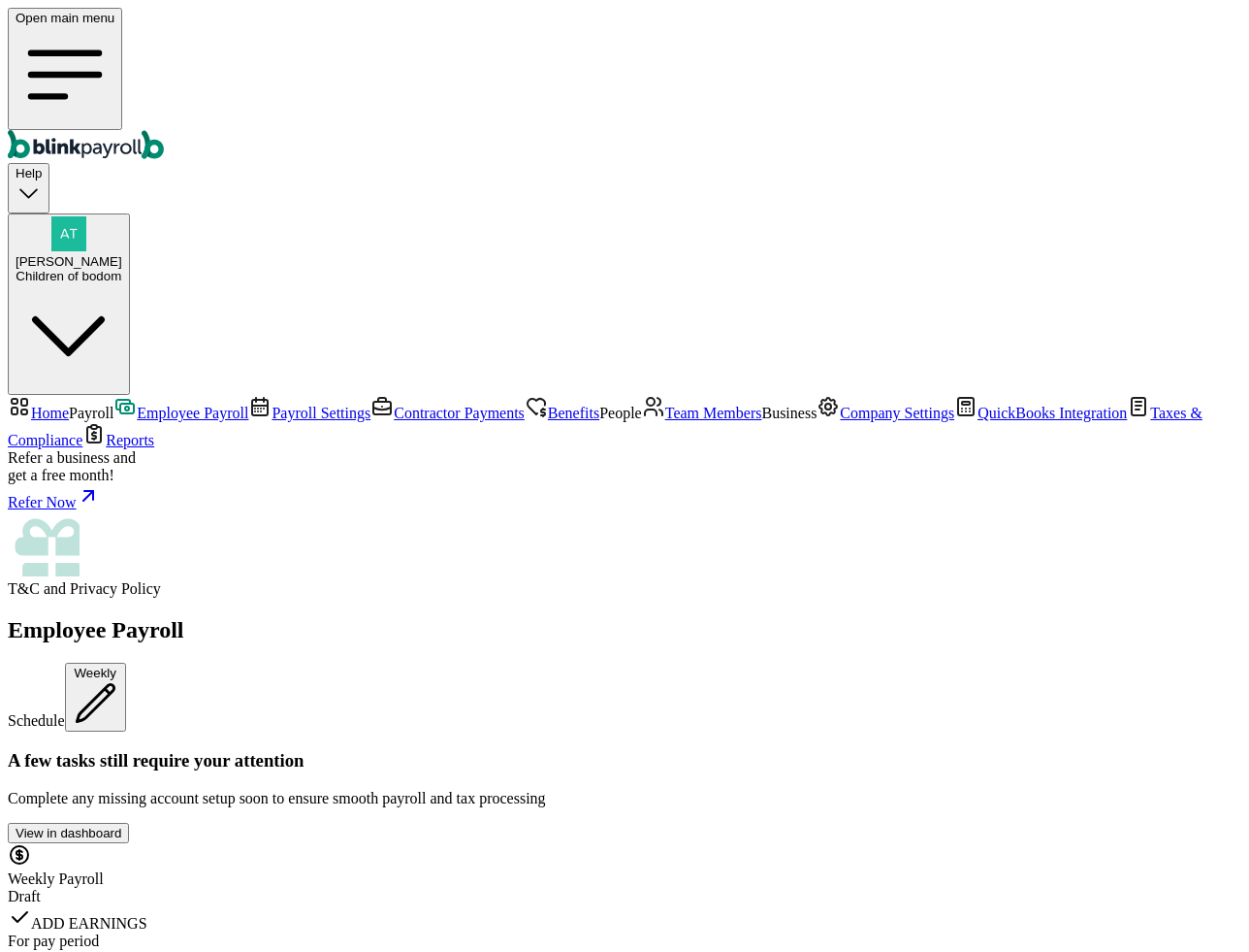
scroll to position [61, 0]
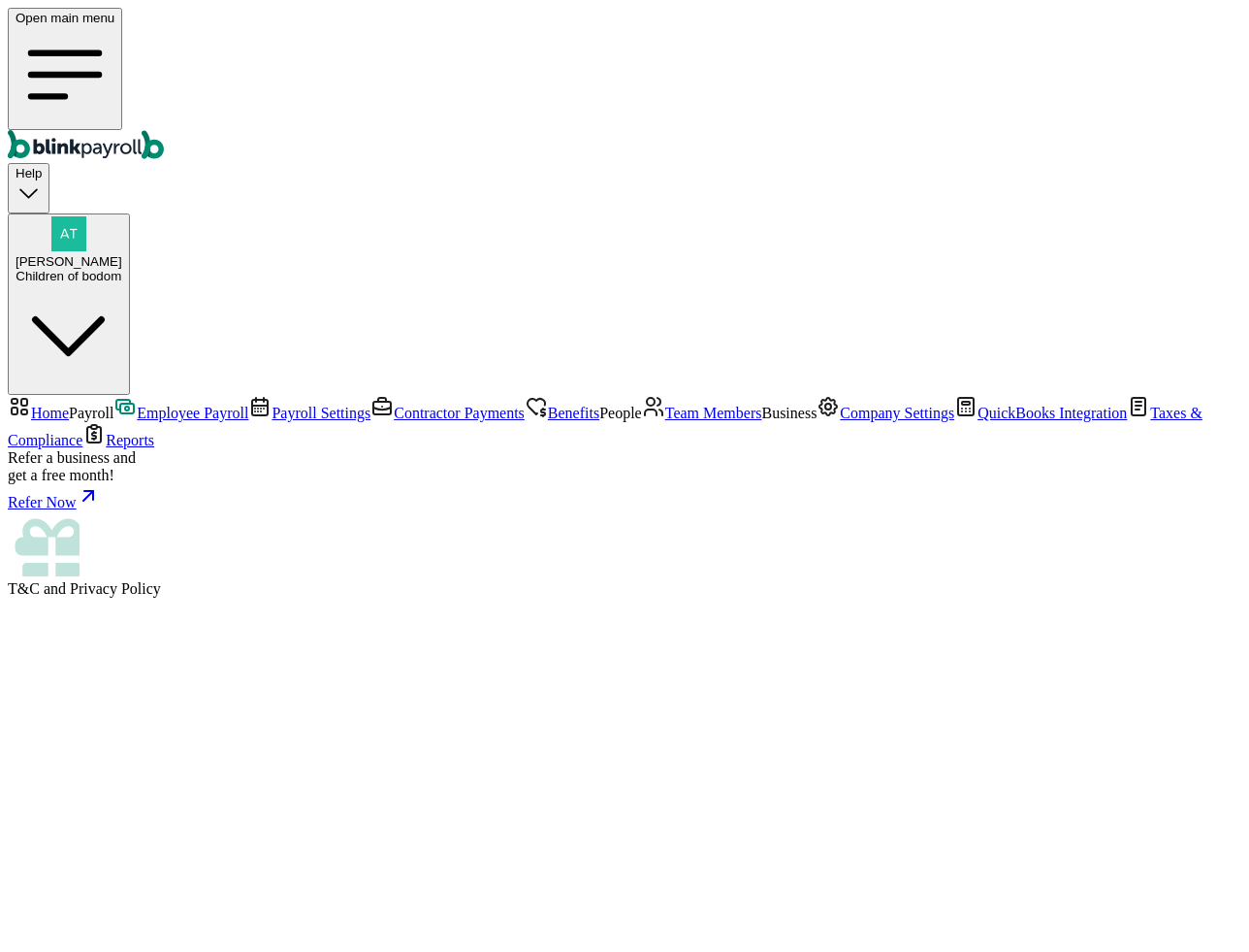
select select "direct_deposit"
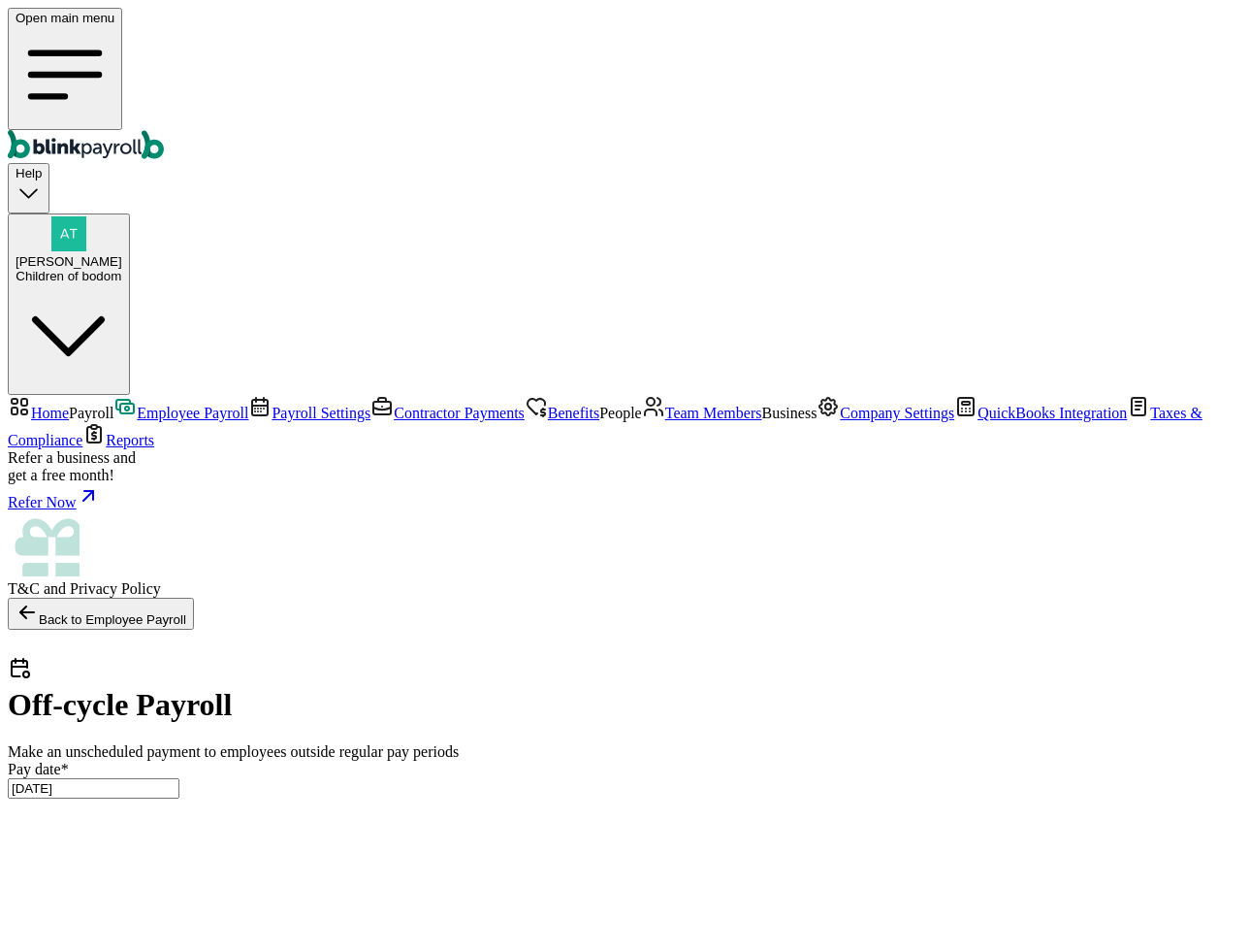
scroll to position [0, 595]
type input "16"
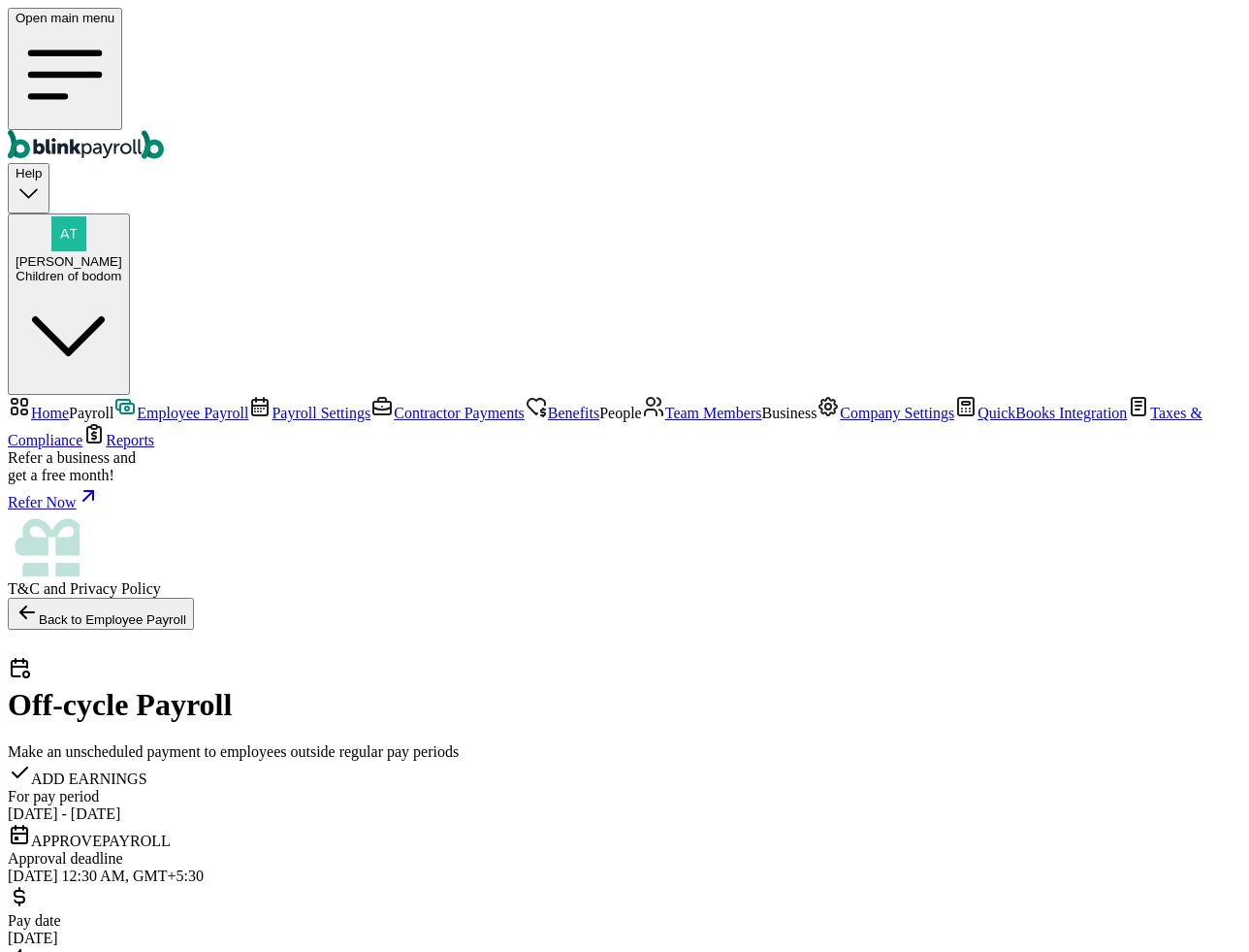
scroll to position [210, 0]
checkbox input "true"
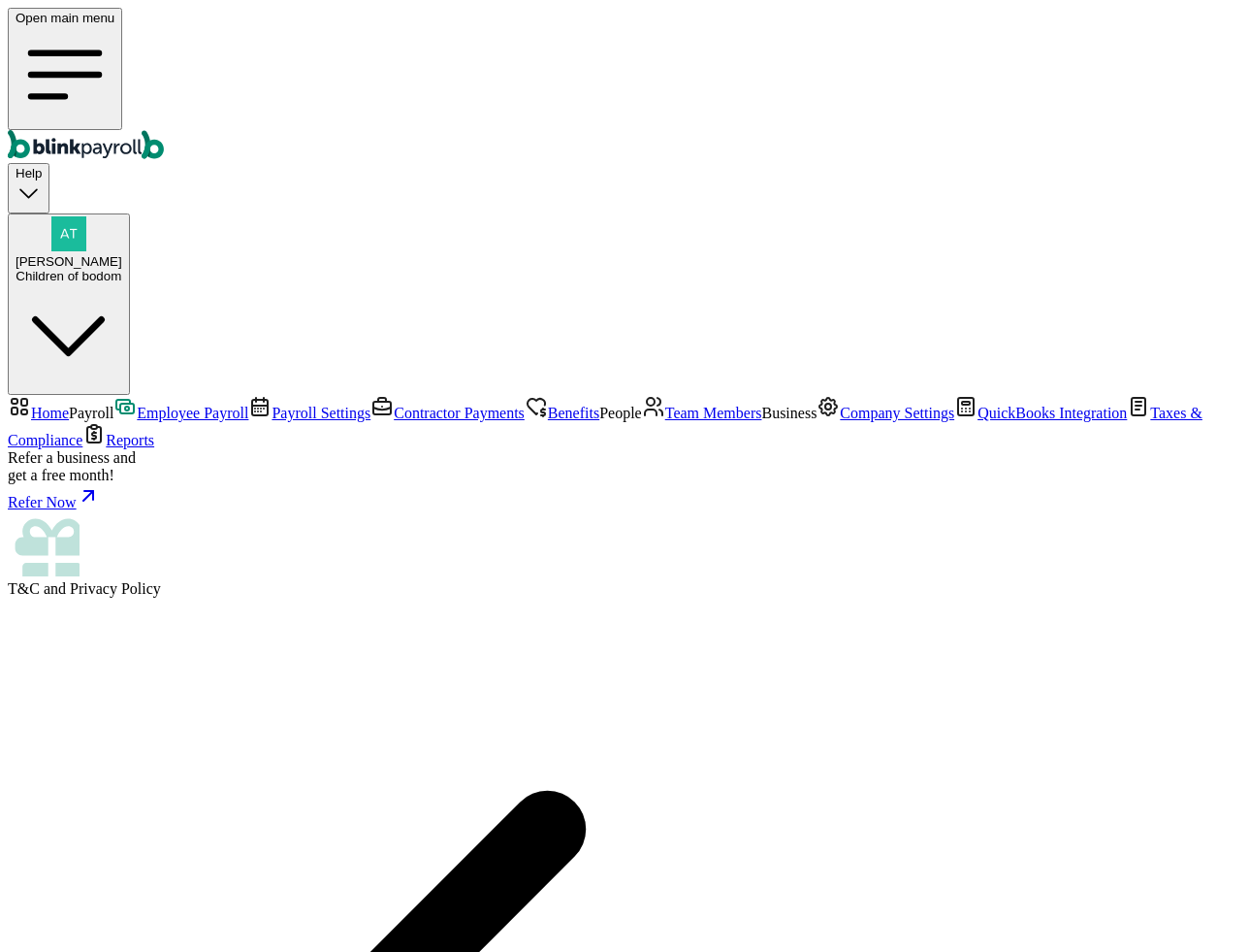
click at [69, 404] on span "Home" at bounding box center [50, 412] width 38 height 17
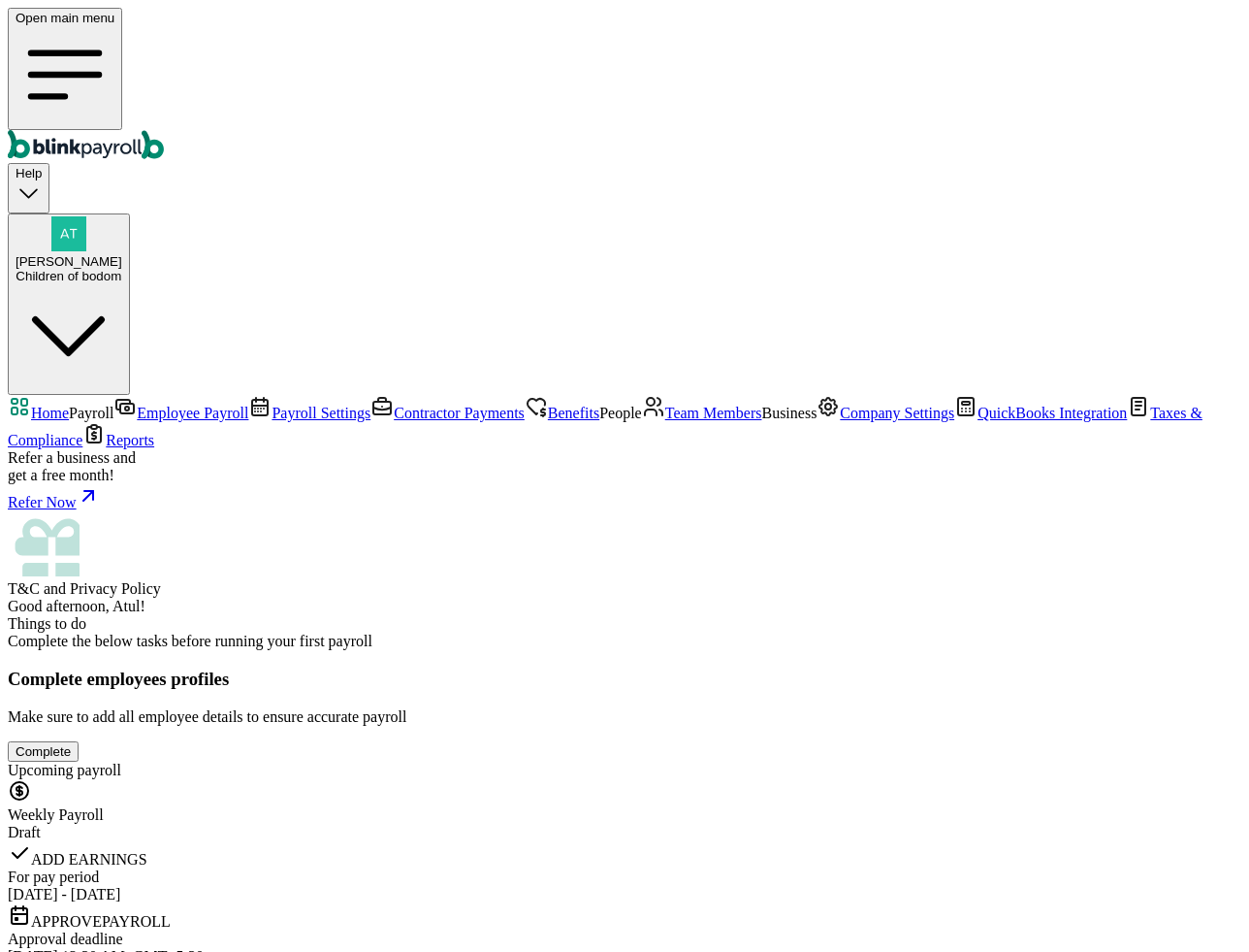
click at [122, 269] on div "Children of bodom" at bounding box center [69, 276] width 107 height 15
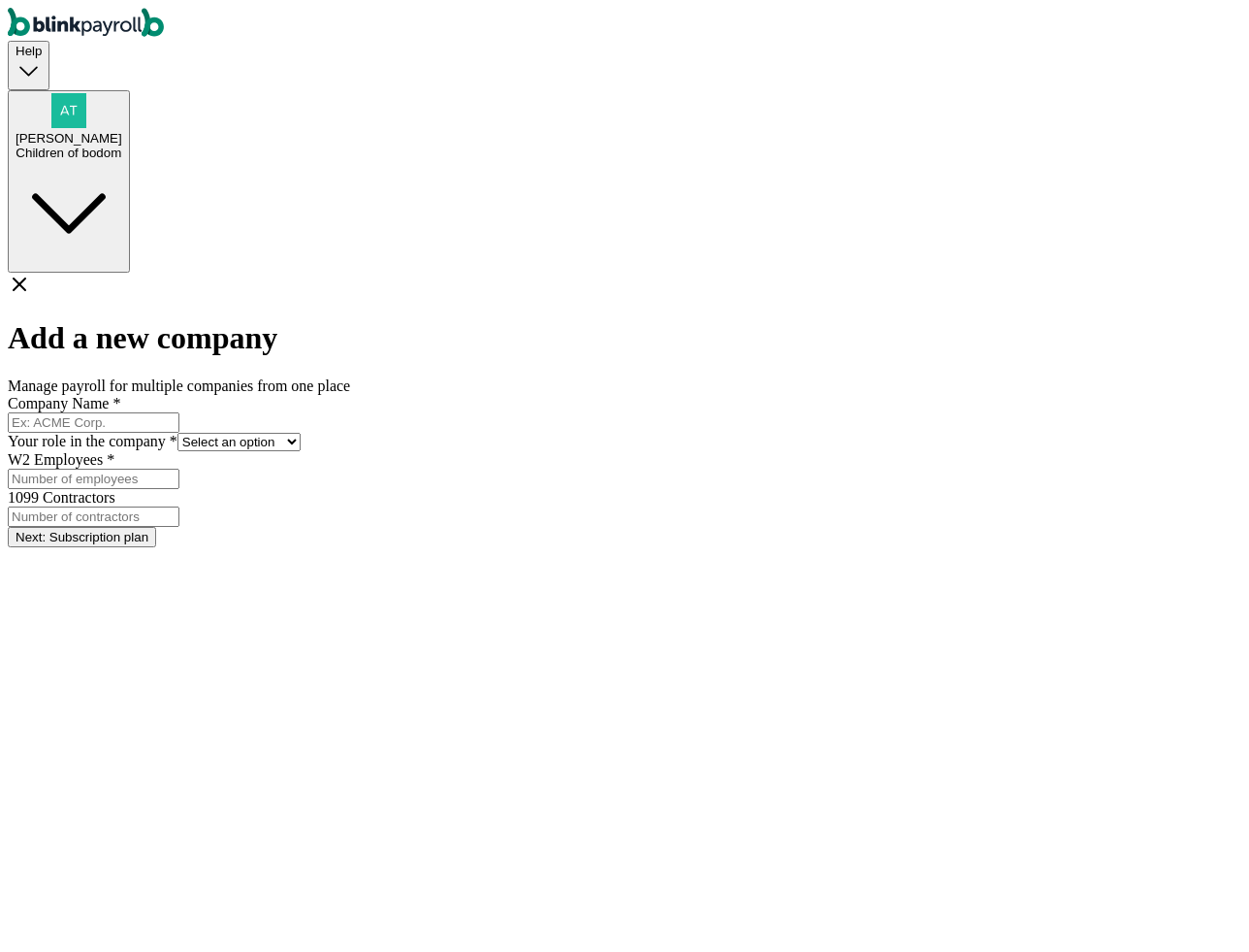
click at [179, 412] on input "Company Name *" at bounding box center [94, 422] width 171 height 20
type input "Testing dash"
click at [516, 395] on form "Company Name * Testing dash Your role in the company * Select an option Busines…" at bounding box center [624, 471] width 1233 height 152
click at [301, 433] on select "Select an option Business owner HR CPA / Accountant Other" at bounding box center [239, 441] width 123 height 19
select select "cpa_accountant"
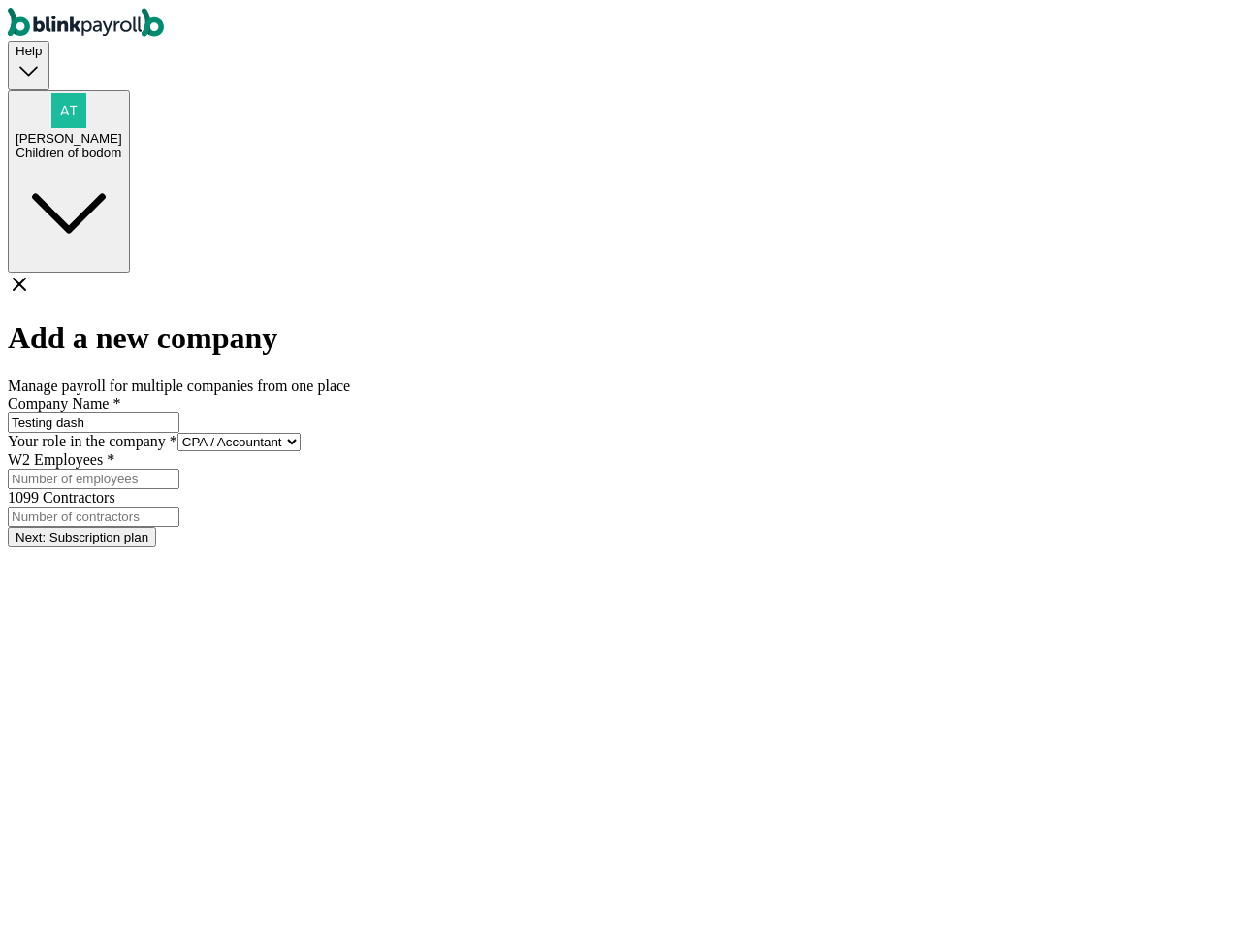
click at [301, 433] on select "Select an option Business owner HR CPA / Accountant Other" at bounding box center [239, 441] width 123 height 19
click at [179, 469] on input "W2 Employees *" at bounding box center [94, 478] width 171 height 20
type input "1"
click at [179, 507] on input "1099 Contractors" at bounding box center [94, 516] width 171 height 20
type input "1"
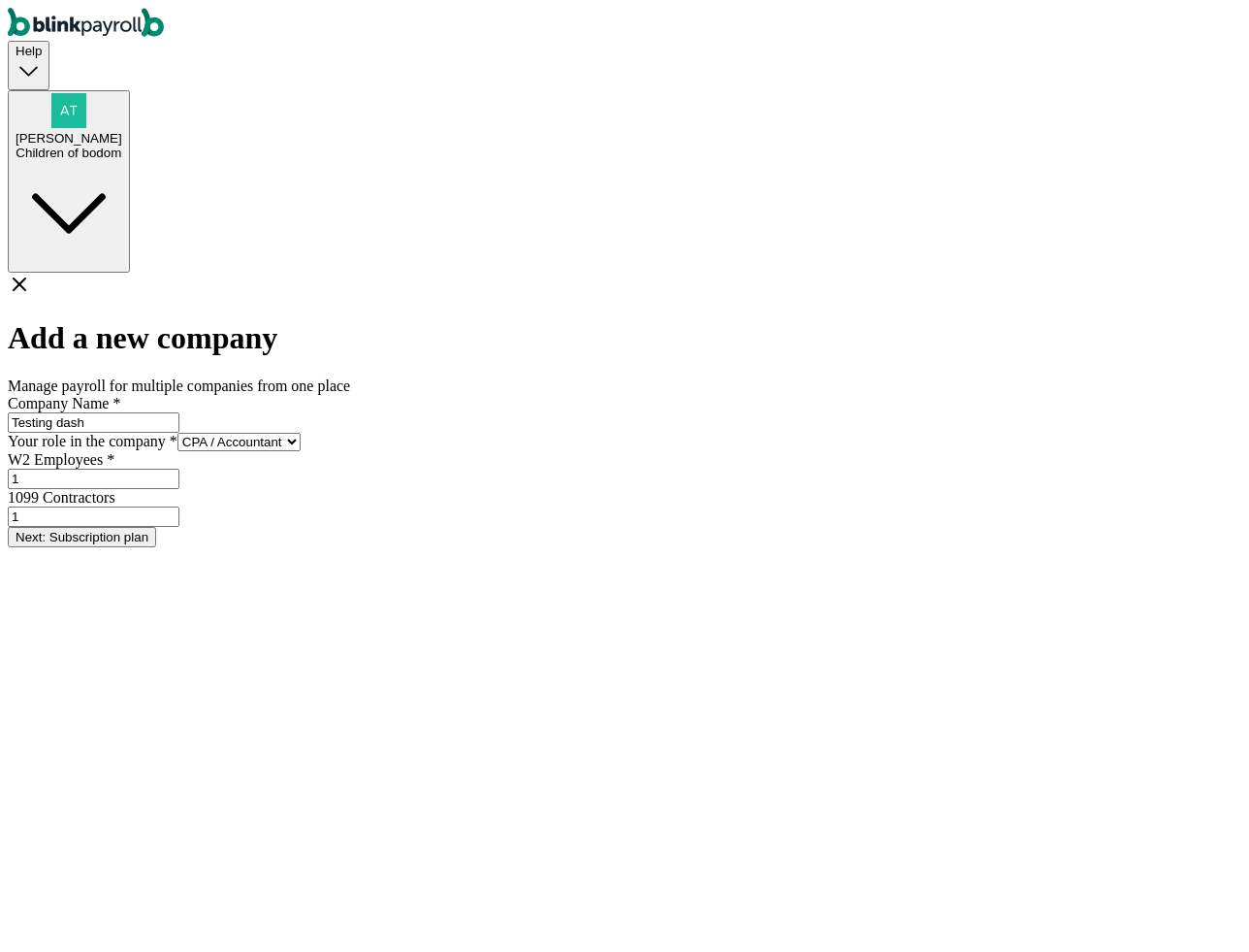
click at [662, 465] on form "Company Name * Testing dash Your role in the company * Select an option Busines…" at bounding box center [624, 471] width 1233 height 152
click at [156, 527] on button "Next: Subscription plan" at bounding box center [82, 537] width 148 height 20
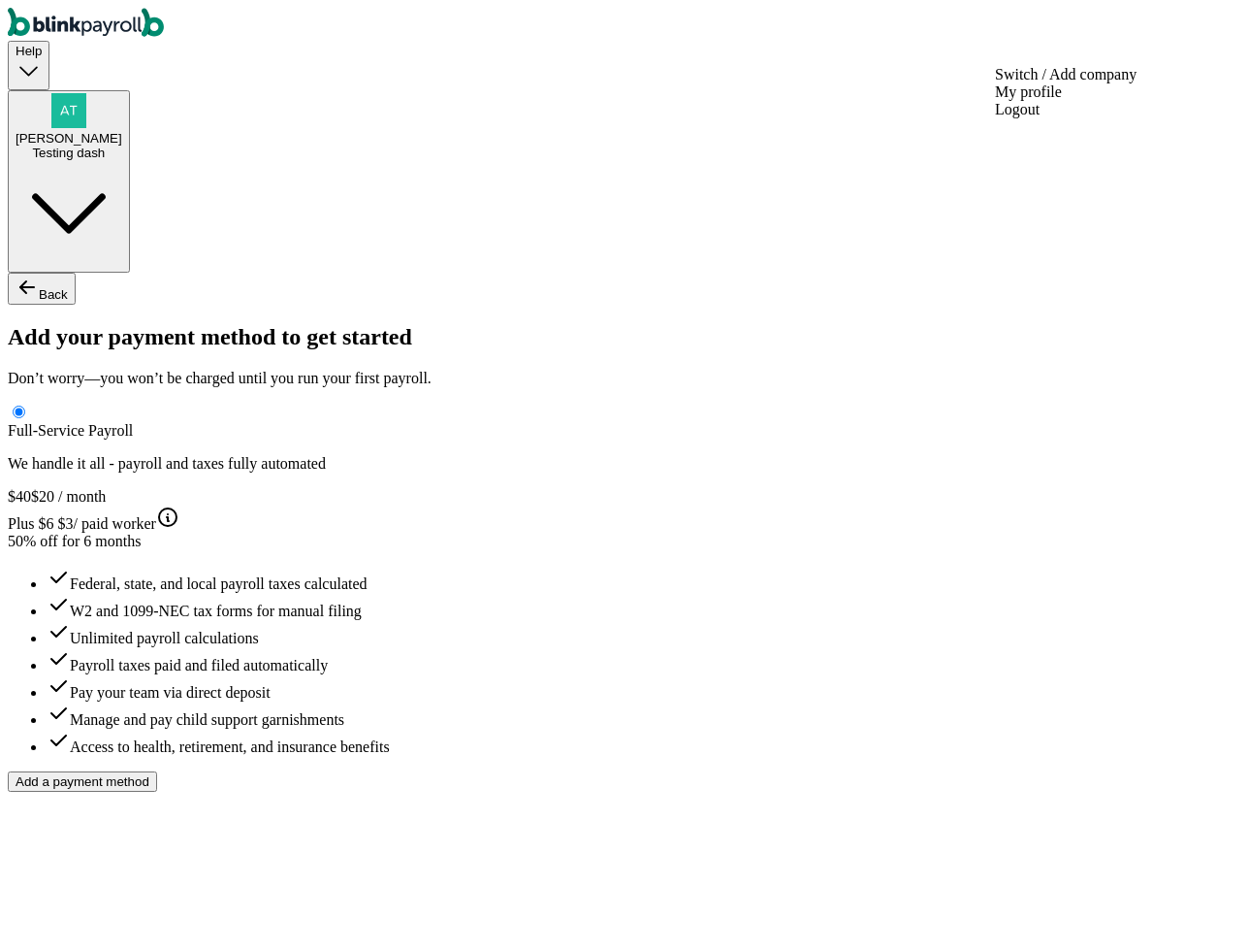
click at [122, 145] on div "Testing dash" at bounding box center [69, 152] width 107 height 15
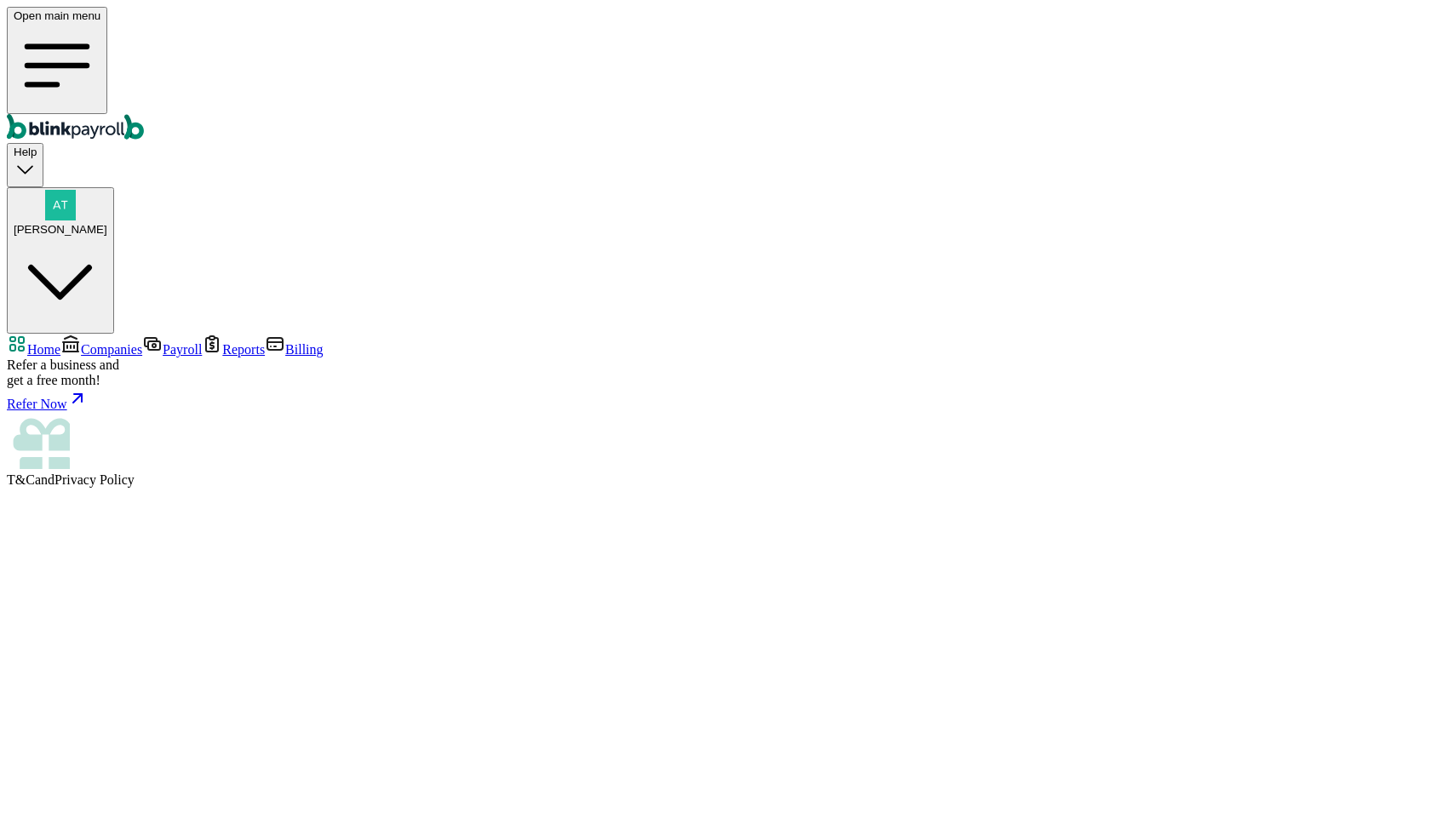
click at [96, 342] on span "Companies" at bounding box center [112, 349] width 62 height 15
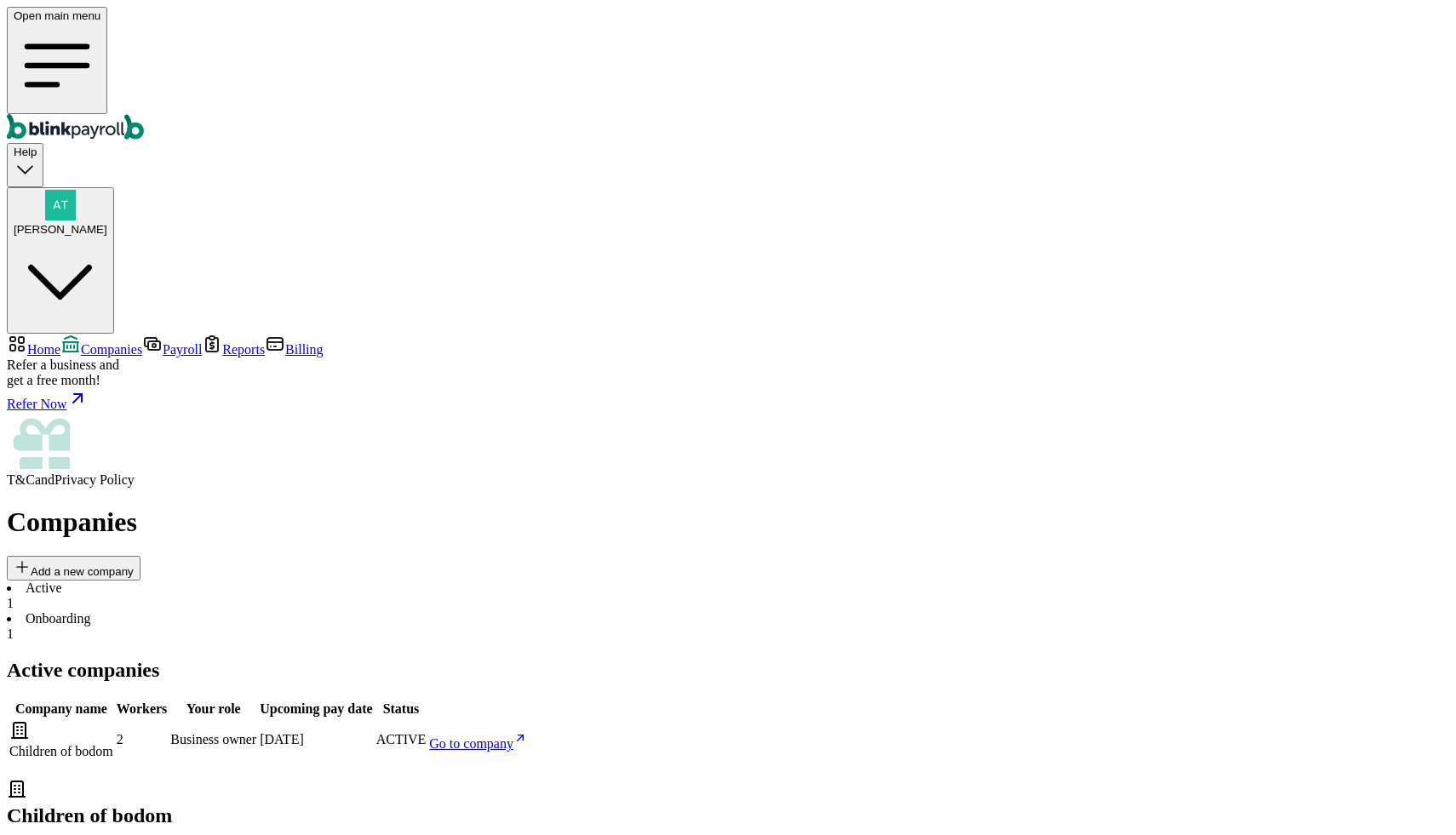
click at [162, 342] on span "Payroll" at bounding box center [182, 349] width 39 height 15
click at [222, 342] on span "Reports" at bounding box center [244, 349] width 43 height 15
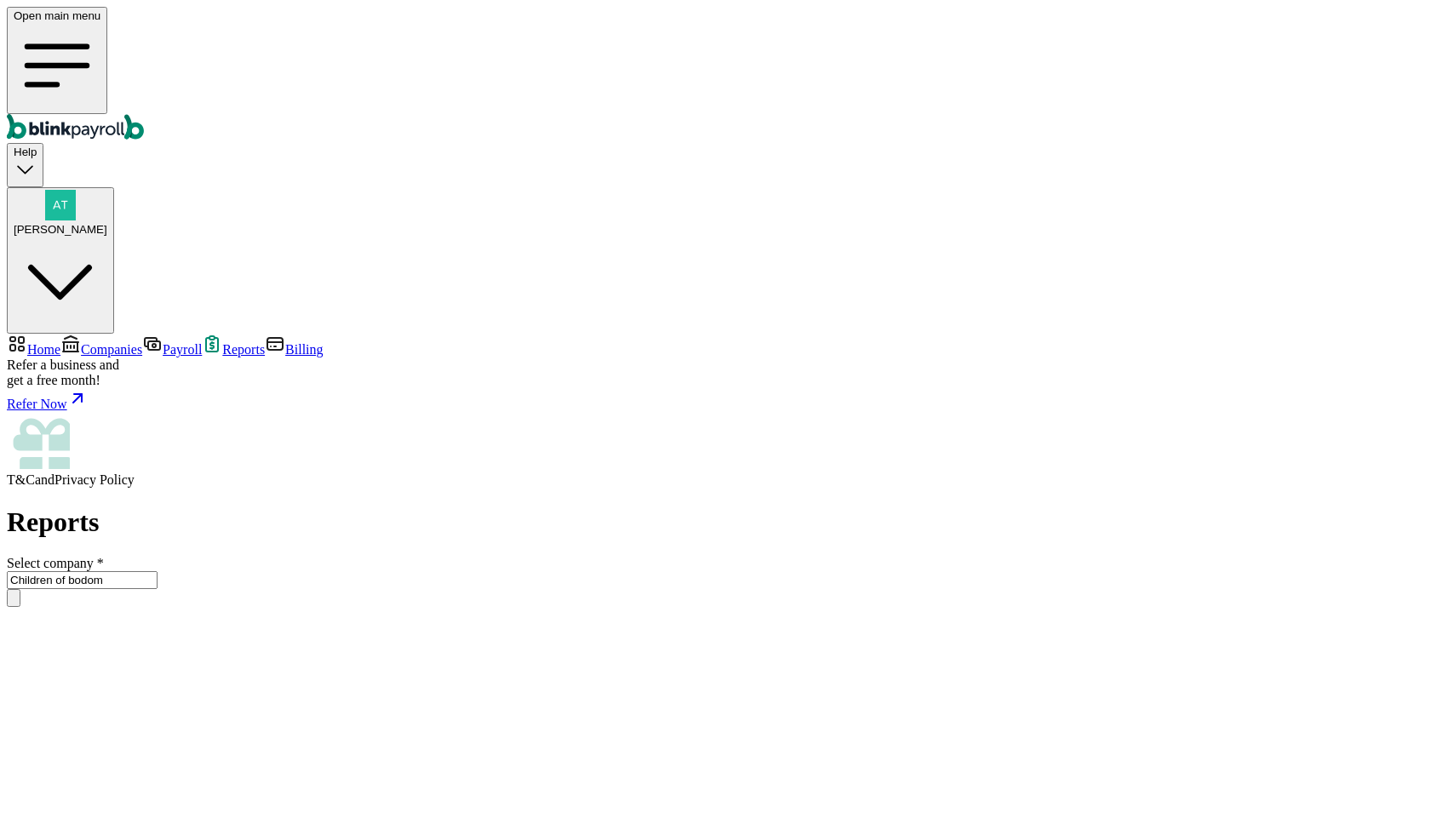
click at [265, 342] on link "Billing" at bounding box center [294, 349] width 58 height 15
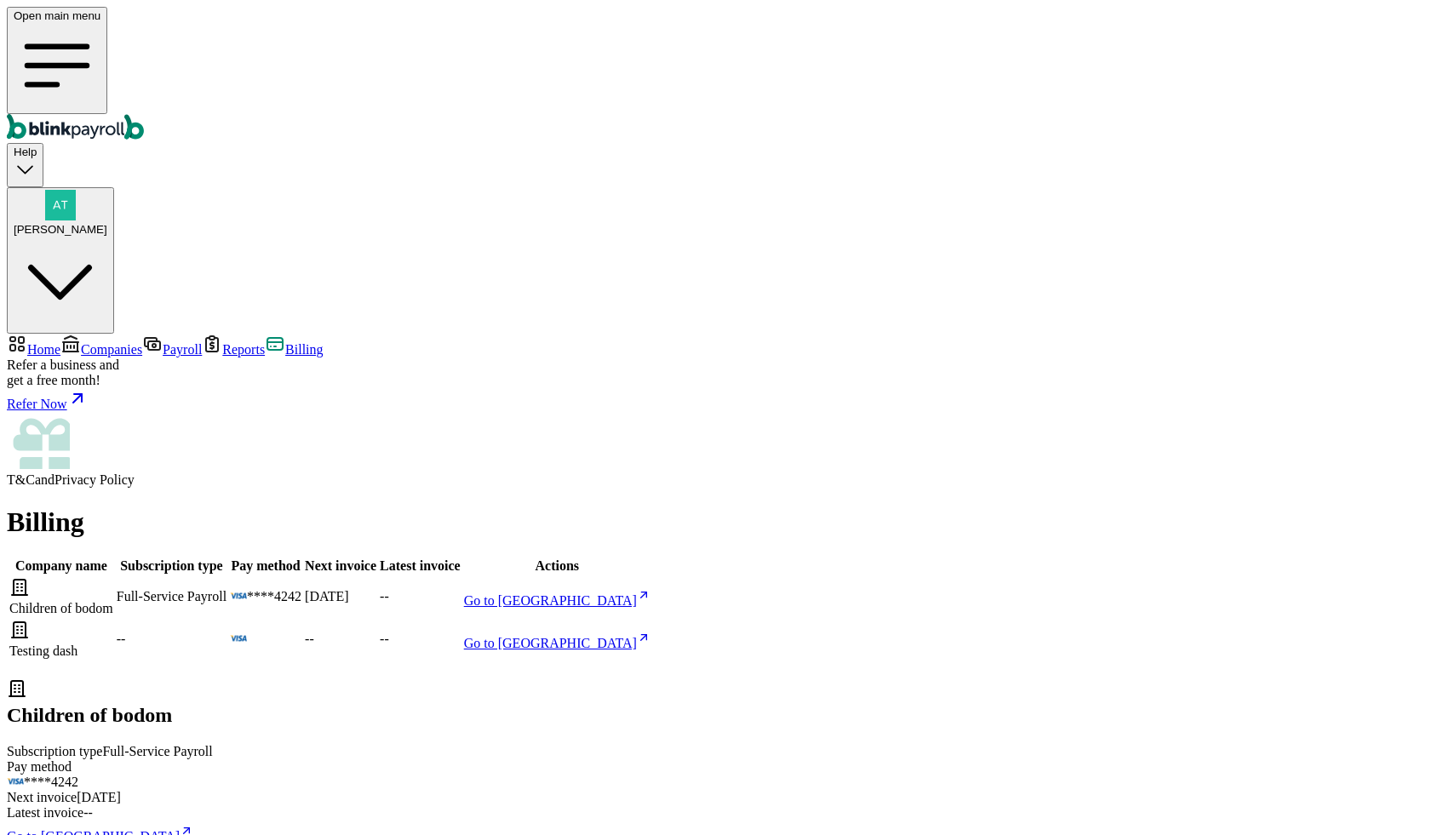
click at [61, 342] on span "Home" at bounding box center [44, 349] width 33 height 15
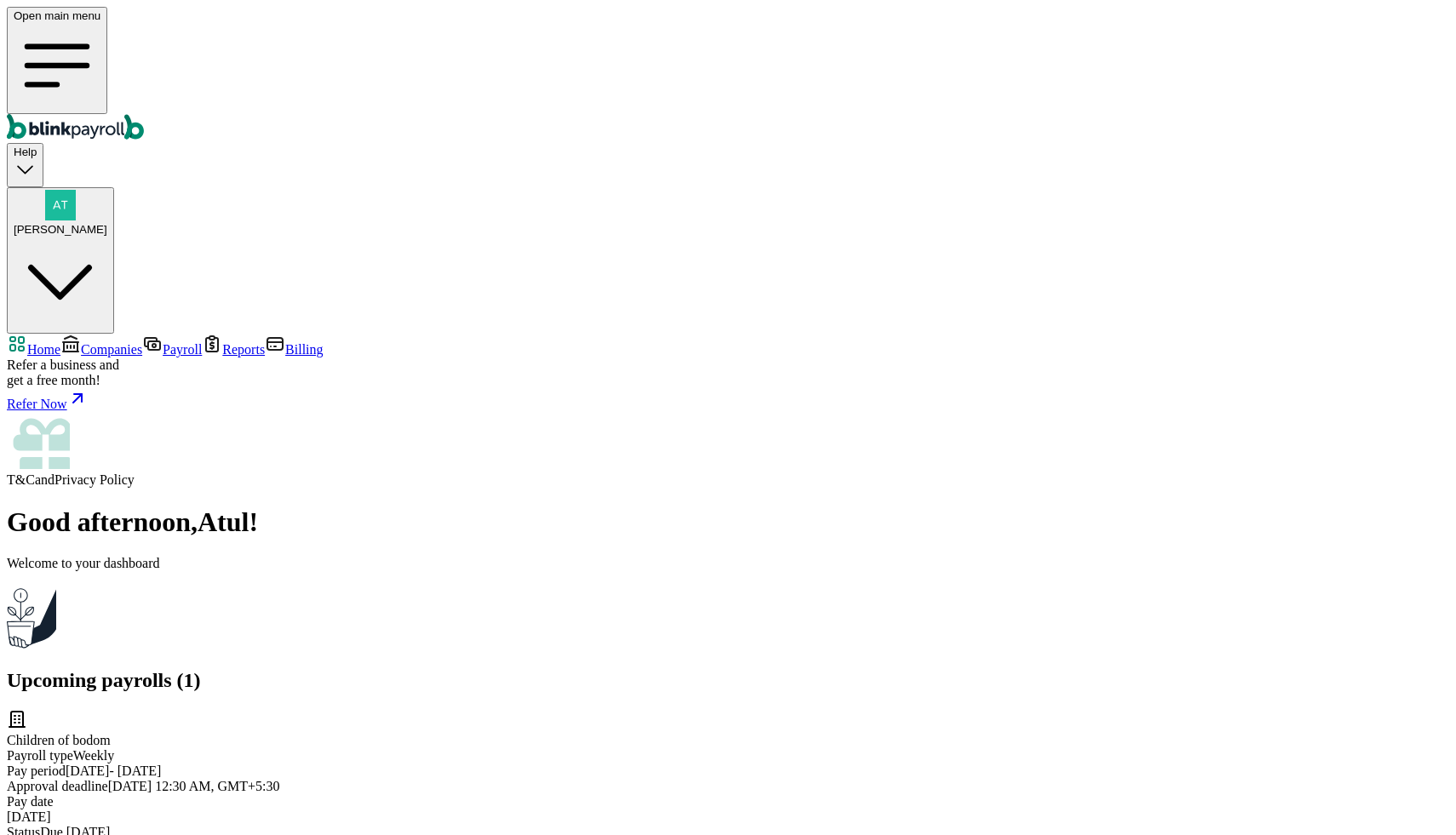
click at [108, 342] on span "Companies" at bounding box center [112, 349] width 62 height 15
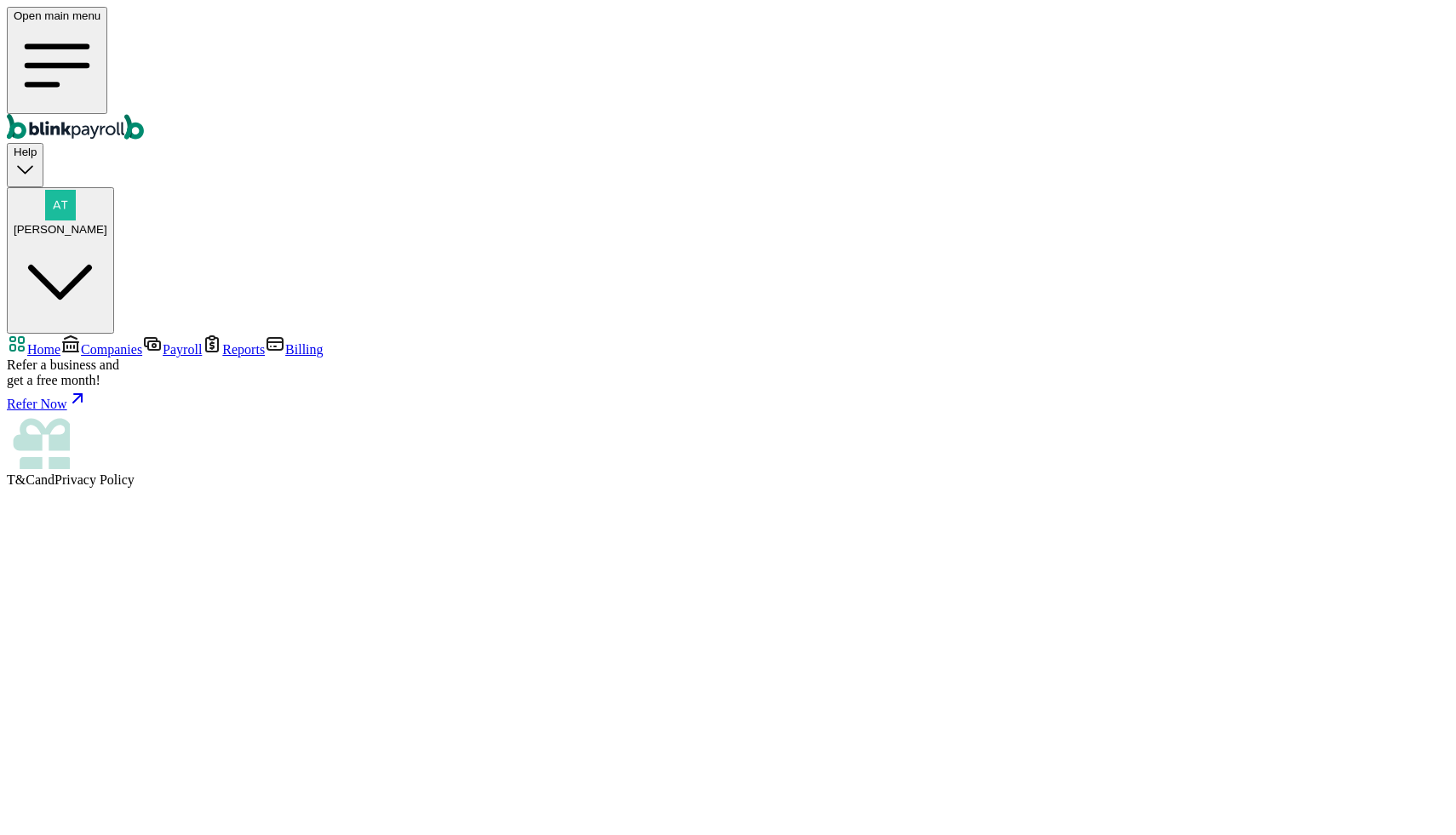
click at [81, 342] on span "Companies" at bounding box center [112, 349] width 62 height 15
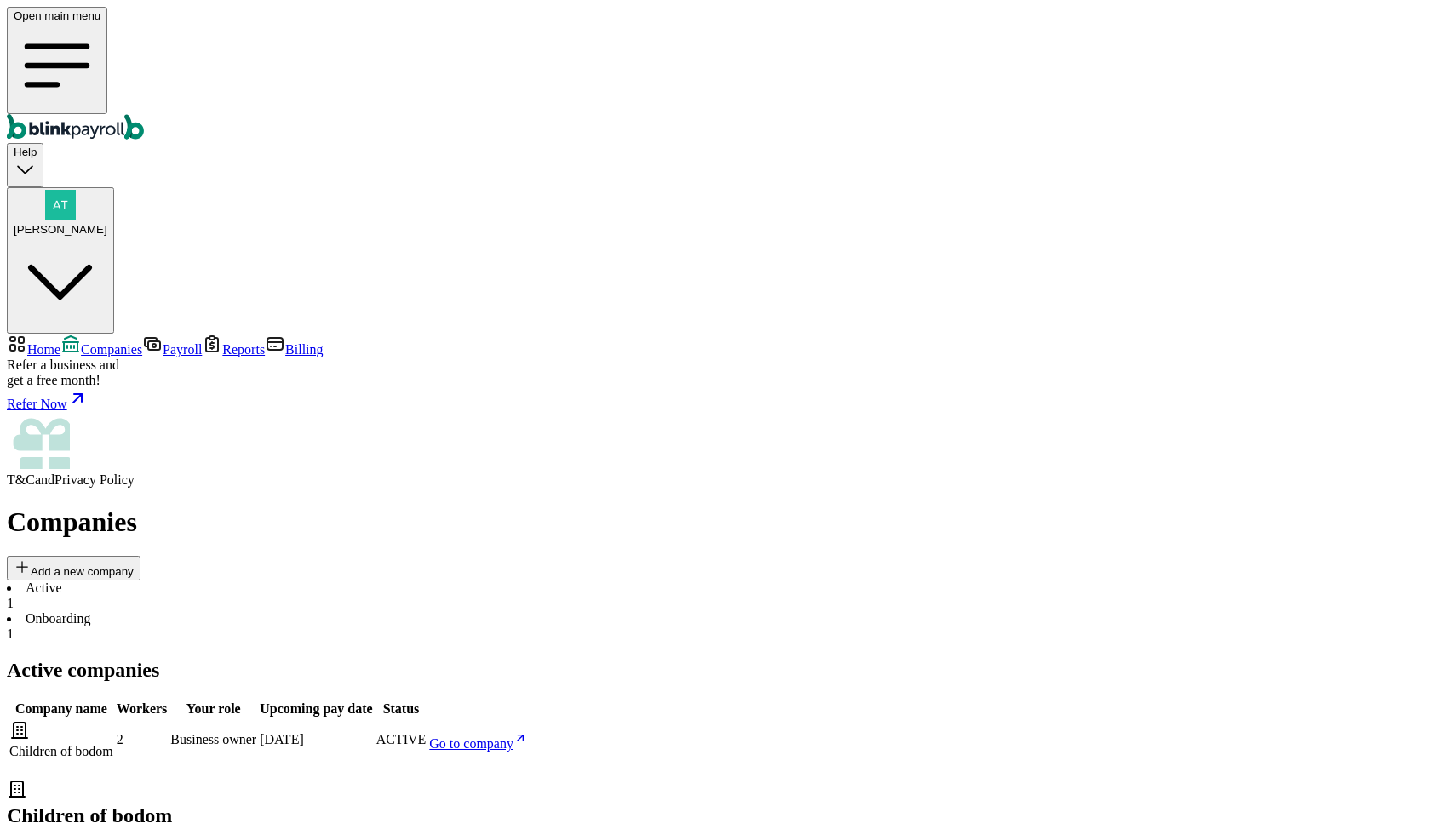
click at [527, 736] on link "Go to company" at bounding box center [478, 743] width 97 height 15
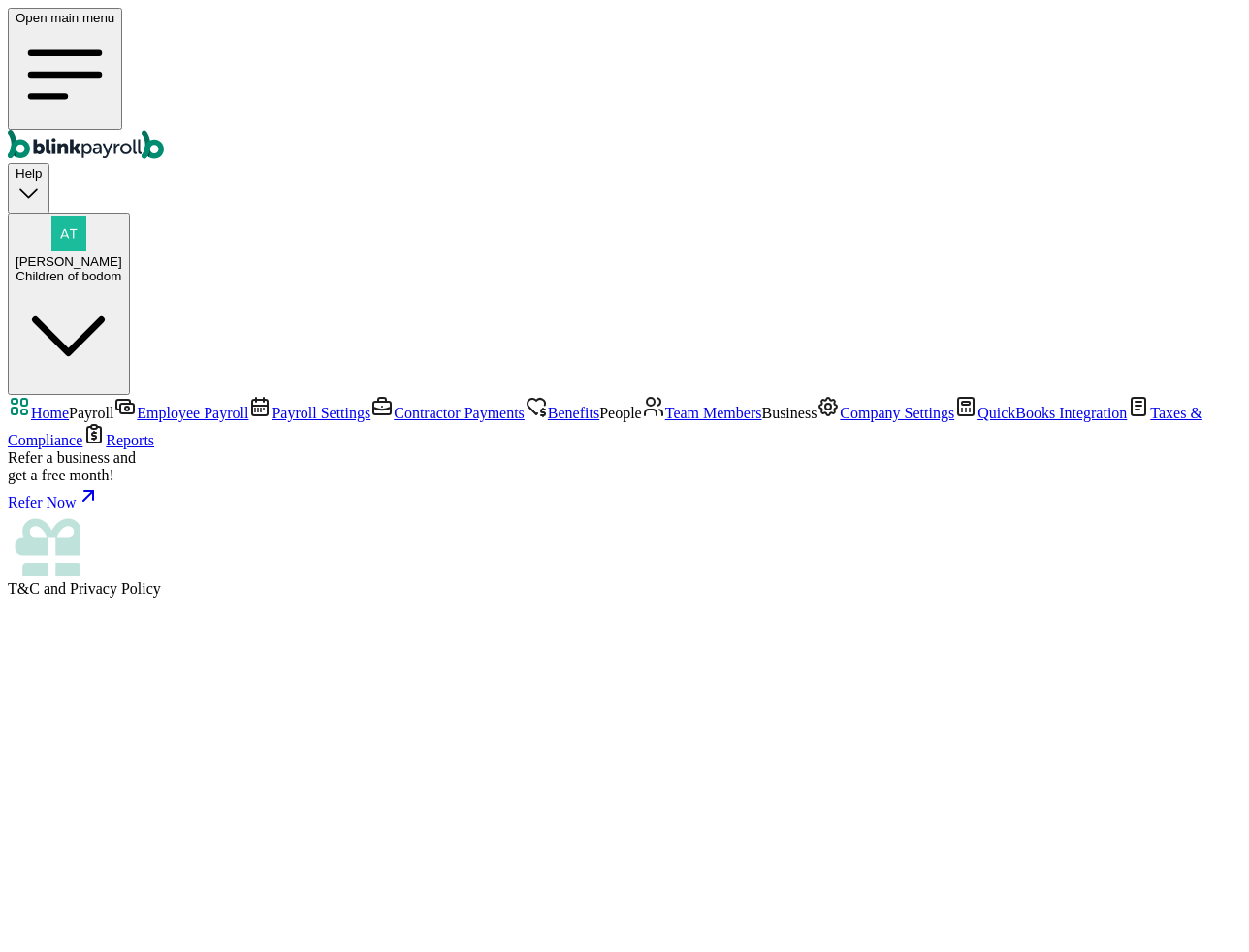
click at [665, 421] on span "Team Members" at bounding box center [714, 412] width 97 height 17
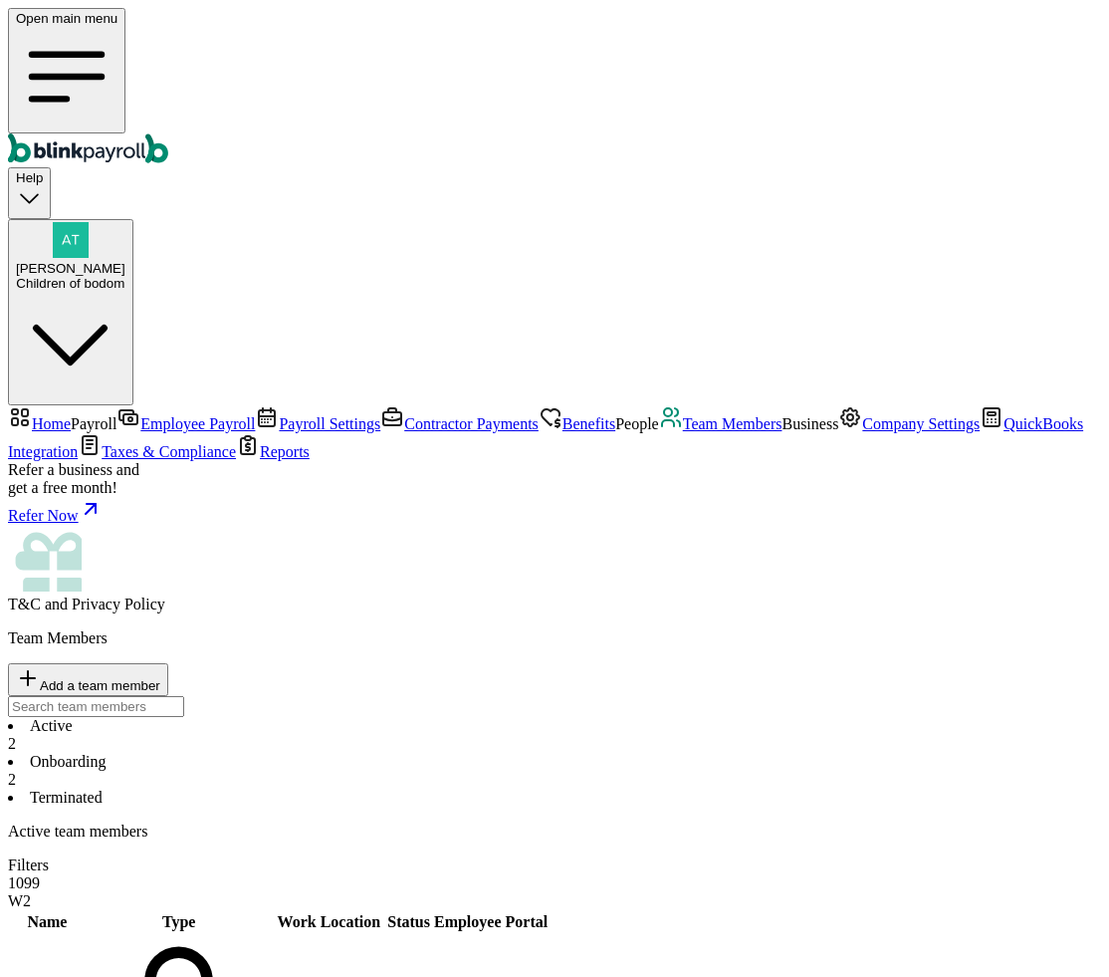
select select "2025"
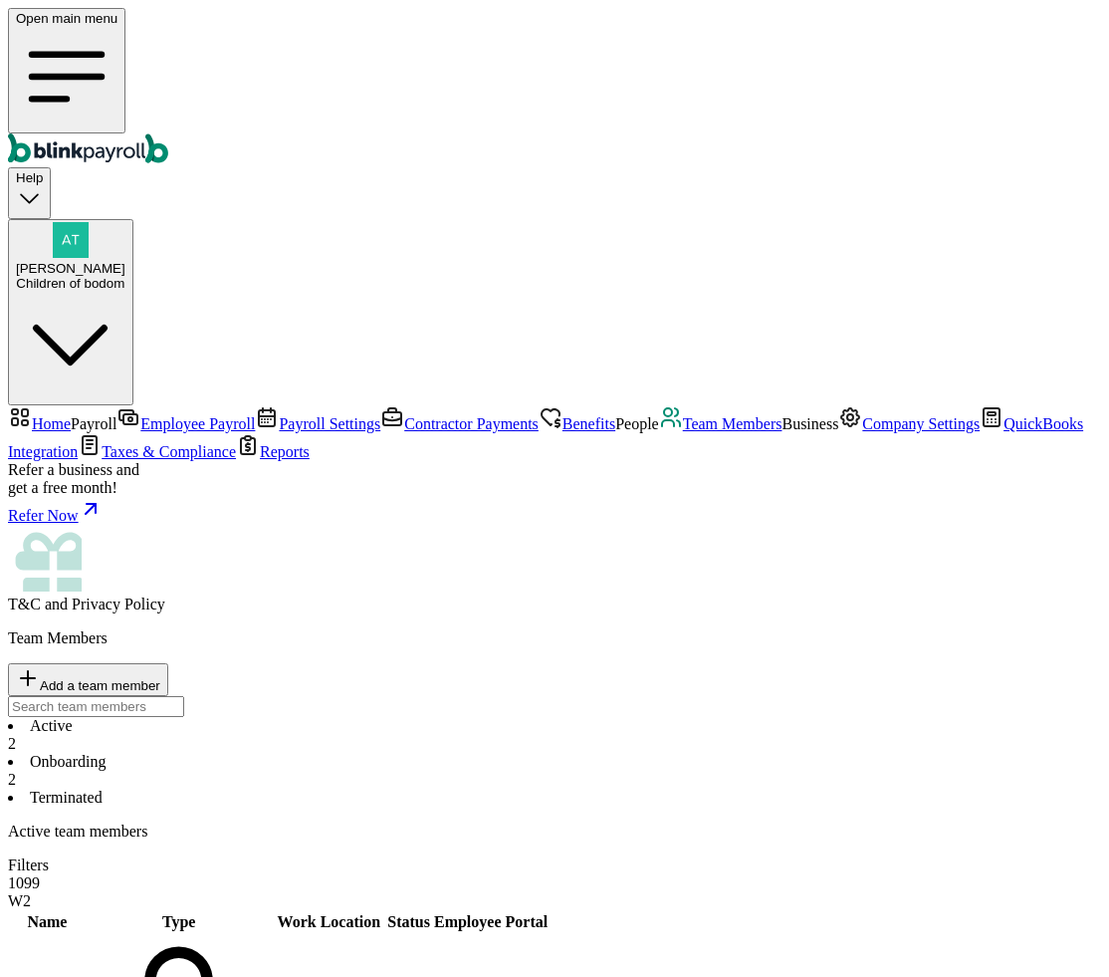
select select "2025"
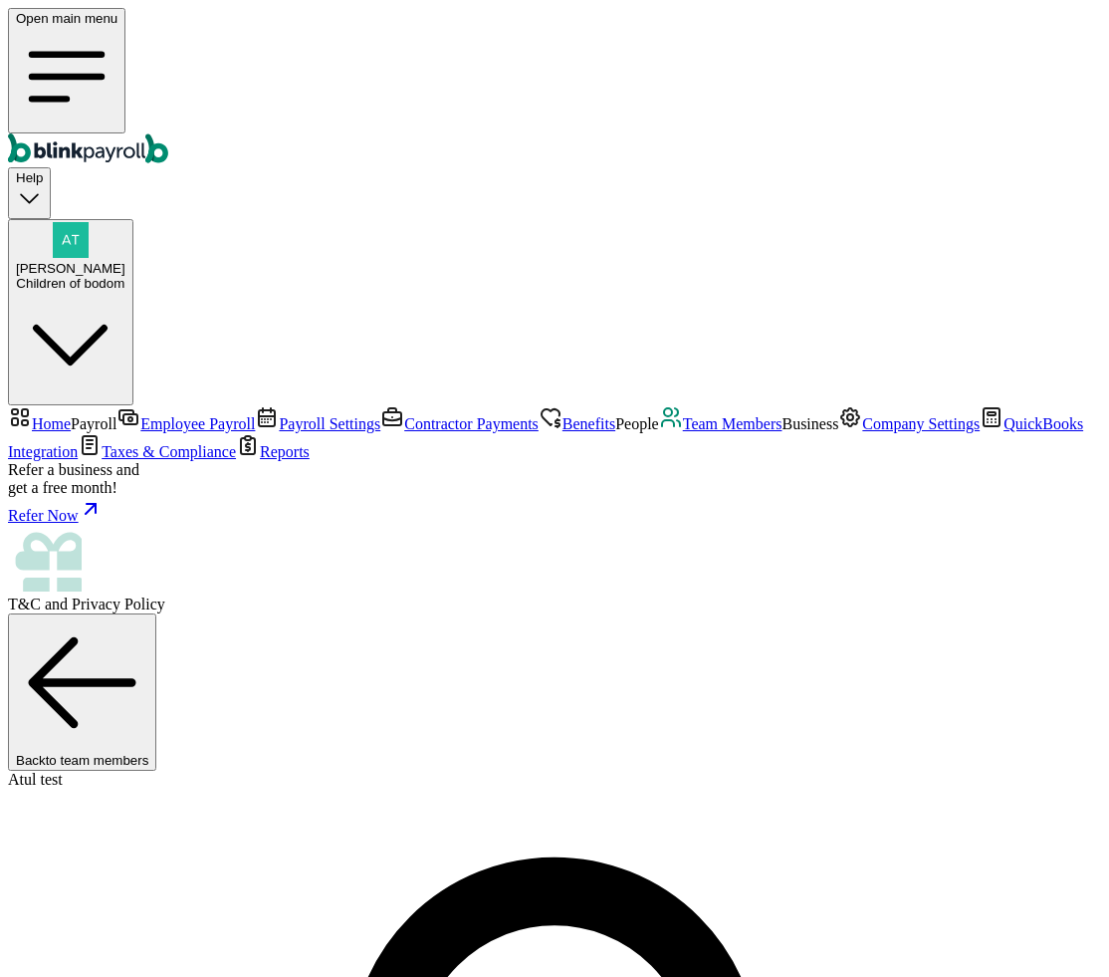
scroll to position [157, 0]
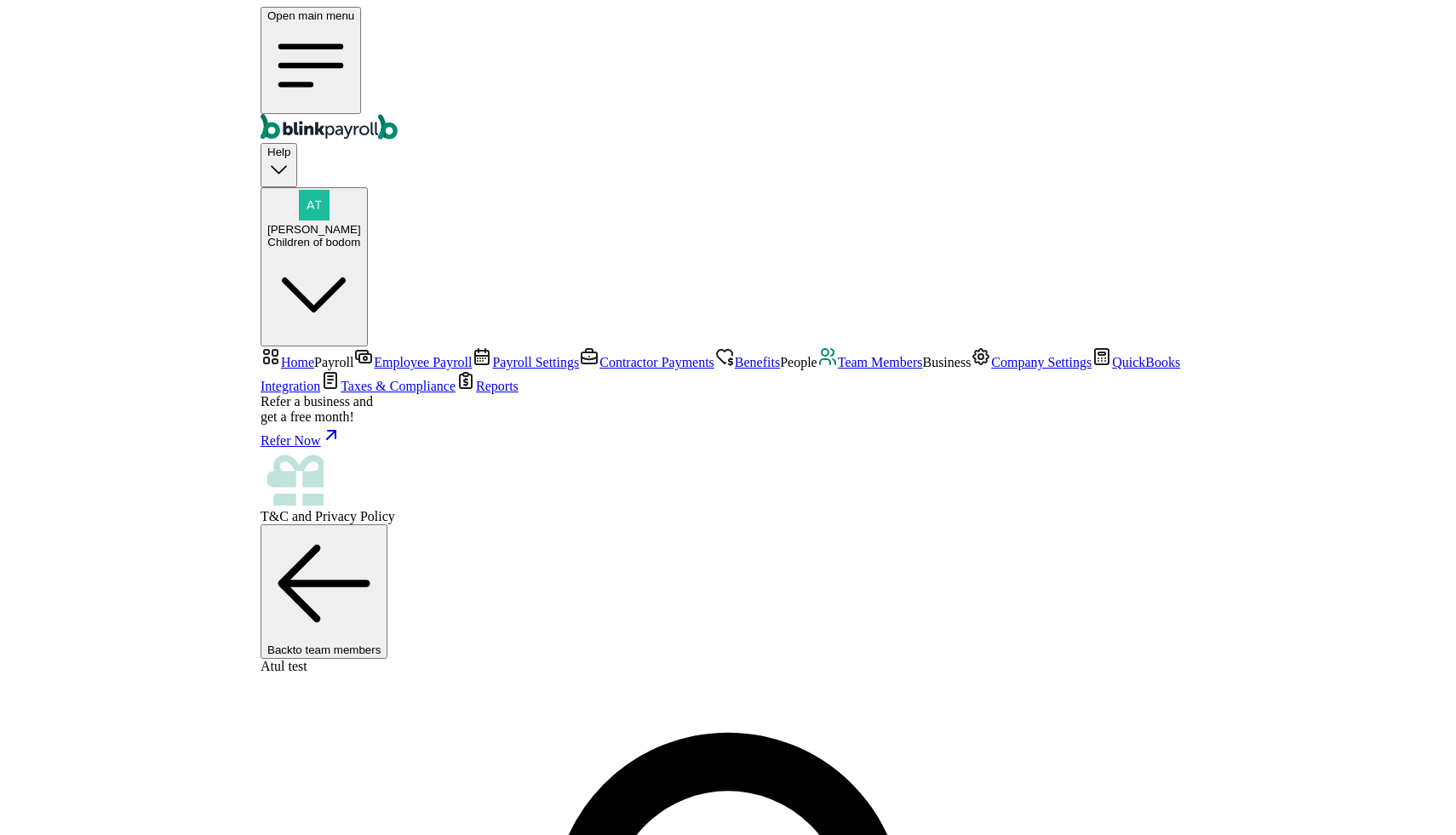
scroll to position [0, 0]
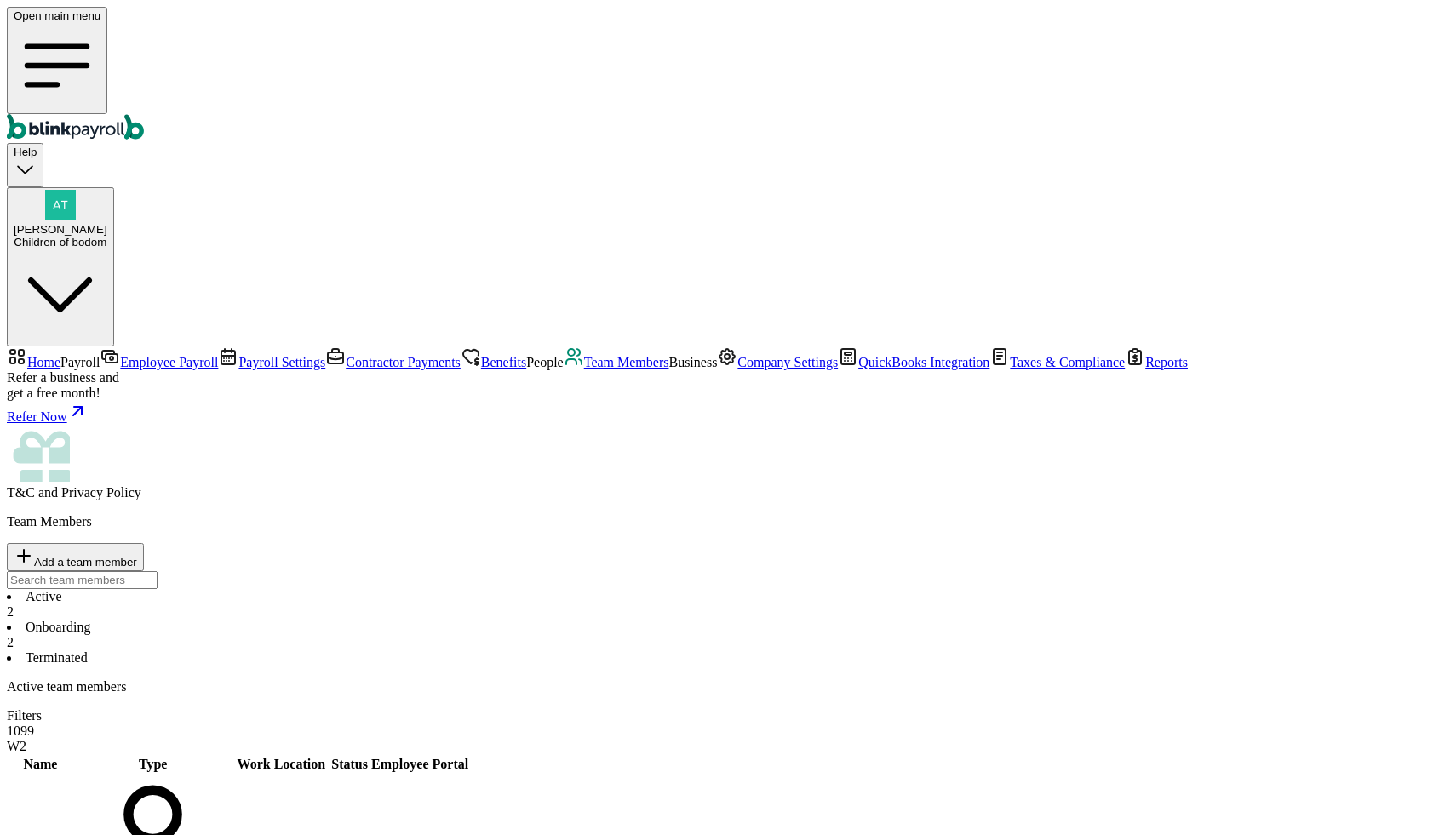
click at [330, 57] on div "Open main menu Help Atul Chauhan Children of bodom" at bounding box center [728, 176] width 1442 height 339
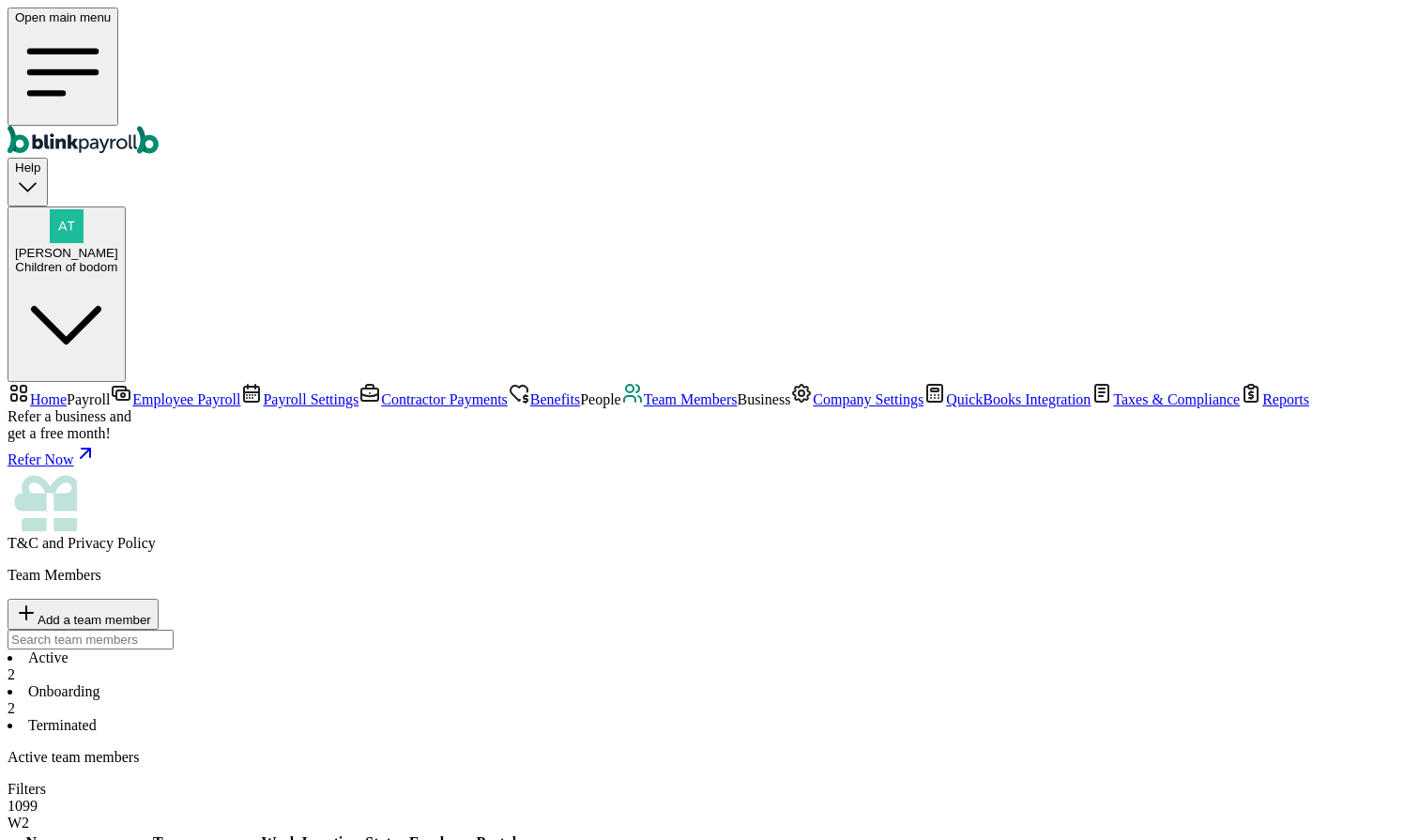
click at [421, 684] on li "Onboarding 2" at bounding box center [702, 700] width 1390 height 34
click at [263, 391] on span "Payroll Settings" at bounding box center [311, 399] width 96 height 16
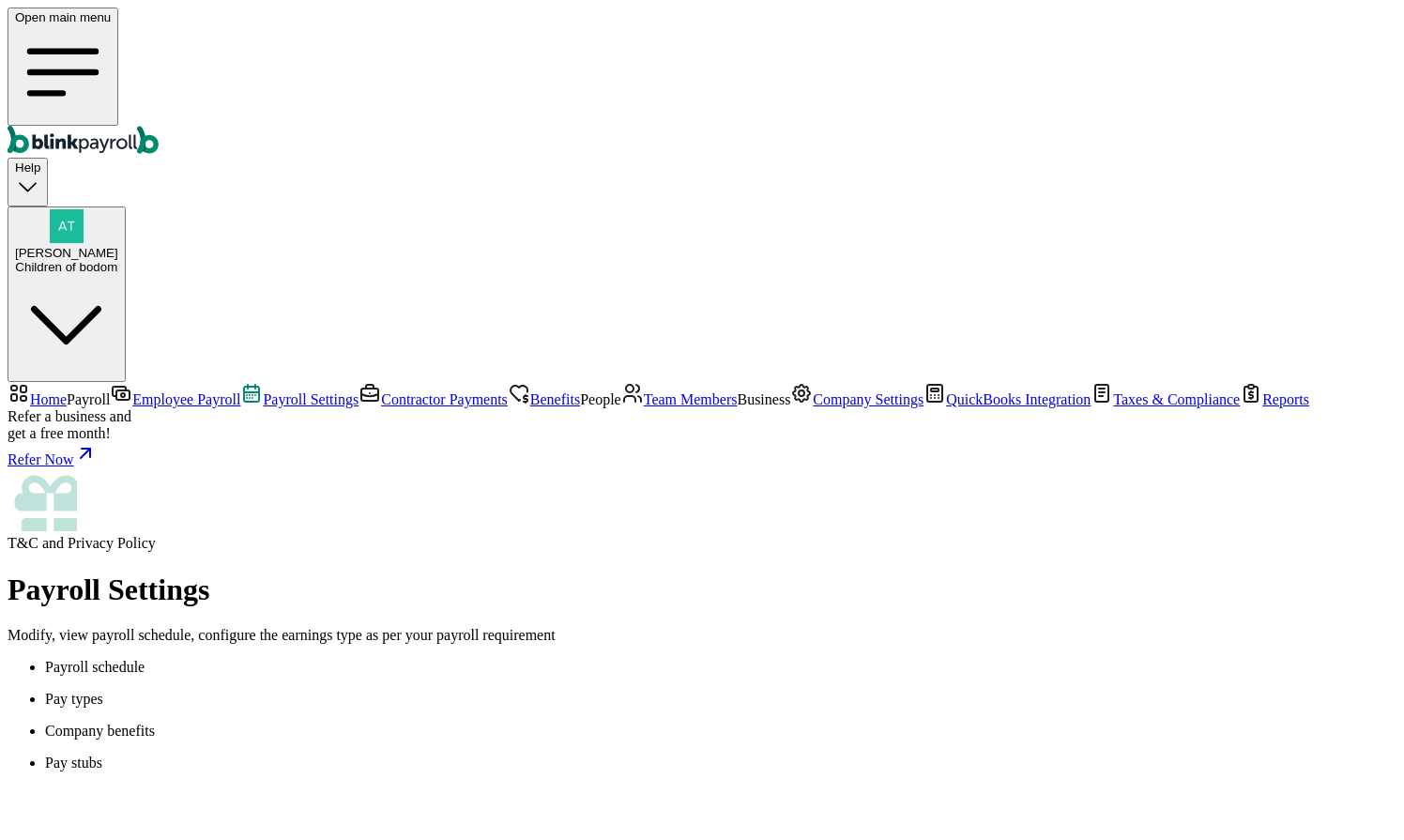
click at [813, 407] on span "Company Settings" at bounding box center [867, 399] width 110 height 16
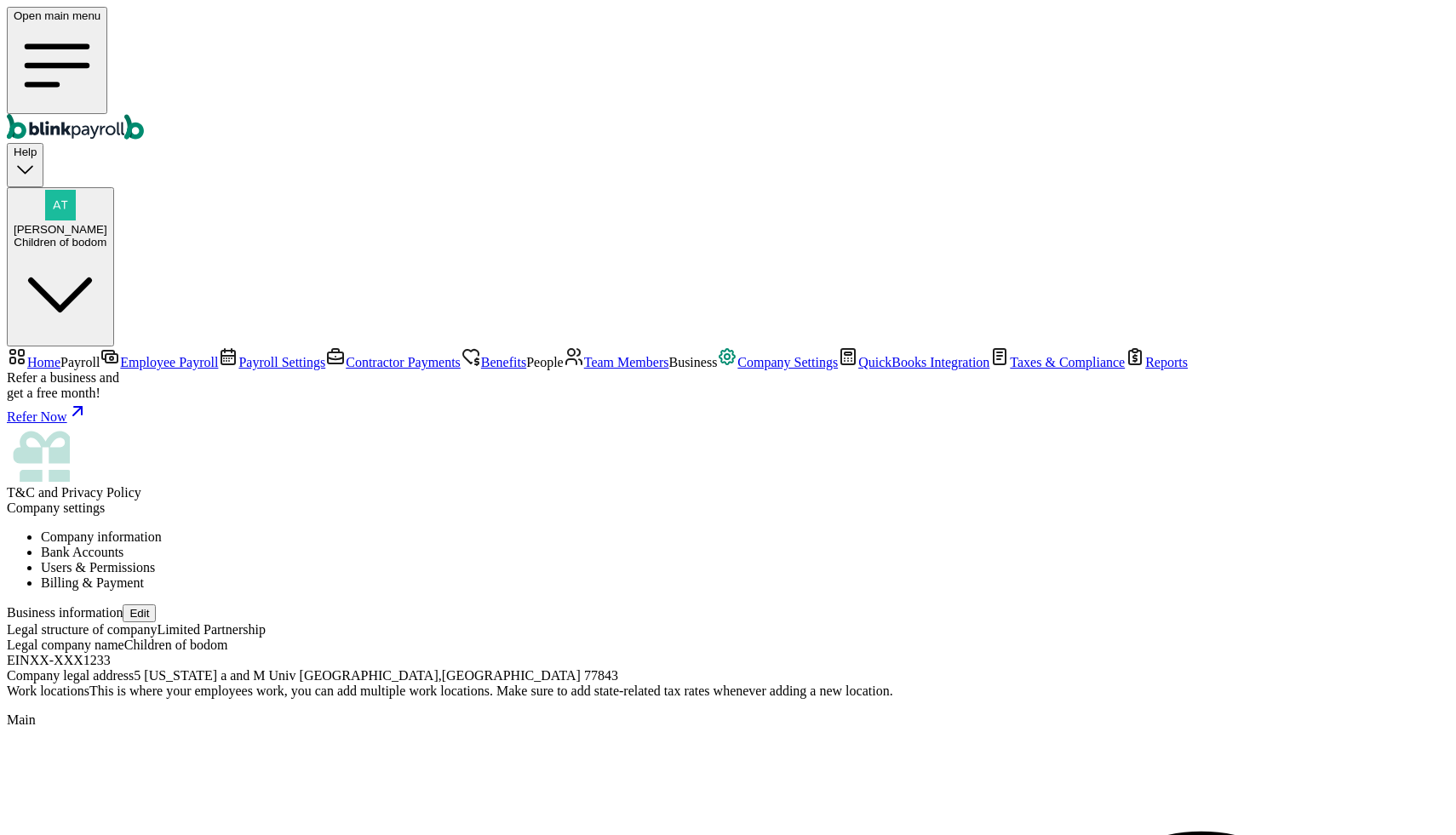
click at [156, 604] on button "Edit" at bounding box center [139, 613] width 33 height 18
select select "Limited Partnership"
click at [156, 604] on button "Edit" at bounding box center [139, 613] width 33 height 18
select select "Limited Partnership"
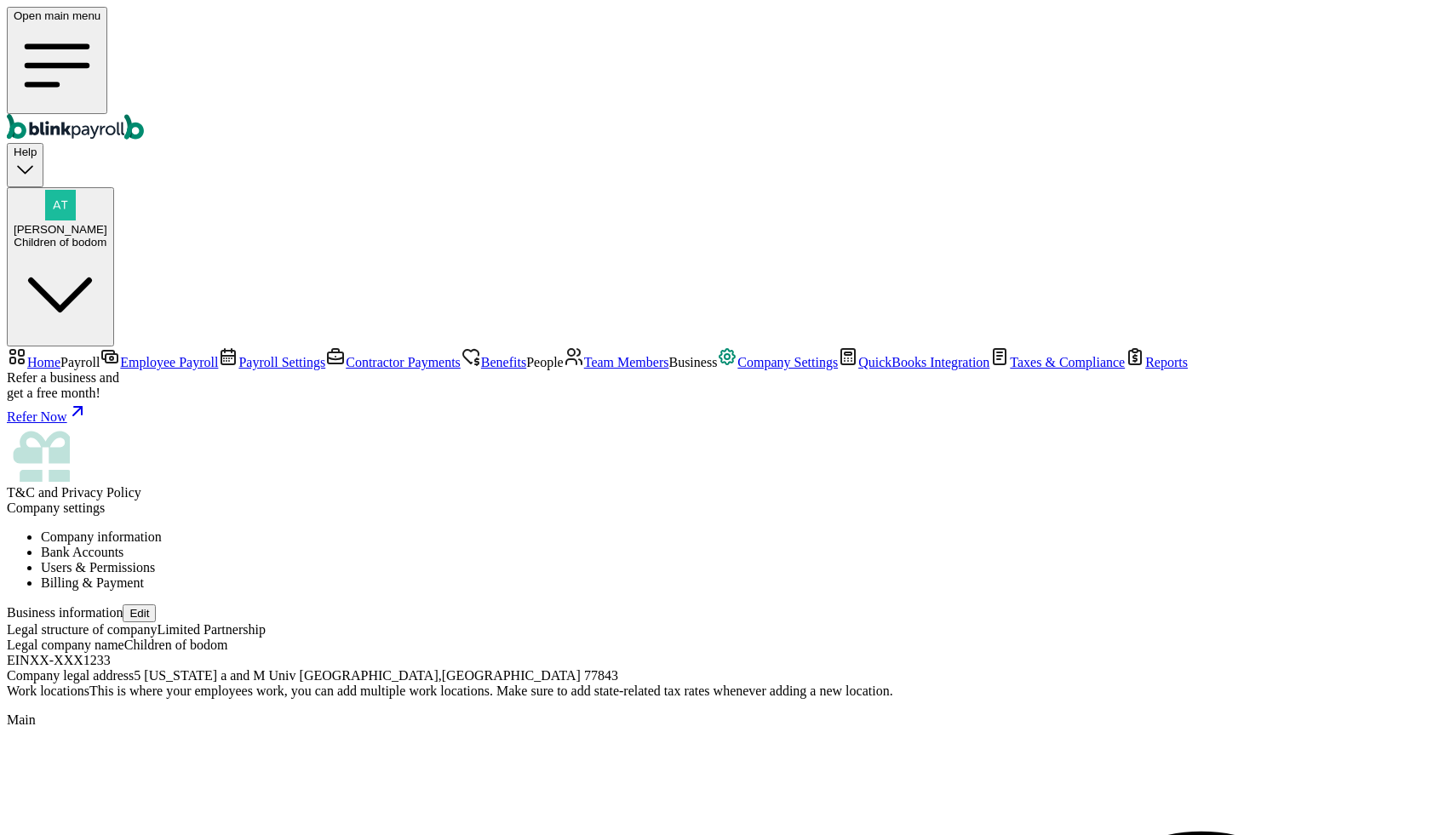
scroll to position [0, 0]
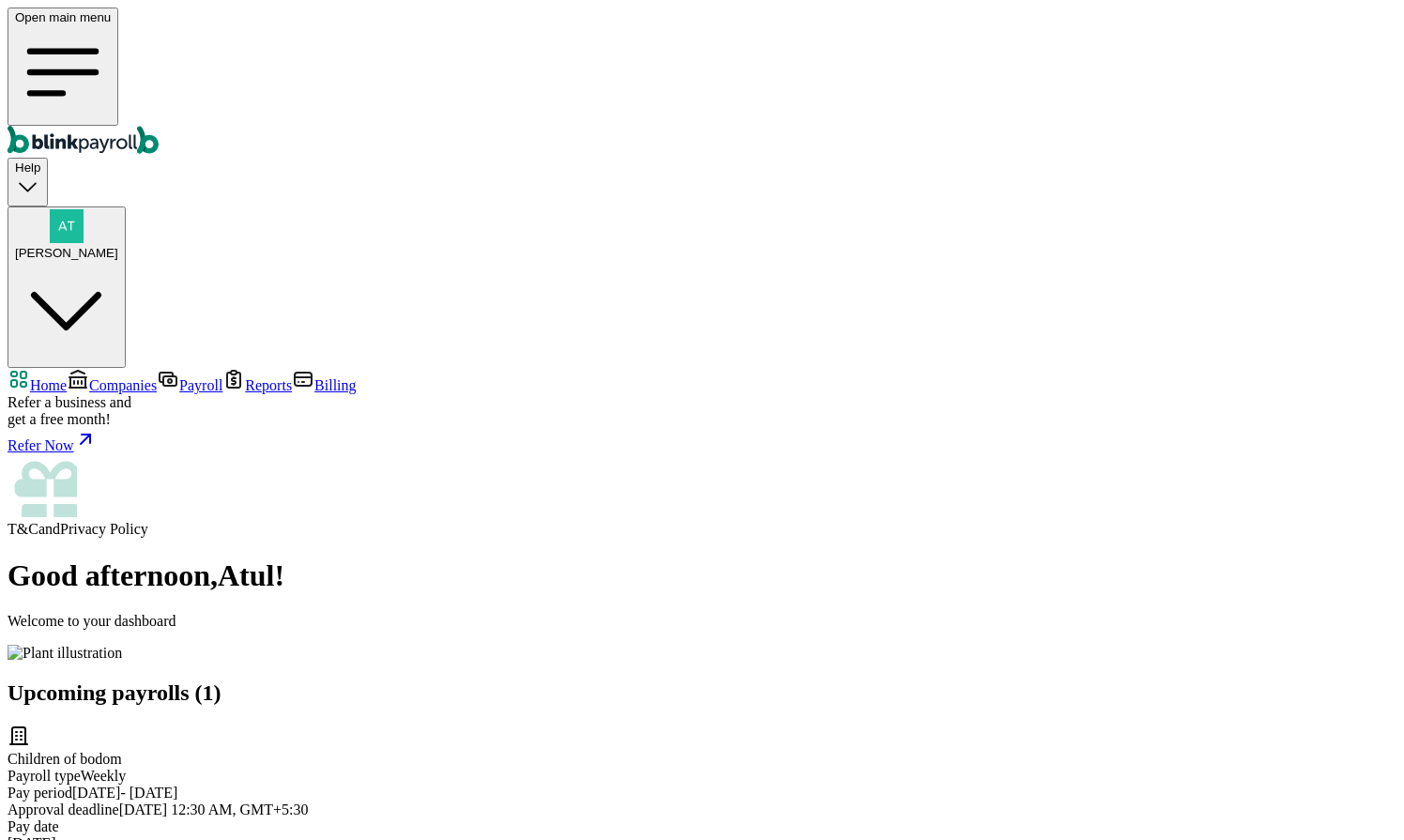
click at [132, 377] on span "Companies" at bounding box center [124, 385] width 68 height 16
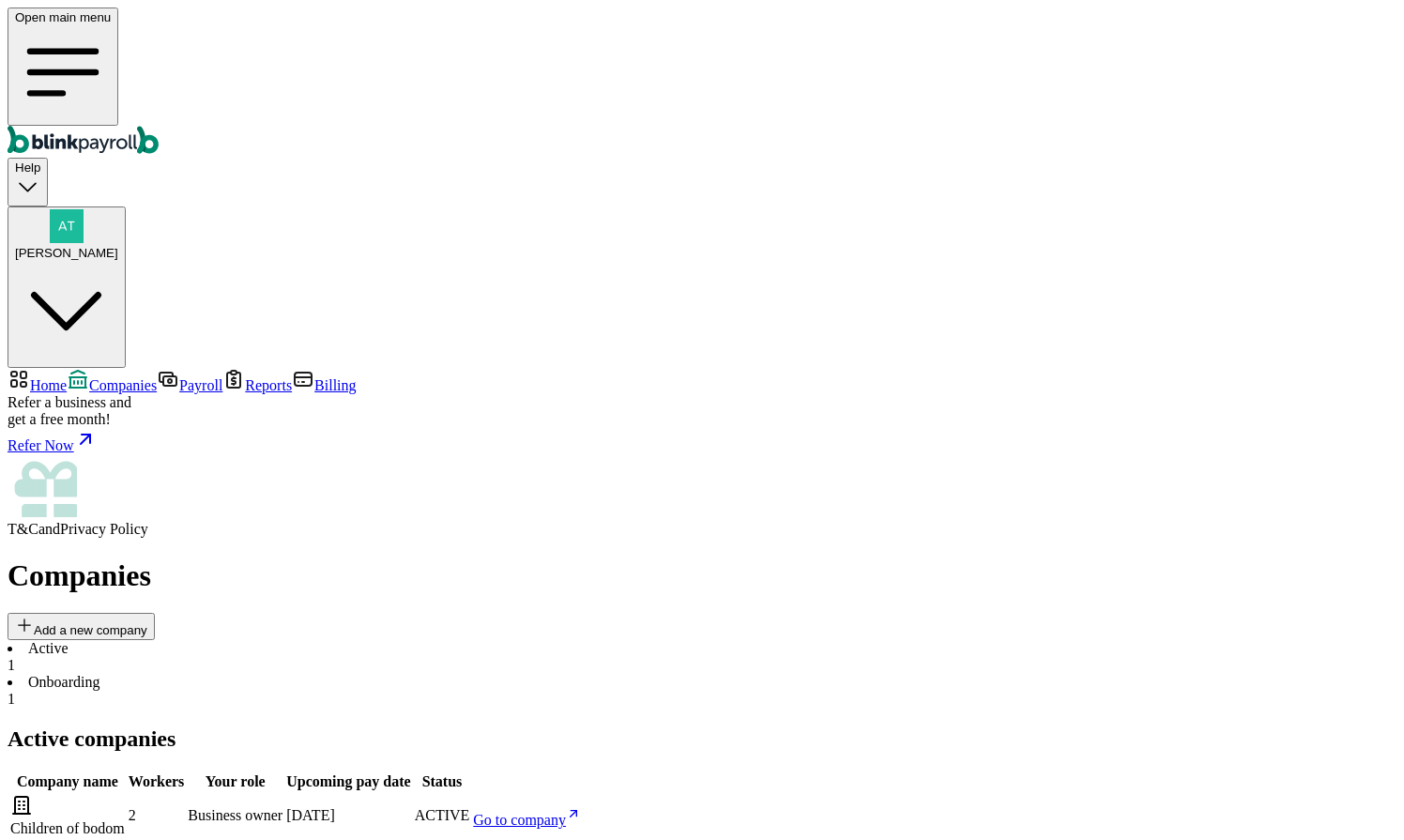
click at [462, 674] on li "Onboarding 1" at bounding box center [702, 691] width 1390 height 34
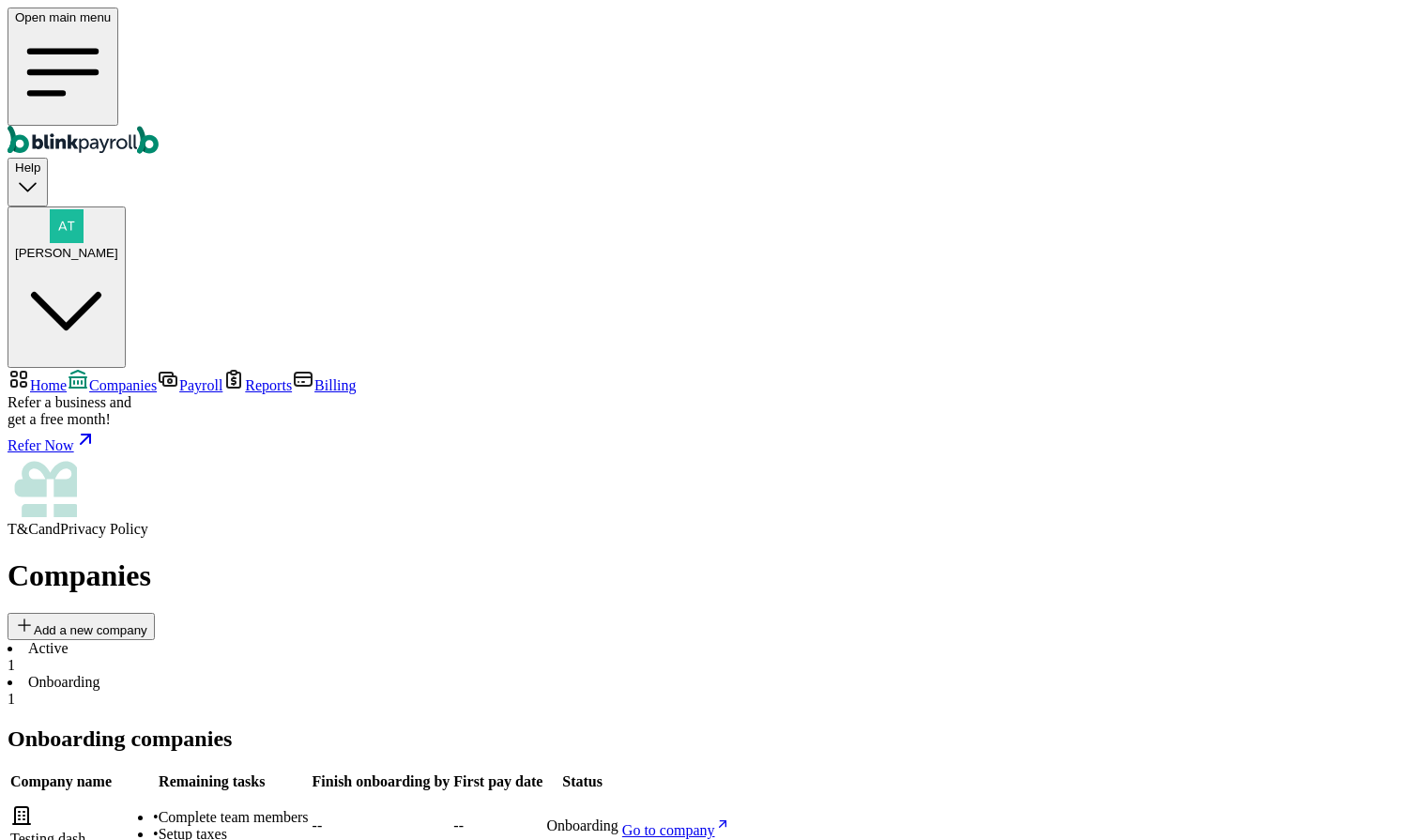
click at [716, 822] on span "Go to company" at bounding box center [669, 830] width 93 height 16
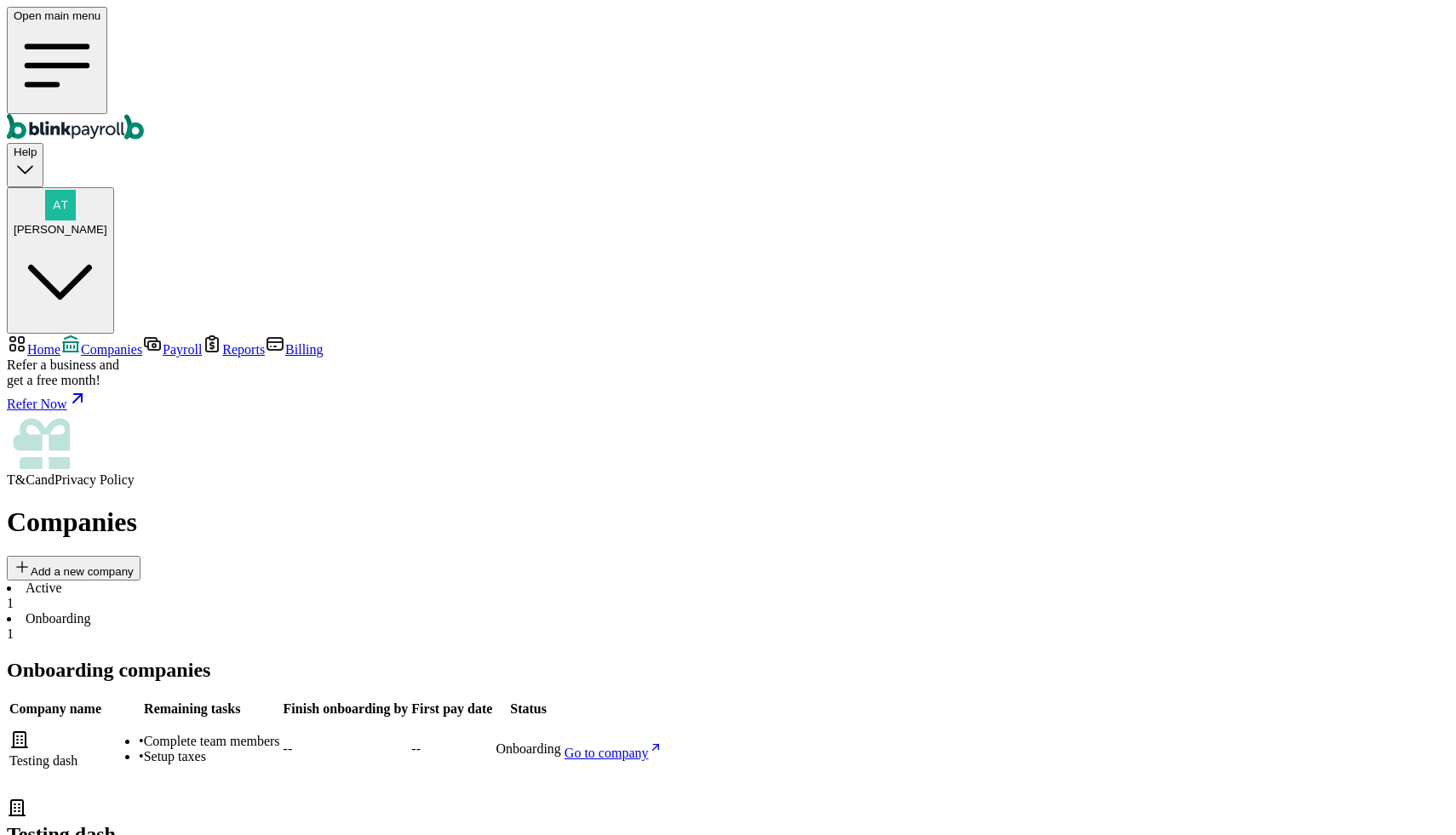
click at [280, 580] on li "Active 1" at bounding box center [728, 596] width 1442 height 31
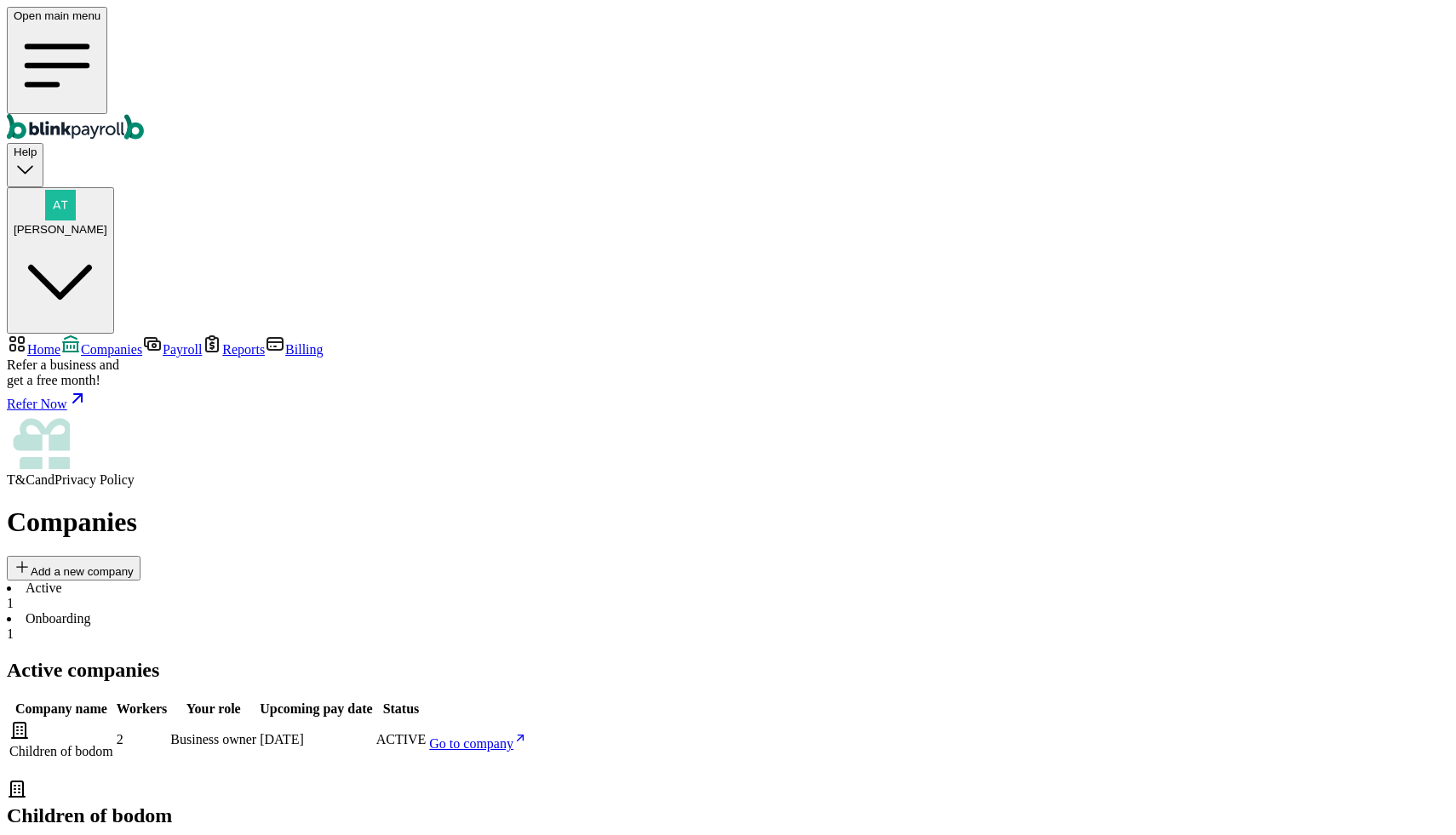
click at [513, 736] on span "Go to company" at bounding box center [471, 743] width 85 height 15
click at [61, 342] on link "Home" at bounding box center [33, 349] width 54 height 15
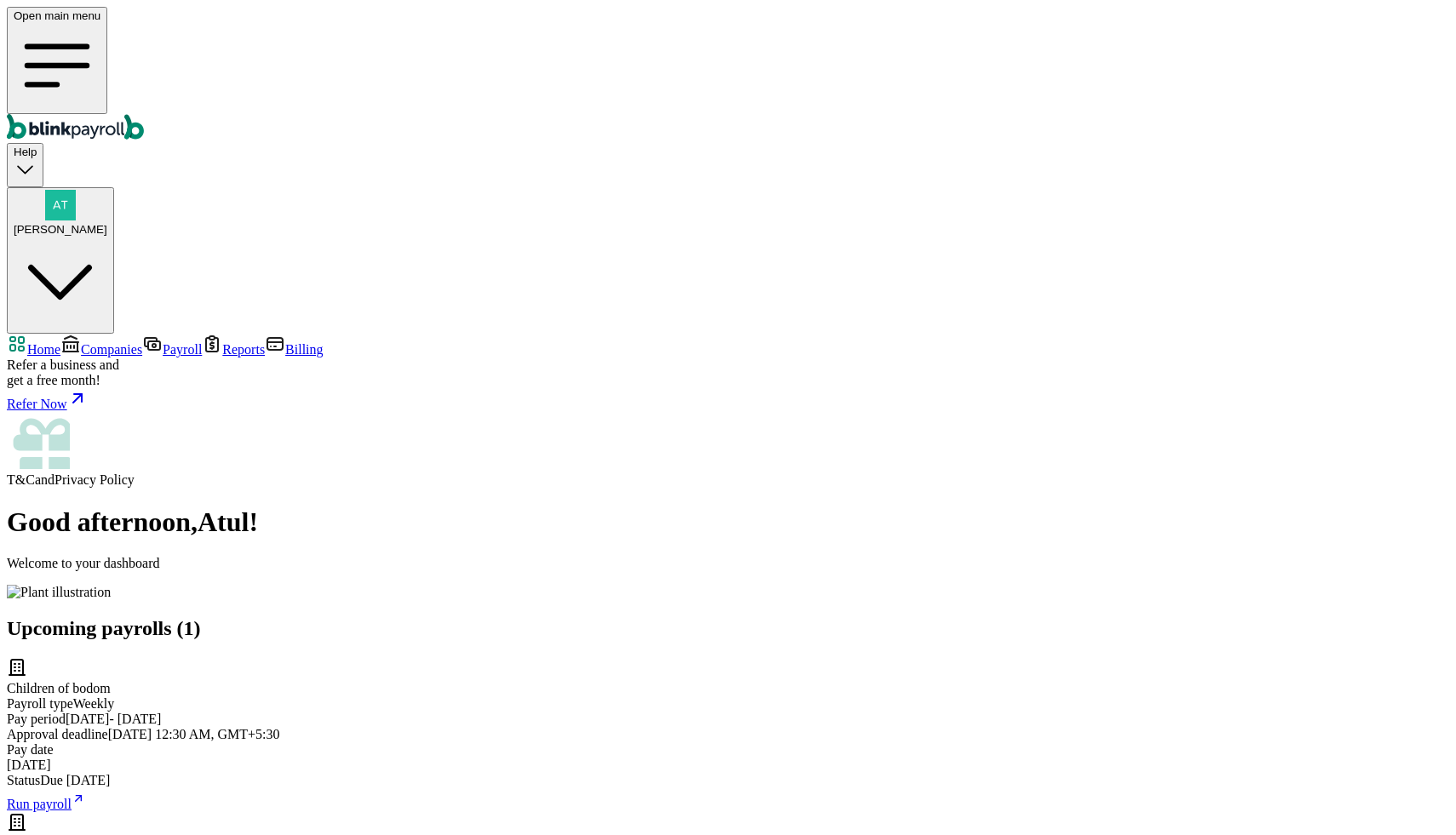
click at [86, 342] on link "Companies" at bounding box center [102, 349] width 82 height 15
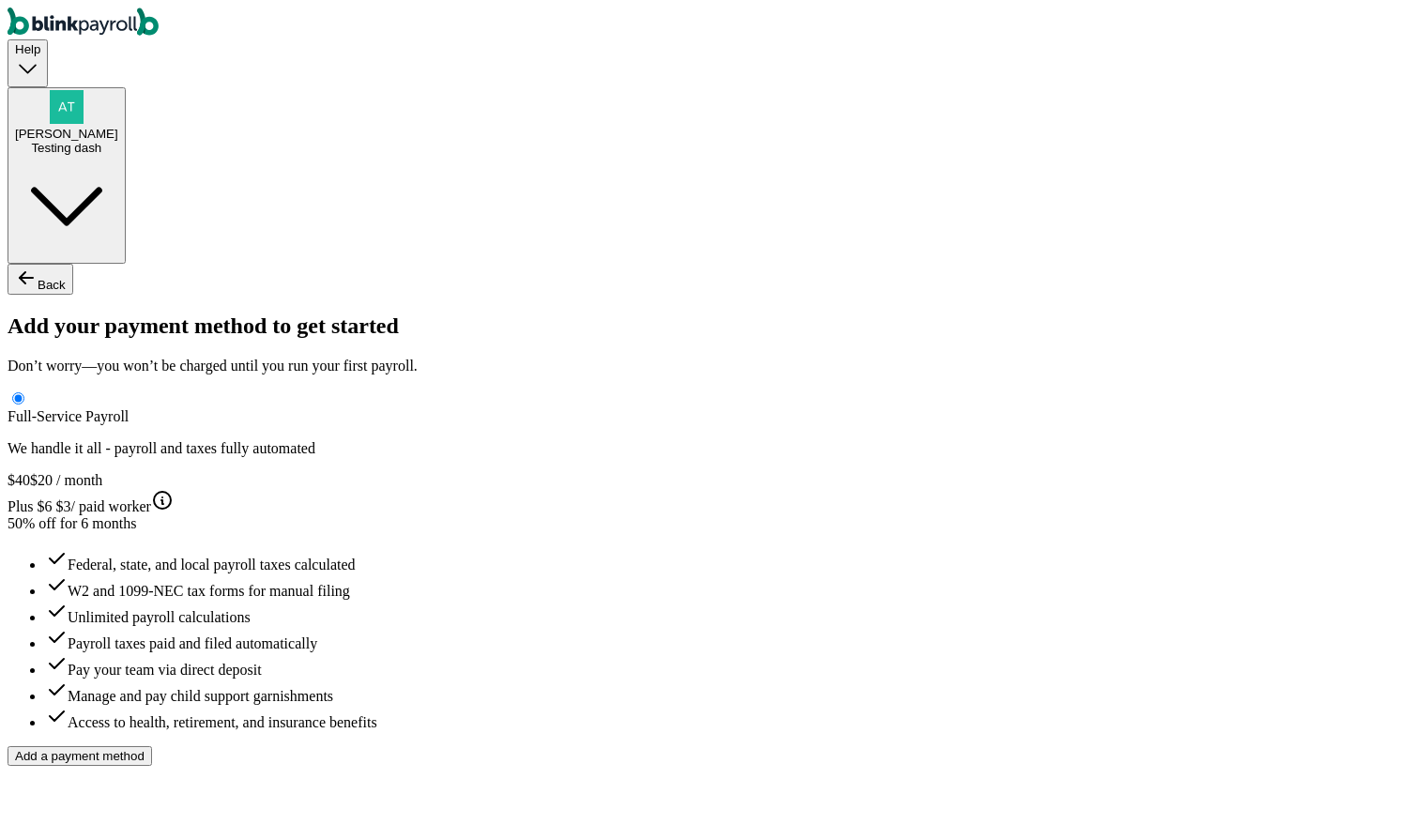
type input "Atul"
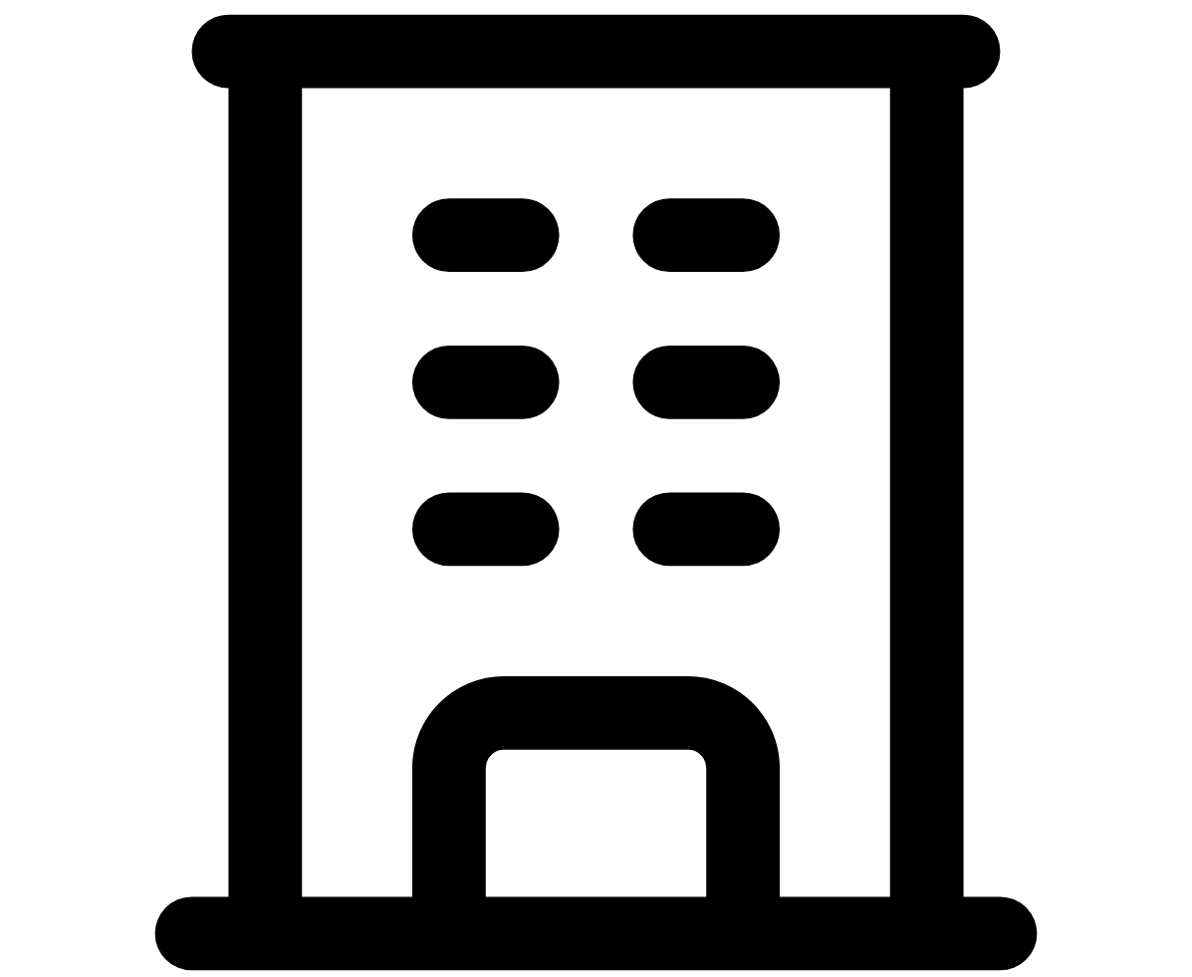
scroll to position [420, 0]
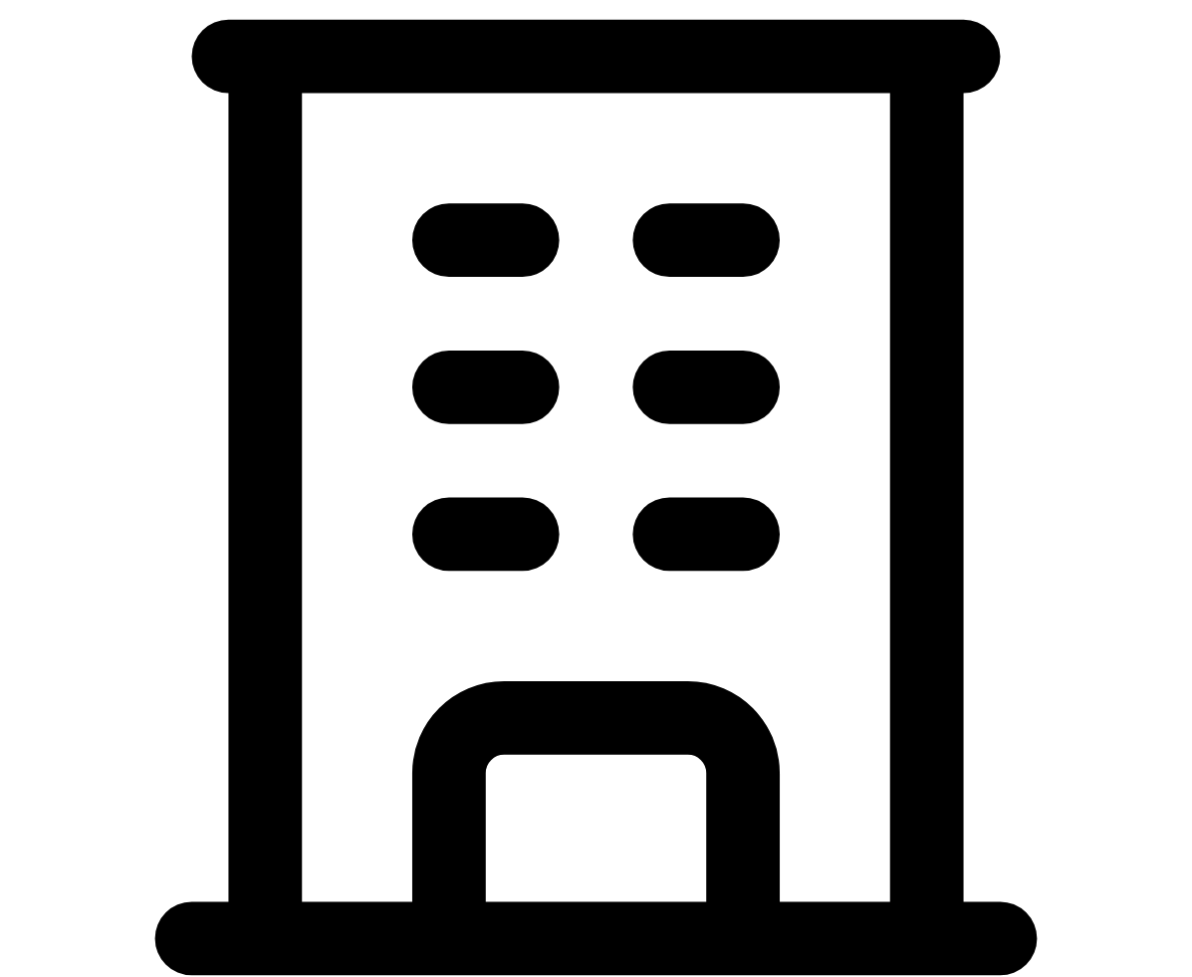
drag, startPoint x: 679, startPoint y: 385, endPoint x: 376, endPoint y: 389, distance: 302.7
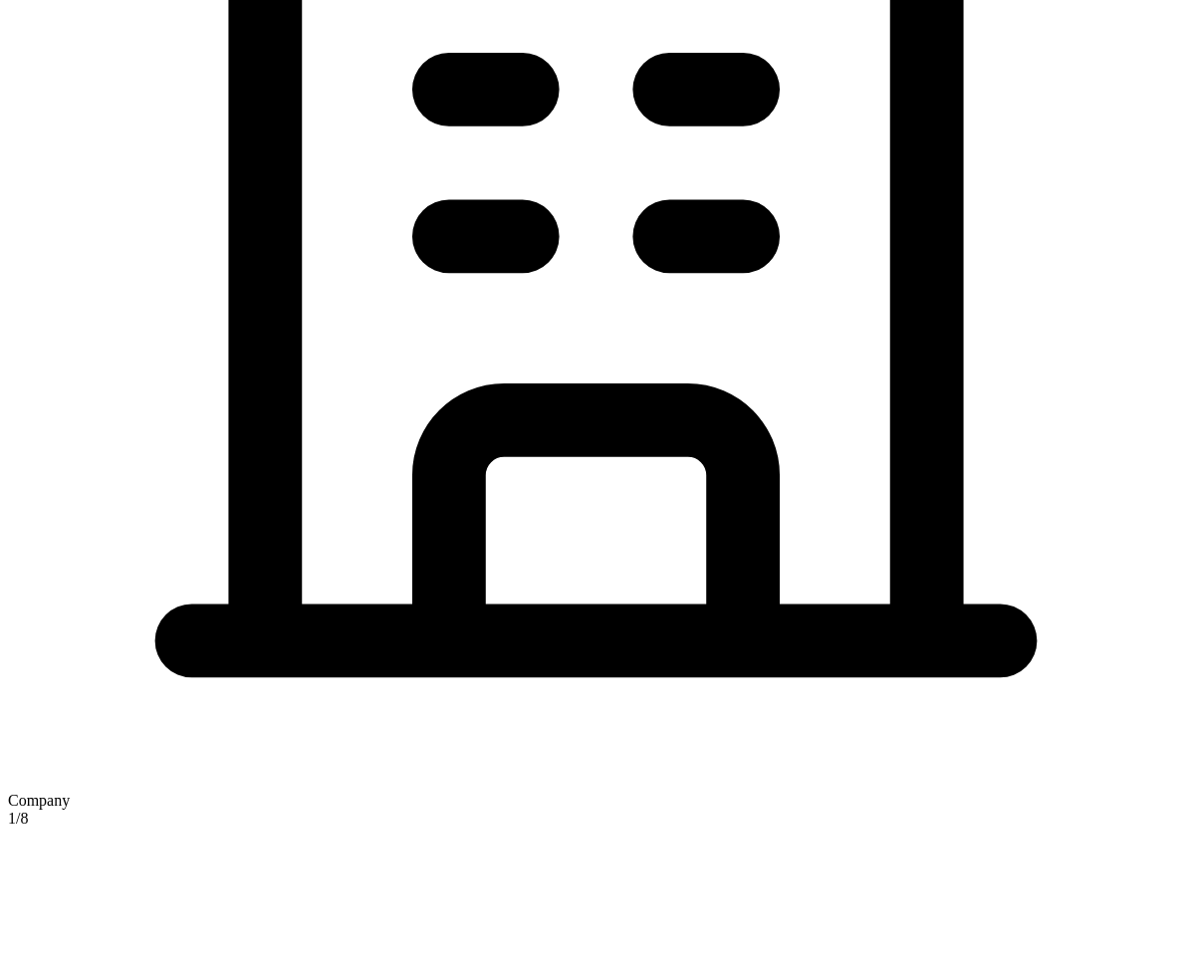
scroll to position [0, 0]
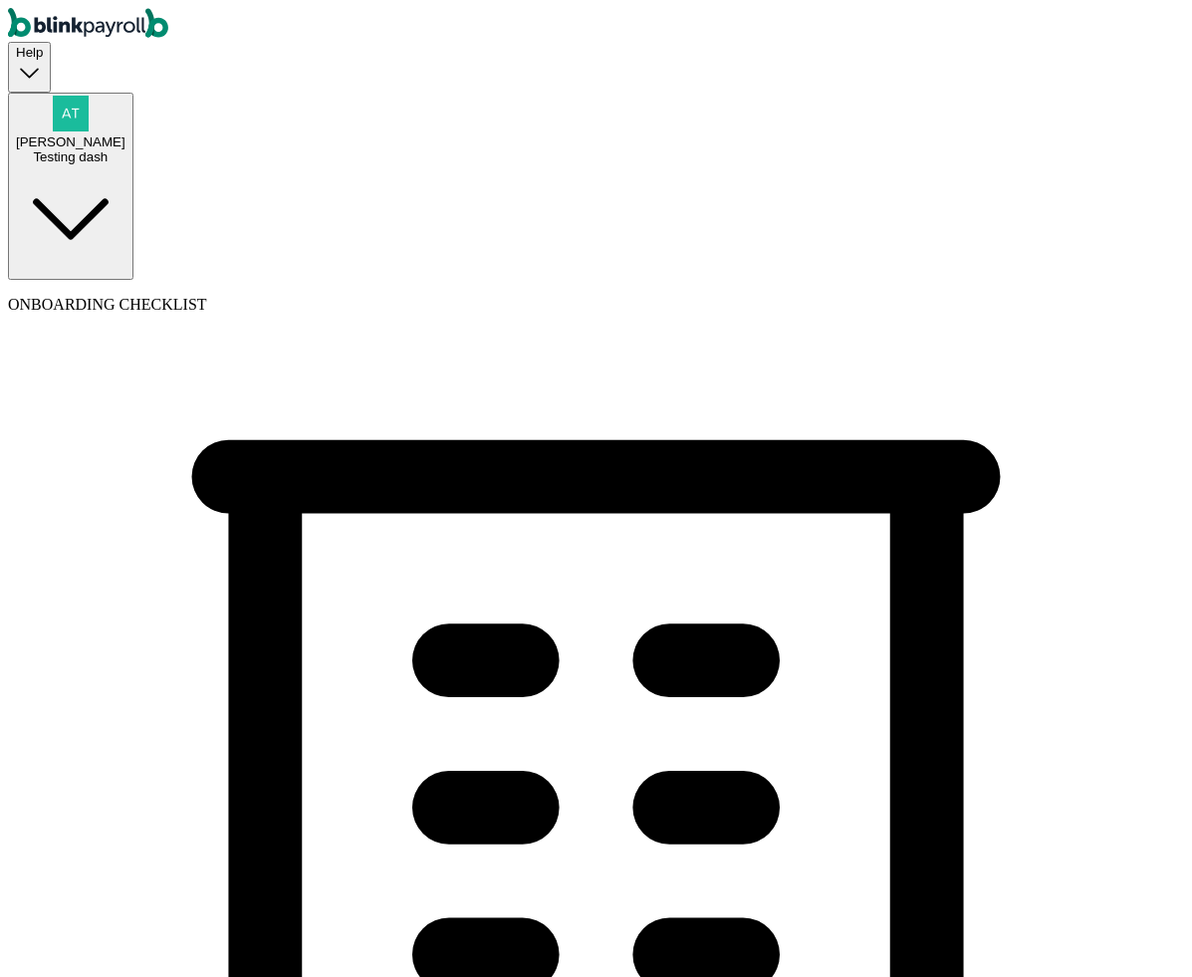
type input "(234) 234-2423"
select select "Limited Partnership"
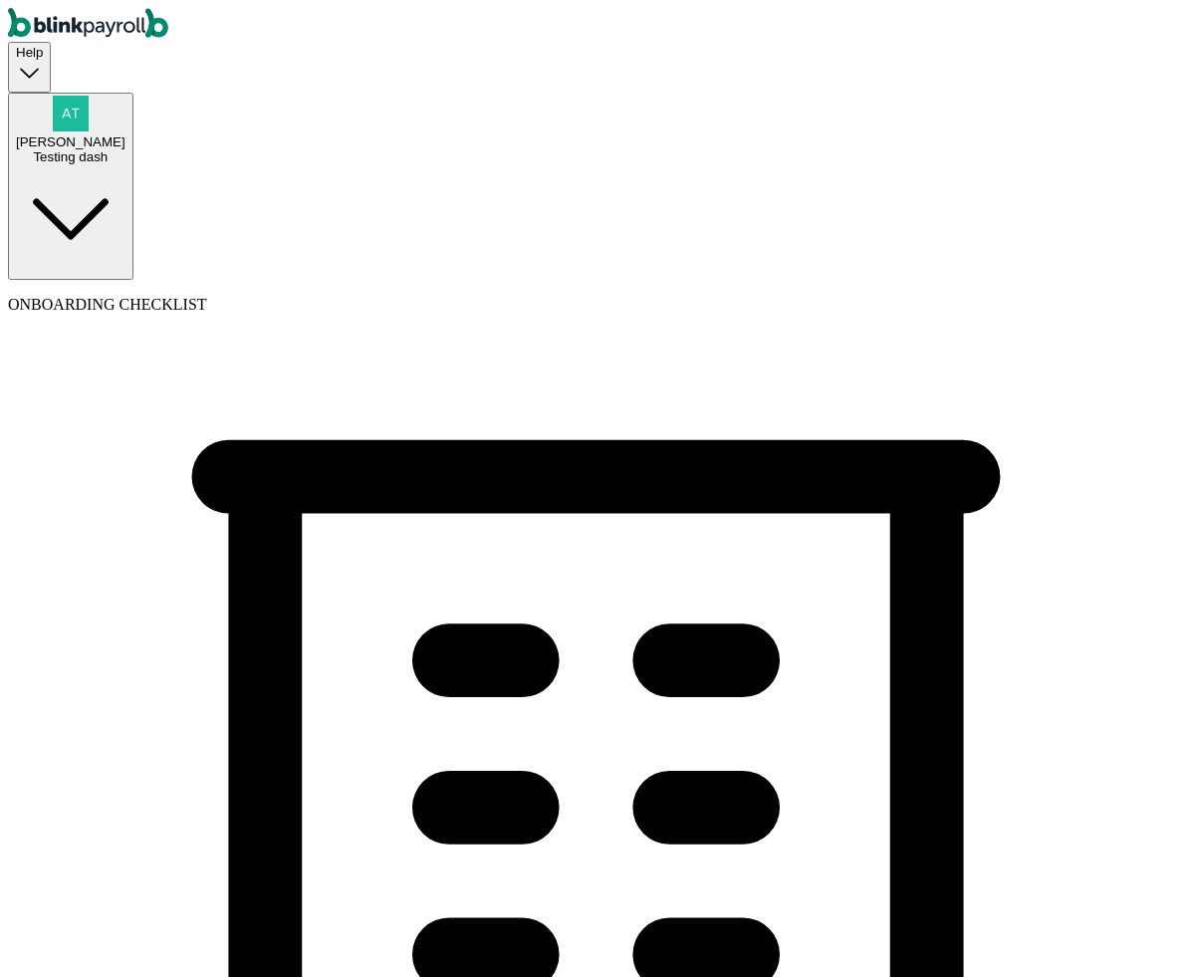
select select "Arts or Entertainment or Recreation"
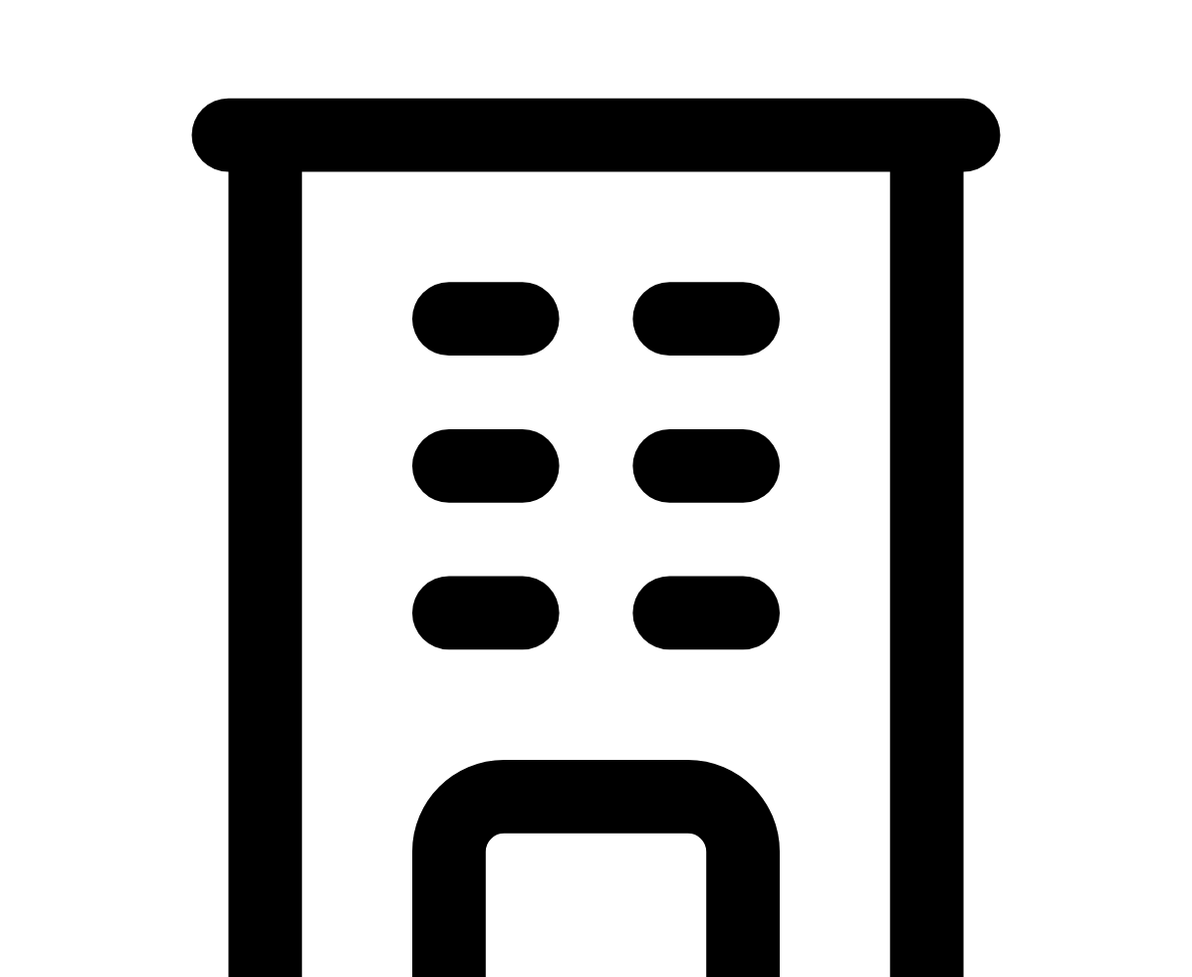
scroll to position [607, 0]
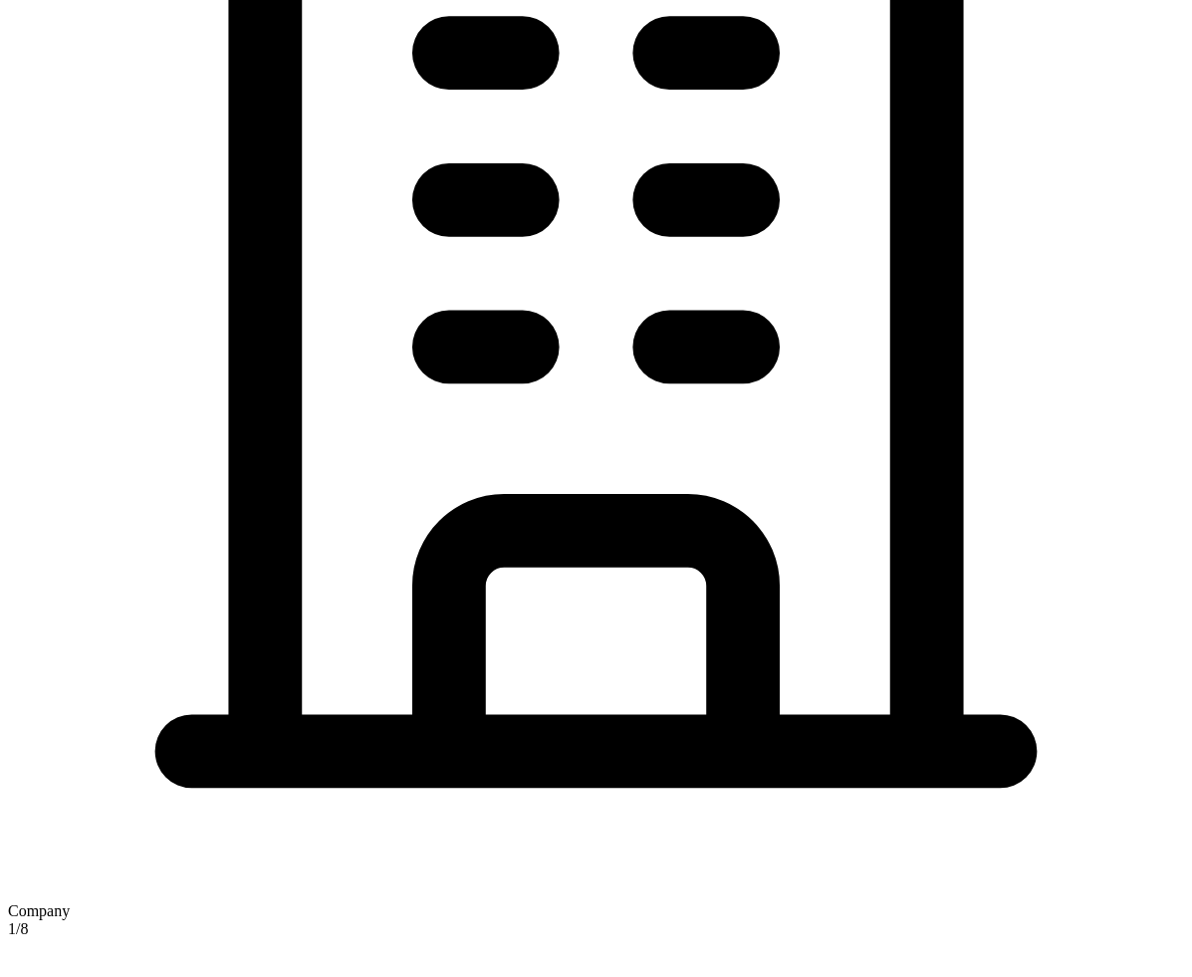
type input "09/25/2025"
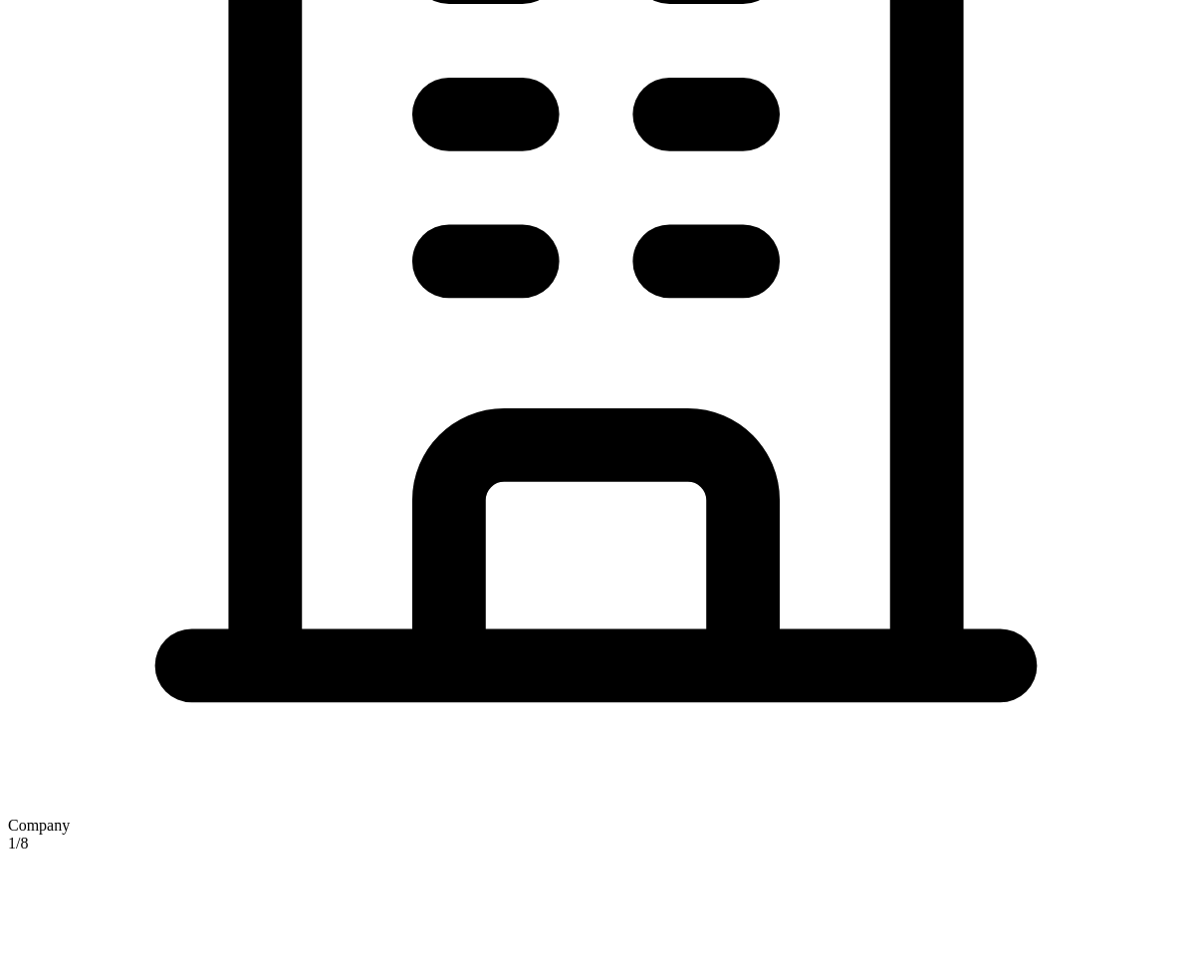
scroll to position [710, 0]
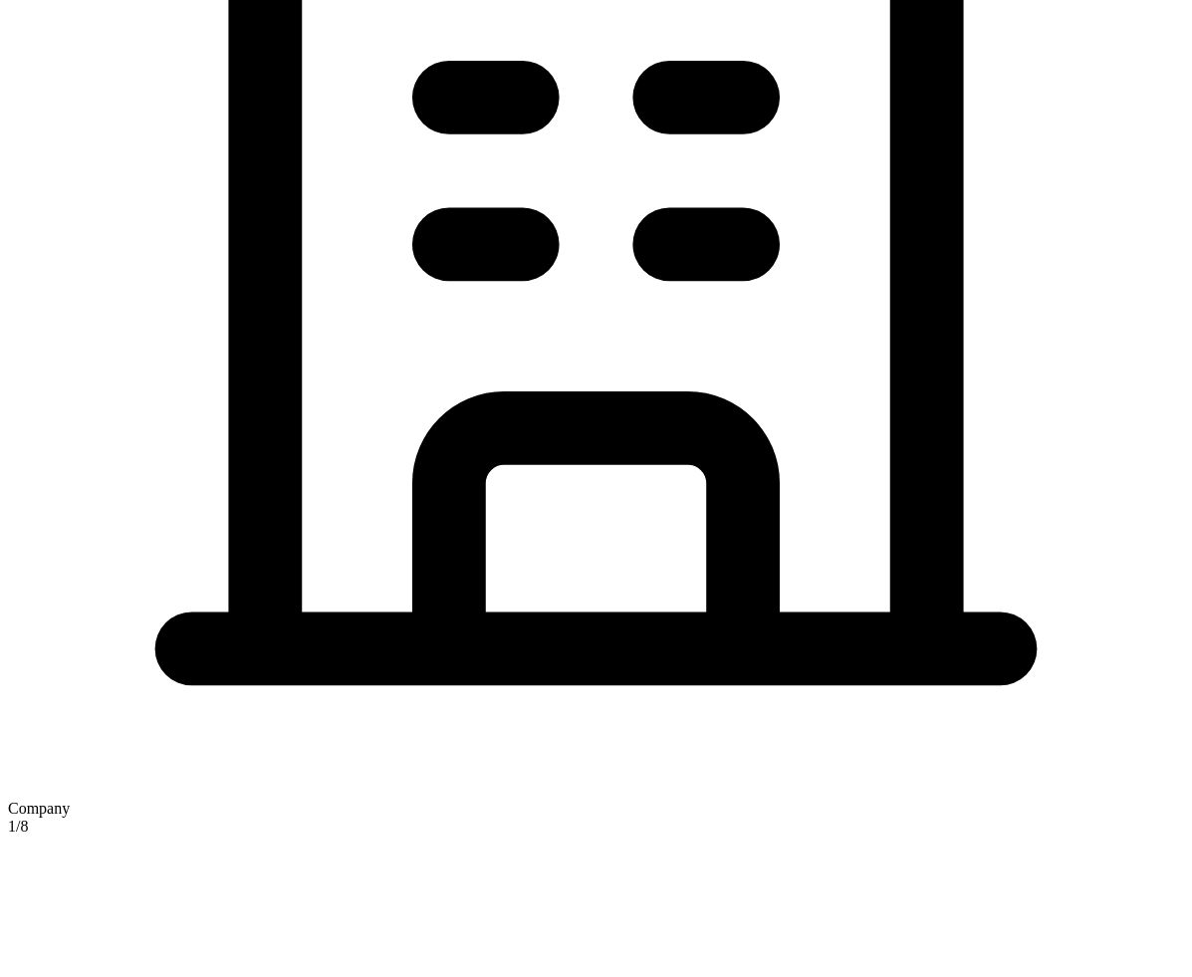
type input "344 Texas Red Ln"
type input "Little Elm"
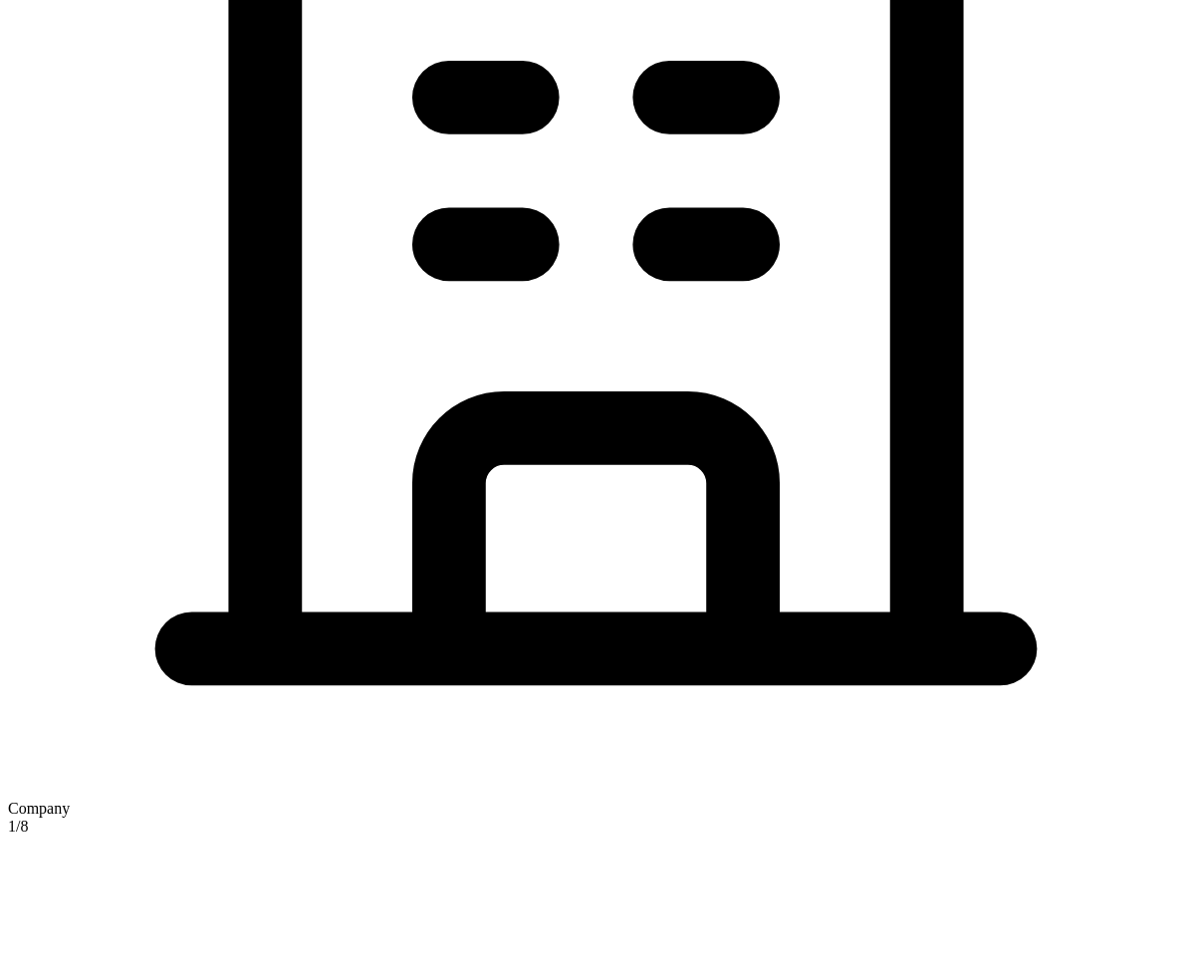
type input "[GEOGRAPHIC_DATA]"
type input "75068"
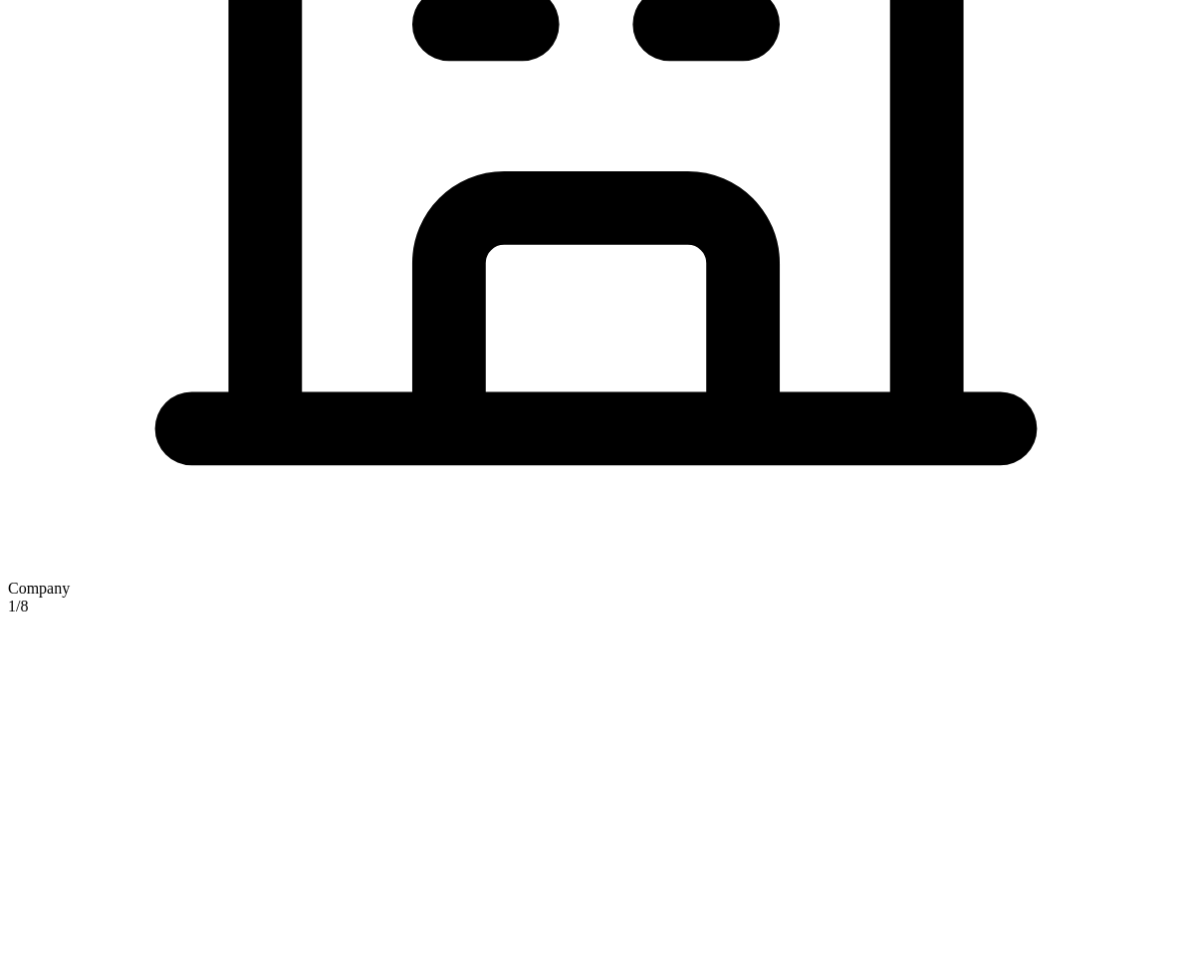
scroll to position [1018, 0]
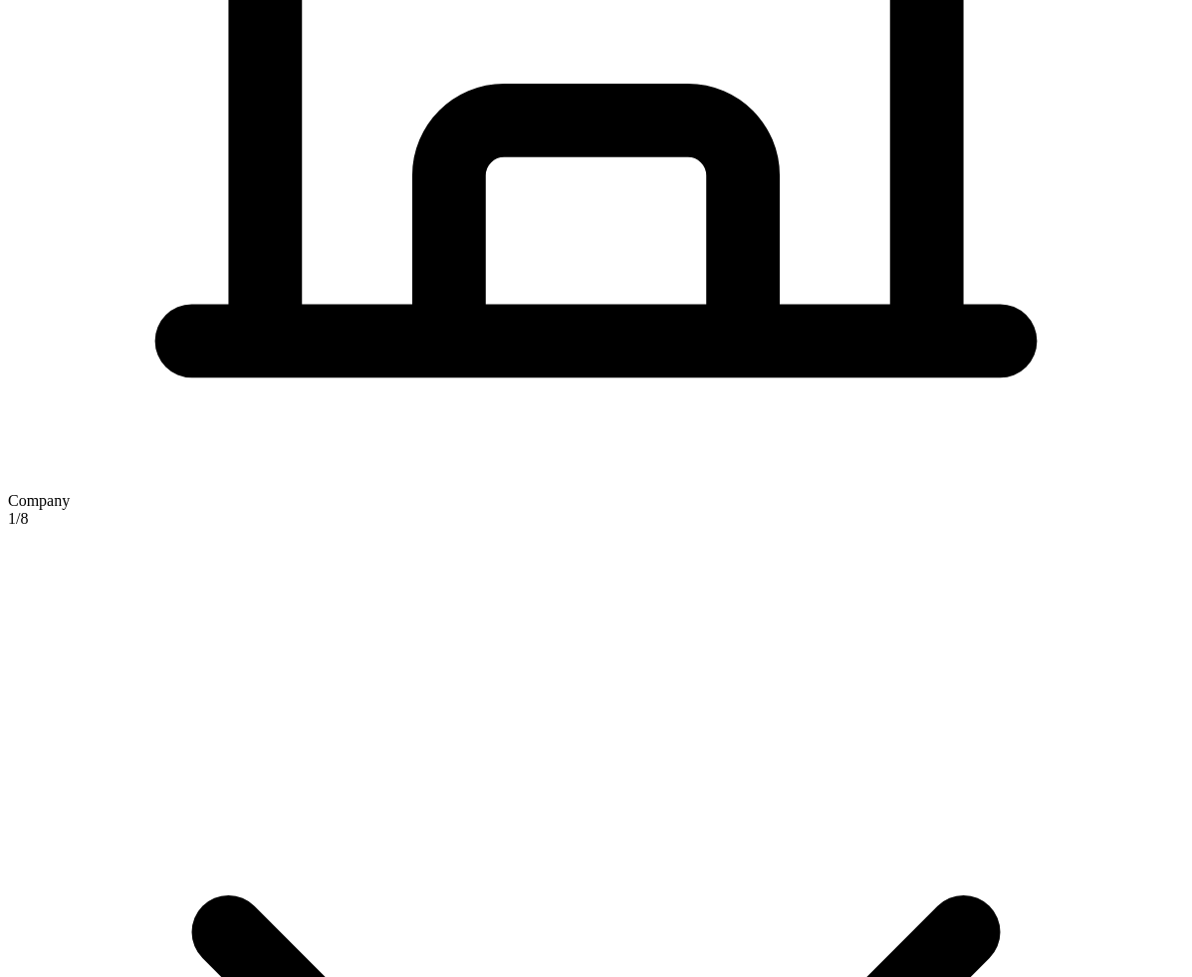
type input "main"
checkbox input "true"
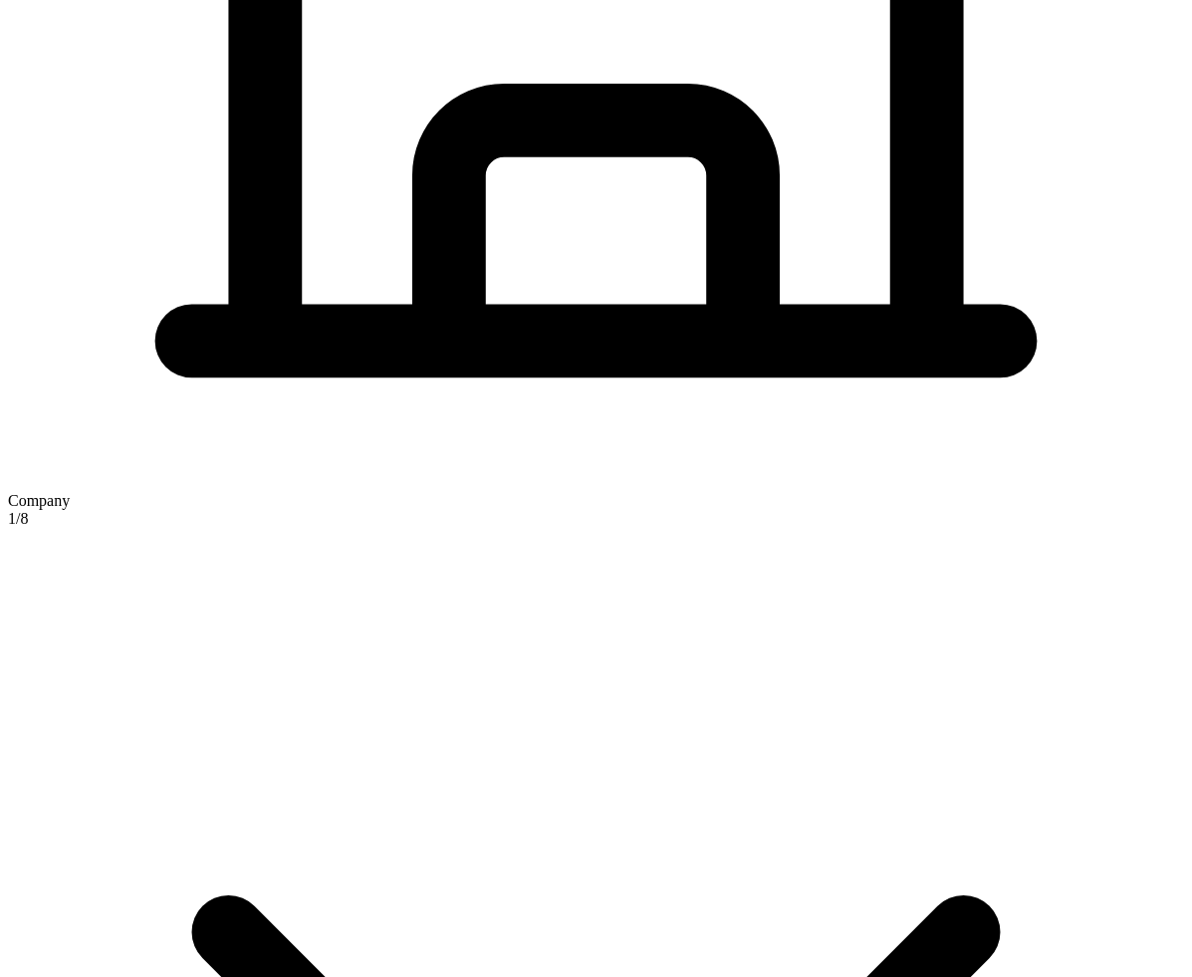
type input "344 Texas Red Ln"
type input "Little Elm"
type input "[GEOGRAPHIC_DATA]"
type input "75068"
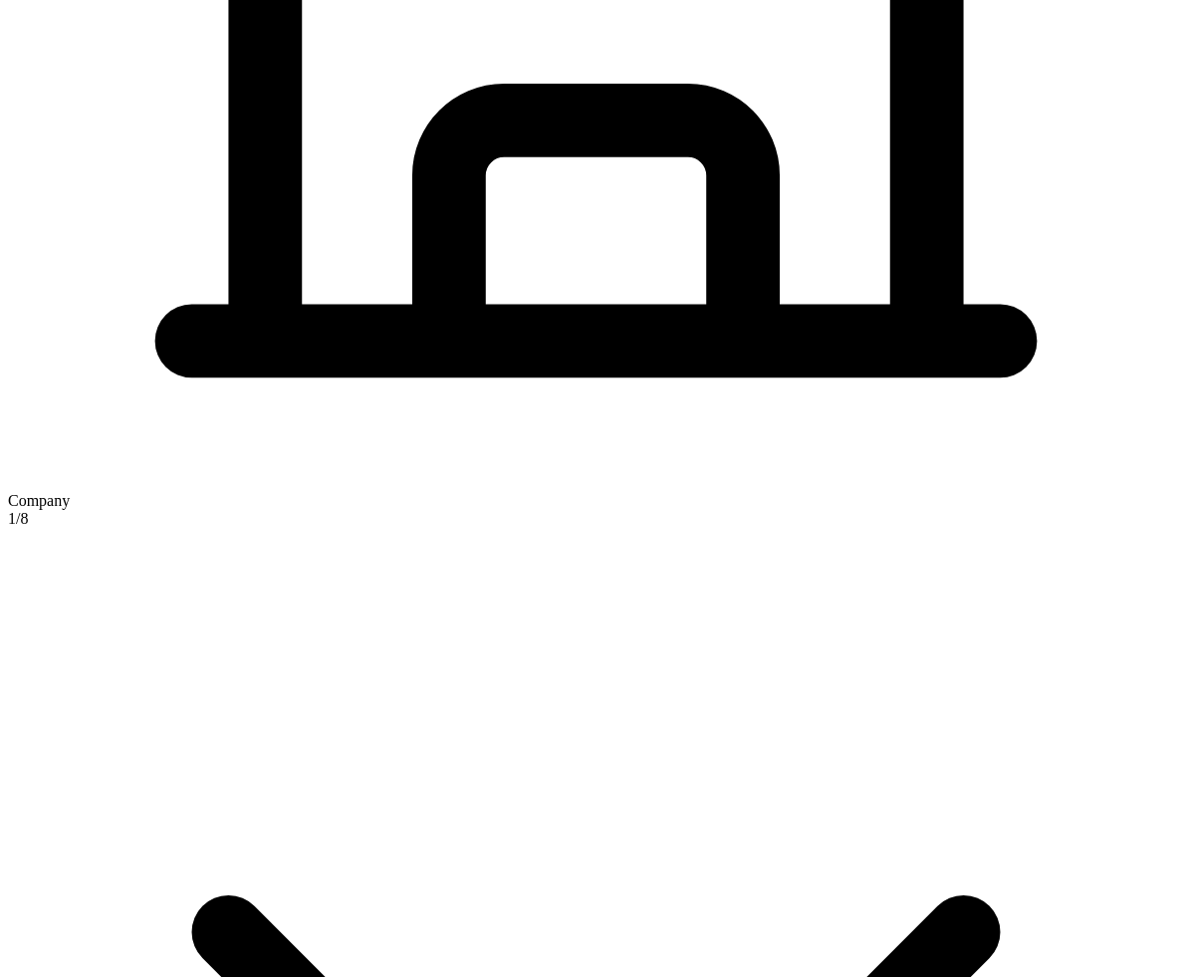
scroll to position [1136, 0]
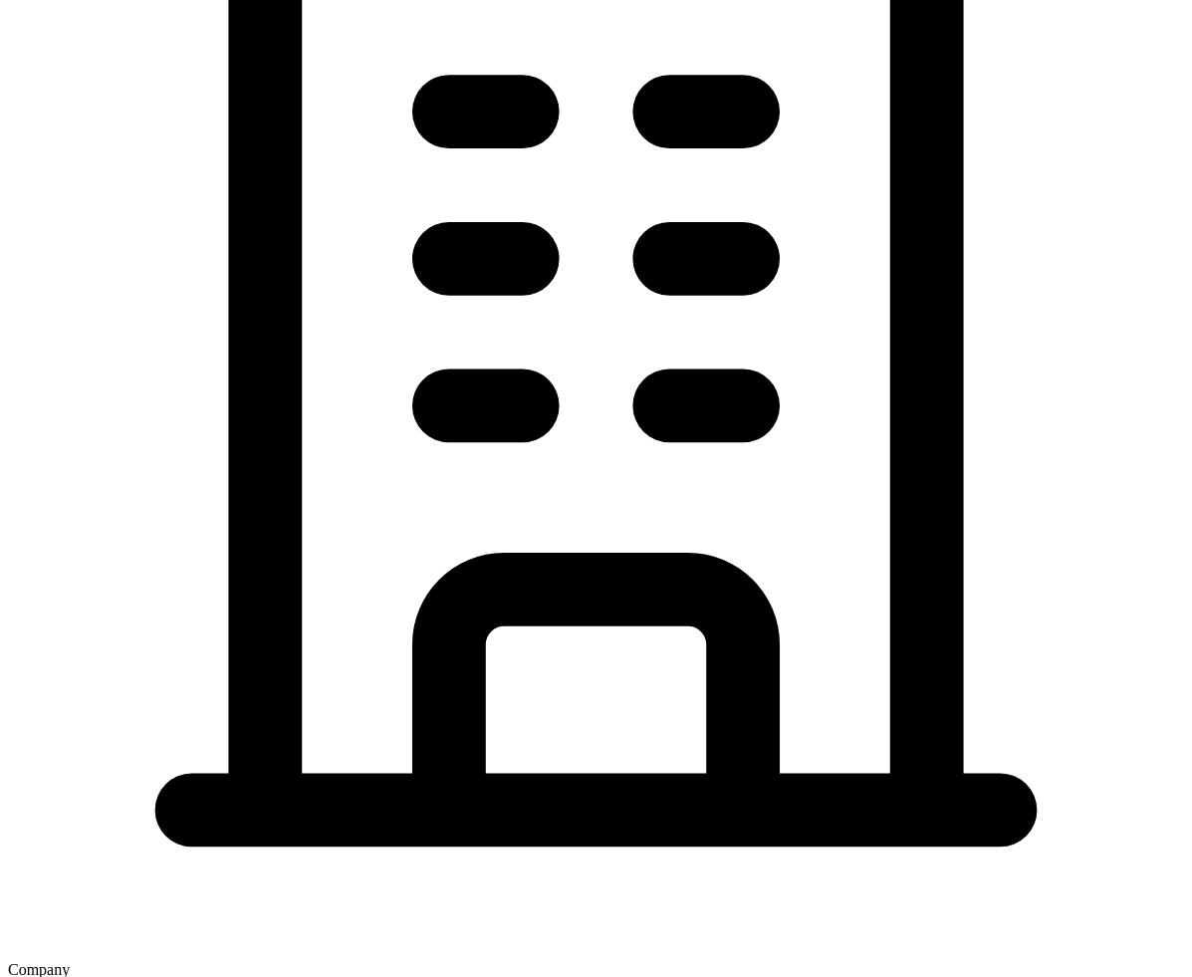
scroll to position [548, 0]
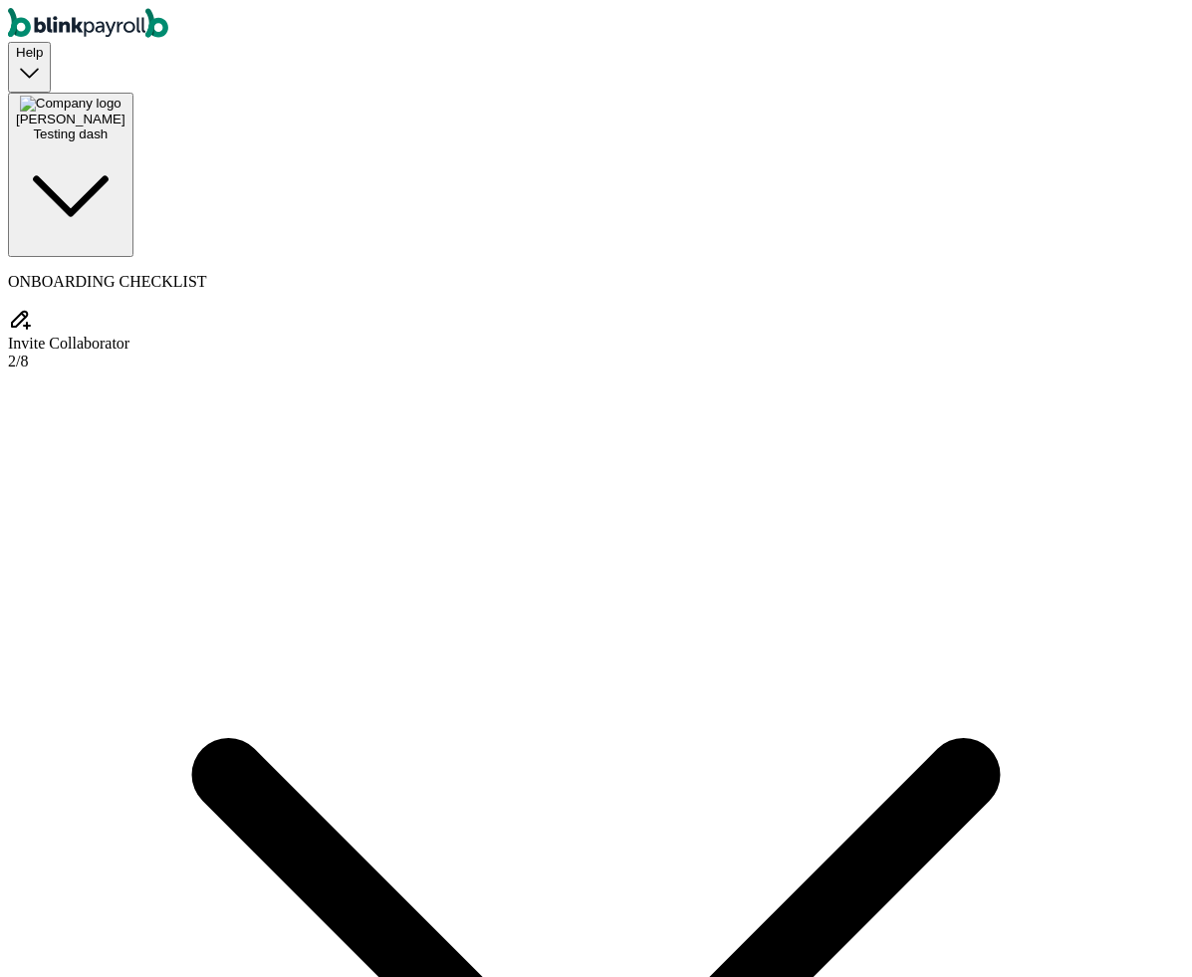
select select "Limited Partnership"
select select "Arts or Entertainment or Recreation"
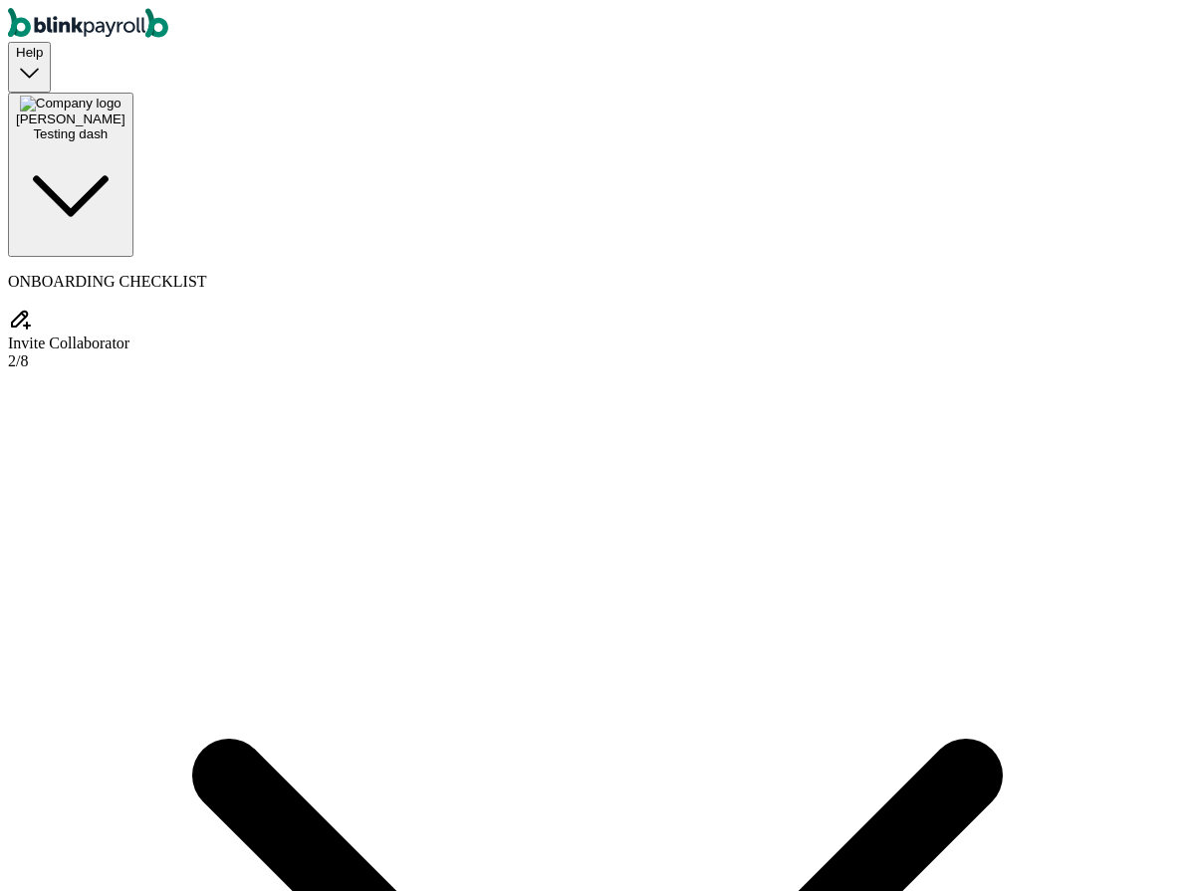
select select "Limited Partnership"
select select "Arts or Entertainment or Recreation"
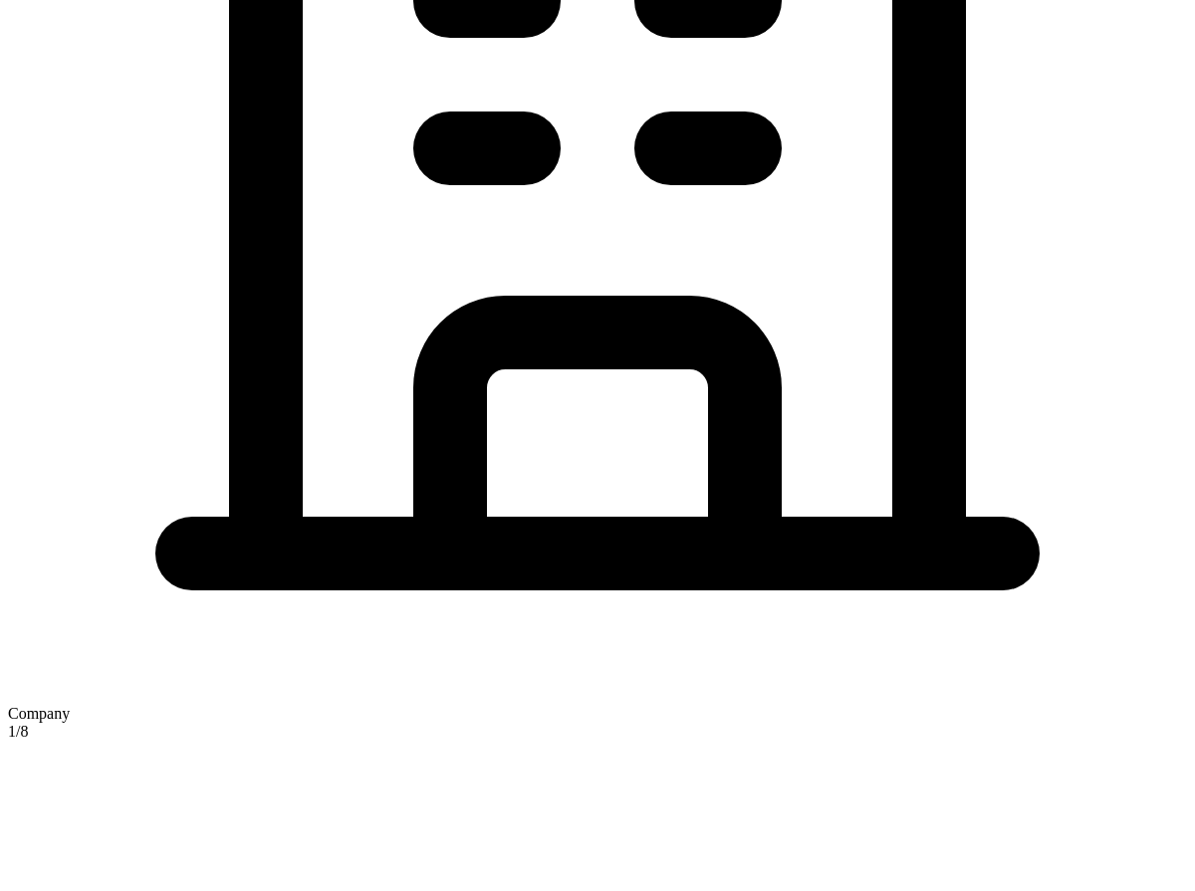
scroll to position [802, 0]
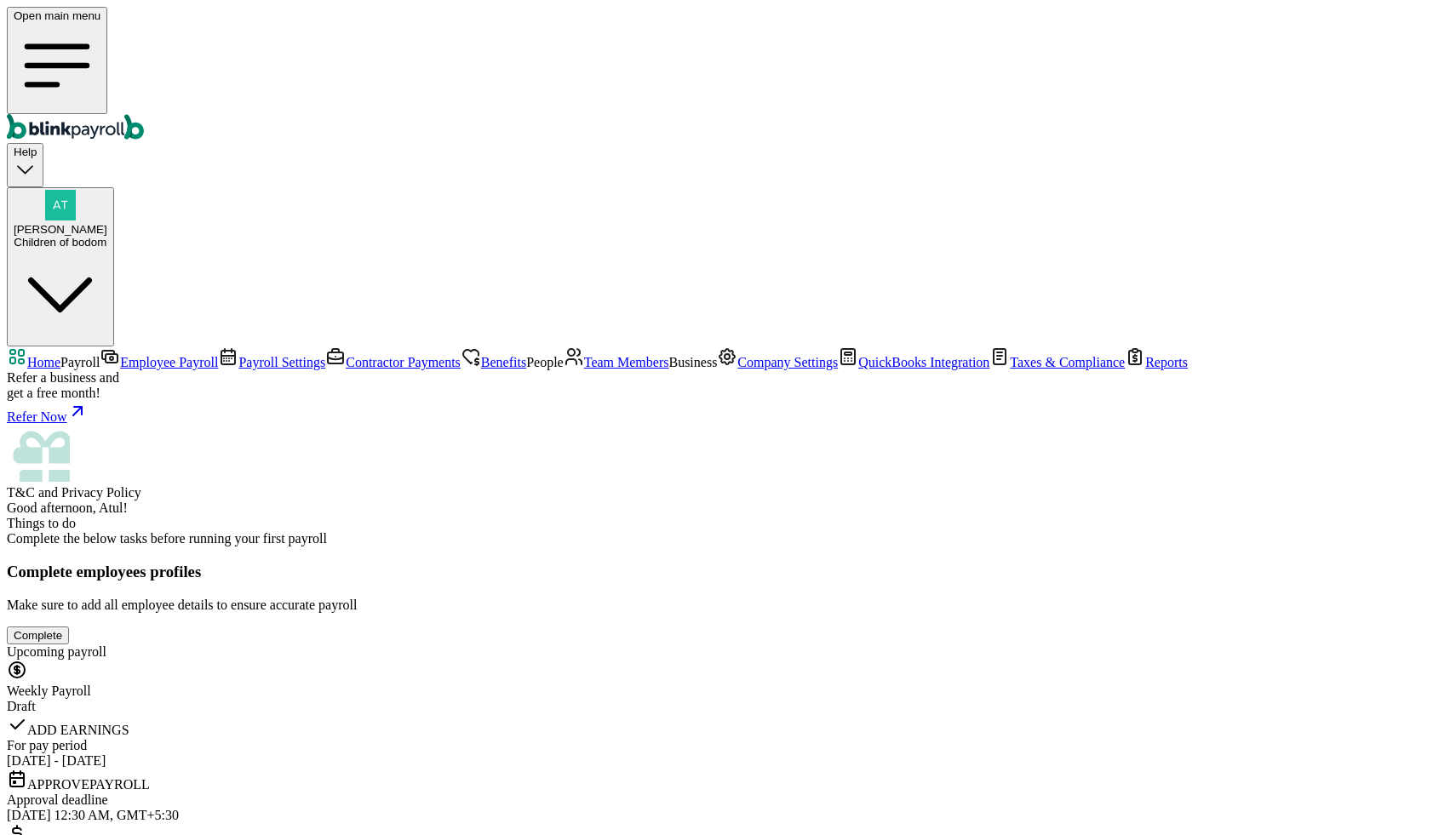
click at [716, 369] on link "Company Settings" at bounding box center [776, 362] width 121 height 15
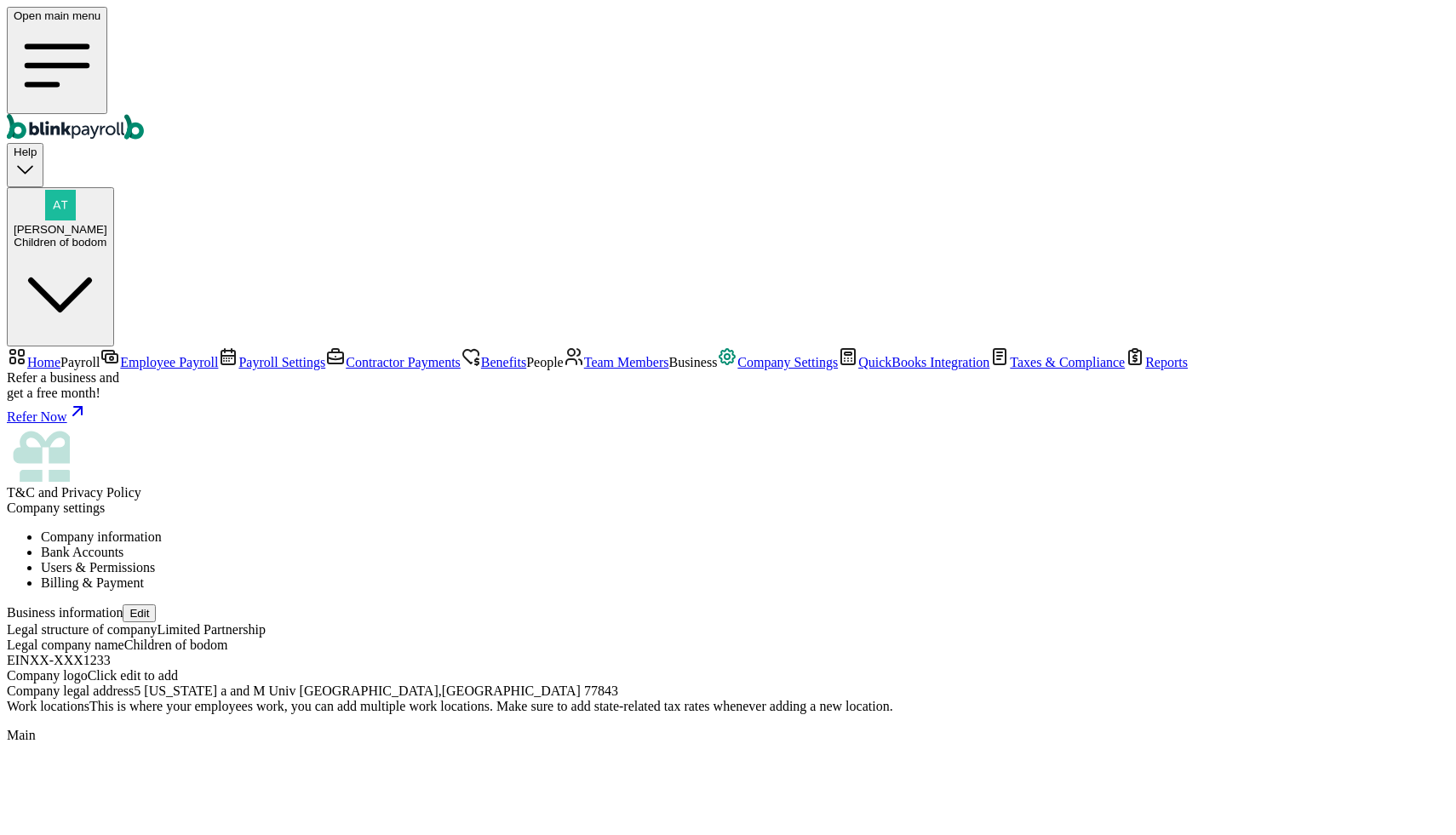
click at [178, 668] on span "Click edit to add" at bounding box center [133, 675] width 91 height 15
click at [156, 604] on button "Edit" at bounding box center [139, 613] width 33 height 18
select select "Limited Partnership"
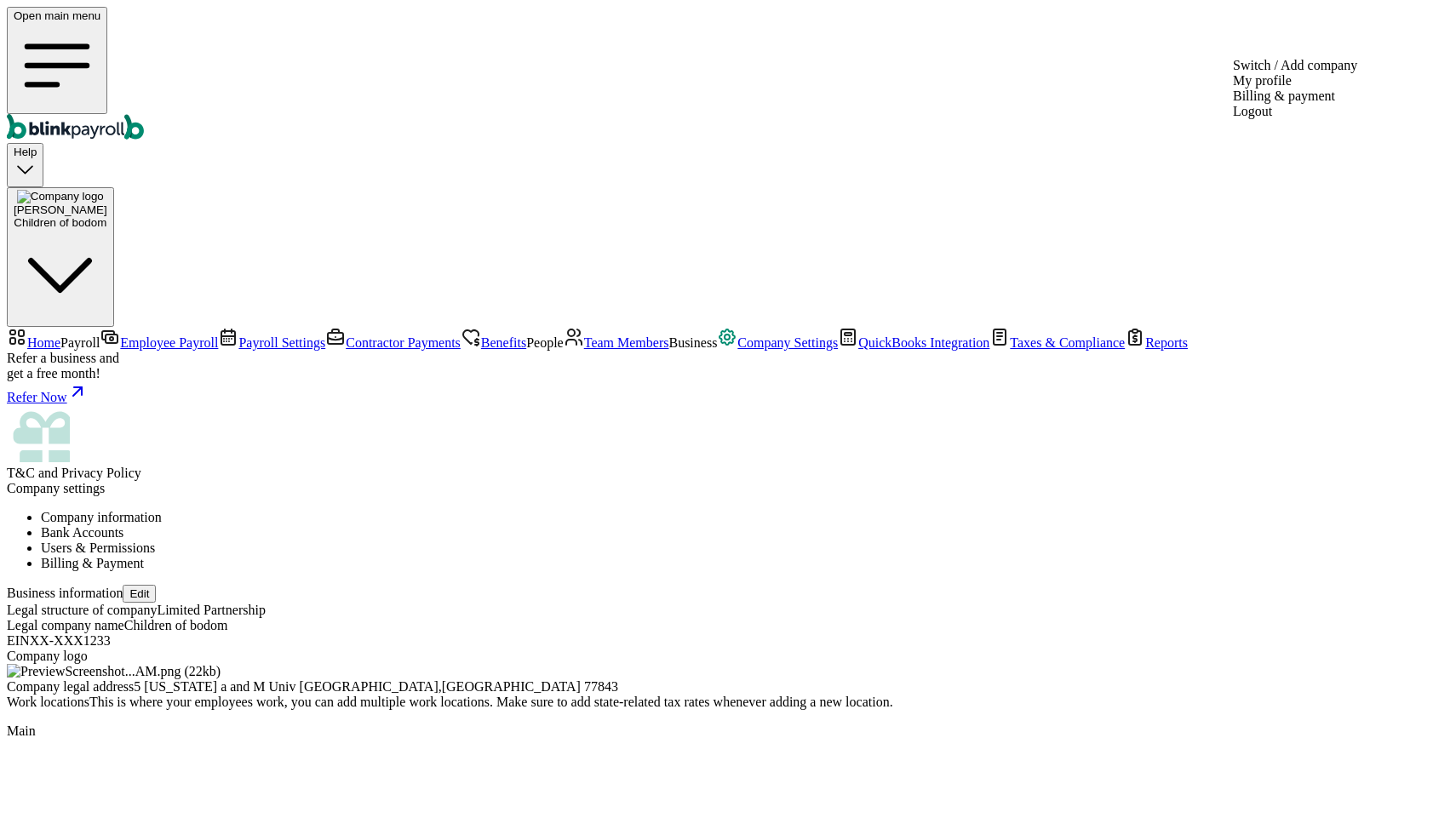
click at [107, 216] on div "Children of bodom" at bounding box center [61, 222] width 94 height 13
click at [584, 350] on span "Team Members" at bounding box center [627, 342] width 85 height 15
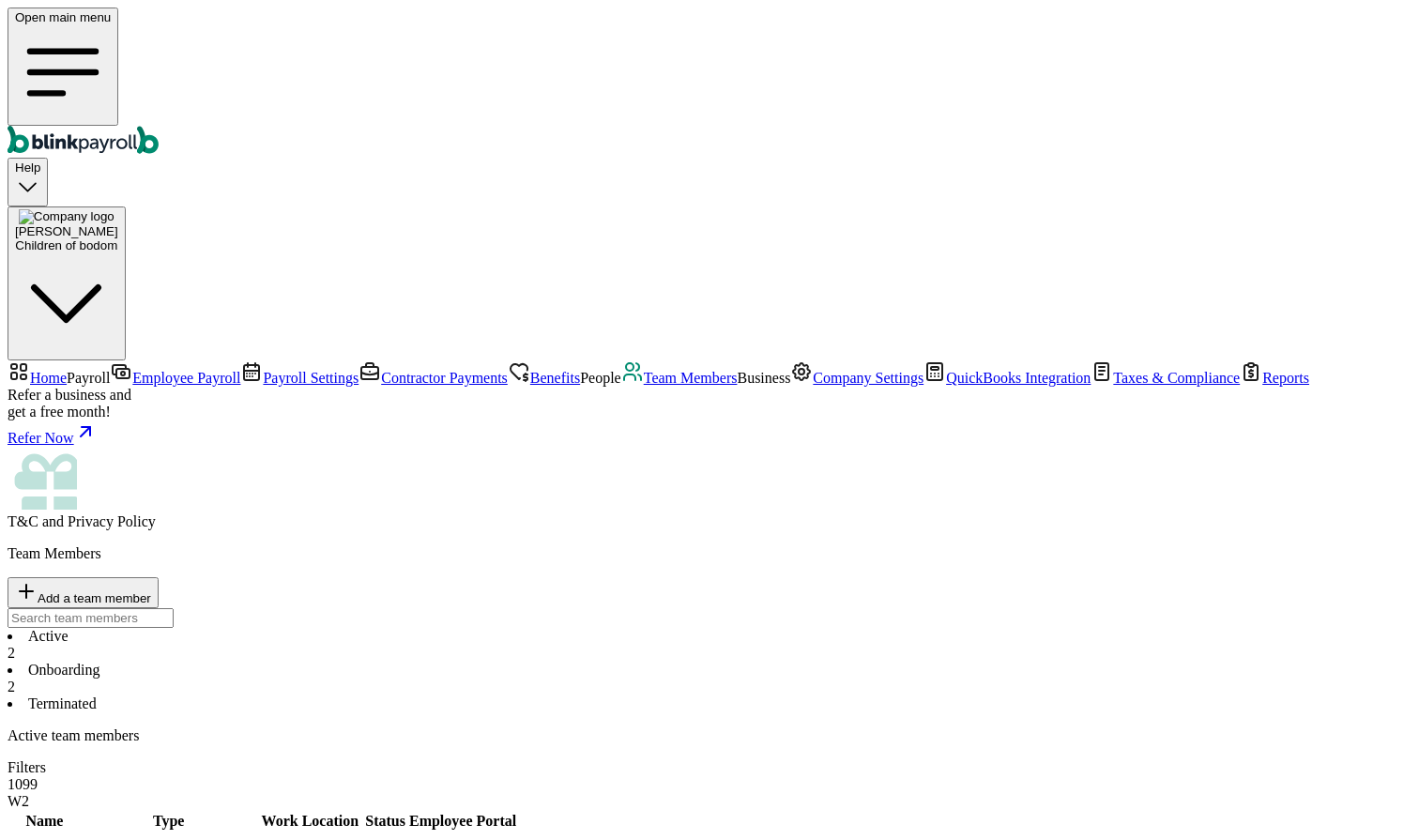
click at [770, 628] on div "Active 2 Onboarding 2 Terminated" at bounding box center [702, 670] width 1390 height 85
click at [455, 662] on li "Onboarding 2" at bounding box center [702, 679] width 1390 height 34
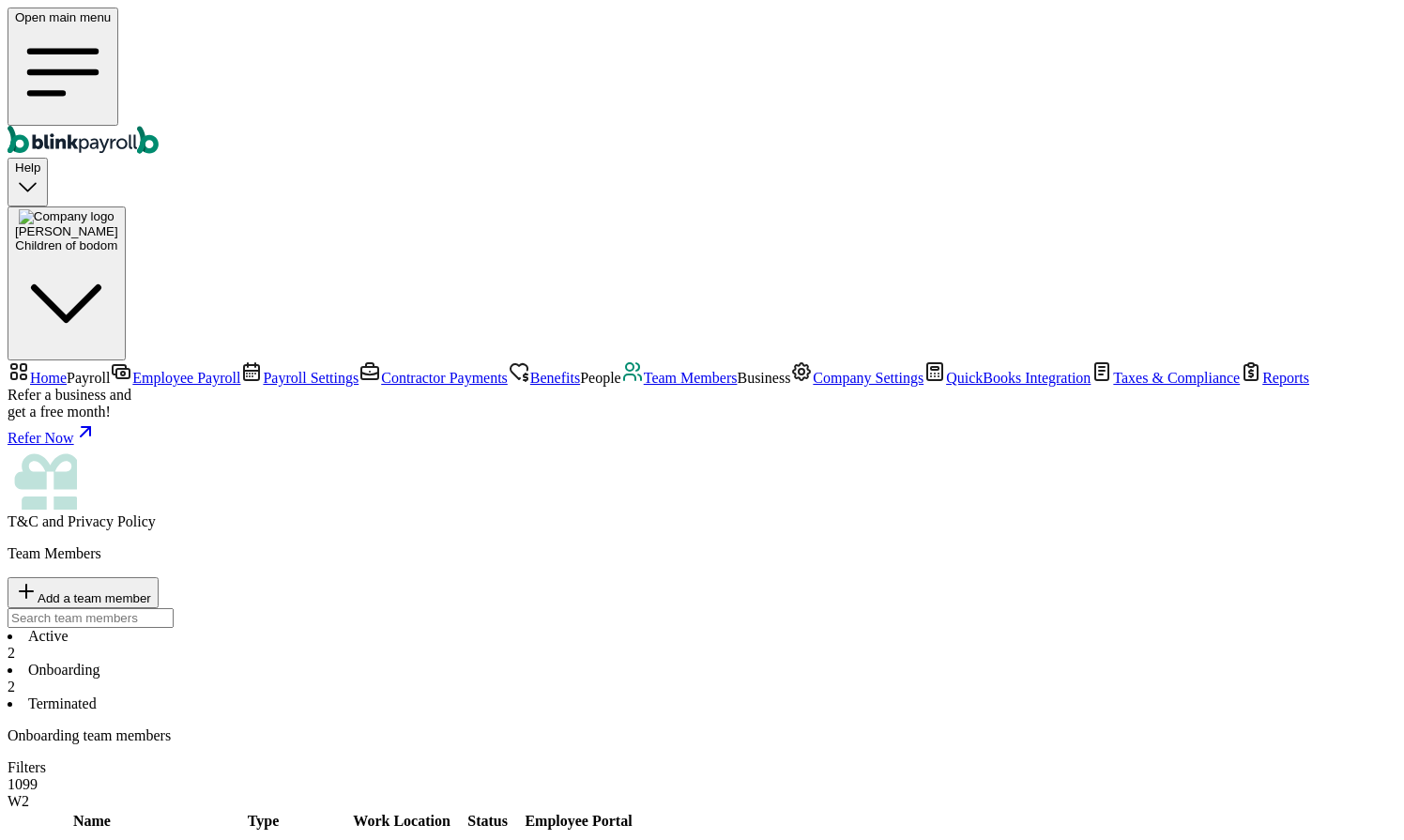
click at [316, 628] on li "Active 2" at bounding box center [702, 645] width 1390 height 34
click at [644, 382] on span "Team Members" at bounding box center [691, 377] width 94 height 16
click at [813, 386] on span "Company Settings" at bounding box center [867, 377] width 110 height 16
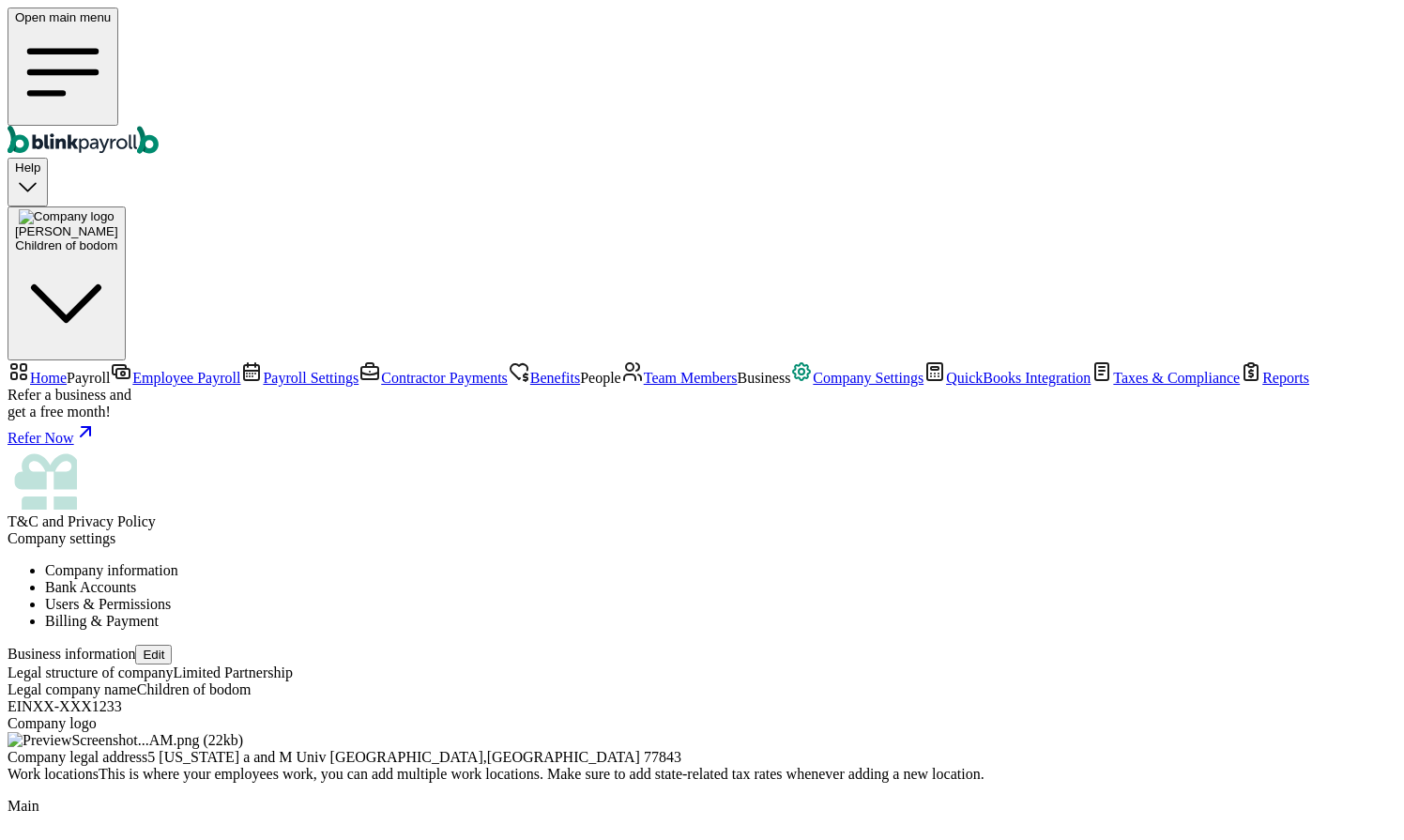
click at [644, 385] on span "Team Members" at bounding box center [691, 377] width 94 height 16
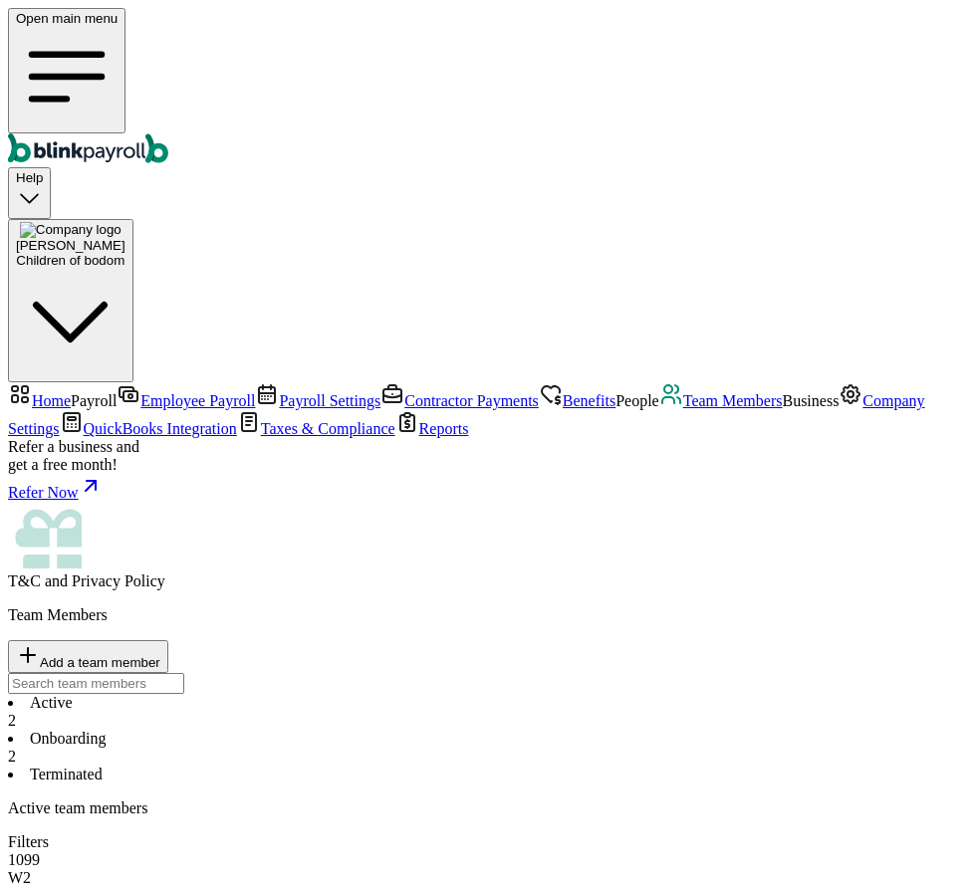
click at [179, 730] on li "Onboarding 2" at bounding box center [489, 748] width 963 height 36
click at [66, 694] on li "Active 2" at bounding box center [489, 712] width 963 height 36
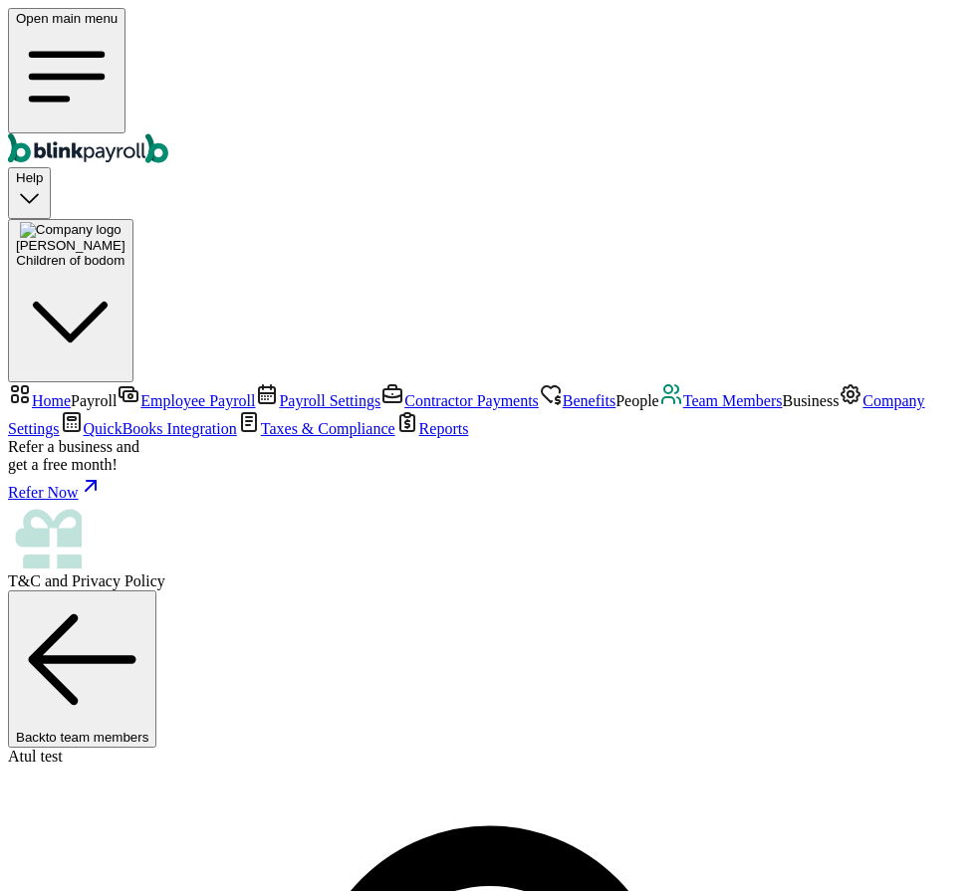
select select "2025"
drag, startPoint x: 277, startPoint y: 543, endPoint x: 522, endPoint y: 539, distance: 245.0
copy span "[EMAIL_ADDRESS][DOMAIN_NAME]"
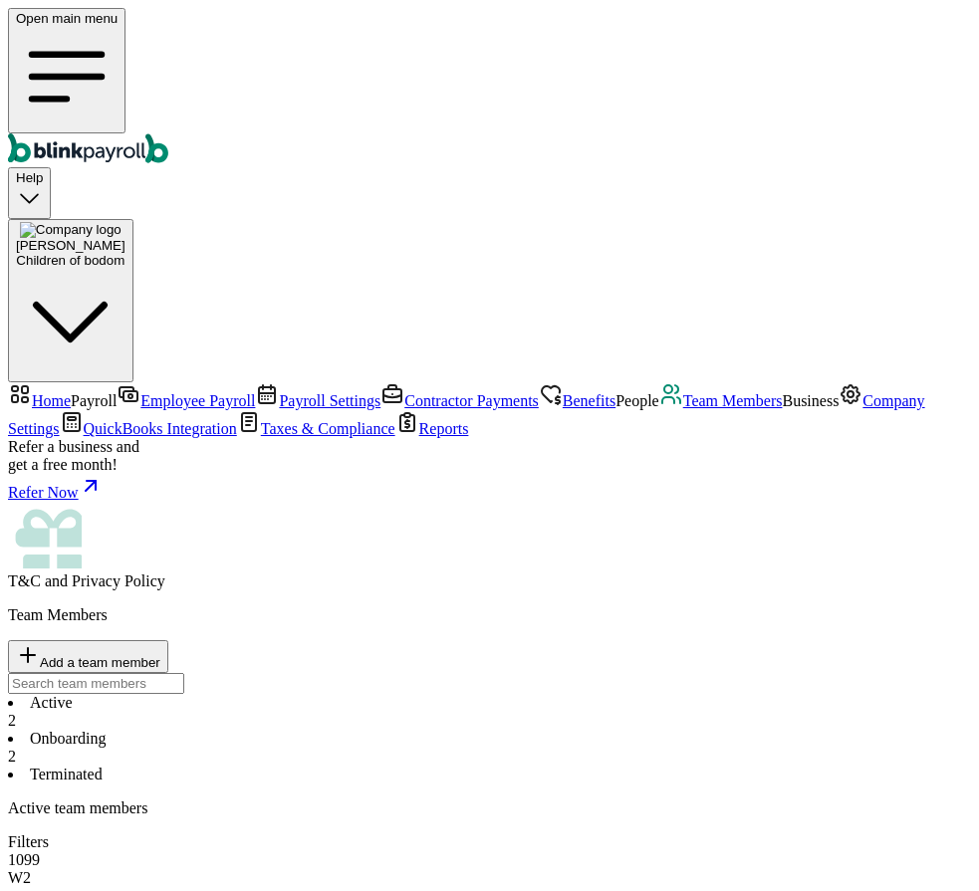
click at [24, 23] on div "Open main menu" at bounding box center [489, 87] width 963 height 159
click at [32, 55] on icon "Global" at bounding box center [67, 77] width 70 height 45
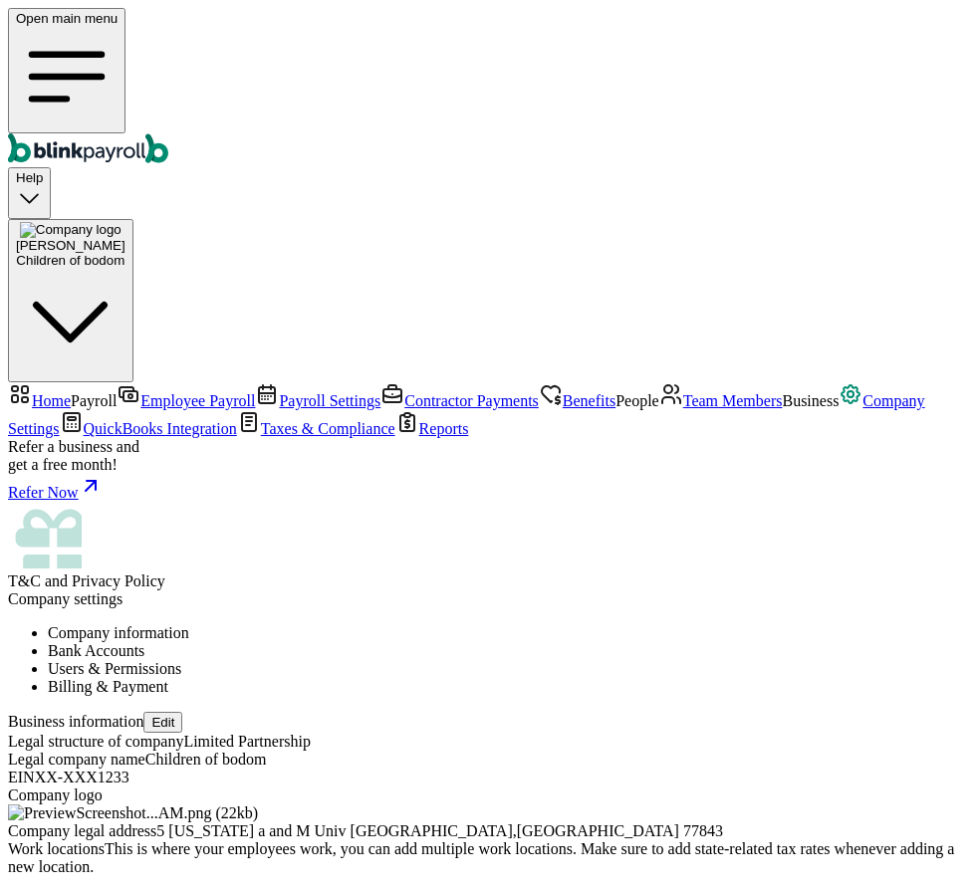
click at [182, 712] on button "Edit" at bounding box center [162, 722] width 39 height 21
select select "Limited Partnership"
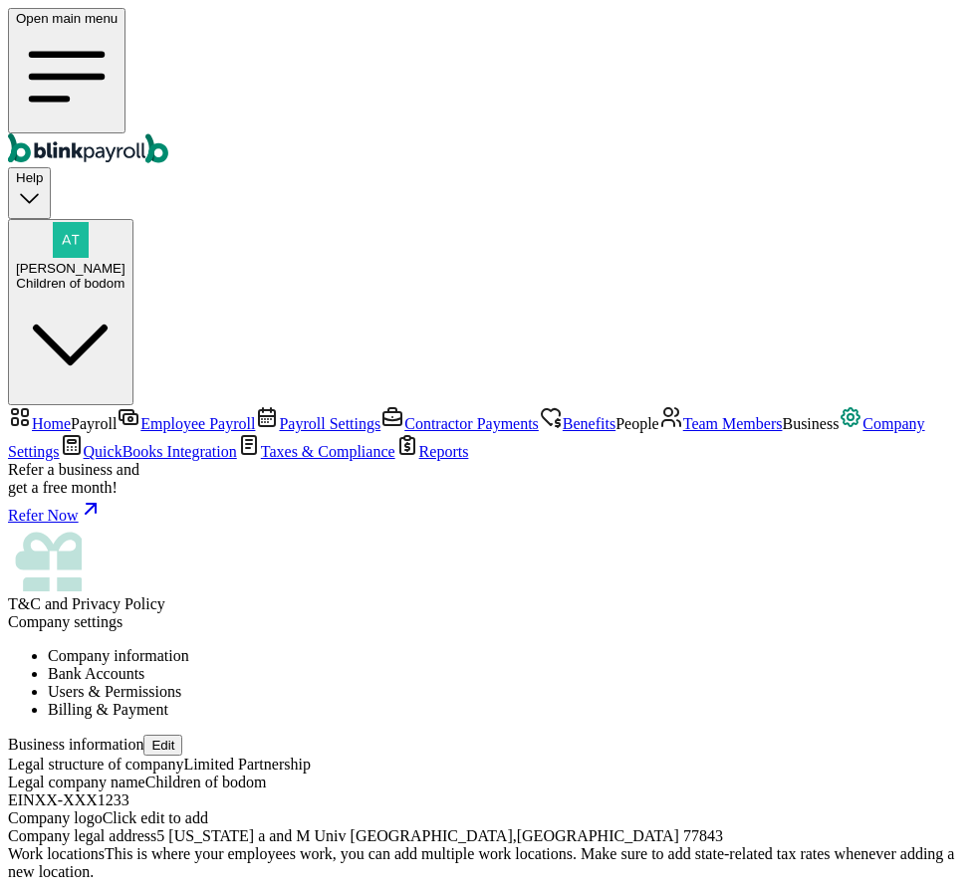
click at [182, 735] on button "Edit" at bounding box center [162, 745] width 39 height 21
select select "Limited Partnership"
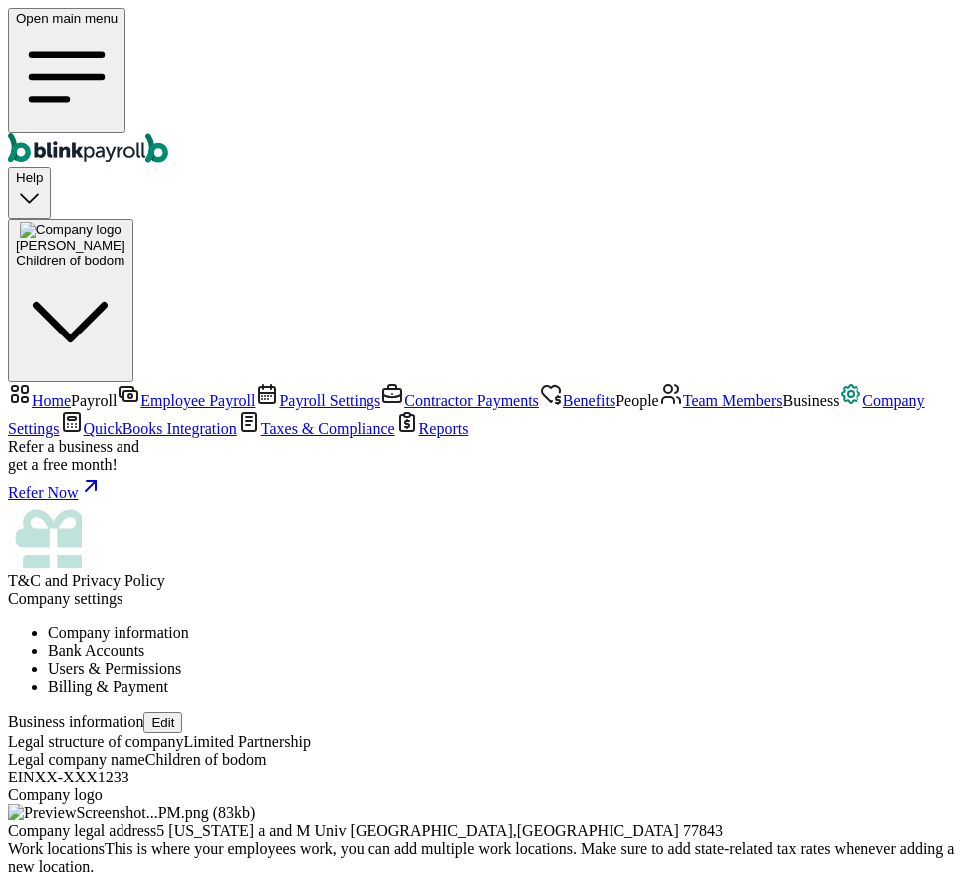
click at [27, 37] on icon "Global" at bounding box center [67, 77] width 102 height 102
click at [125, 238] on div "Atul Chauhan Children of bodom" at bounding box center [71, 253] width 110 height 30
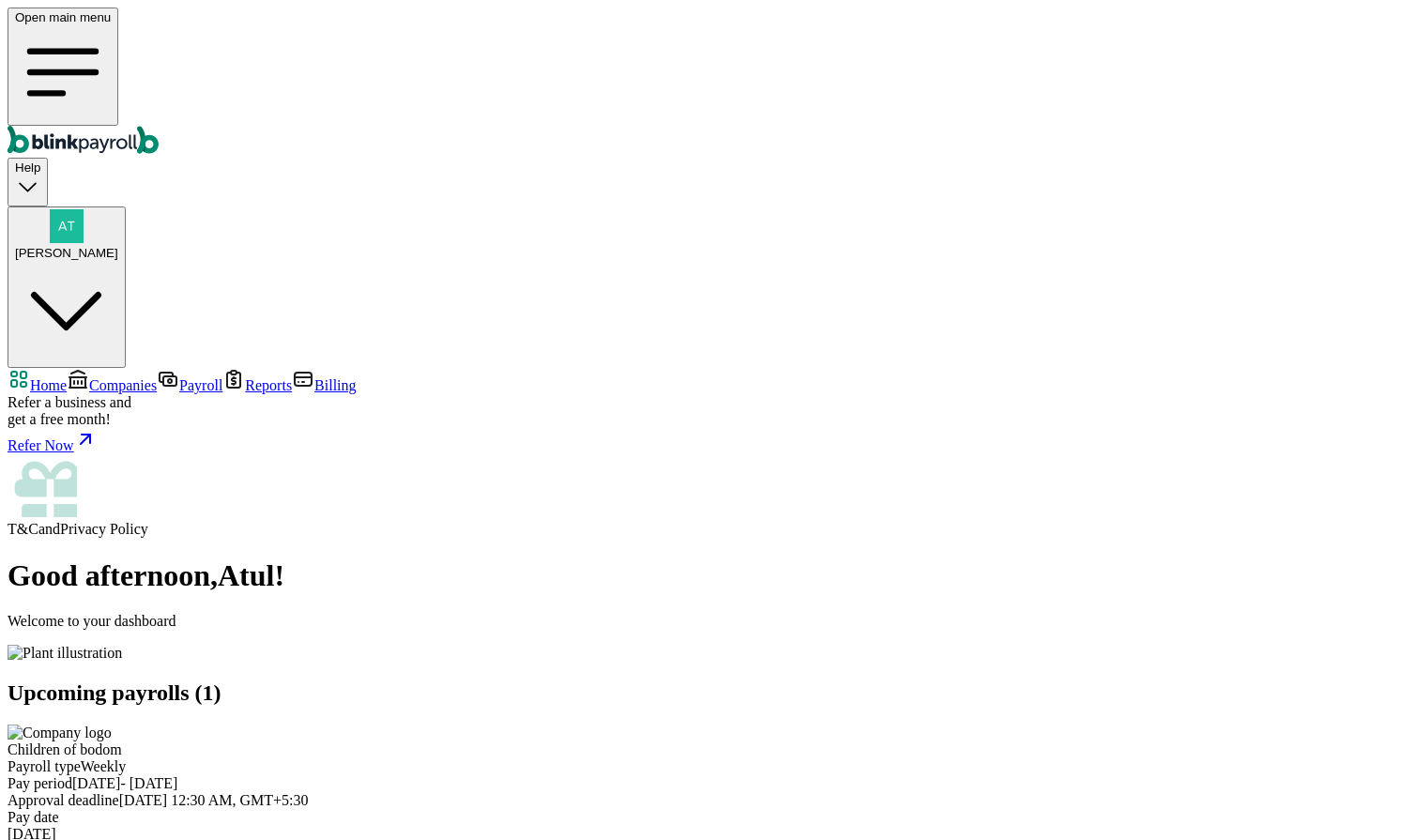
click at [129, 377] on span "Companies" at bounding box center [124, 385] width 68 height 16
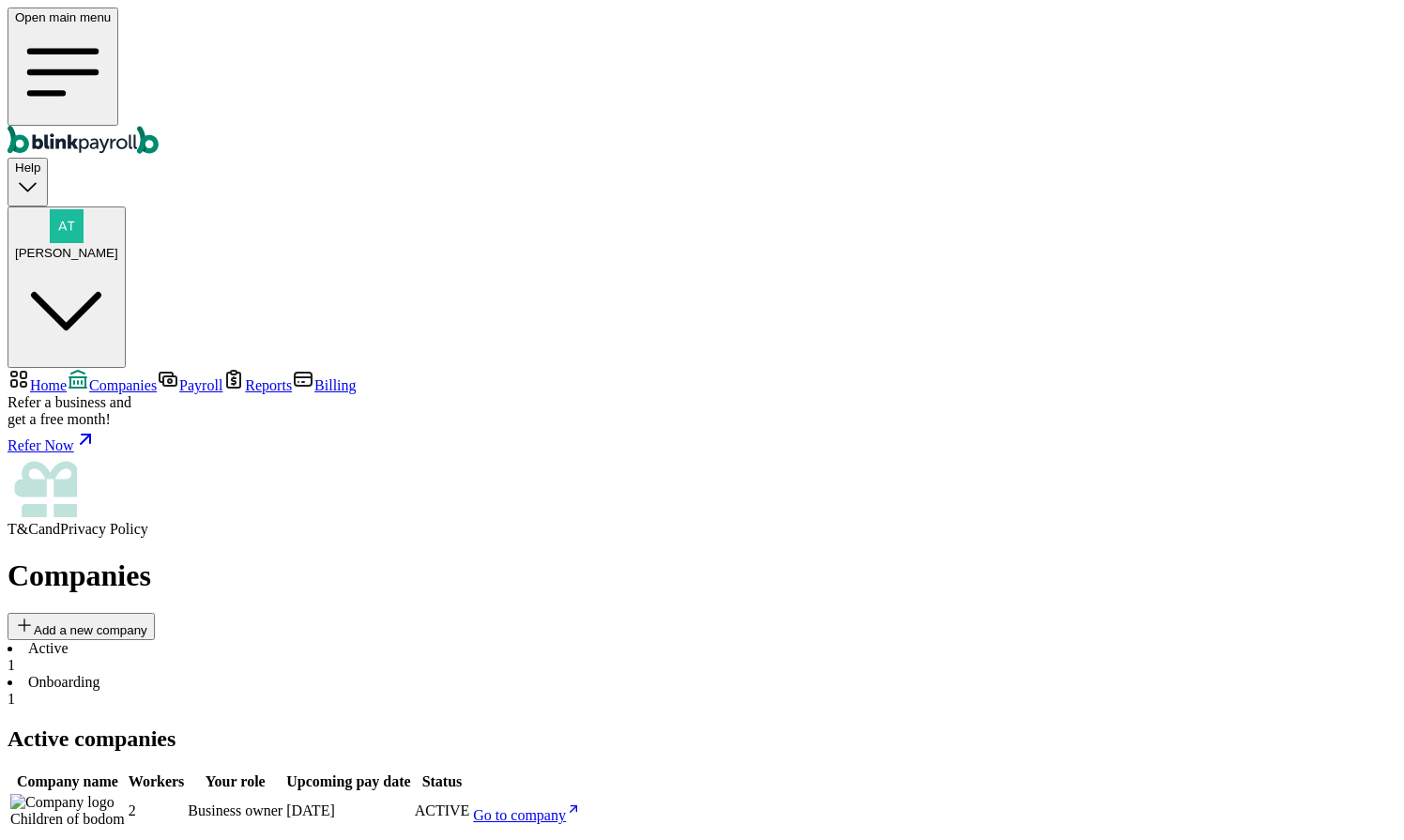
click at [445, 674] on li "Onboarding 1" at bounding box center [702, 691] width 1390 height 34
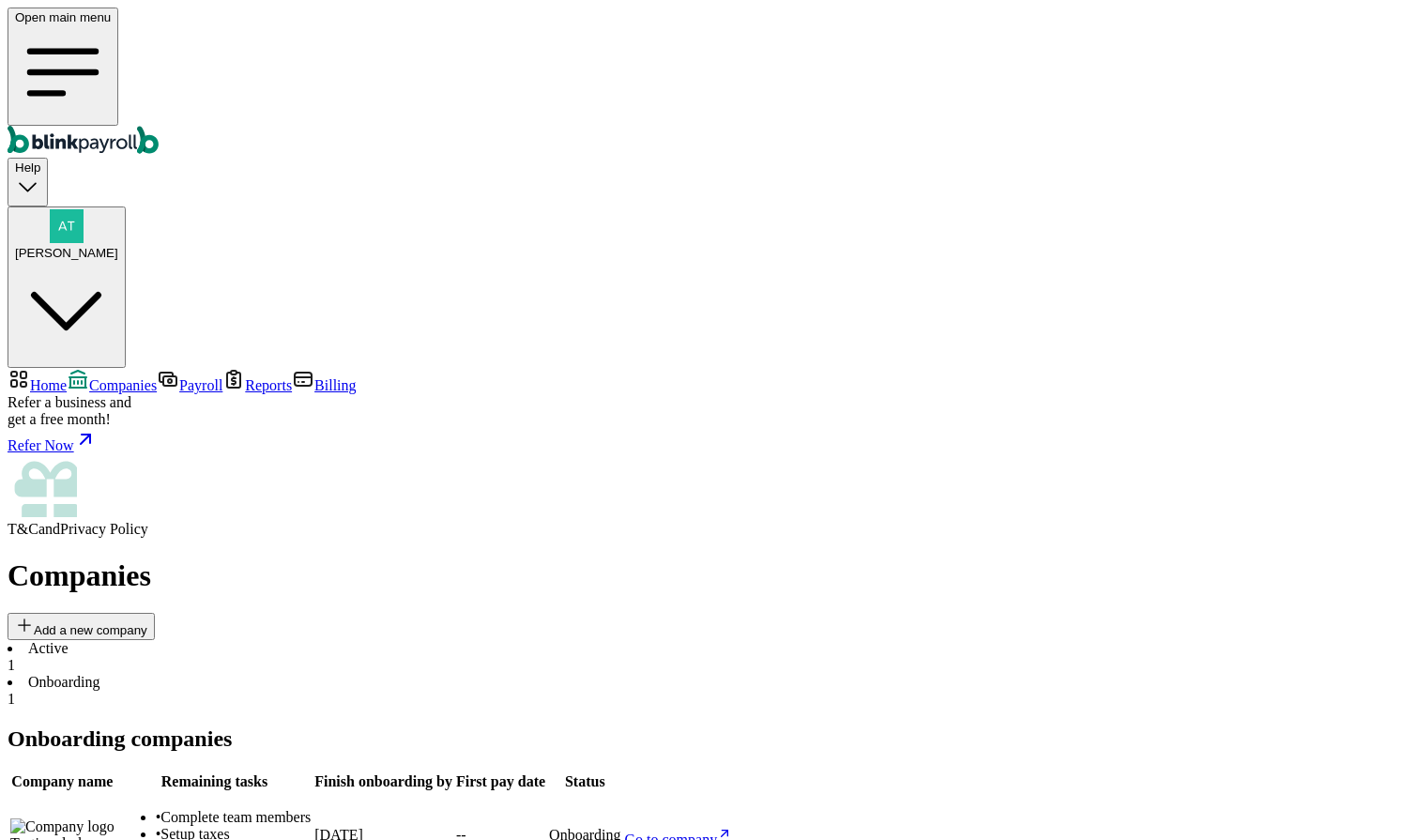
click at [306, 640] on li "Active 1" at bounding box center [702, 657] width 1390 height 34
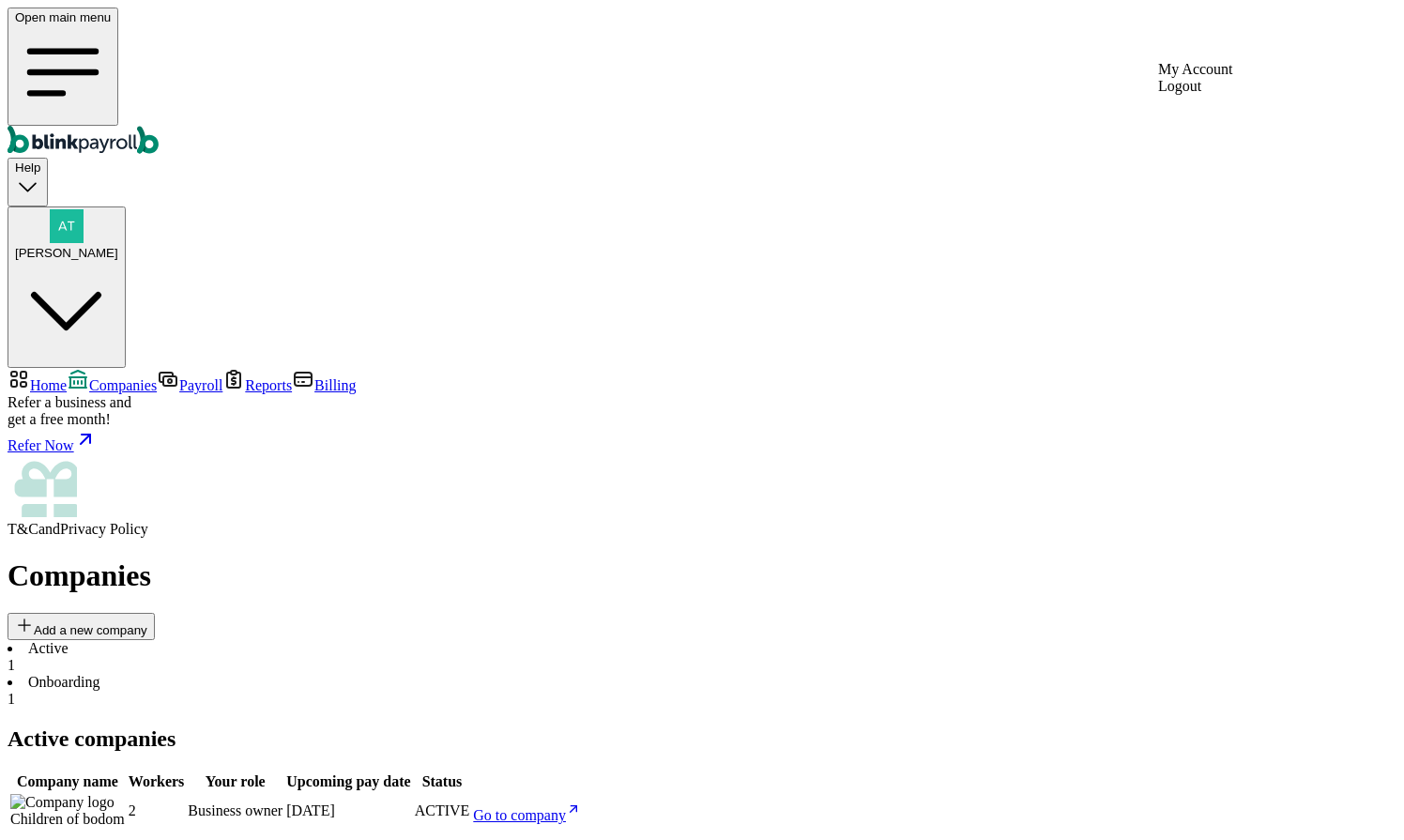
click at [118, 209] on div "[PERSON_NAME]" at bounding box center [67, 235] width 104 height 51
drag, startPoint x: 1121, startPoint y: 321, endPoint x: 1369, endPoint y: 322, distance: 248.0
copy span "[EMAIL_ADDRESS][DOMAIN_NAME]"
click at [390, 674] on li "Onboarding 1" at bounding box center [702, 691] width 1390 height 34
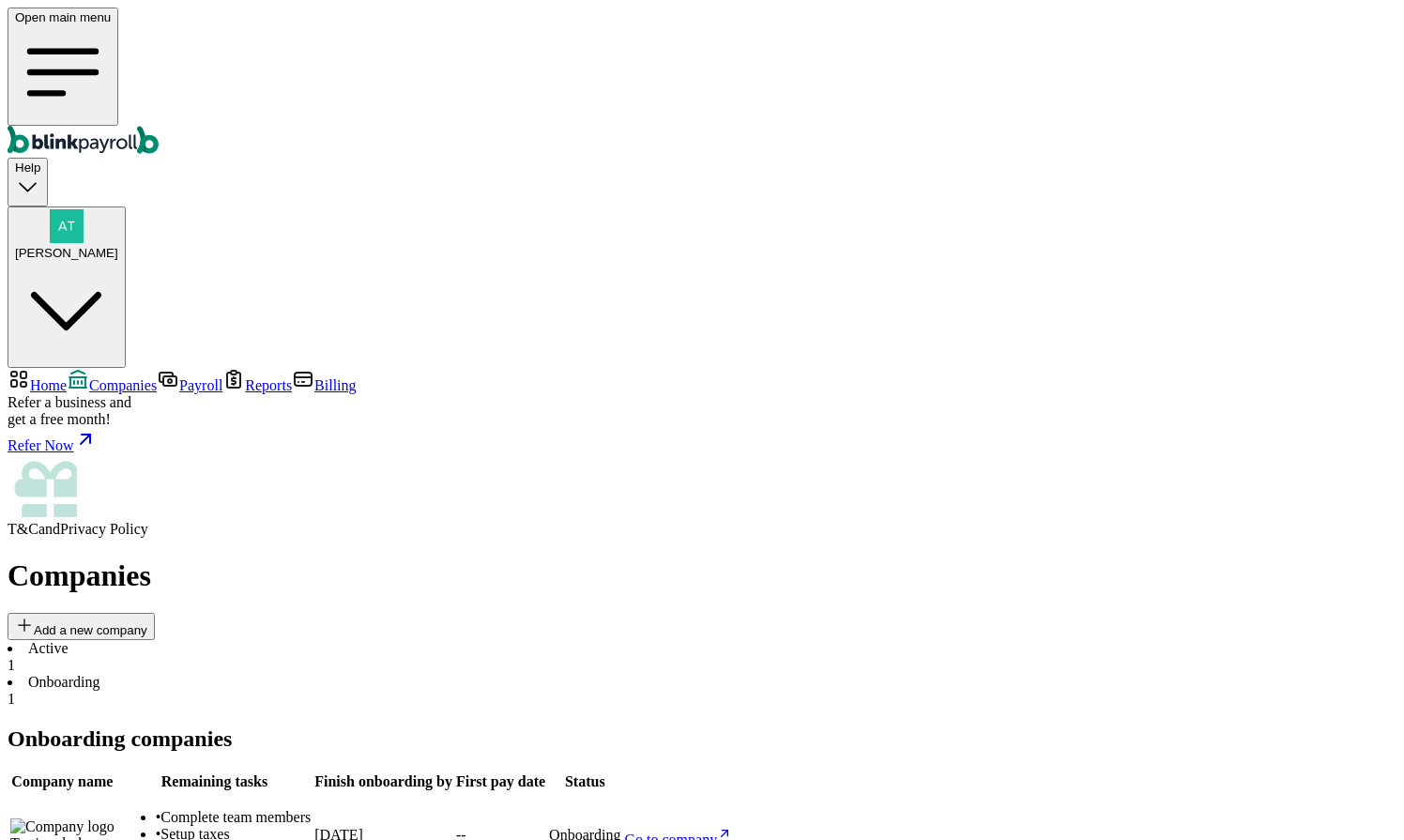
click at [300, 640] on li "Active 1" at bounding box center [702, 657] width 1390 height 34
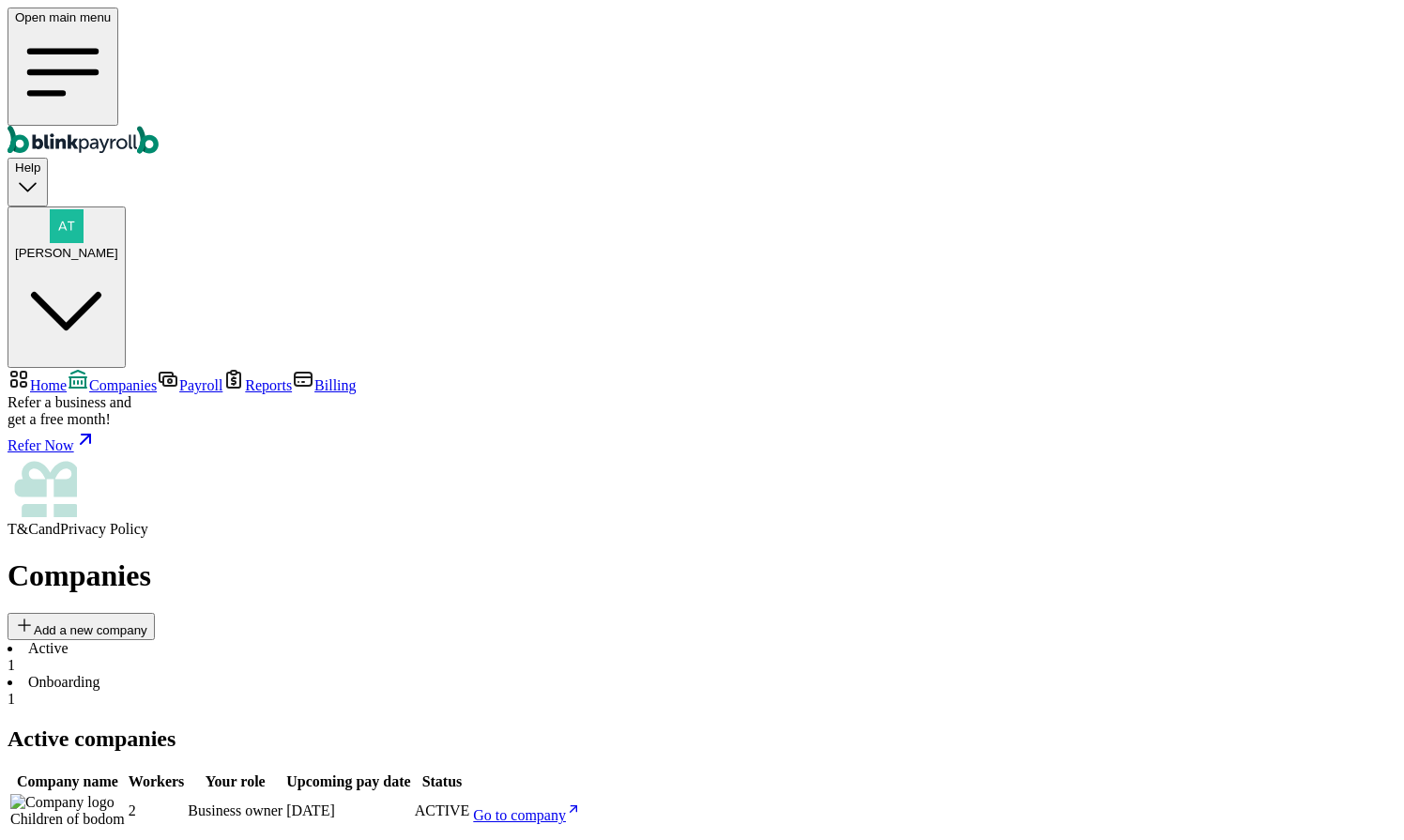
click at [377, 674] on li "Onboarding 1" at bounding box center [702, 691] width 1390 height 34
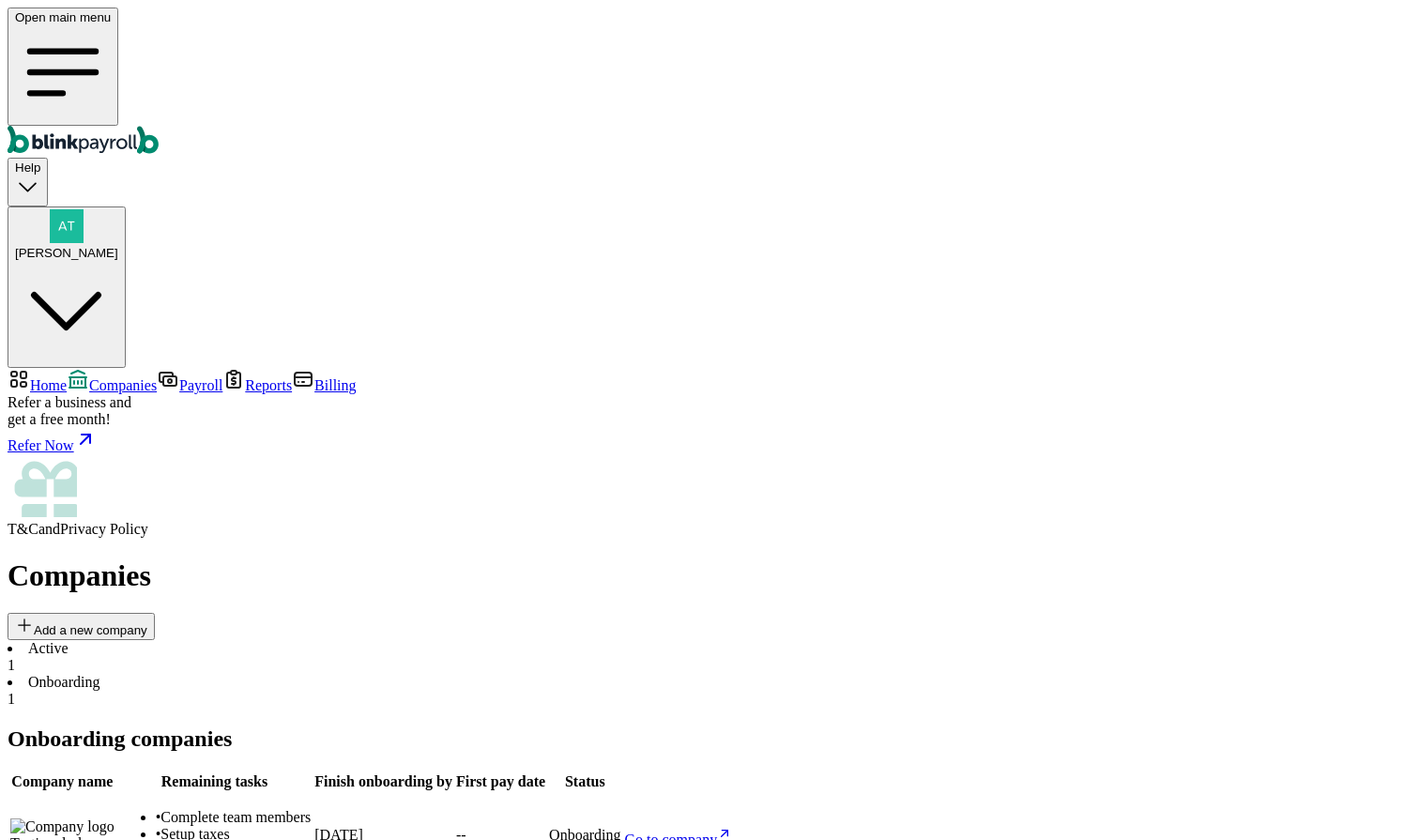
click at [310, 640] on li "Active 1" at bounding box center [702, 657] width 1390 height 34
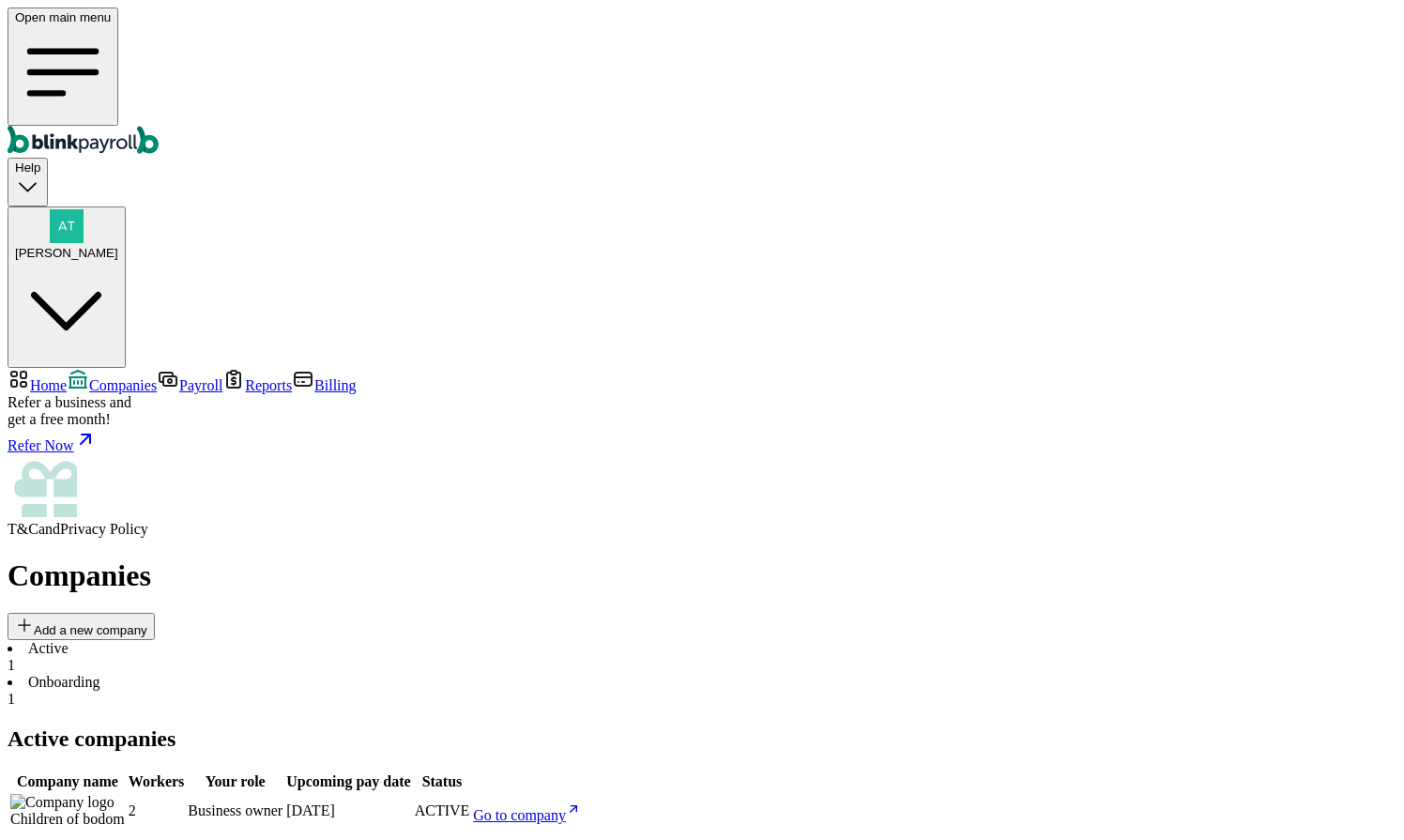
click at [402, 674] on li "Onboarding 1" at bounding box center [702, 691] width 1390 height 34
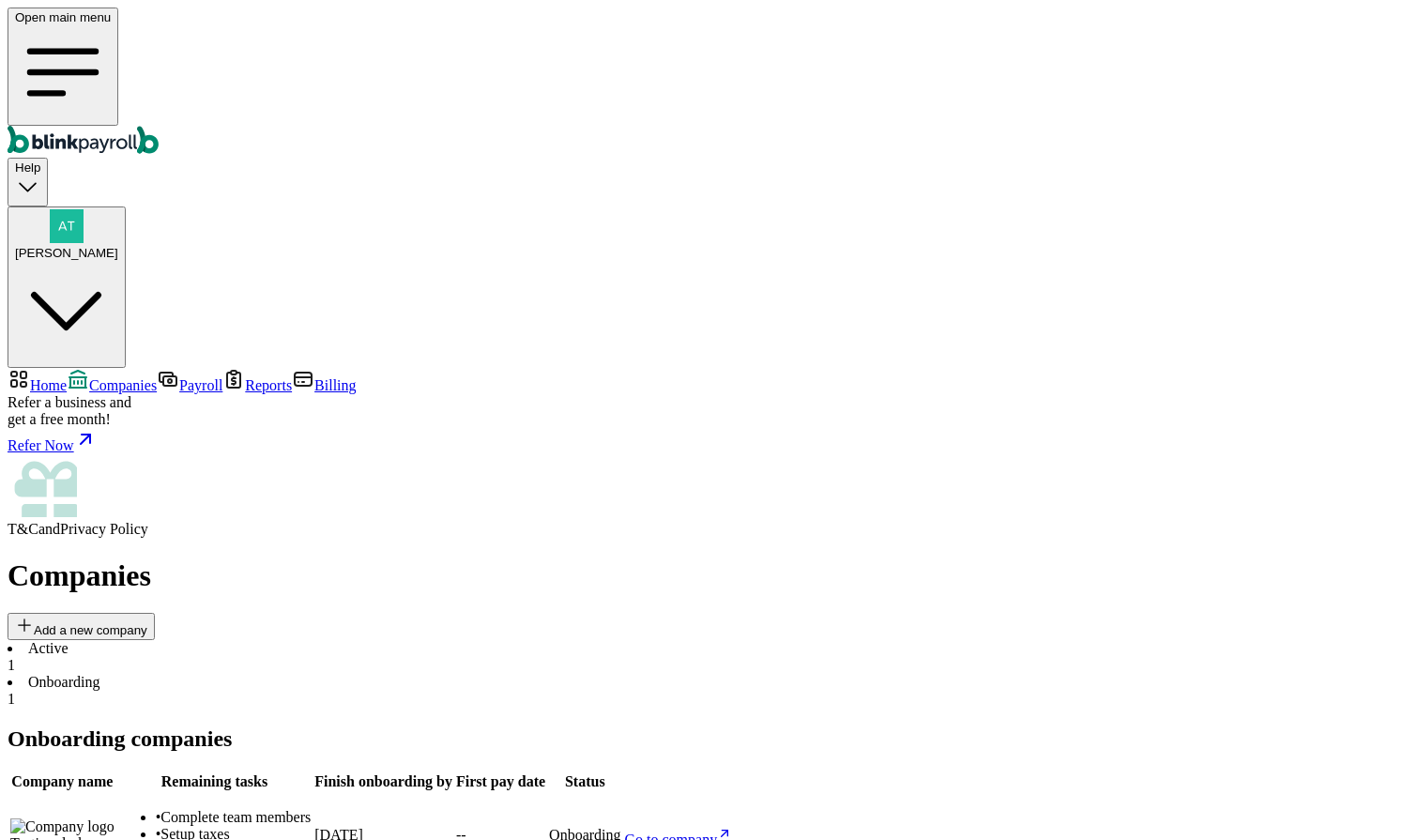
click at [312, 640] on li "Active 1" at bounding box center [702, 657] width 1390 height 34
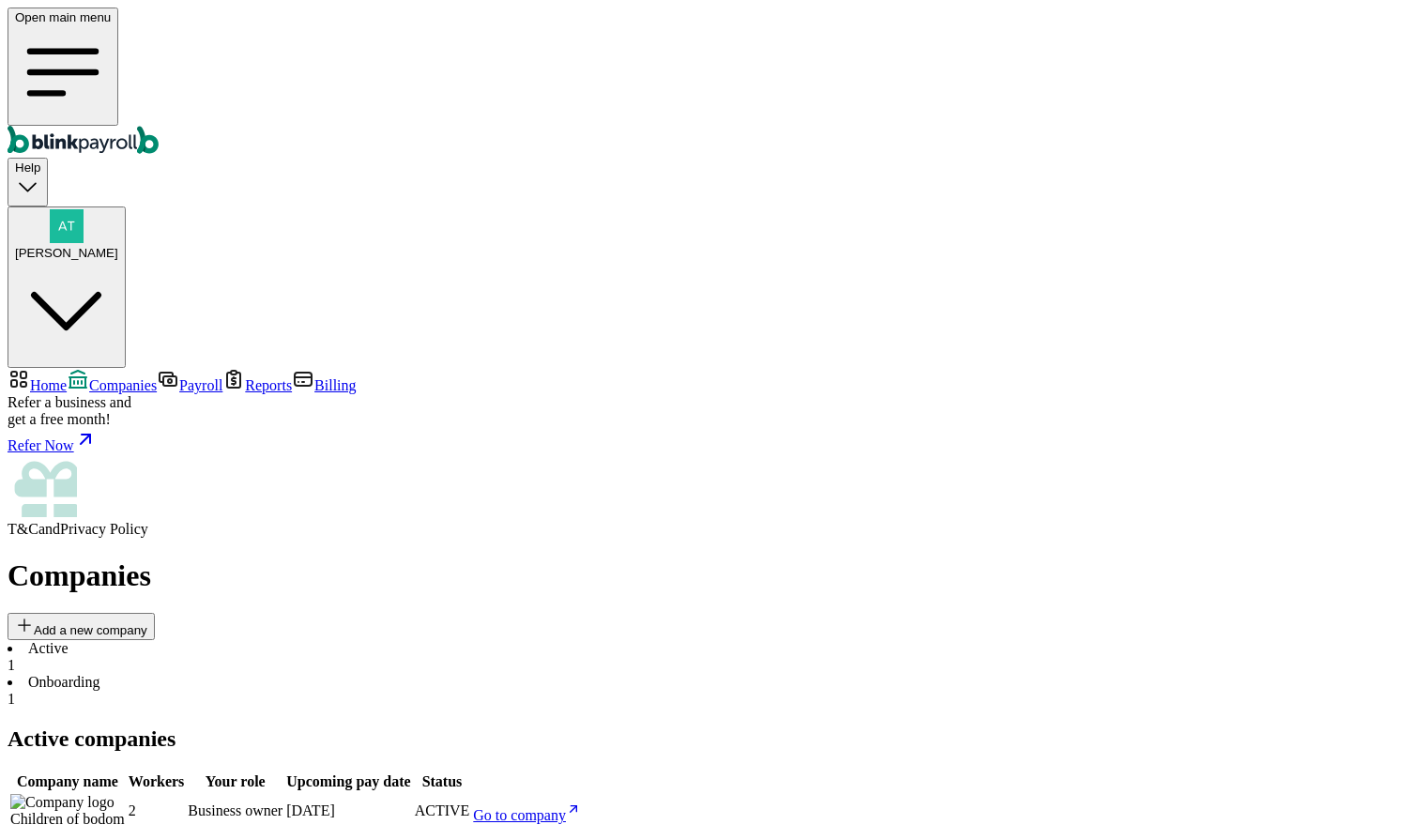
click at [413, 674] on li "Onboarding 1" at bounding box center [702, 691] width 1390 height 34
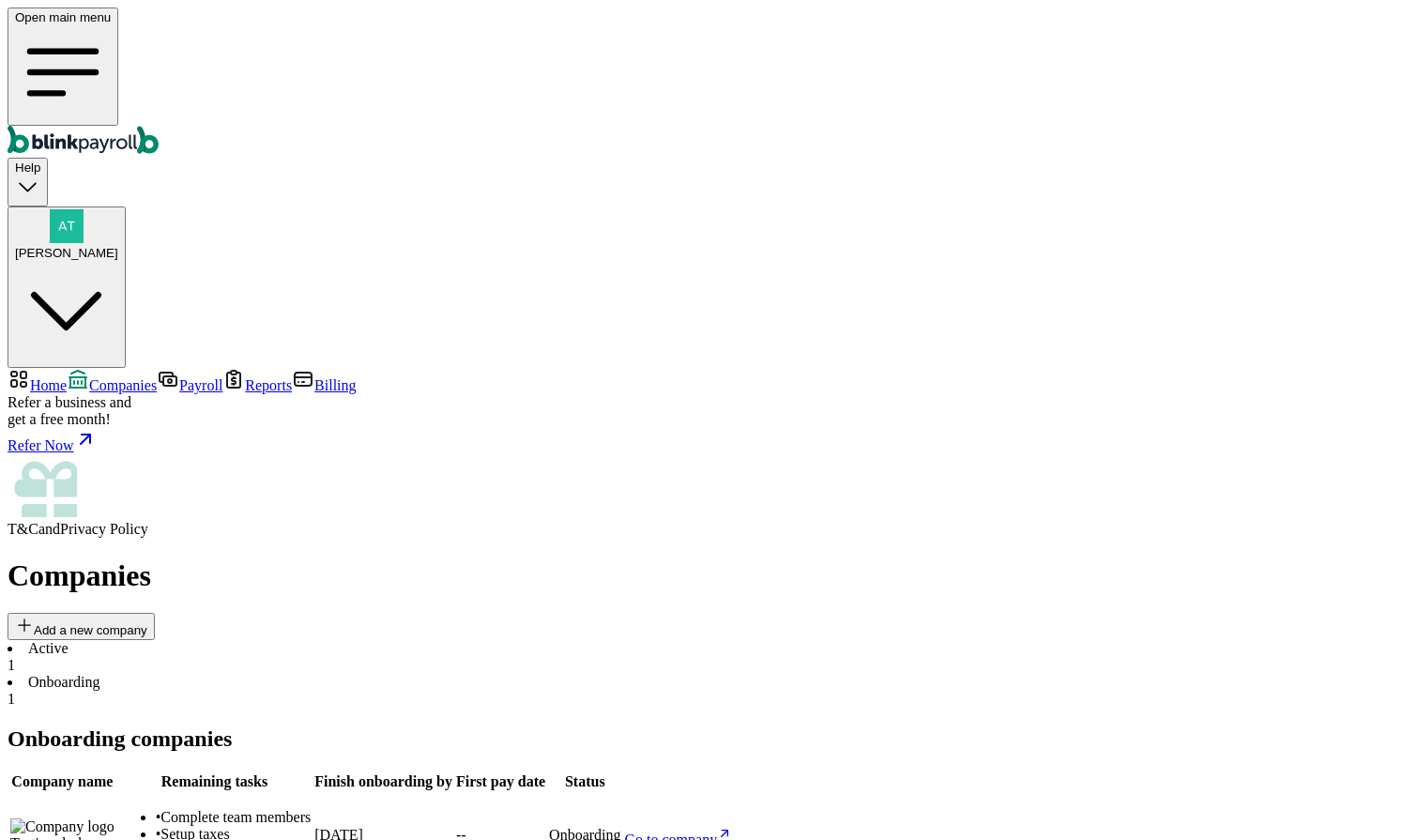
click at [285, 640] on li "Active 1" at bounding box center [702, 657] width 1390 height 34
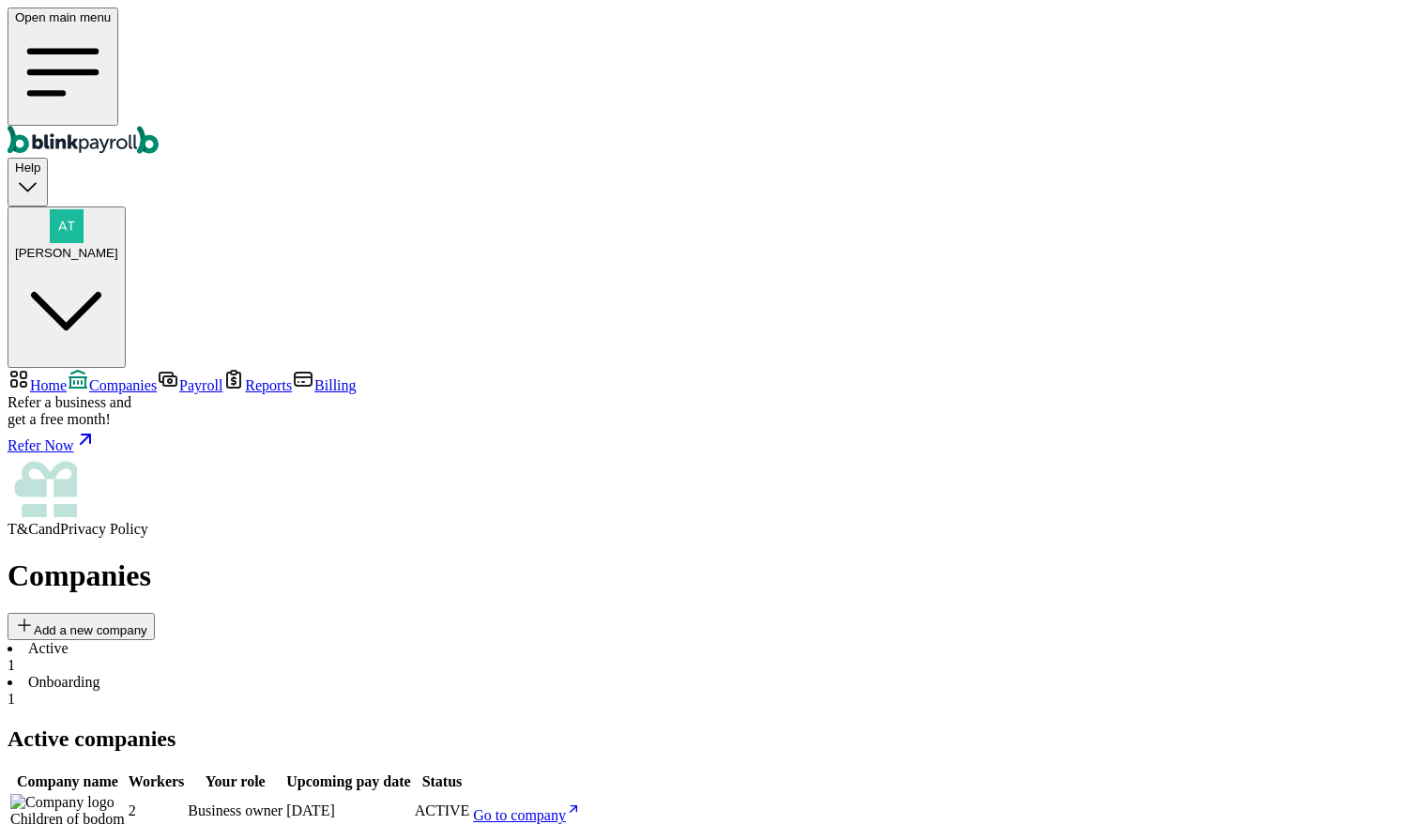
click at [566, 807] on span "Go to company" at bounding box center [520, 815] width 93 height 16
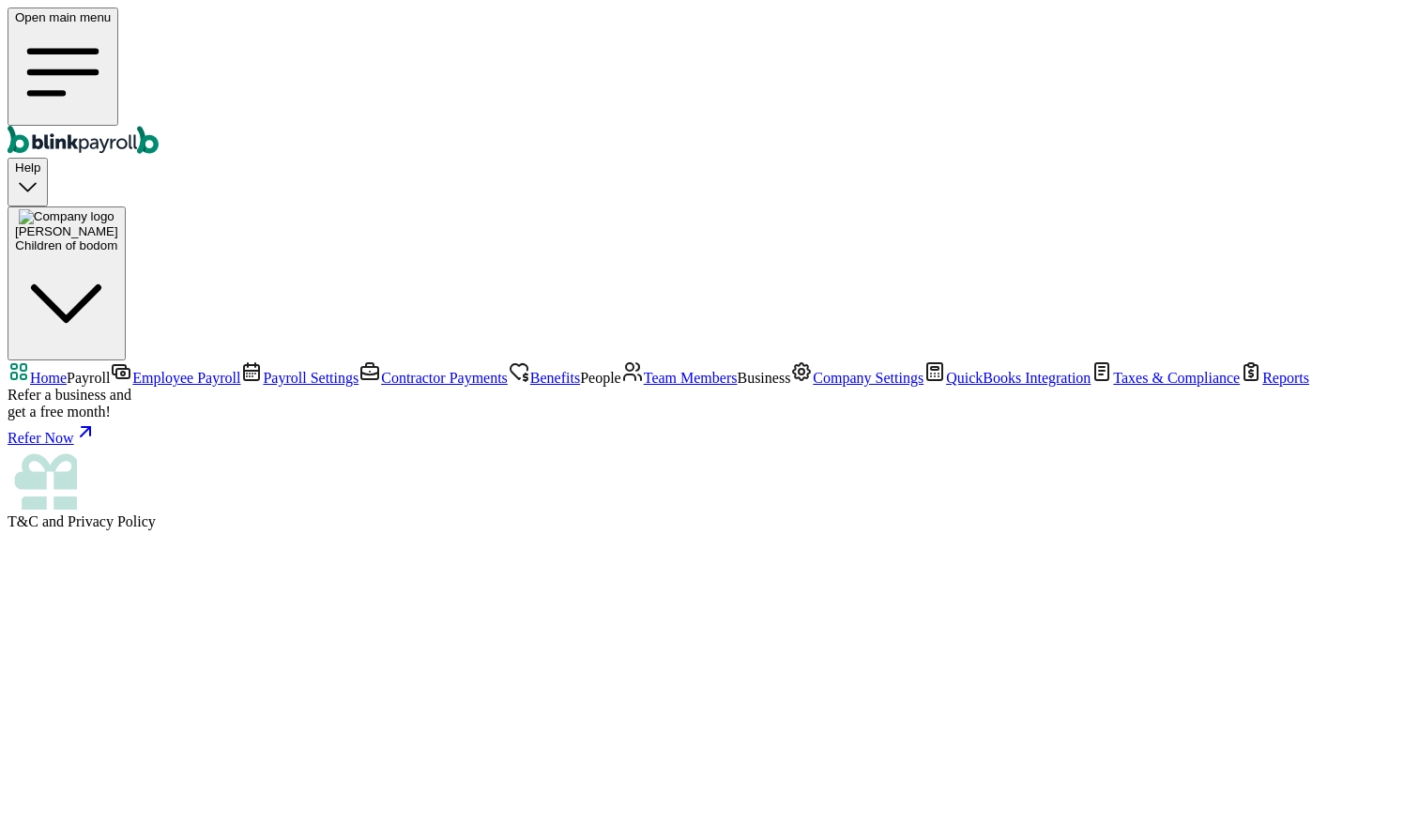
click at [644, 371] on span "Team Members" at bounding box center [691, 377] width 94 height 16
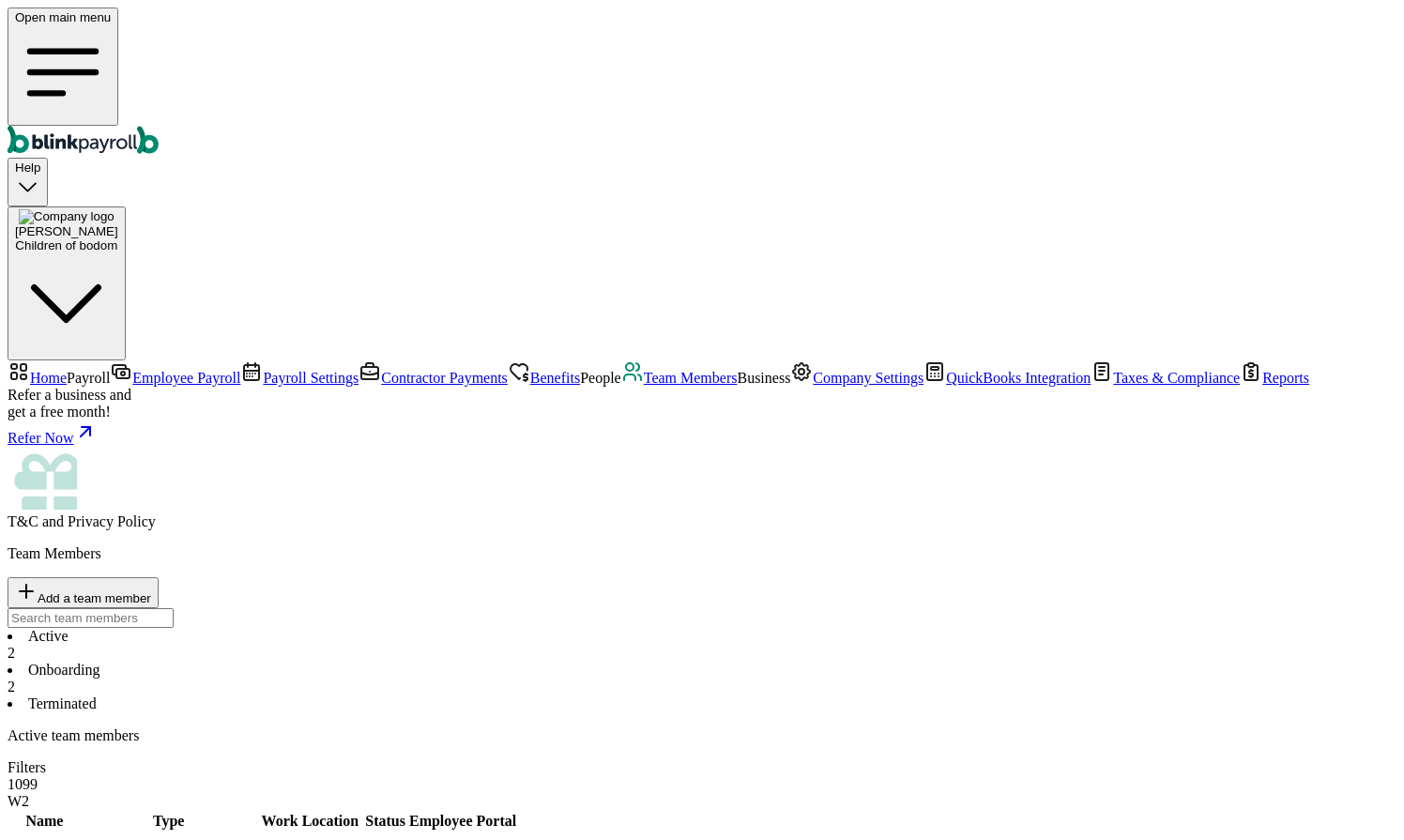
click at [813, 386] on span "Company Settings" at bounding box center [867, 377] width 110 height 16
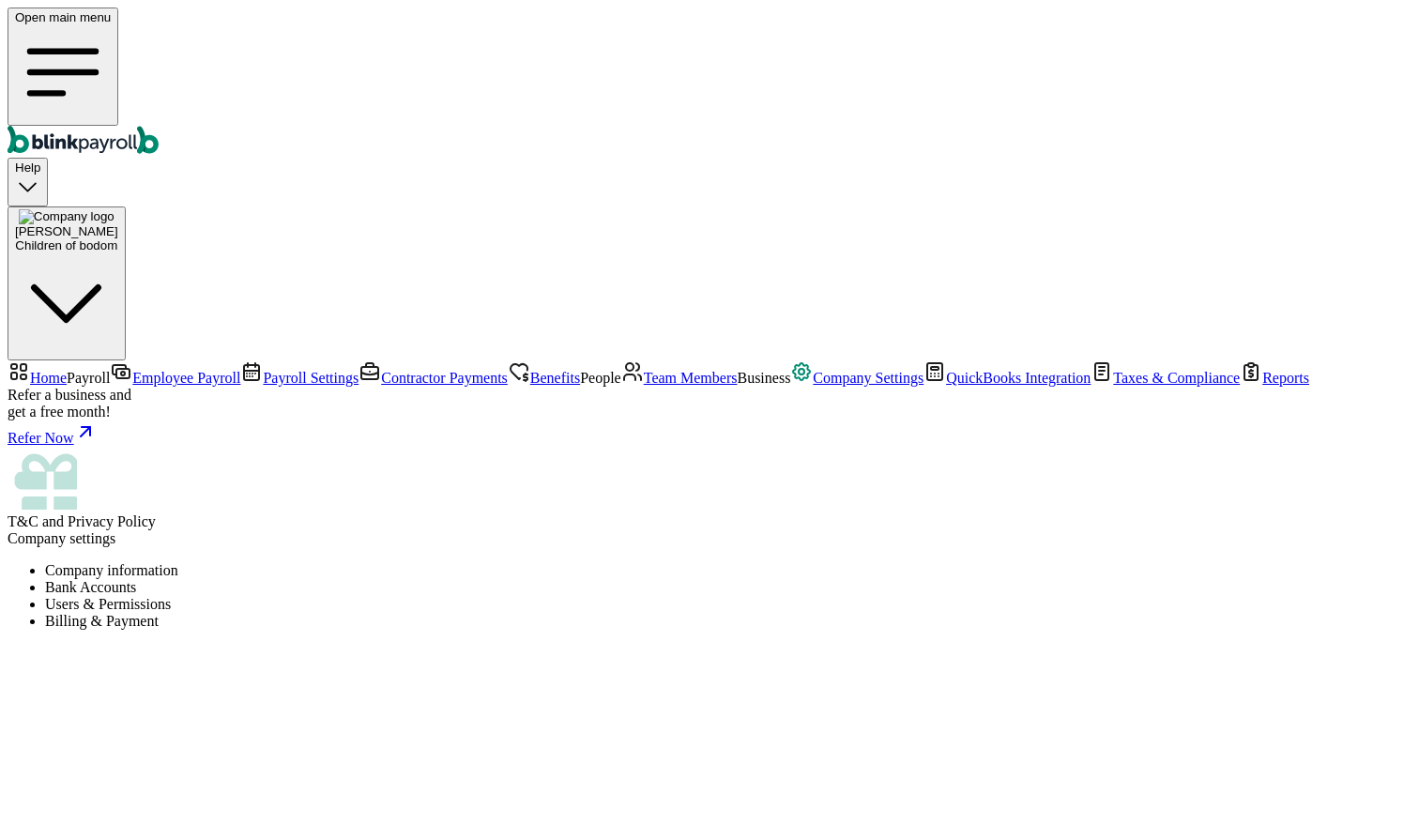
click at [674, 596] on li "Users & Permissions" at bounding box center [721, 604] width 1352 height 17
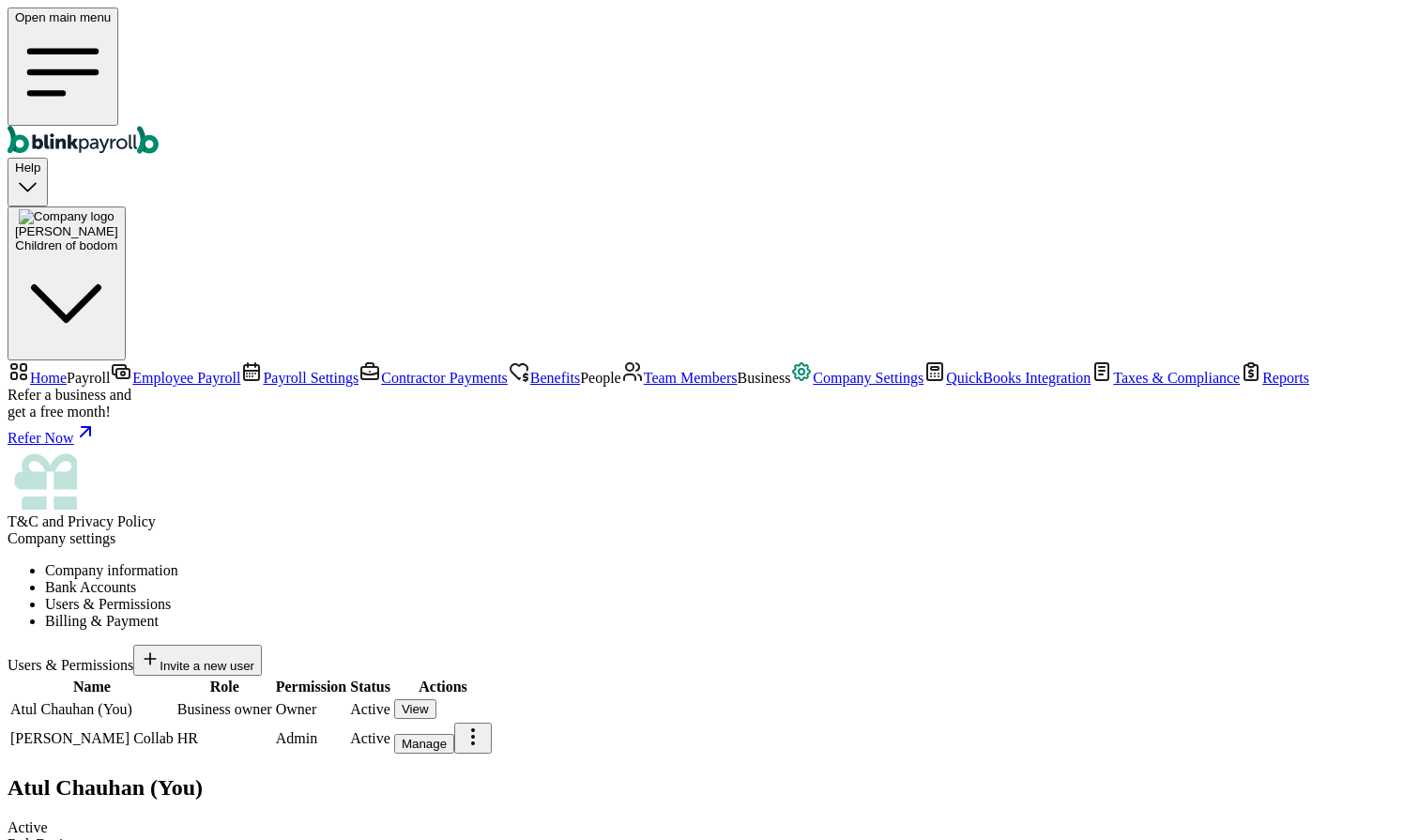
click at [454, 734] on button "Manage" at bounding box center [424, 744] width 60 height 20
drag, startPoint x: 981, startPoint y: 244, endPoint x: 826, endPoint y: 242, distance: 155.0
copy span "[PERSON_NAME][EMAIL_ADDRESS][DOMAIN_NAME]"
